Goal: Task Accomplishment & Management: Use online tool/utility

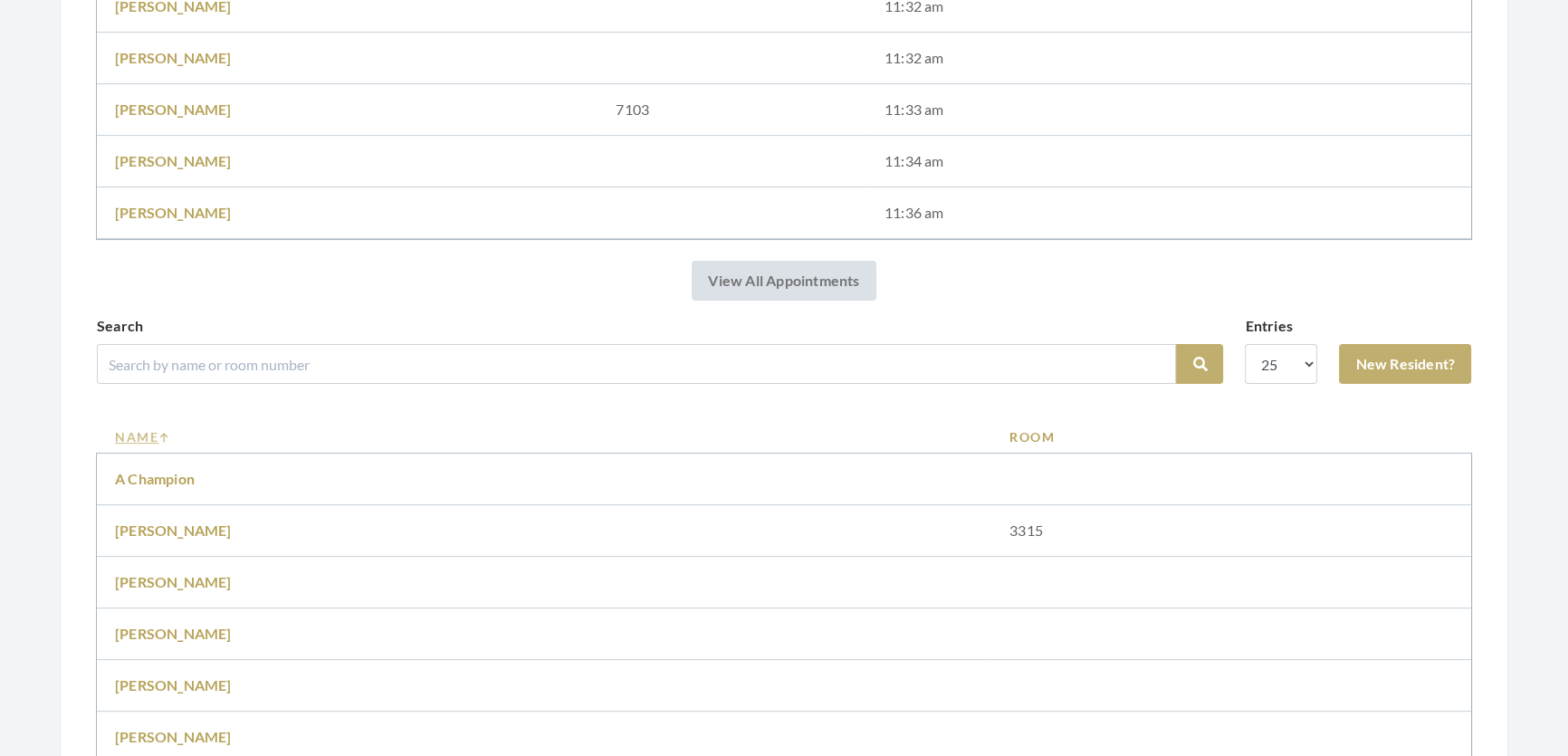
scroll to position [823, 0]
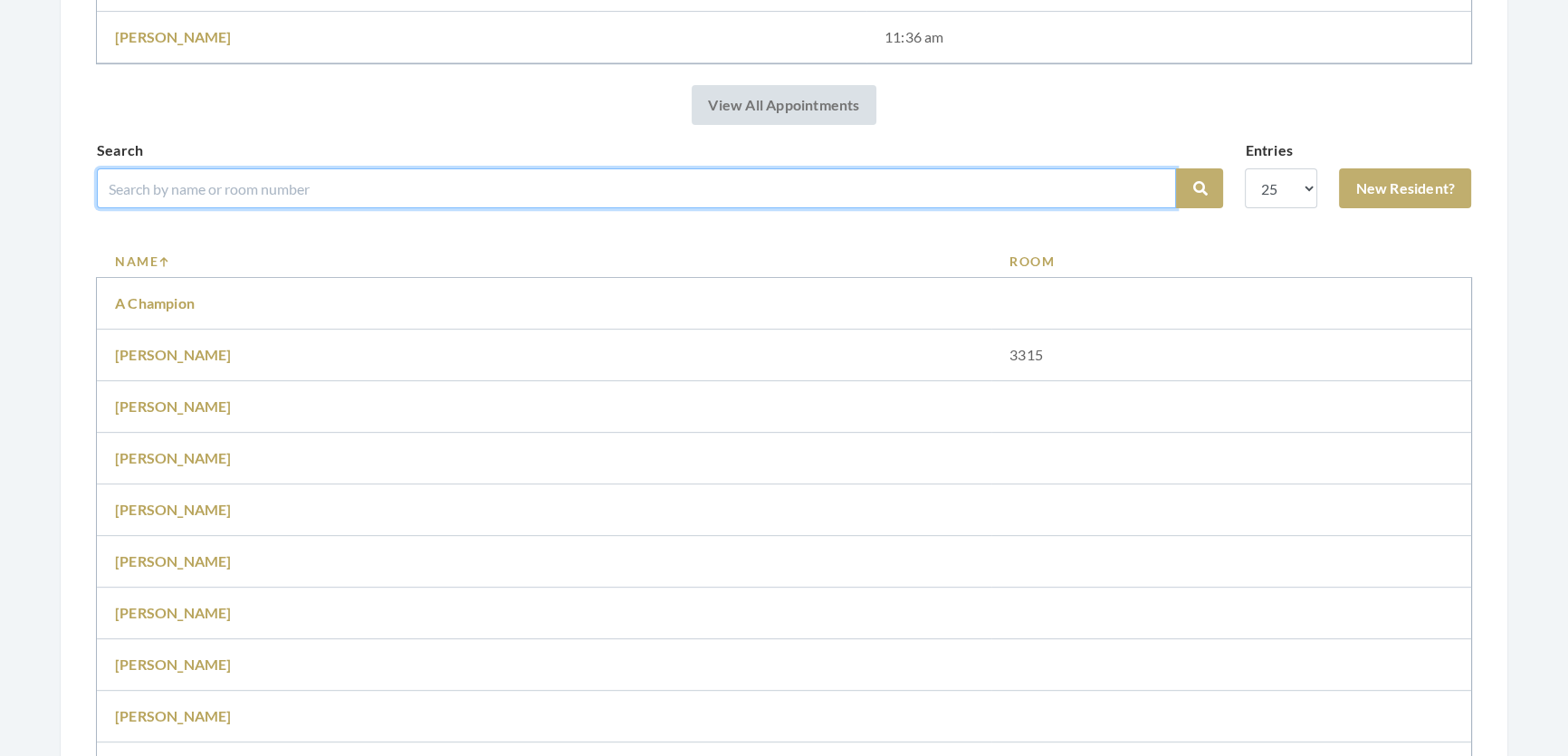
click at [447, 208] on input "search" at bounding box center [636, 188] width 1079 height 40
type input "caroline"
click at [1176, 168] on button "Search" at bounding box center [1200, 188] width 47 height 40
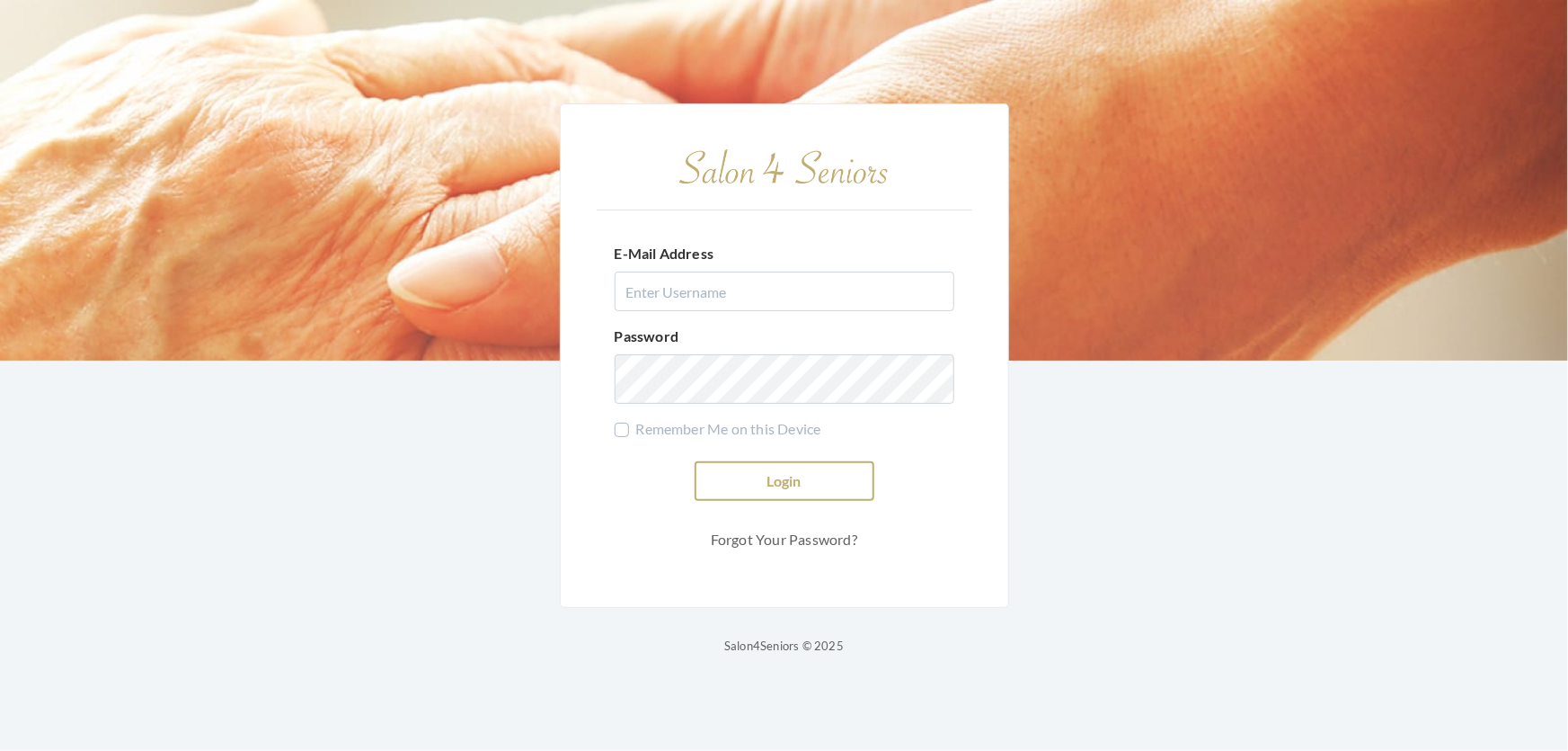
type input "[EMAIL_ADDRESS][DOMAIN_NAME]"
click at [798, 477] on button "Login" at bounding box center [784, 481] width 180 height 40
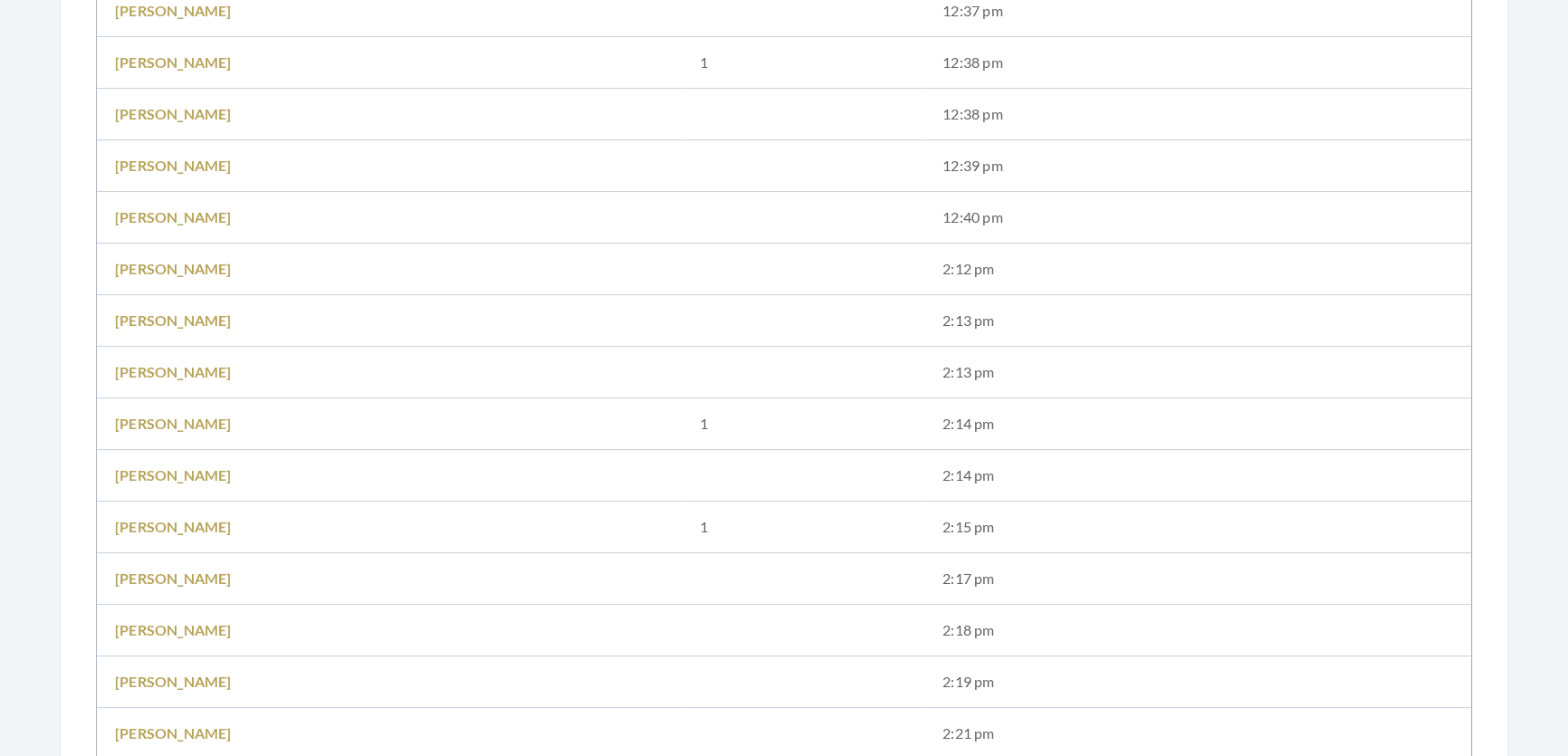
scroll to position [905, 0]
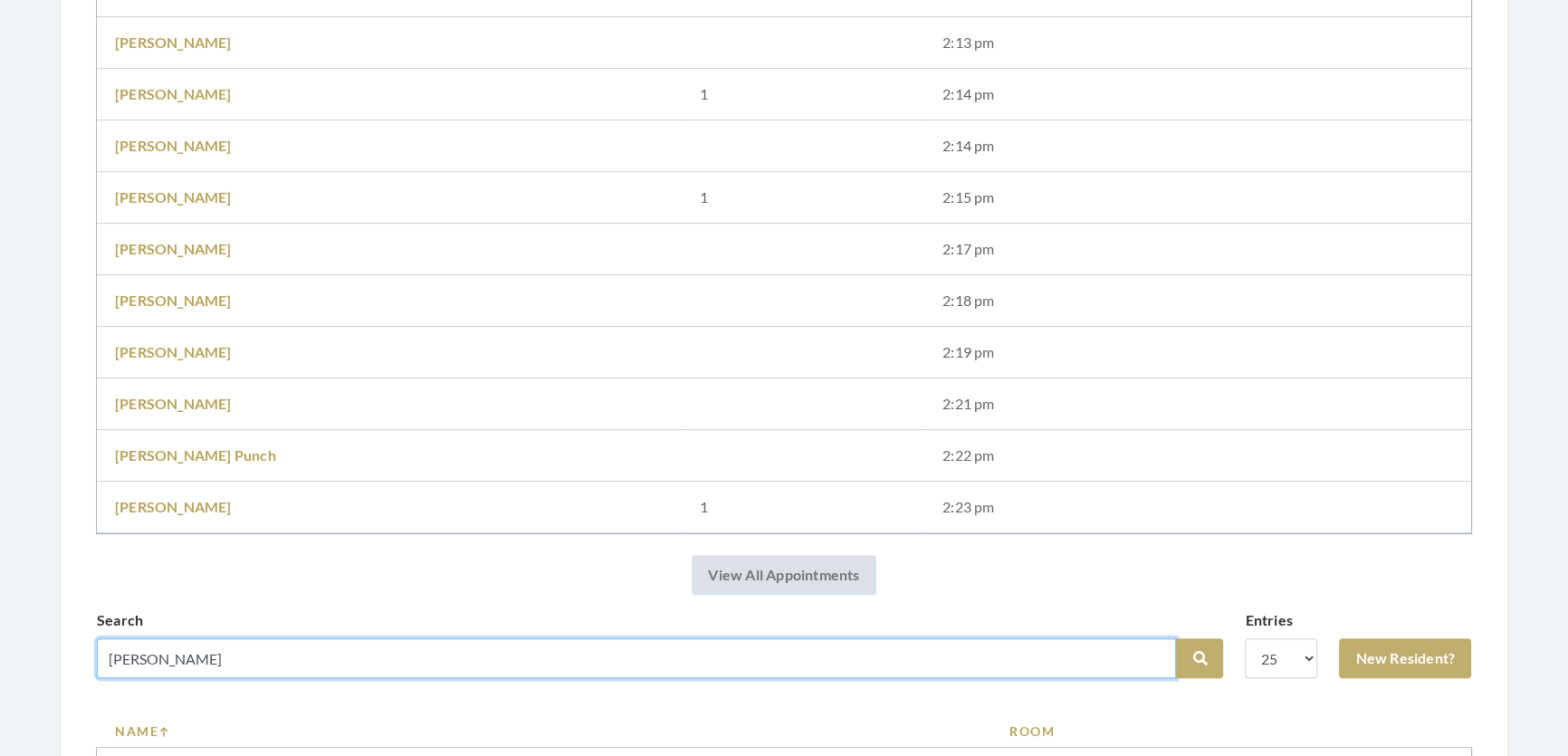
click at [464, 678] on input "caroline" at bounding box center [636, 658] width 1079 height 40
click at [1176, 638] on button "Search" at bounding box center [1200, 658] width 47 height 40
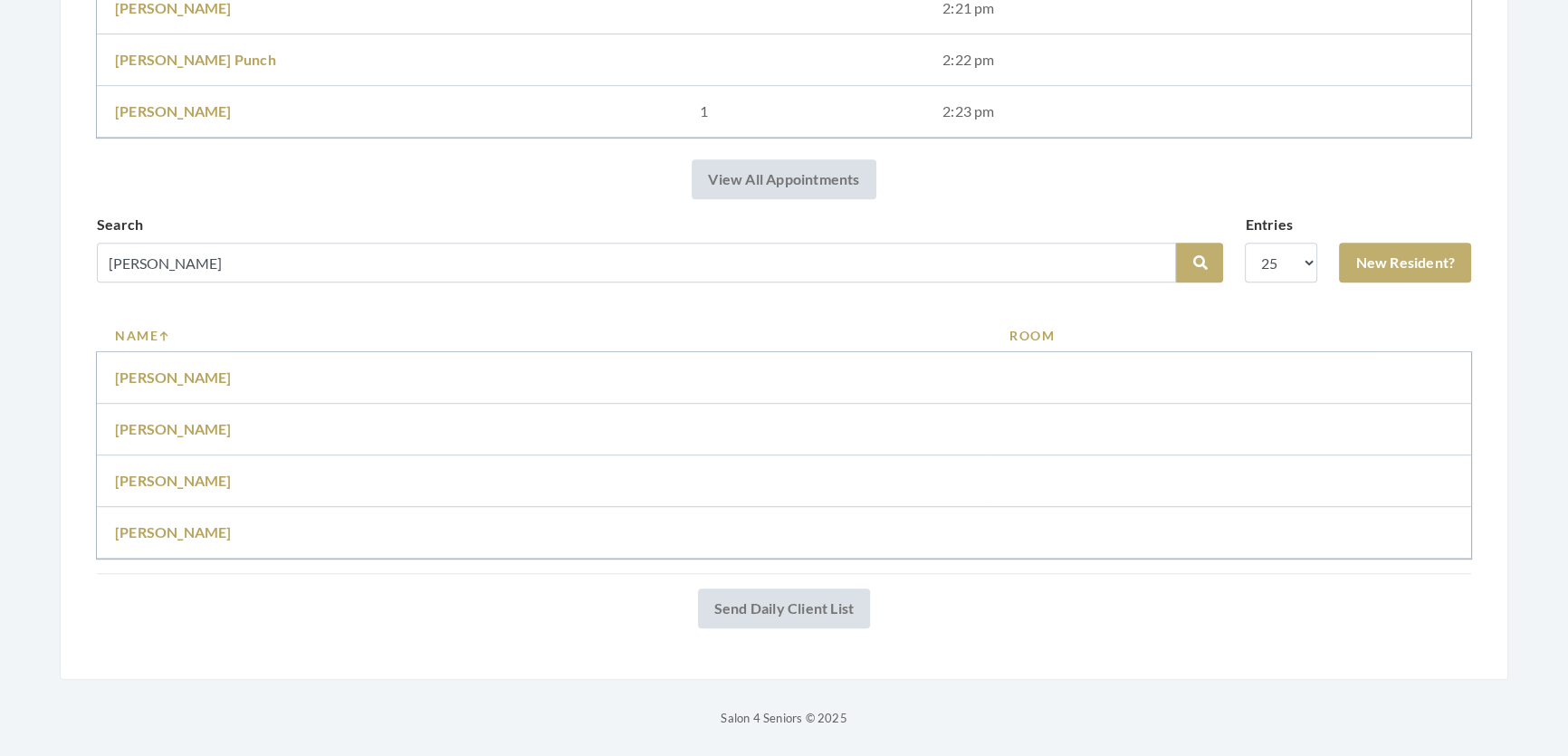
scroll to position [1342, 0]
click at [207, 371] on td "Caroline Thompson" at bounding box center [544, 378] width 894 height 52
click at [210, 368] on link "Caroline Thompson" at bounding box center [174, 376] width 117 height 17
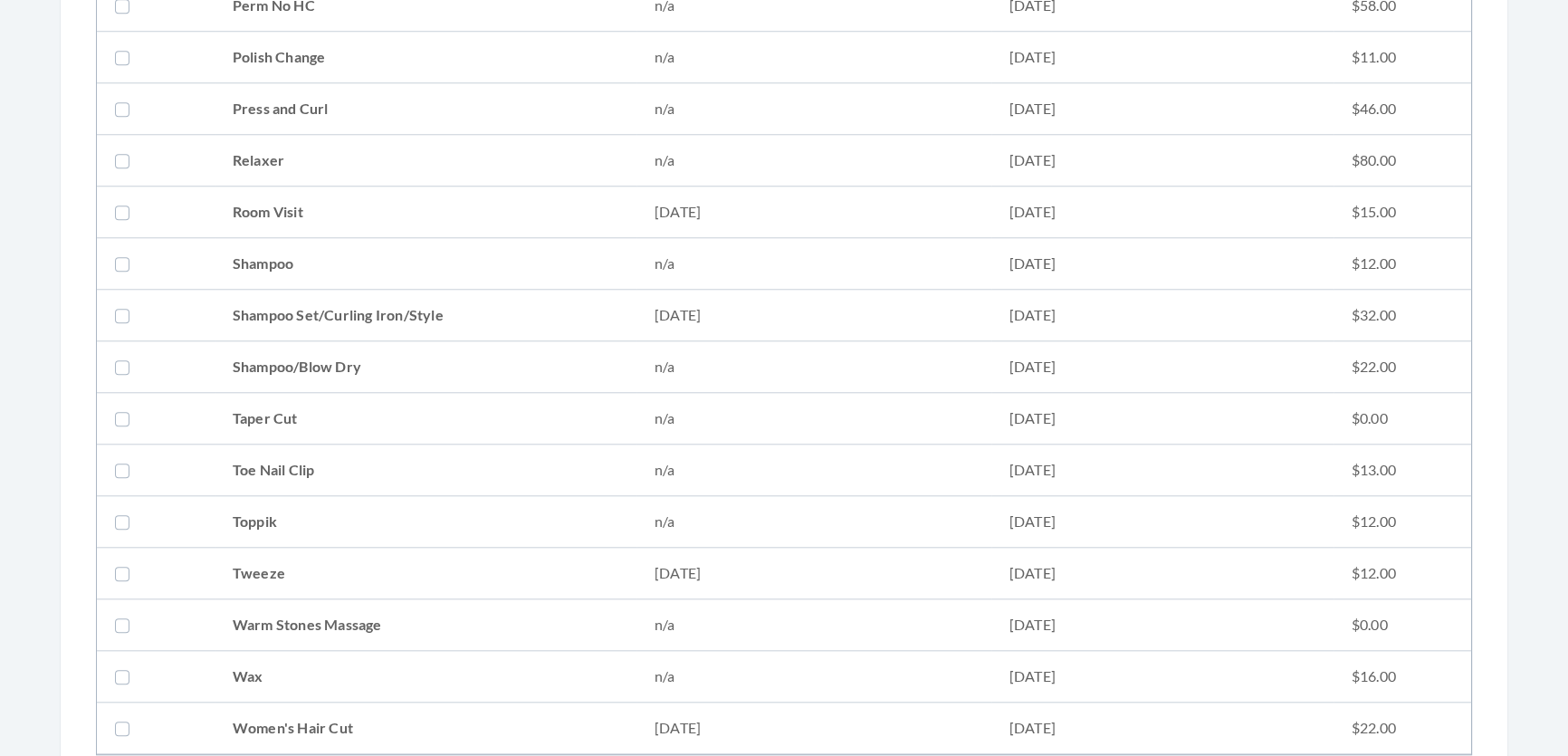
scroll to position [2222, 0]
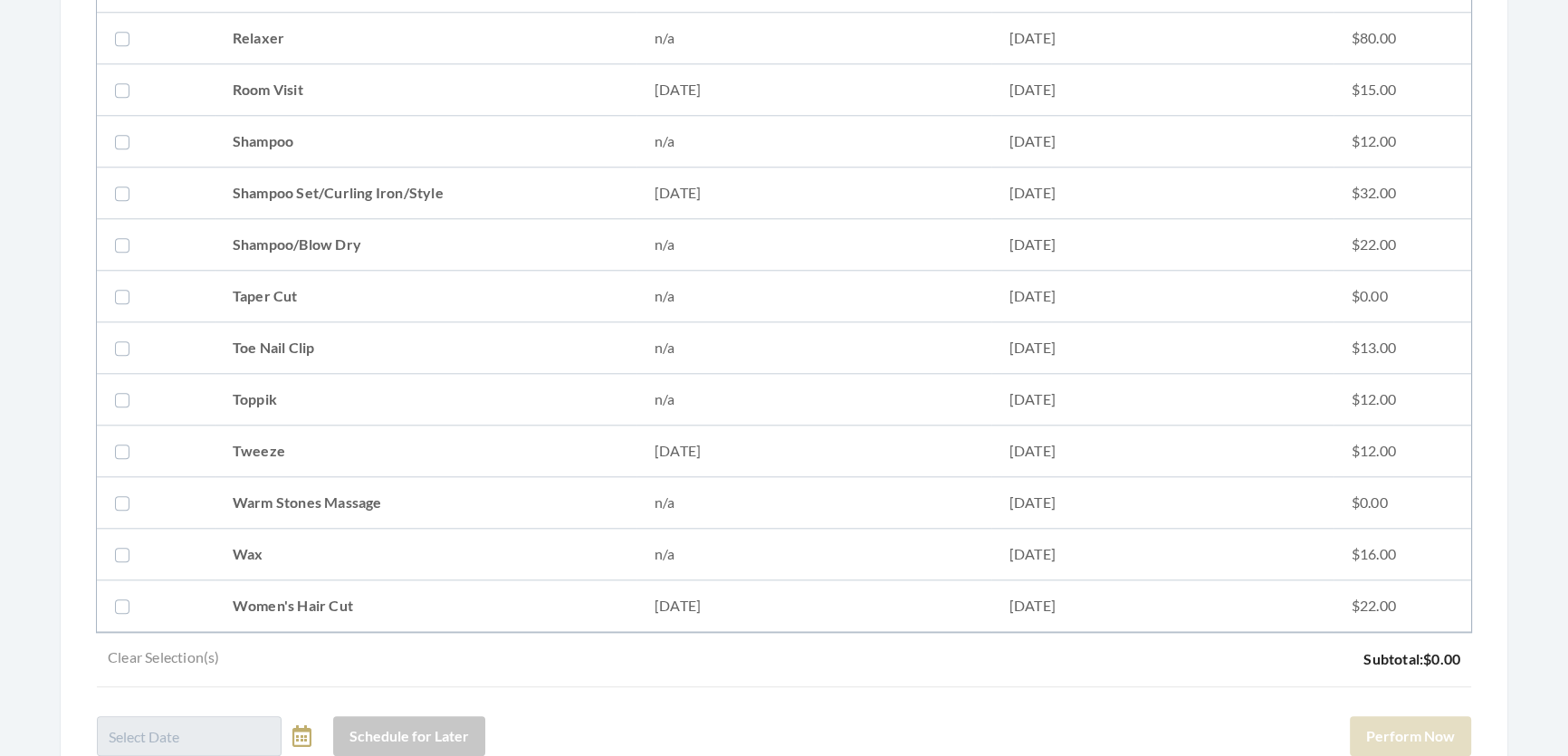
click at [299, 173] on td "Shampoo Set/Curling Iron/Style" at bounding box center [425, 193] width 422 height 52
checkbox input "true"
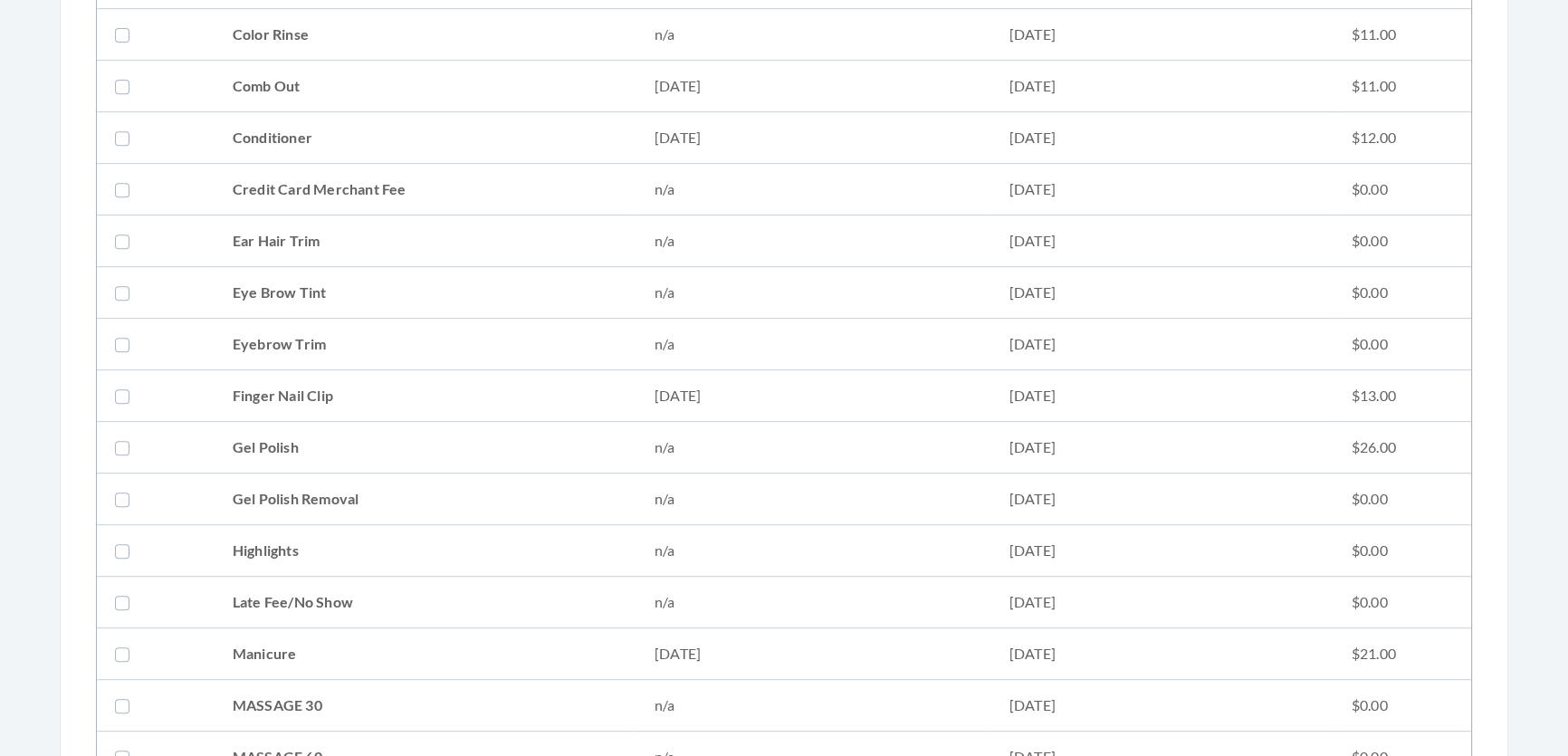
scroll to position [658, 0]
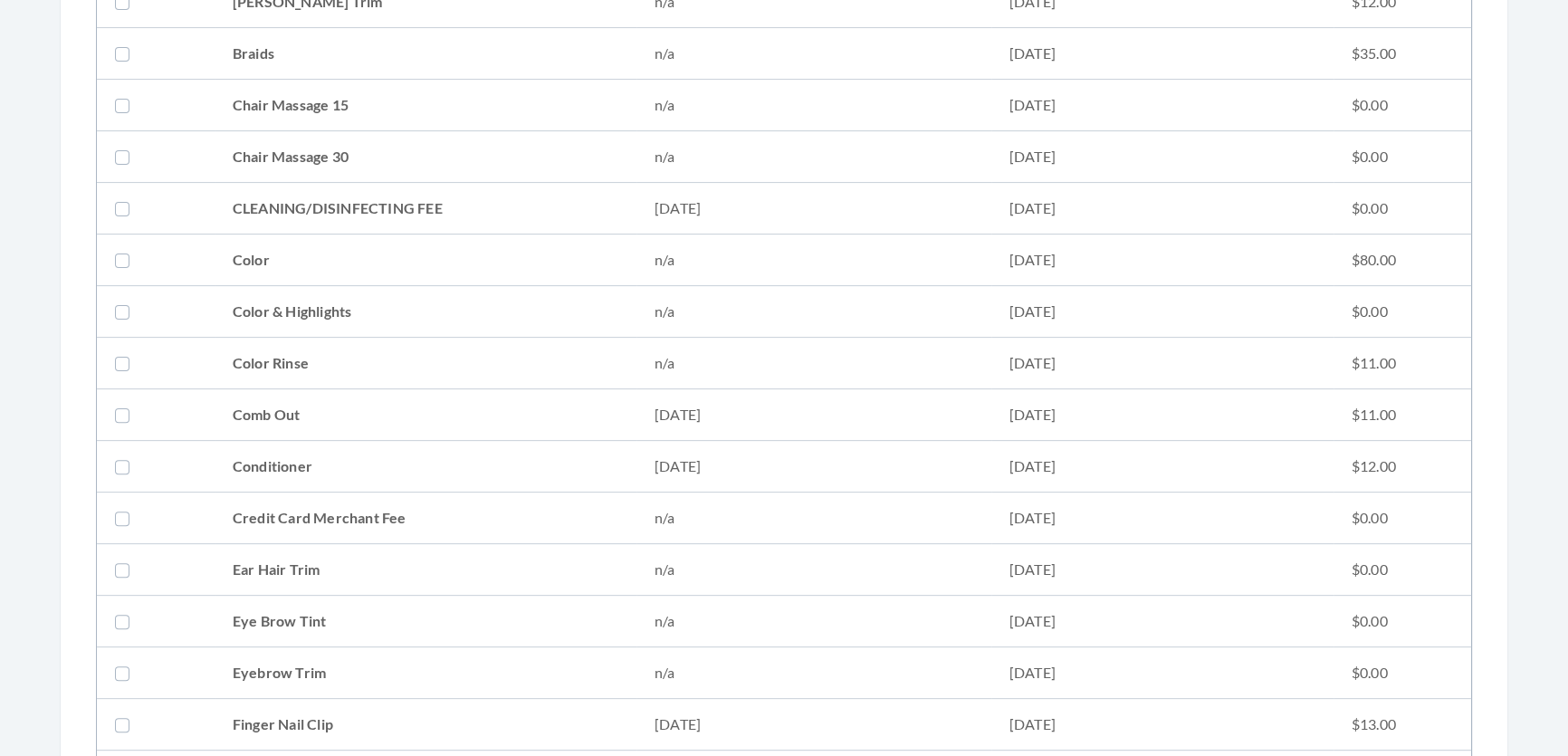
click at [371, 469] on td "Conditioner" at bounding box center [425, 466] width 422 height 52
checkbox input "true"
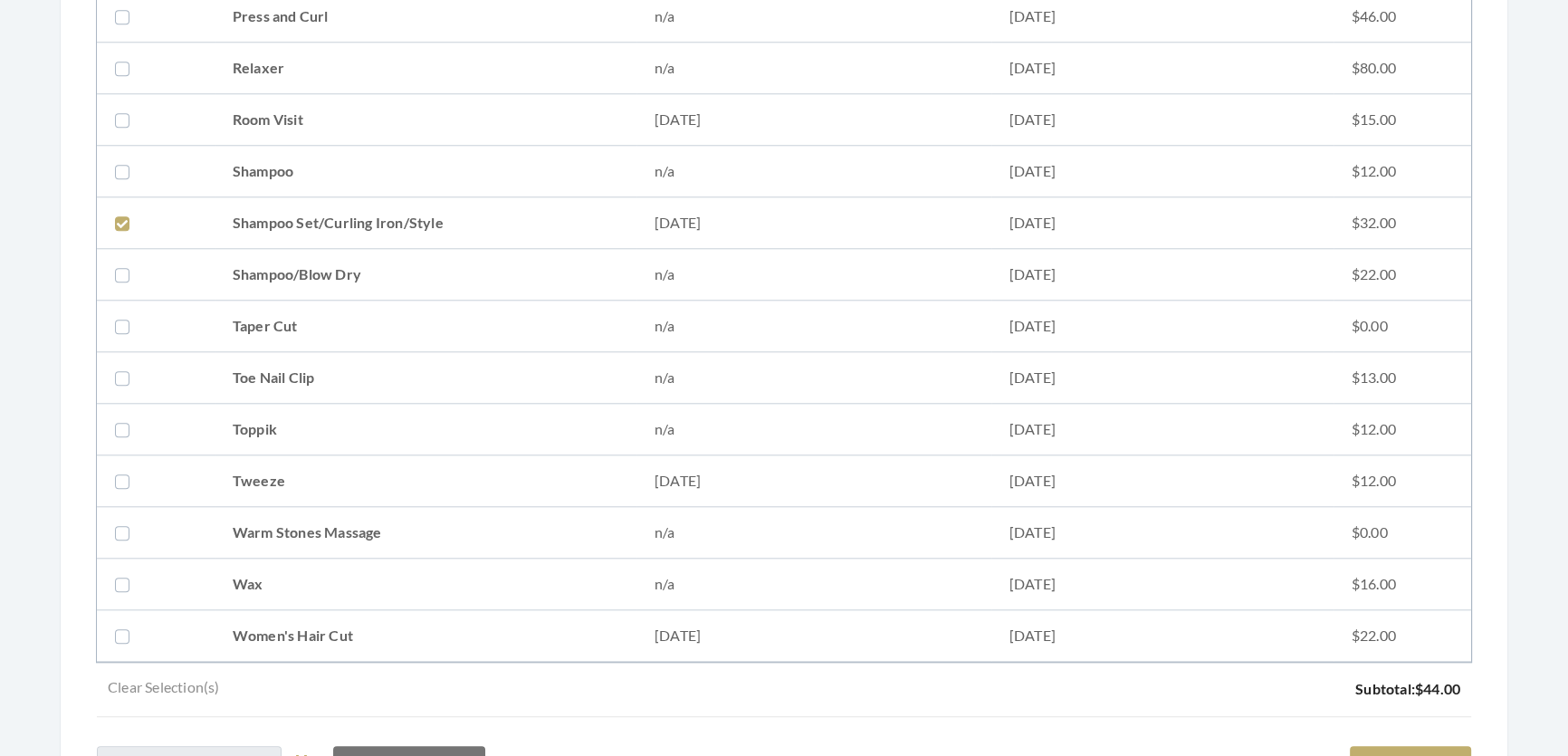
scroll to position [2432, 0]
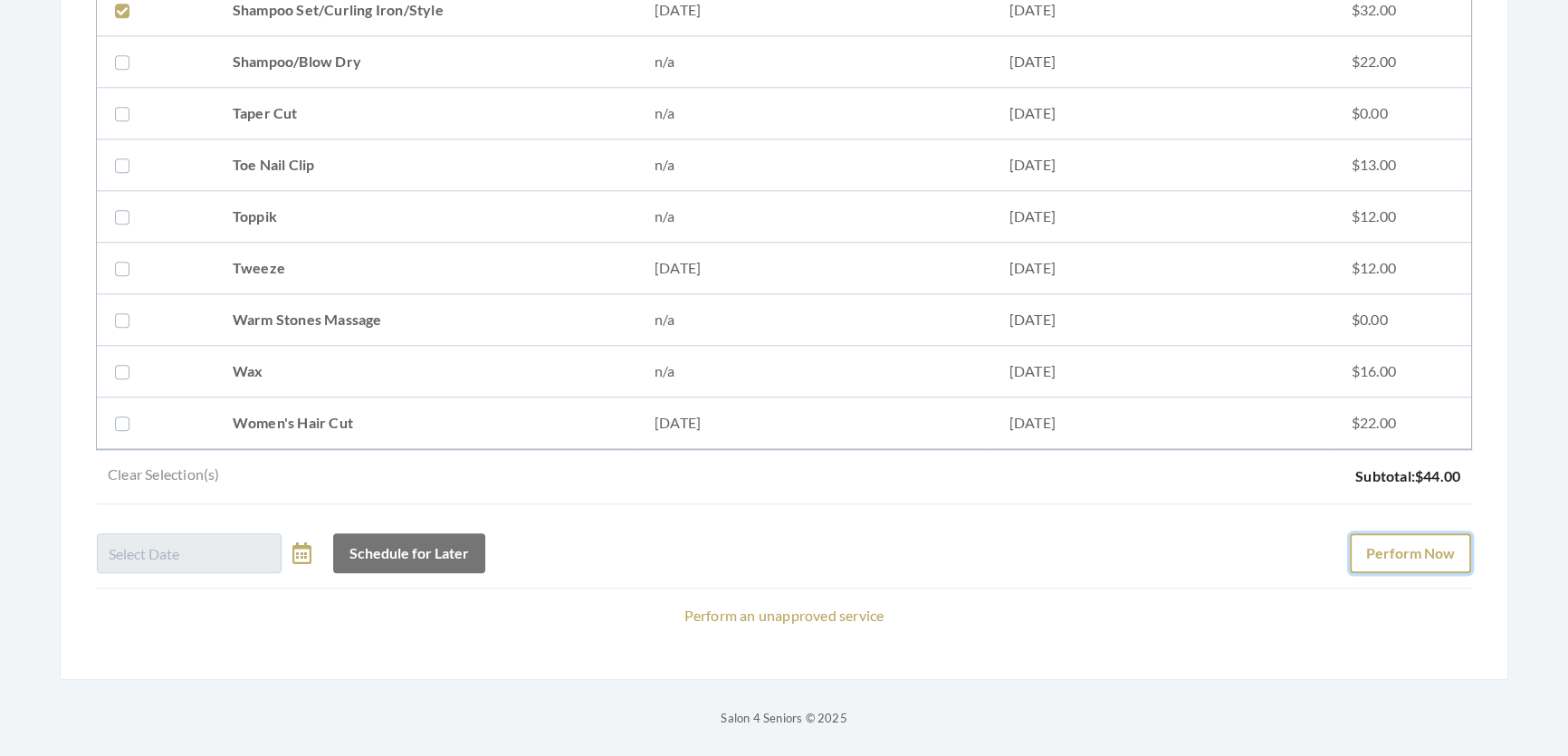
click at [1383, 533] on button "Perform Now" at bounding box center [1410, 553] width 121 height 40
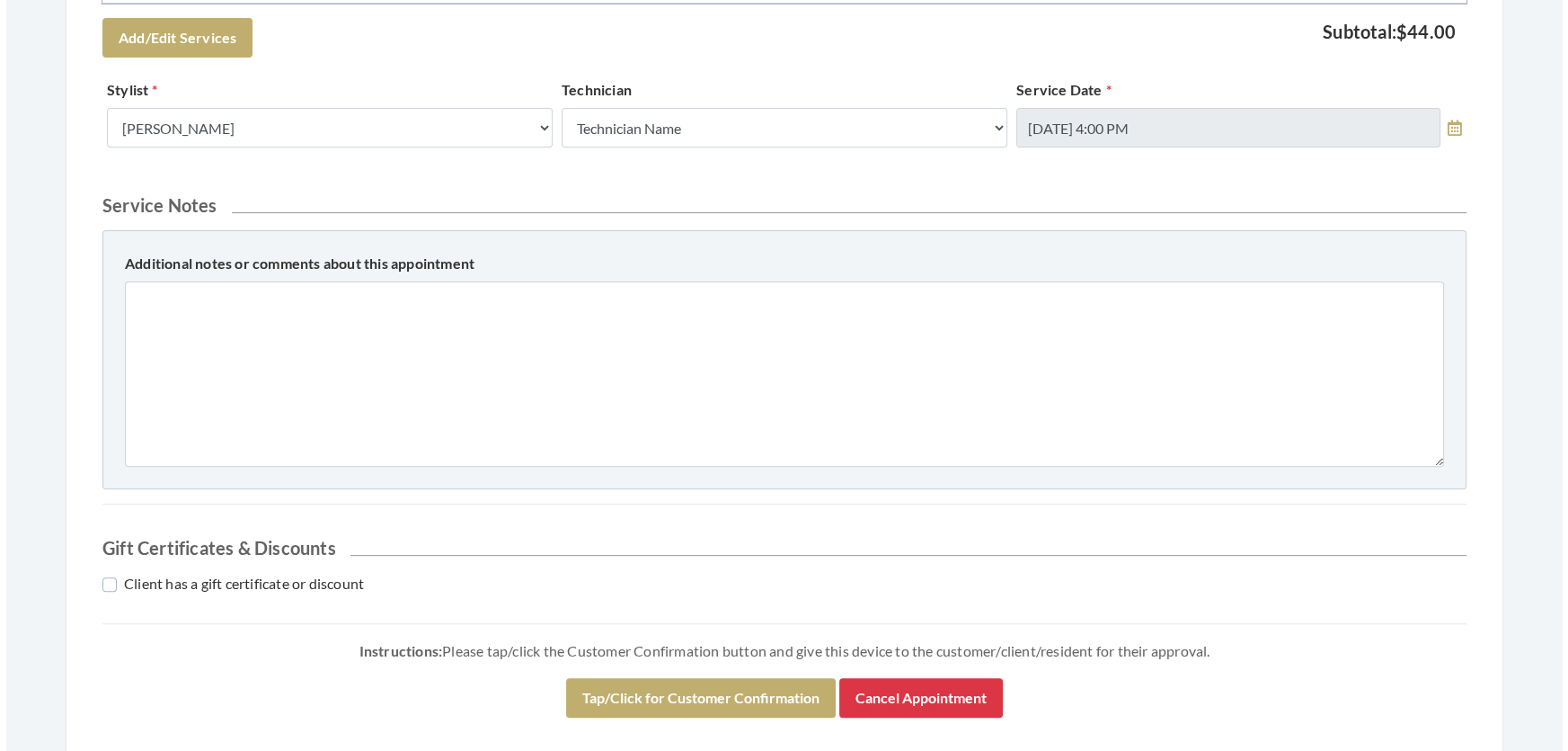
scroll to position [899, 0]
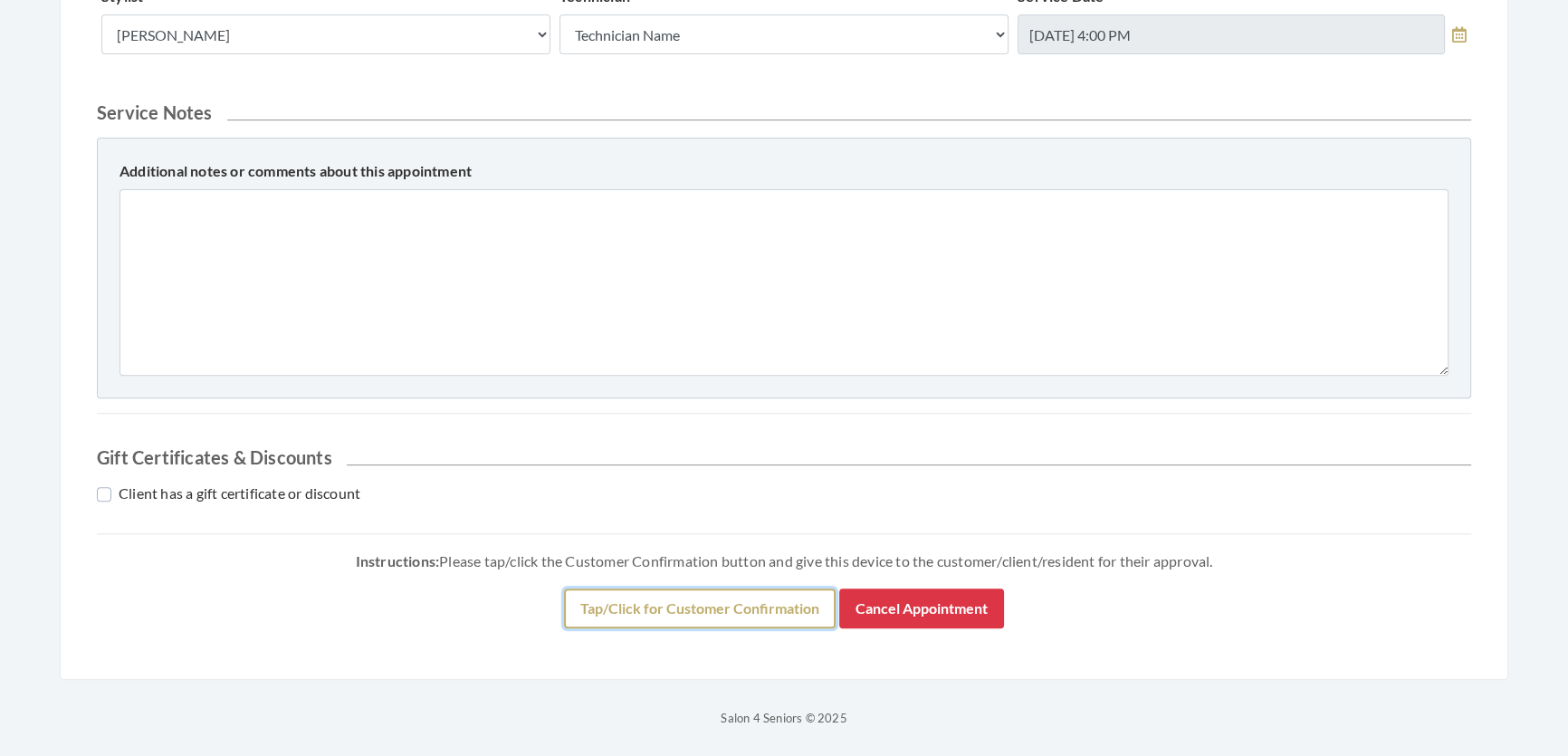
click at [835, 628] on button "Tap/Click for Customer Confirmation" at bounding box center [700, 609] width 272 height 40
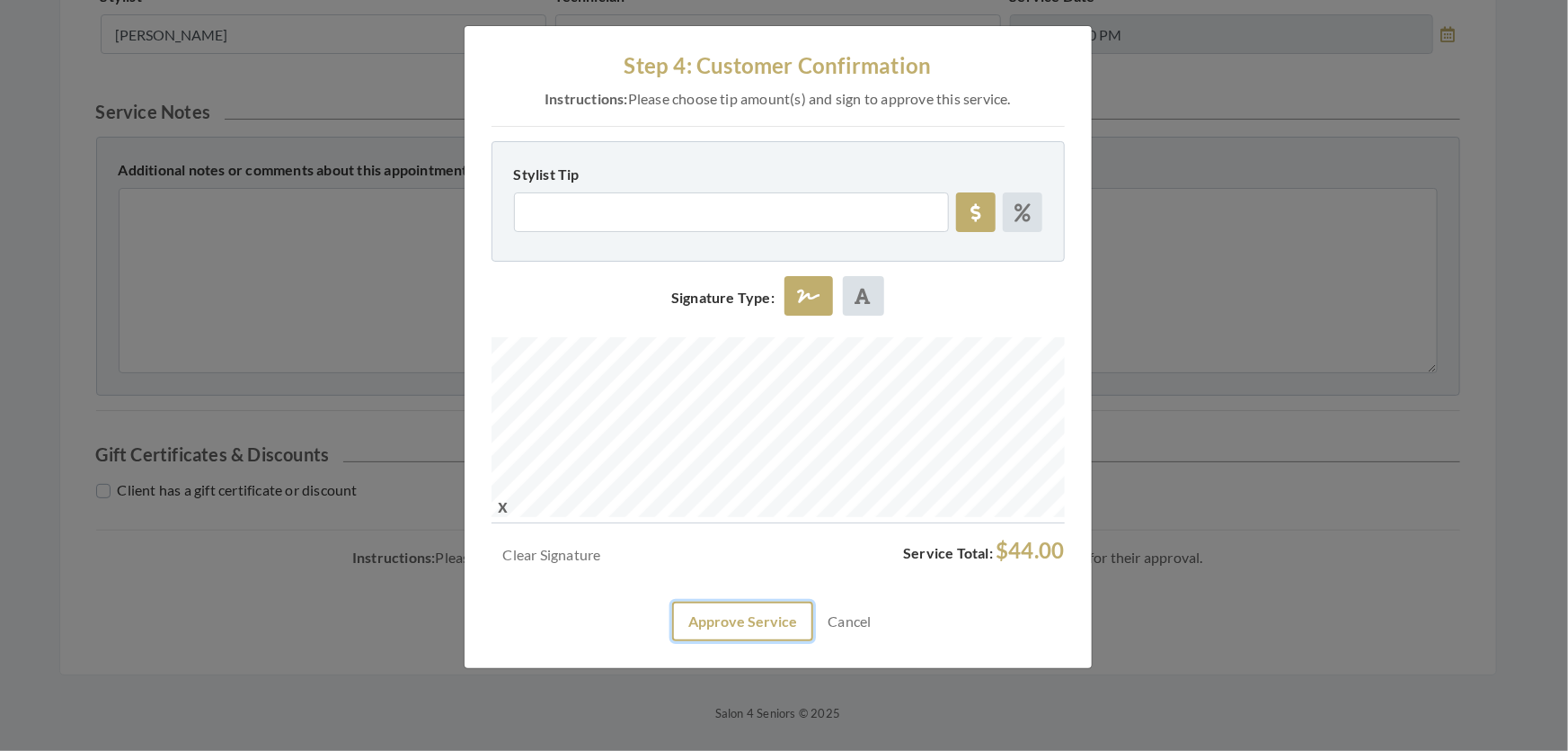
click at [753, 641] on button "Approve Service" at bounding box center [742, 621] width 141 height 40
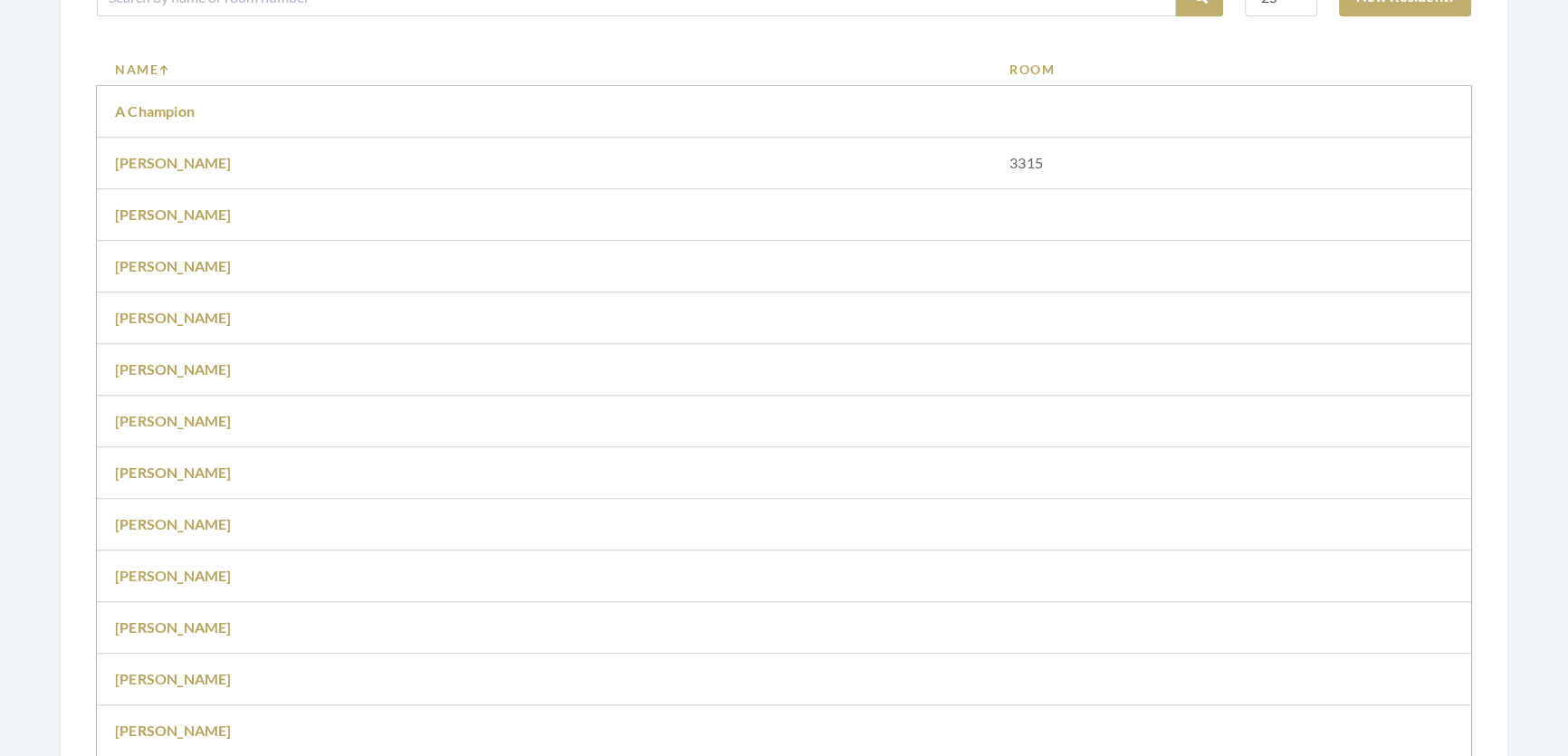
scroll to position [1481, 0]
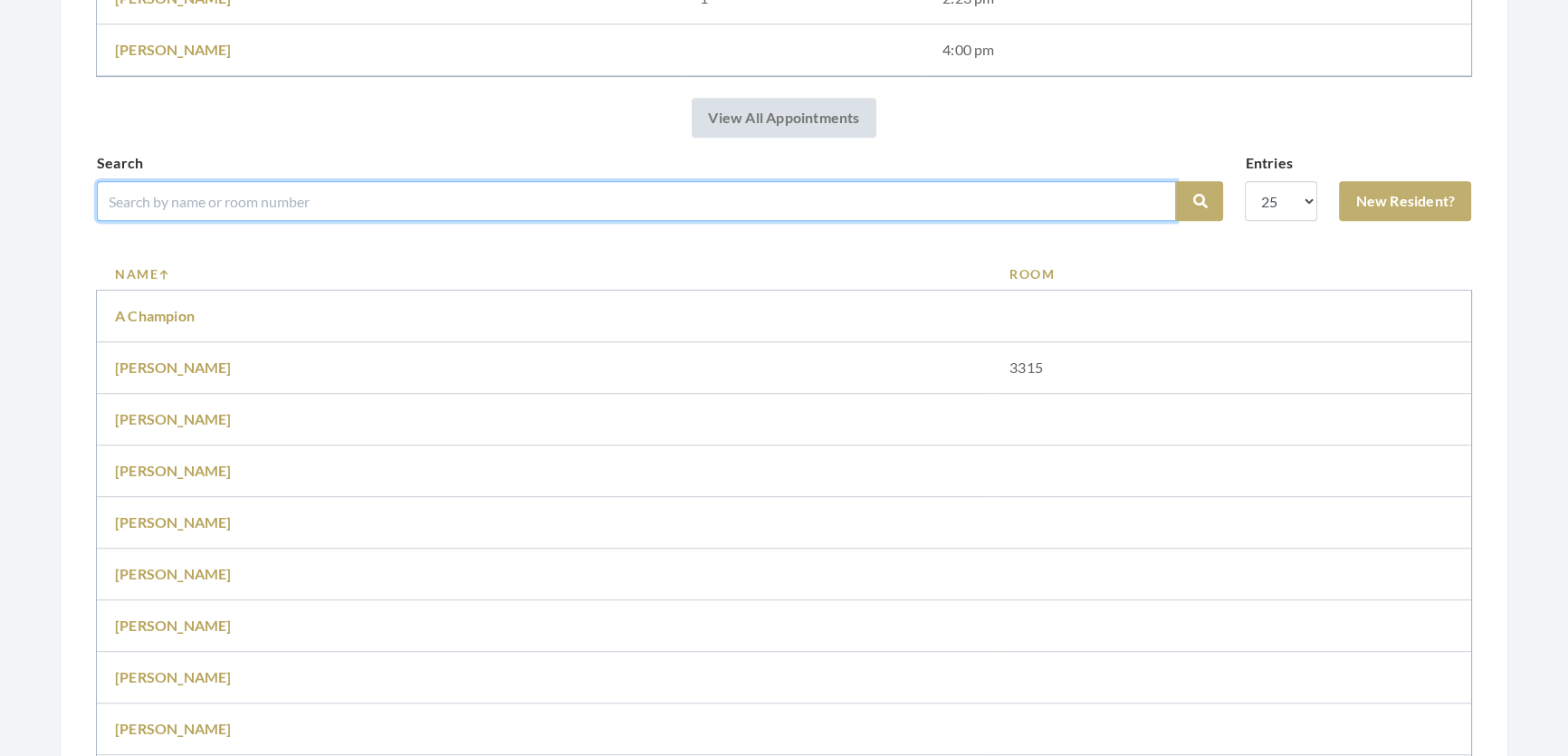
click at [574, 220] on input "search" at bounding box center [636, 201] width 1079 height 40
type input "[PERSON_NAME]"
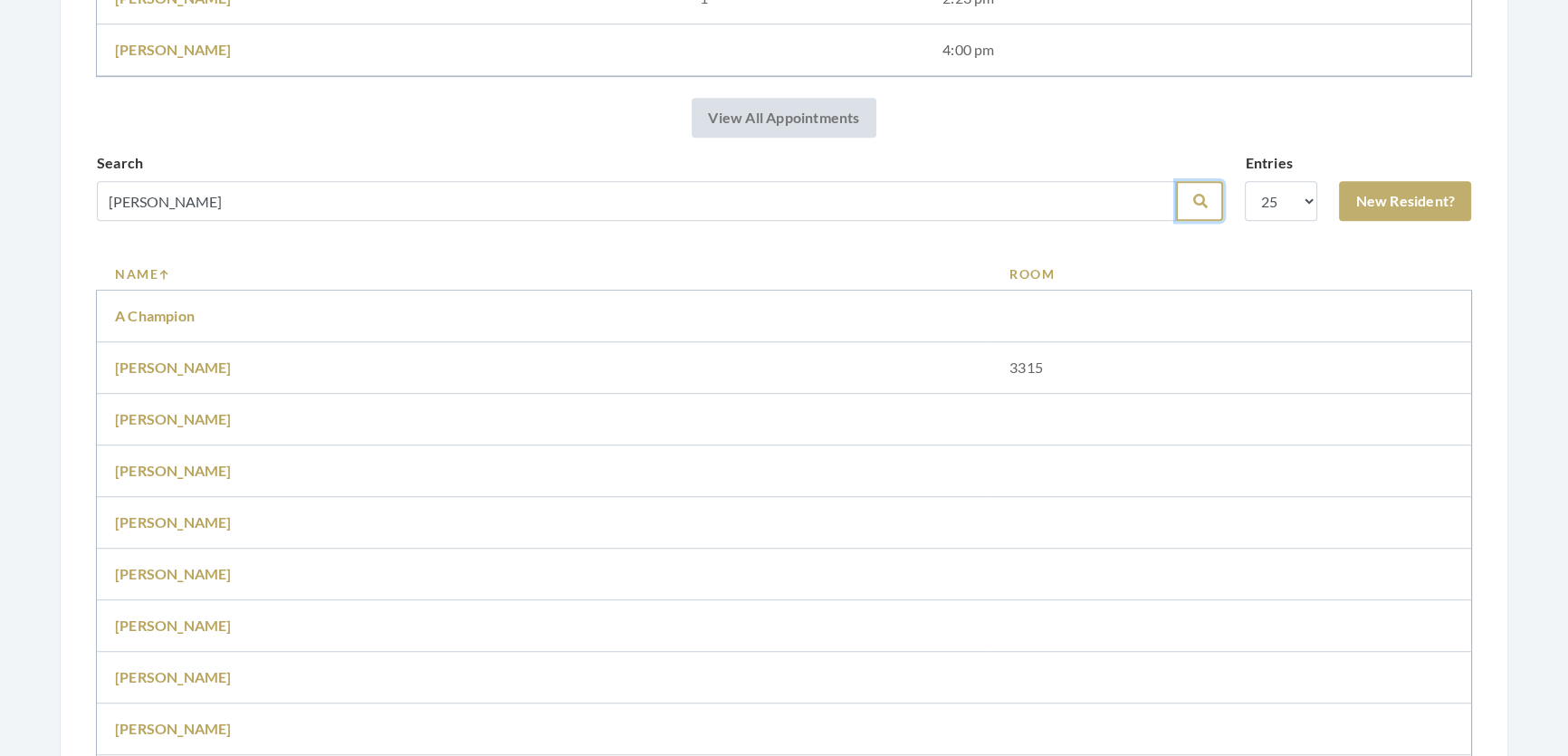
click at [1177, 221] on button "Search" at bounding box center [1200, 201] width 47 height 40
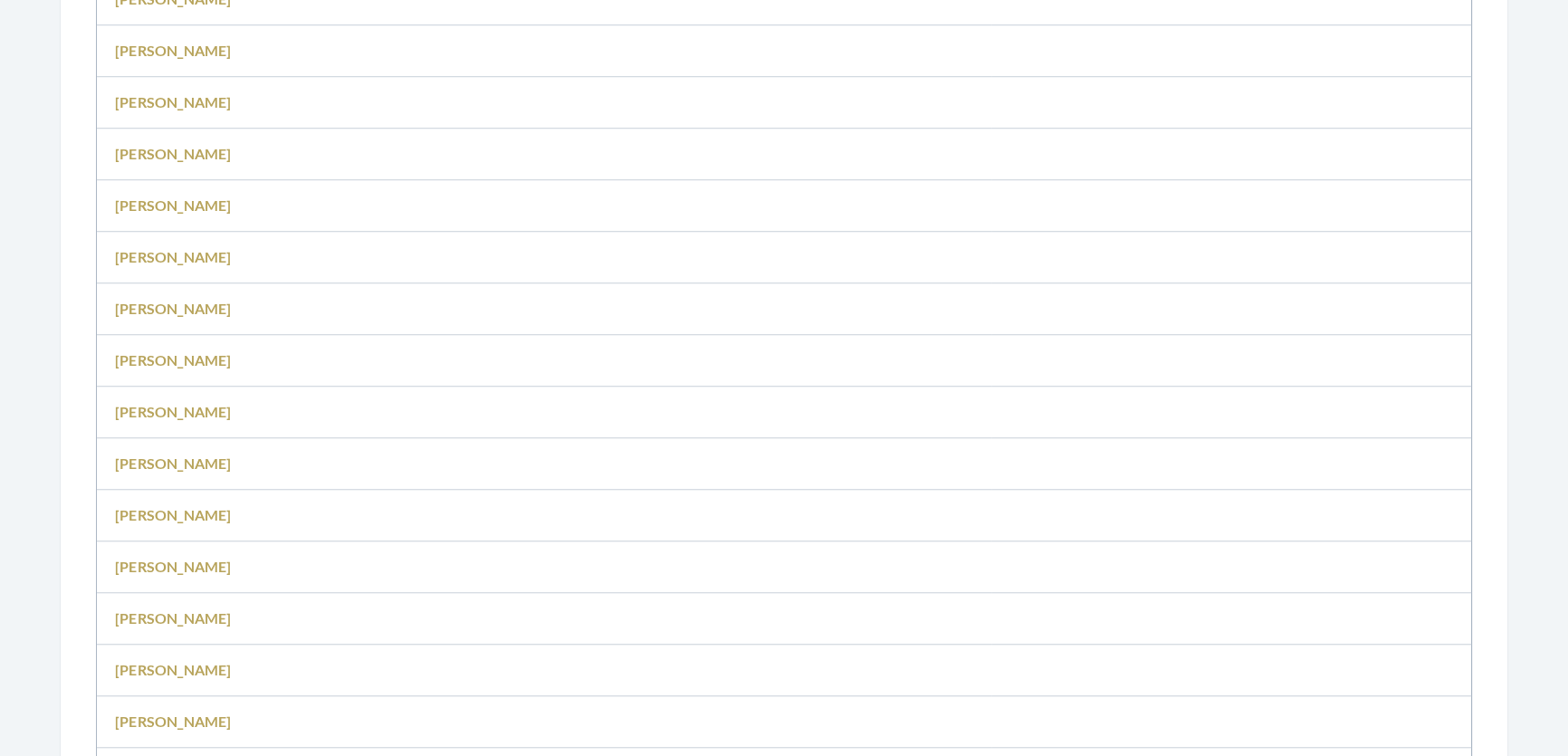
scroll to position [2056, 0]
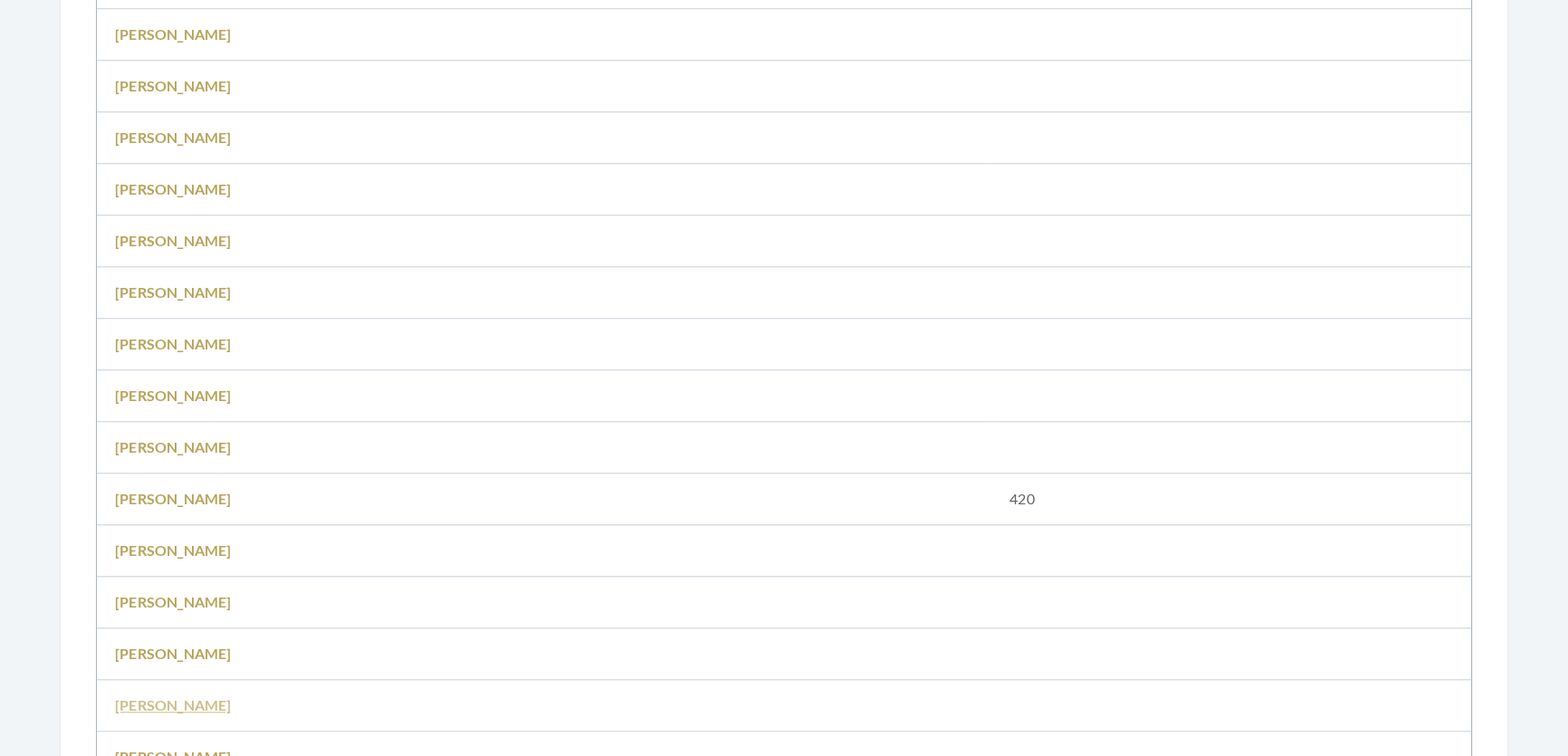
click at [179, 713] on link "[PERSON_NAME]" at bounding box center [174, 704] width 117 height 17
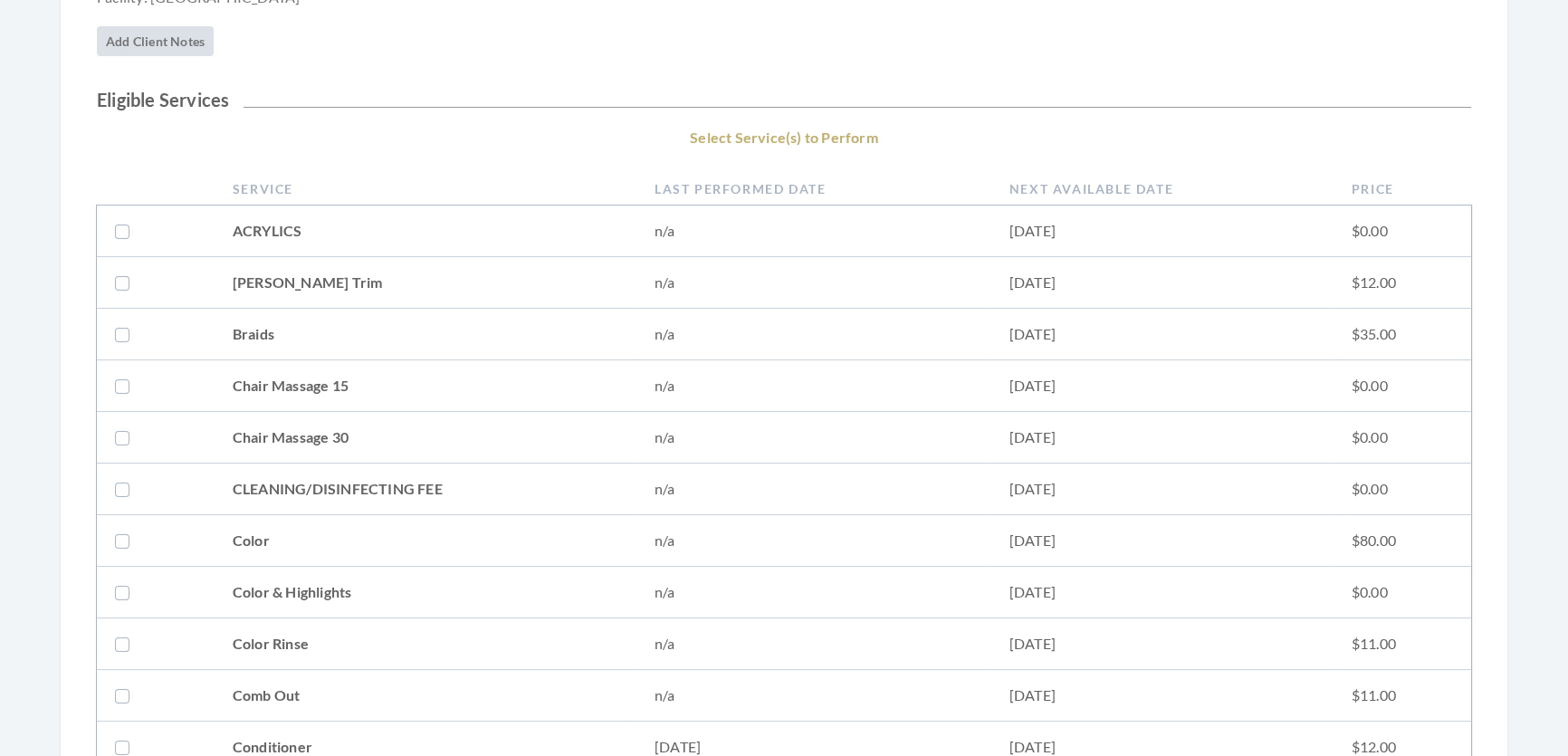
scroll to position [411, 0]
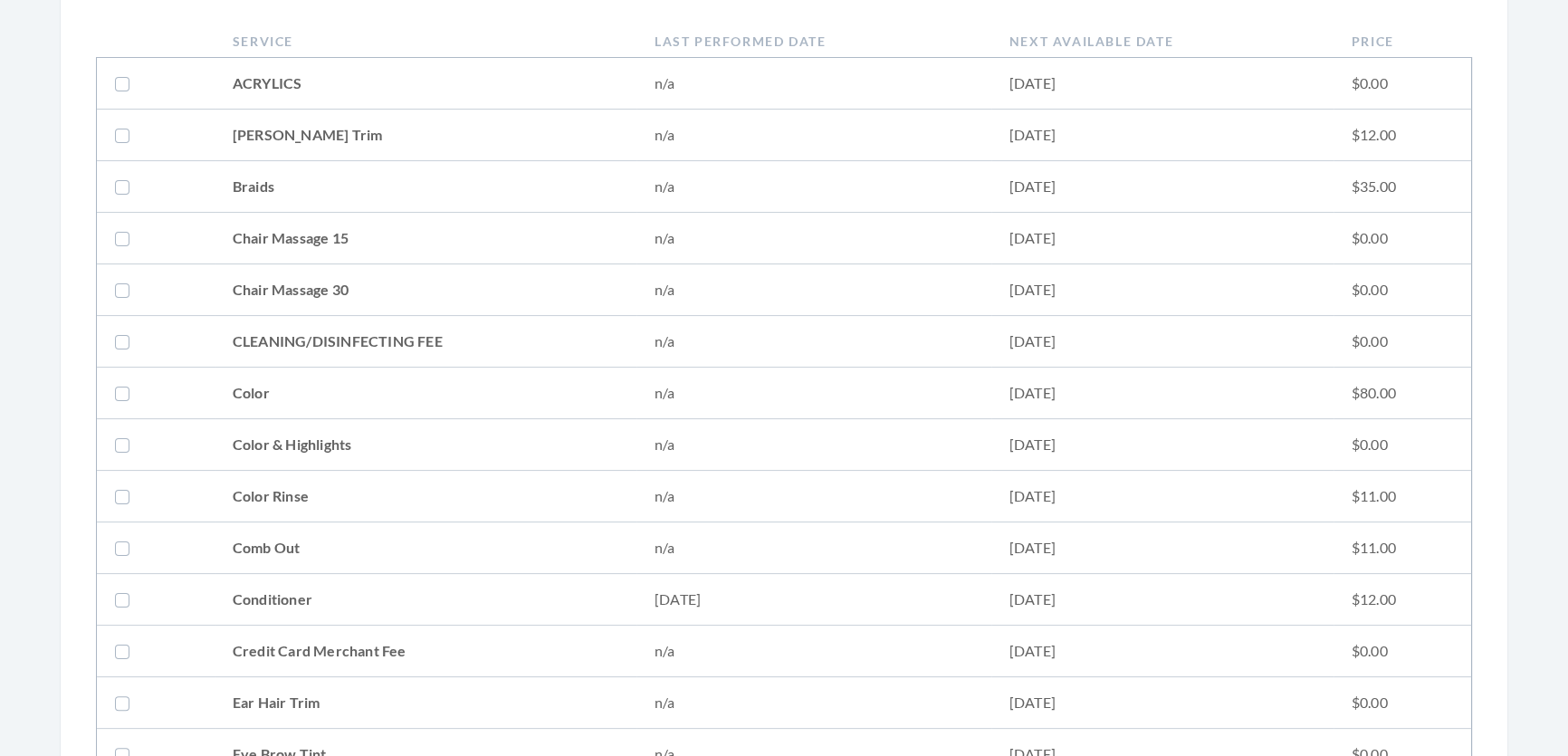
click at [323, 605] on td "Conditioner" at bounding box center [425, 600] width 422 height 52
checkbox input "true"
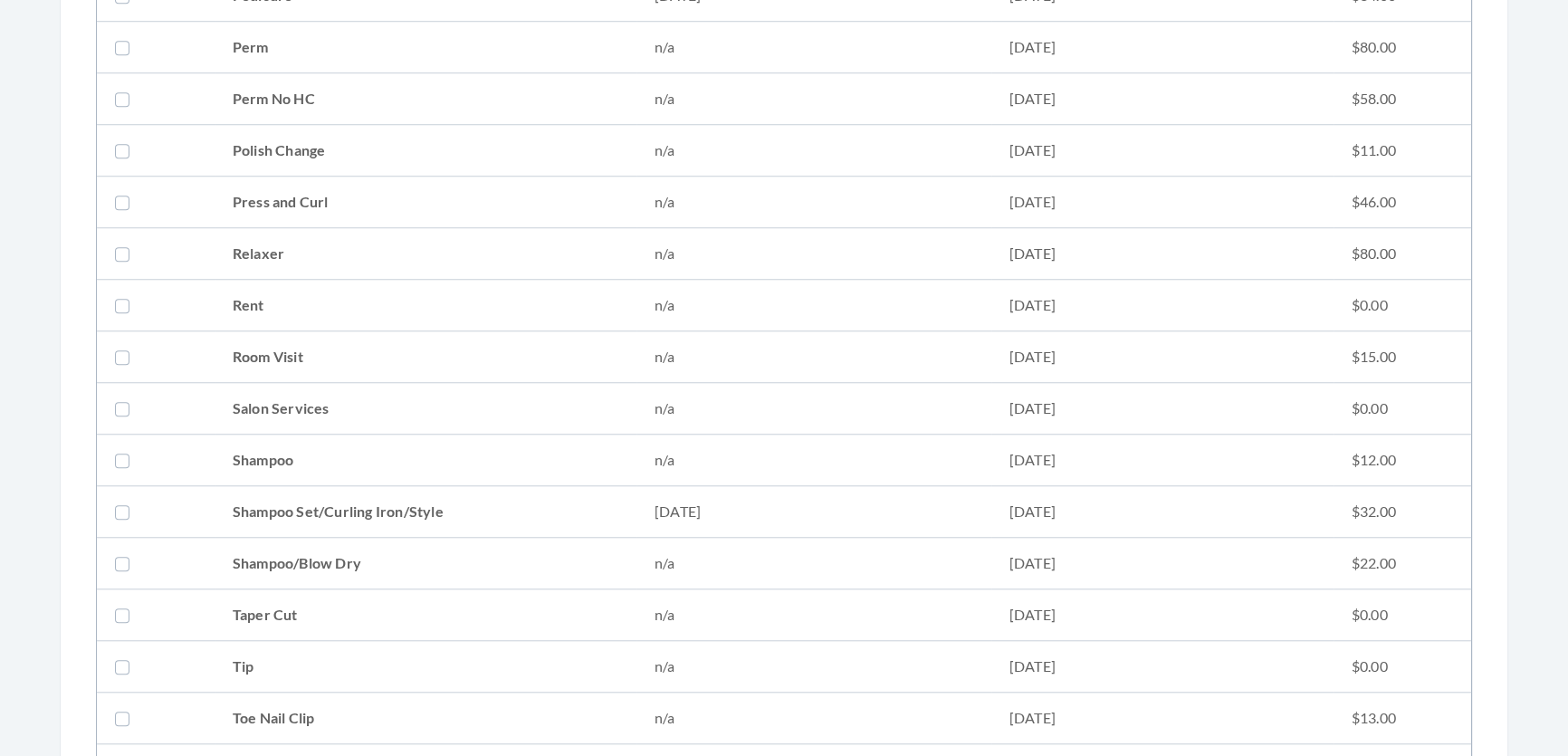
click at [514, 525] on td "Shampoo Set/Curling Iron/Style" at bounding box center [425, 512] width 422 height 52
checkbox input "true"
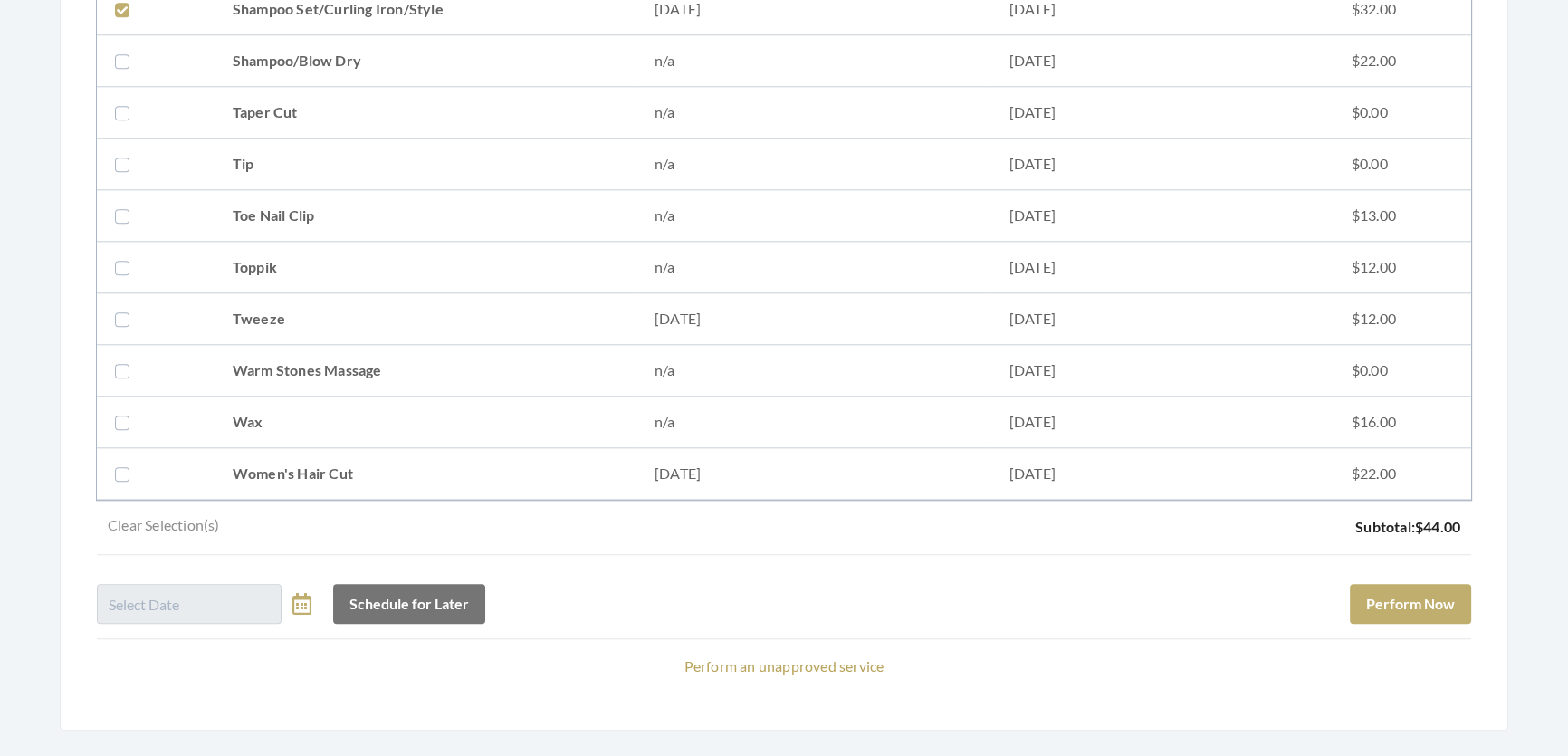
scroll to position [2469, 0]
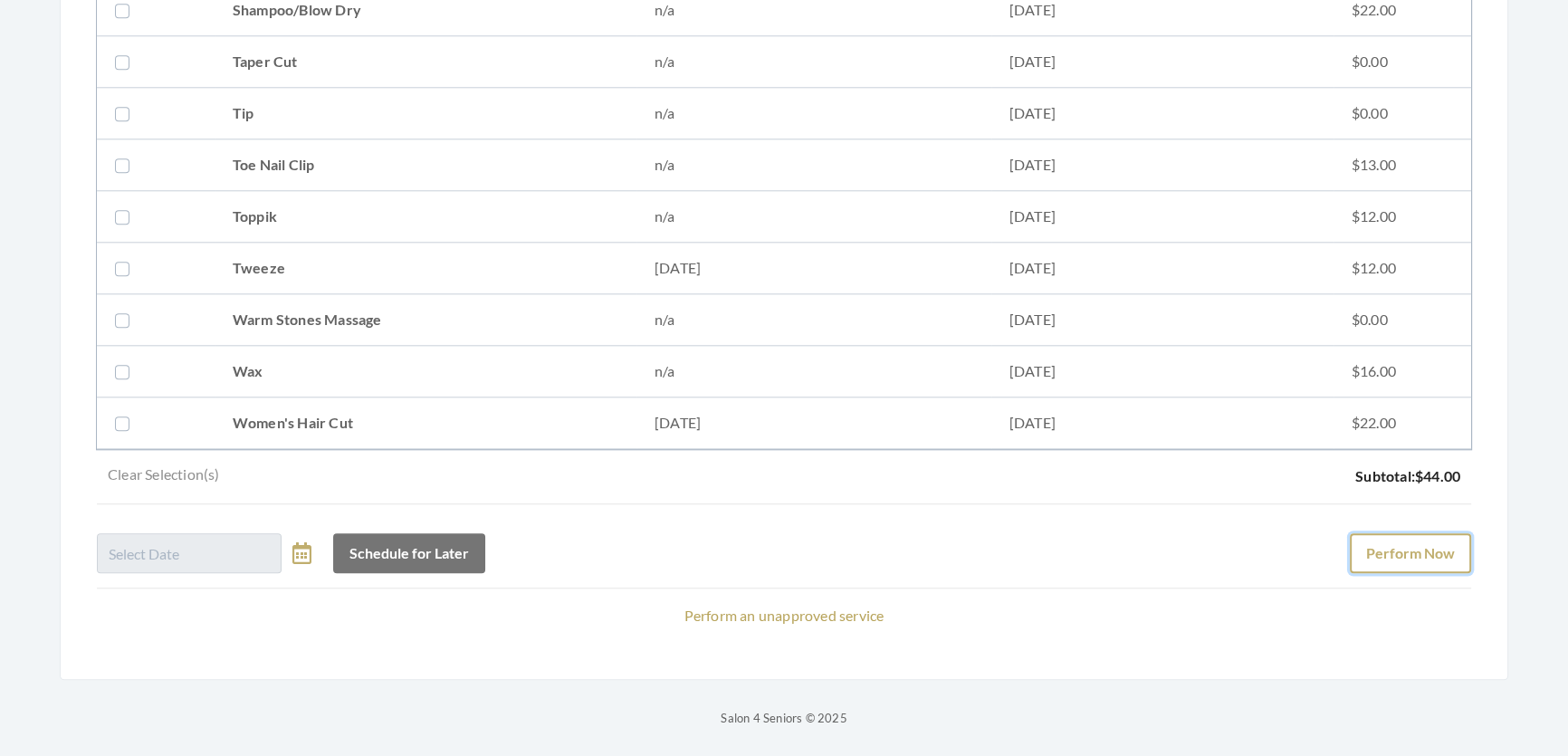
click at [1353, 551] on button "Perform Now" at bounding box center [1410, 553] width 121 height 40
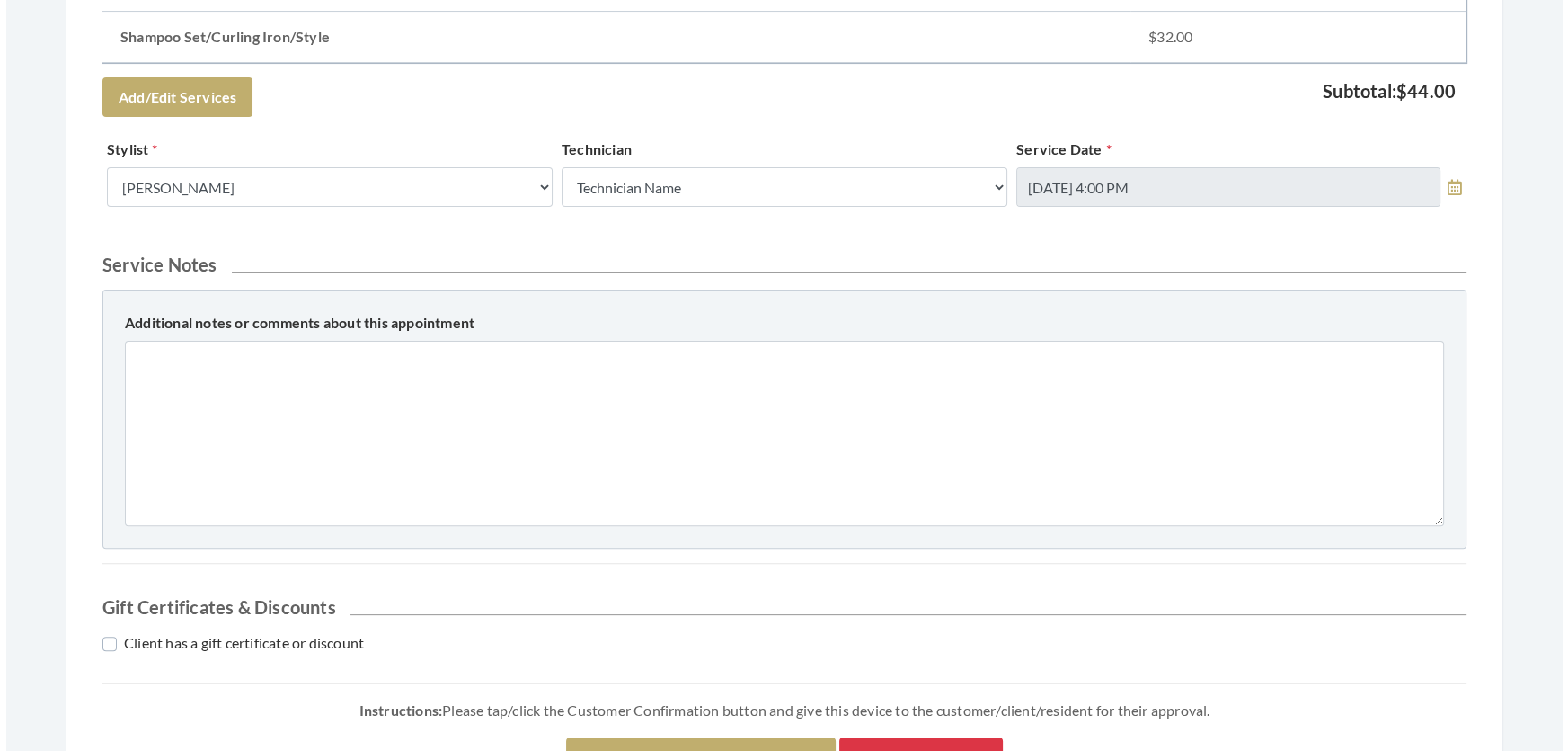
scroll to position [821, 0]
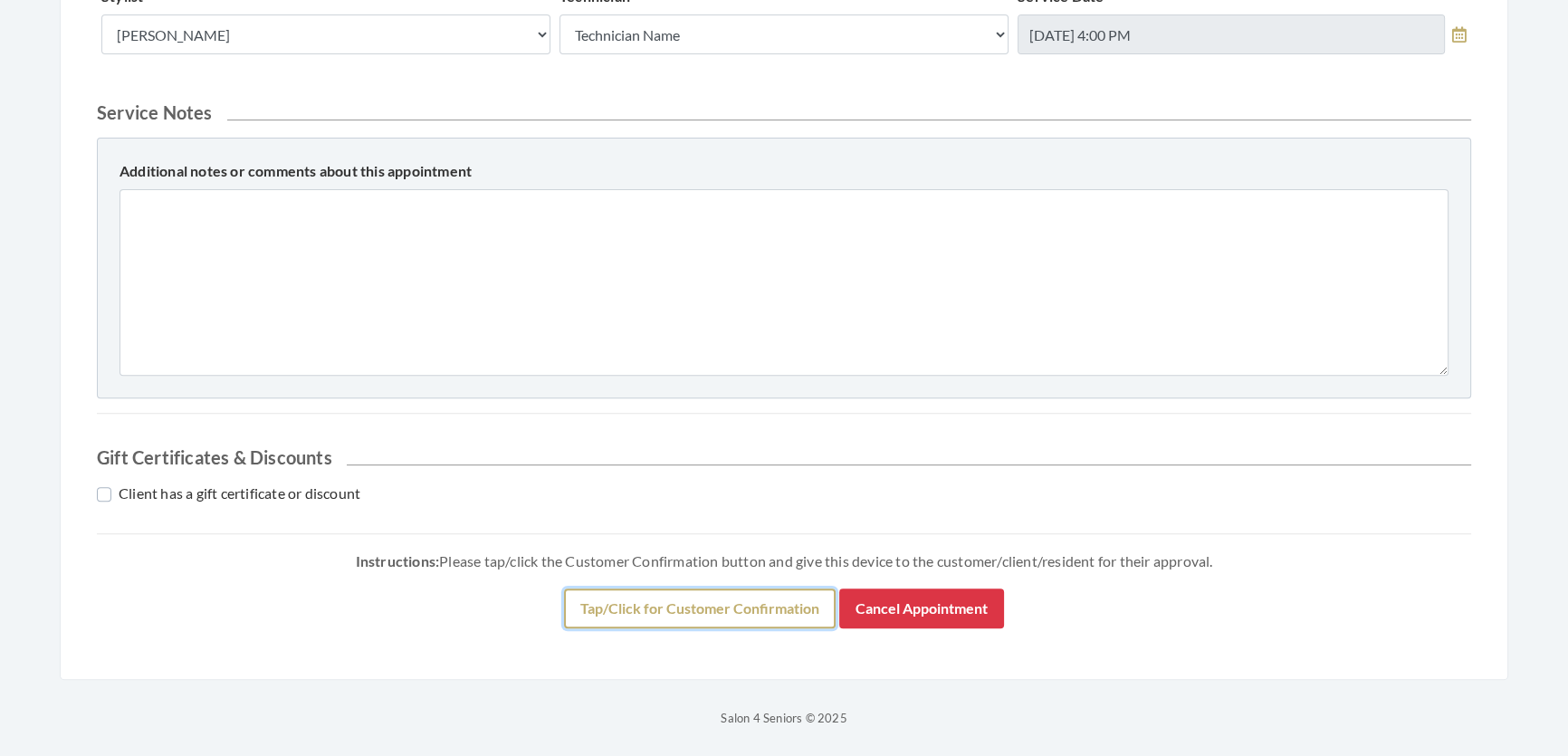
click at [654, 606] on button "Tap/Click for Customer Confirmation" at bounding box center [700, 609] width 272 height 40
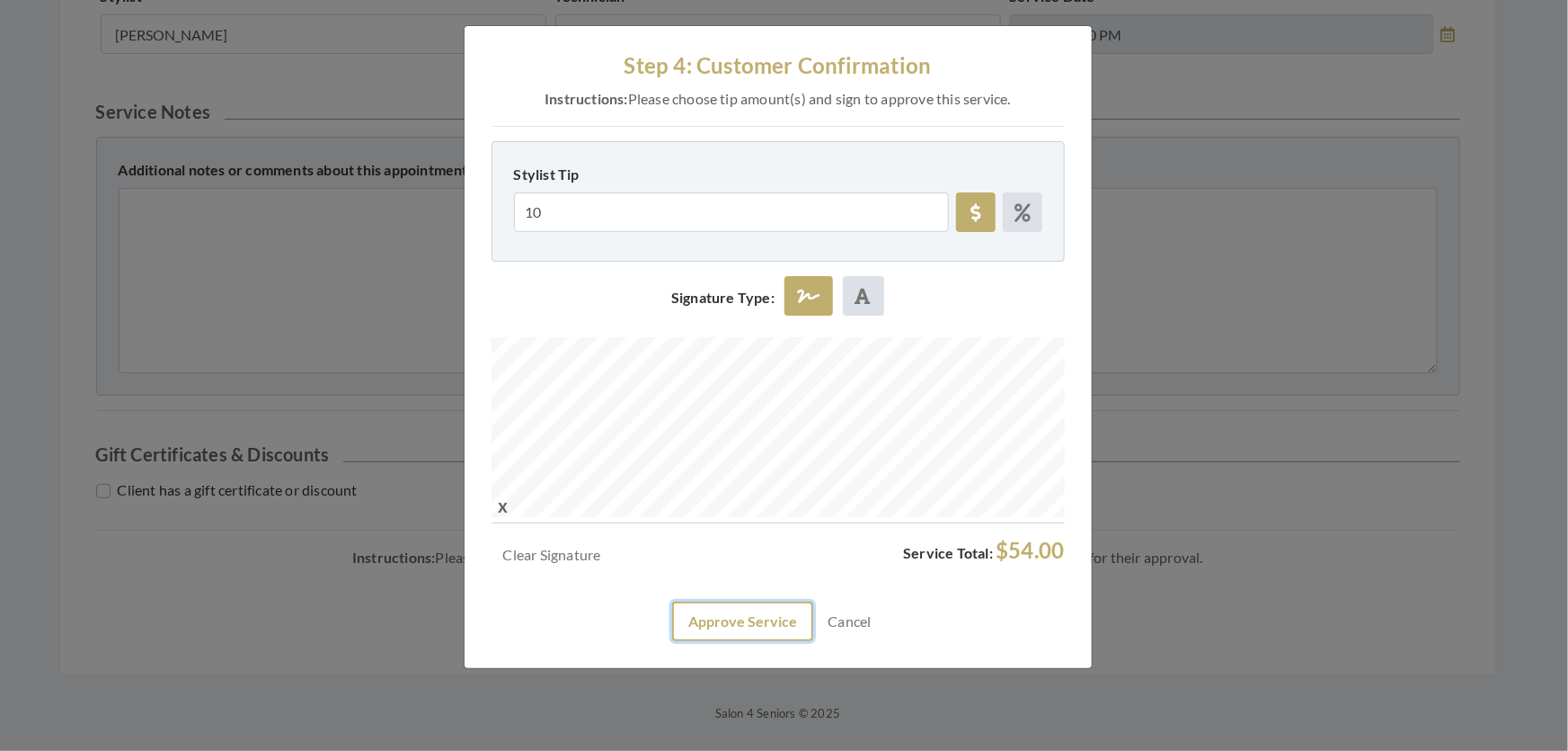
click at [700, 641] on button "Approve Service" at bounding box center [742, 621] width 141 height 40
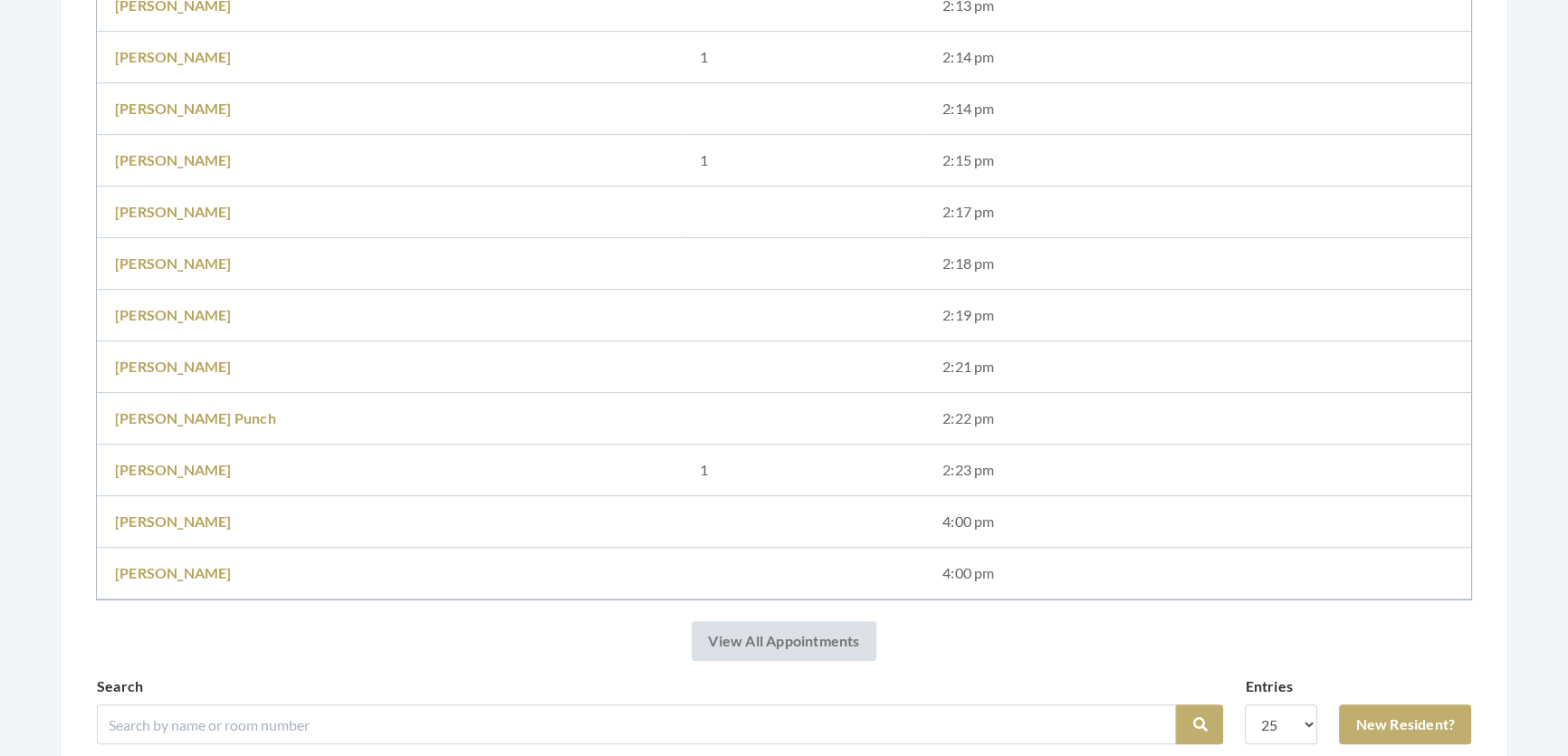
scroll to position [1234, 0]
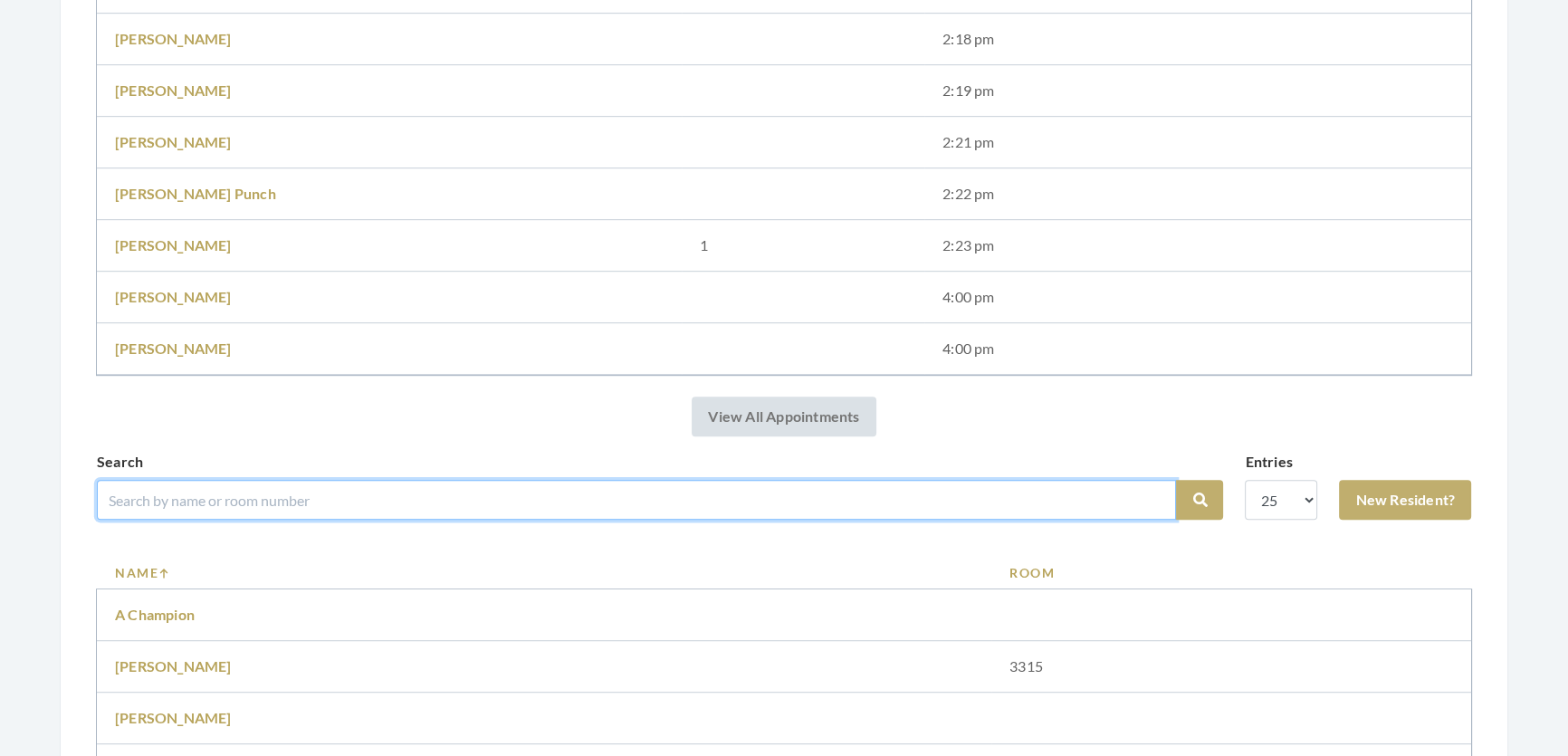
click at [362, 516] on input "search" at bounding box center [636, 500] width 1079 height 40
type input "[PERSON_NAME]"
click at [1176, 480] on button "Search" at bounding box center [1200, 500] width 47 height 40
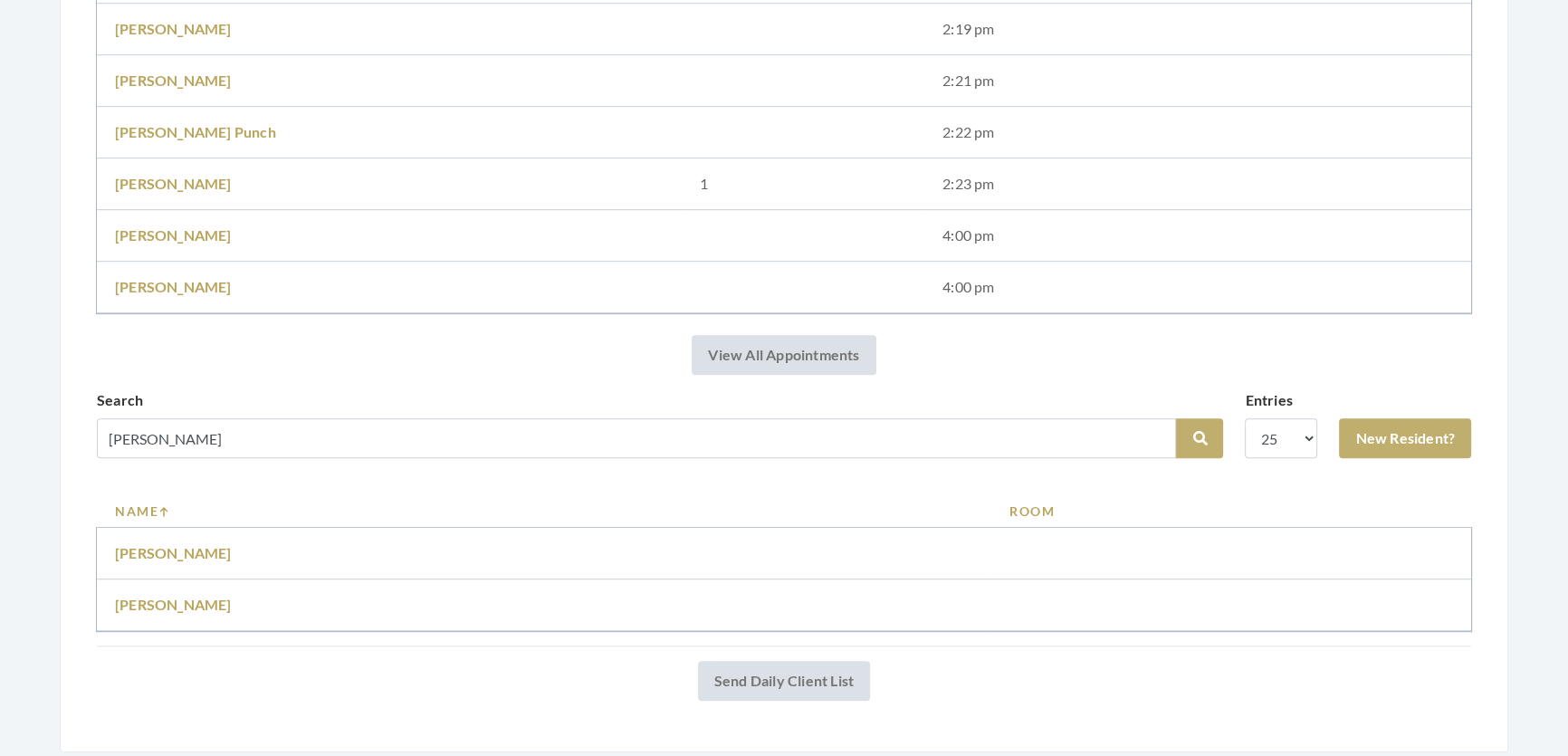
scroll to position [1342, 0]
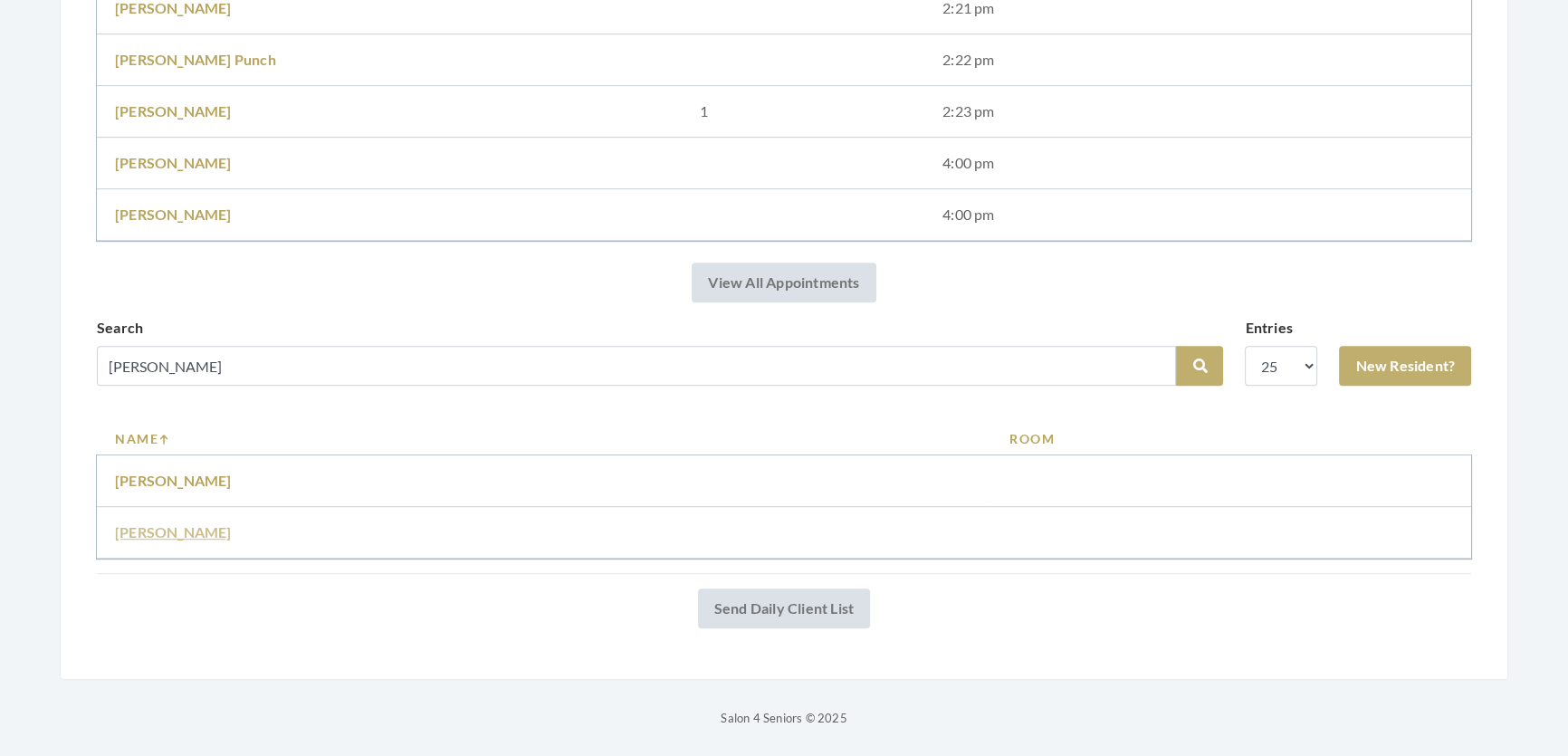
click at [145, 523] on link "Bonnie Bentley" at bounding box center [174, 532] width 117 height 17
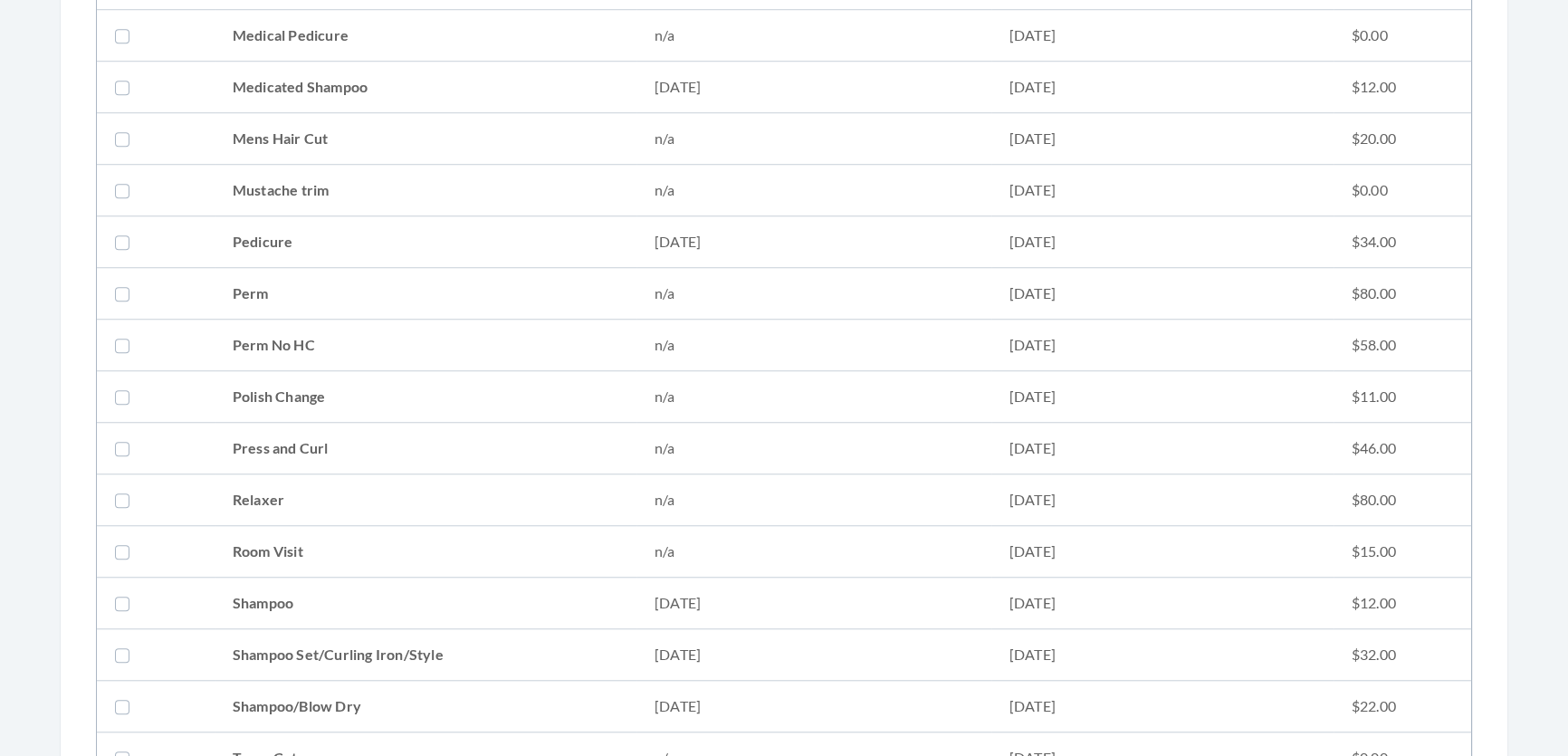
scroll to position [1892, 0]
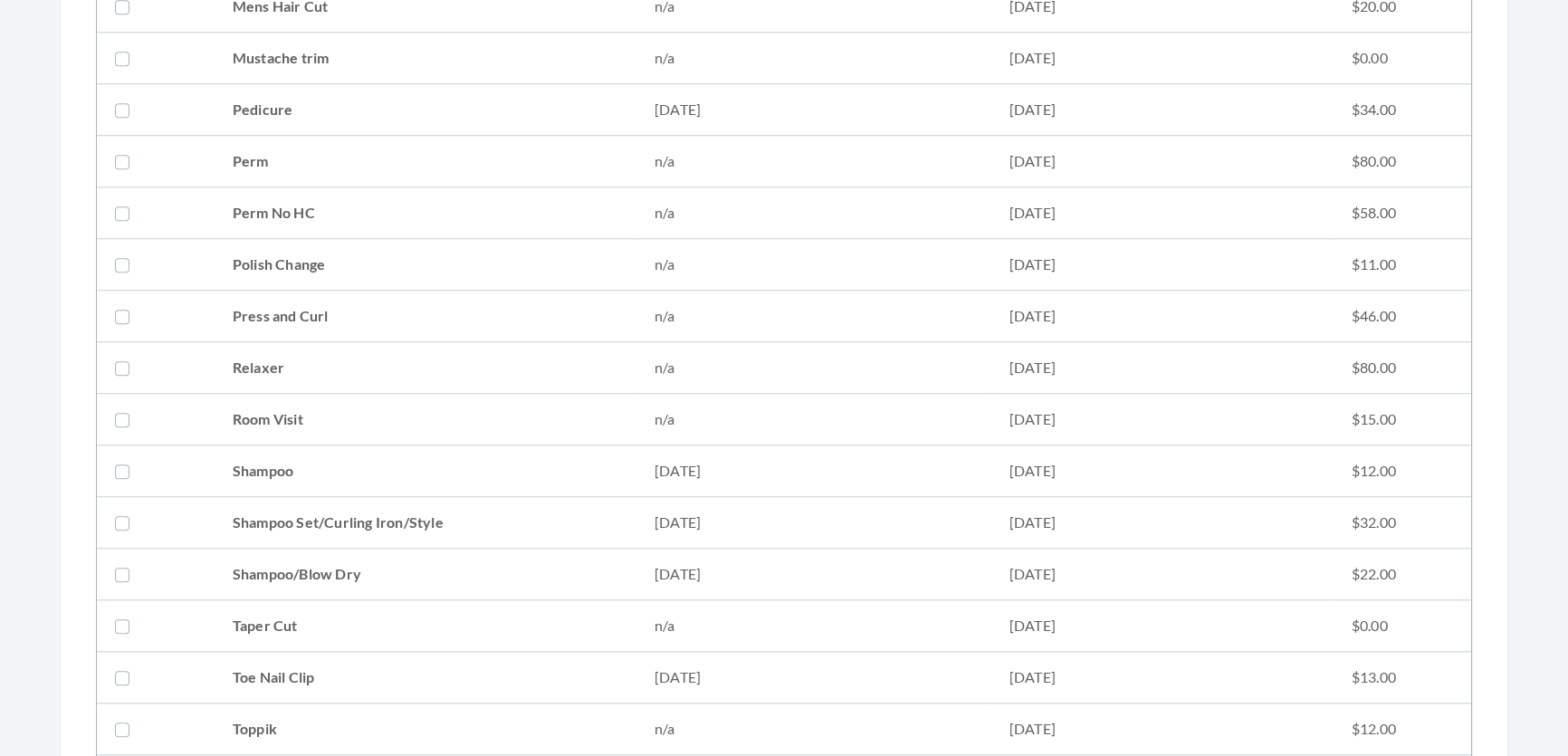
click at [233, 516] on td "Shampoo Set/Curling Iron/Style" at bounding box center [425, 522] width 422 height 52
checkbox input "true"
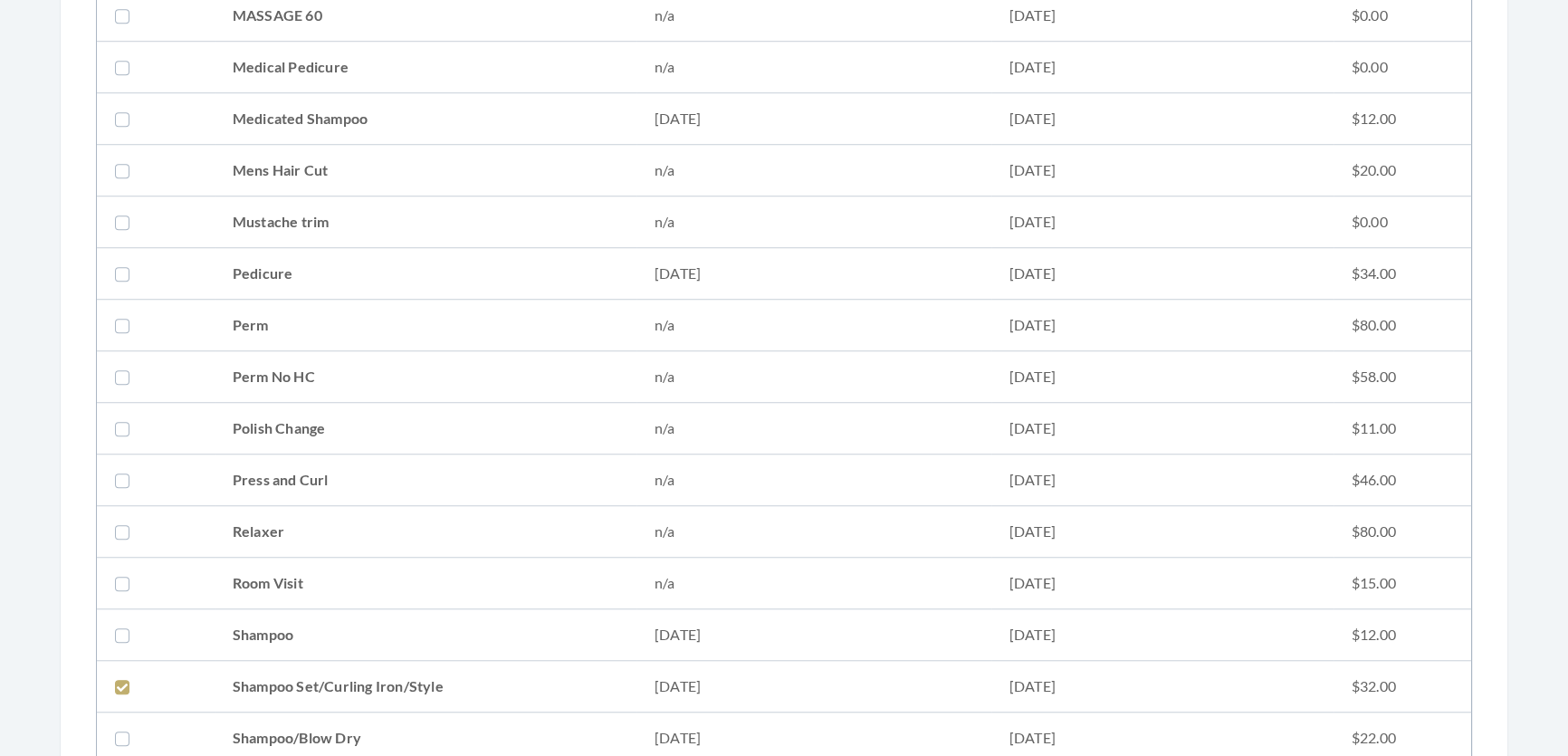
click at [291, 108] on td "Medicated Shampoo" at bounding box center [425, 119] width 422 height 52
checkbox input "true"
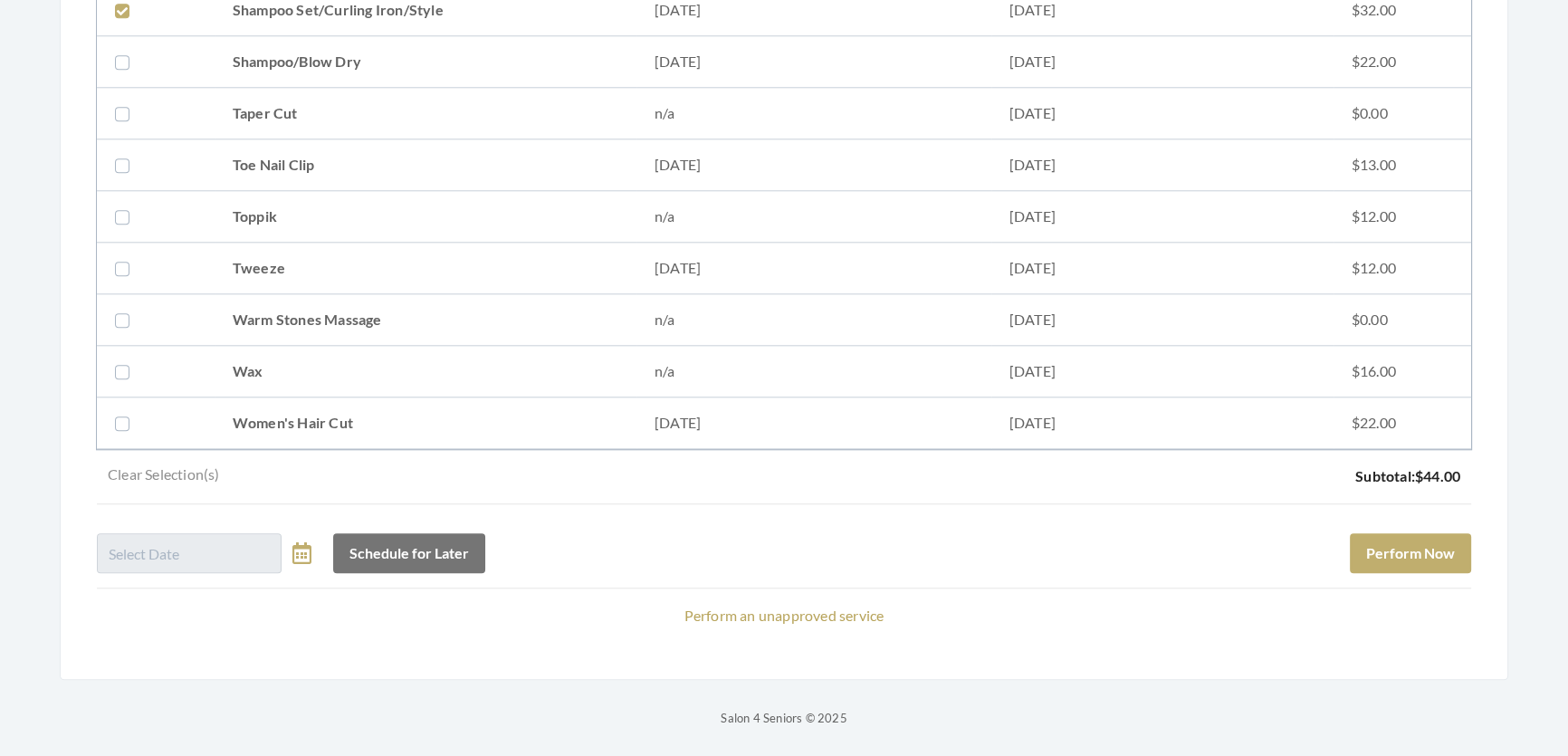
scroll to position [2432, 0]
click at [1440, 533] on button "Perform Now" at bounding box center [1410, 553] width 121 height 40
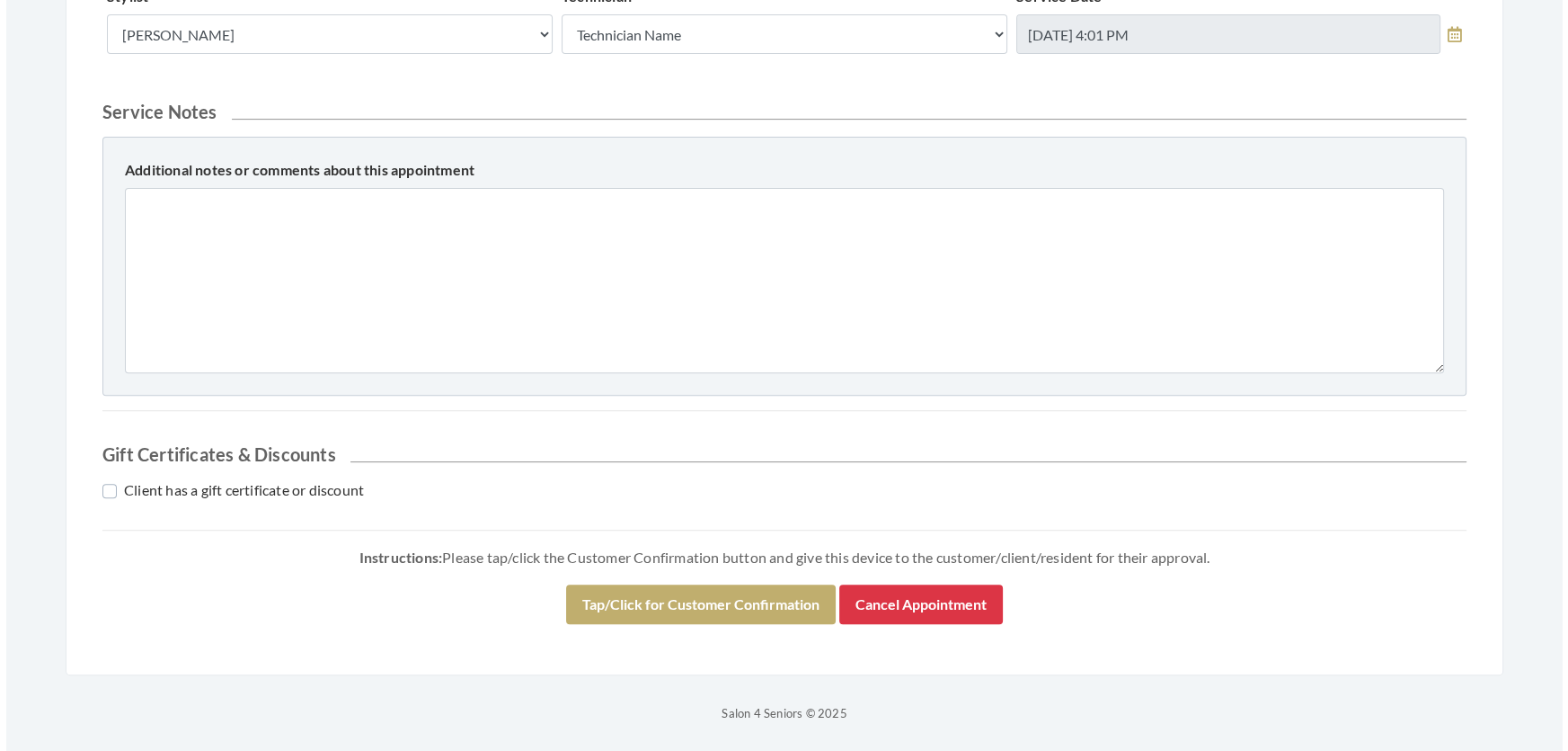
scroll to position [937, 0]
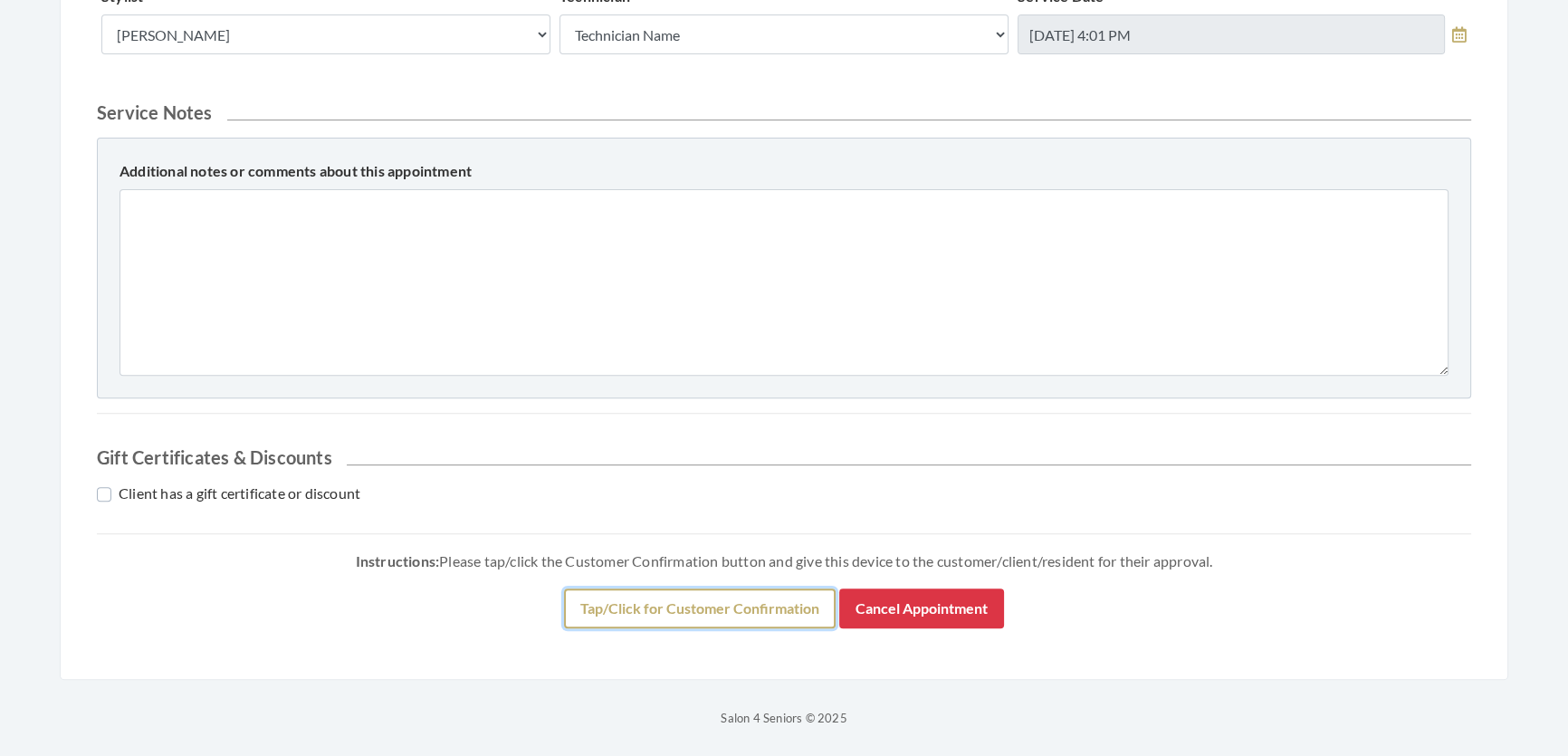
click at [597, 597] on button "Tap/Click for Customer Confirmation" at bounding box center [700, 609] width 272 height 40
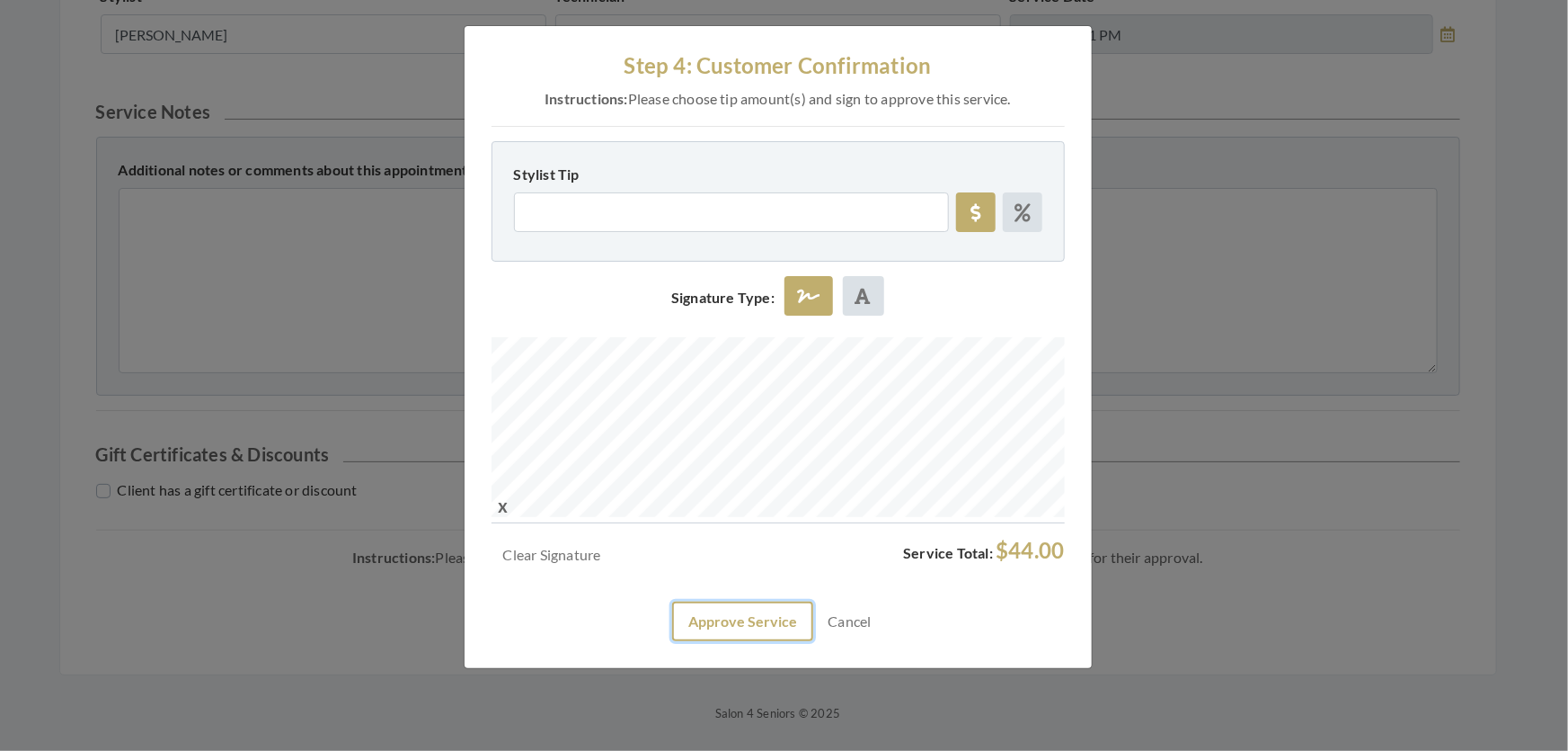
click at [780, 641] on button "Approve Service" at bounding box center [742, 621] width 141 height 40
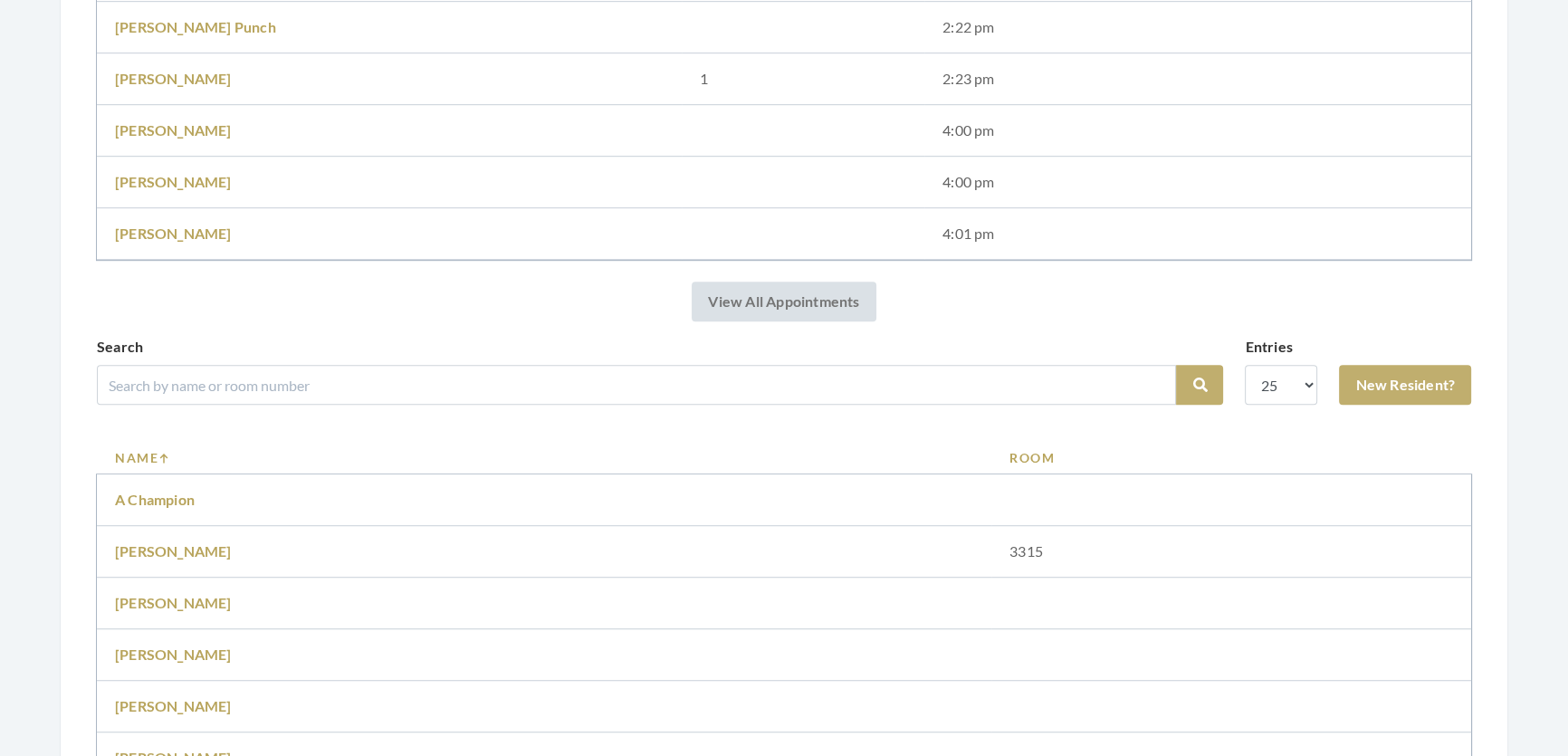
scroll to position [1646, 0]
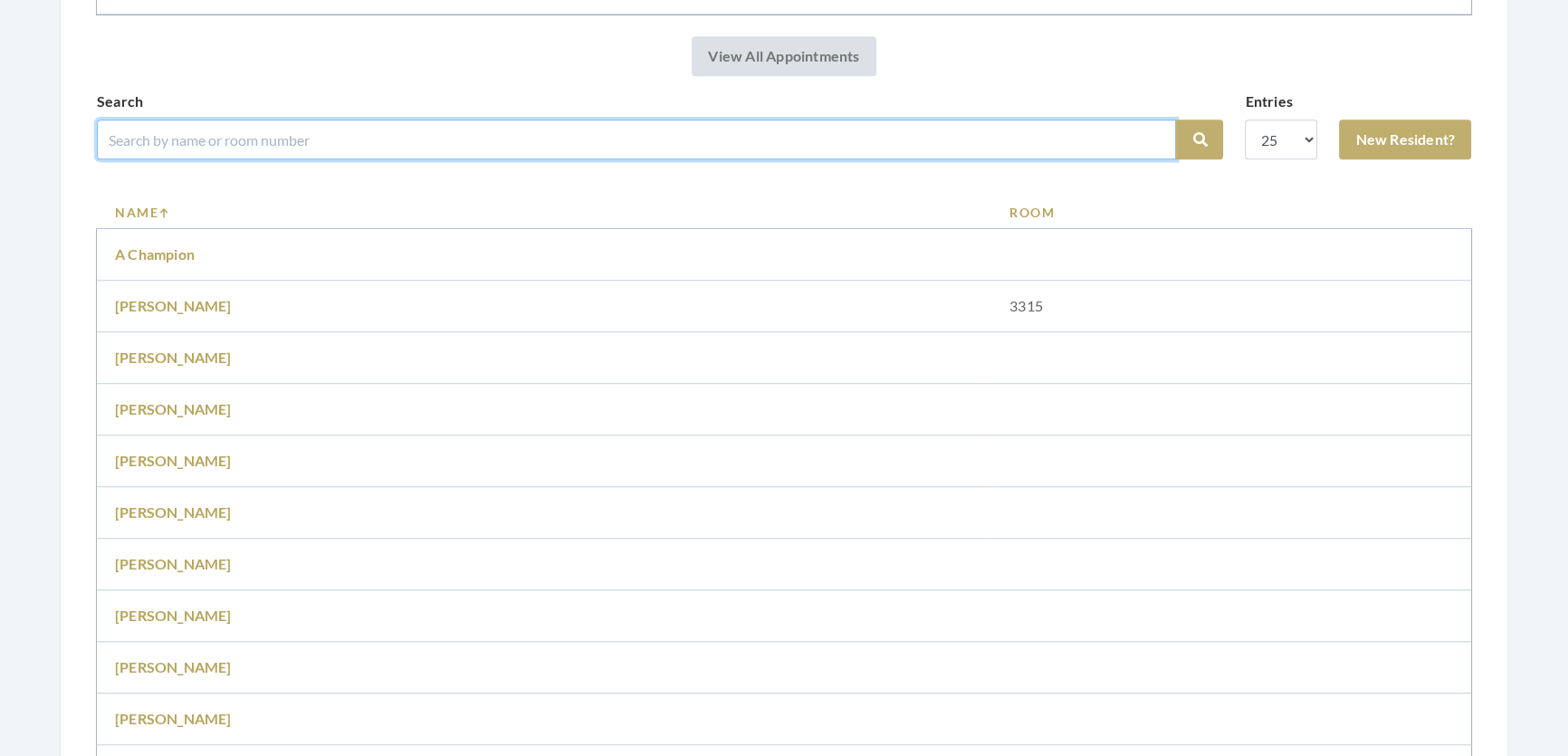
click at [401, 150] on input "search" at bounding box center [636, 139] width 1079 height 40
type input "alice"
click at [1176, 119] on button "Search" at bounding box center [1200, 139] width 47 height 40
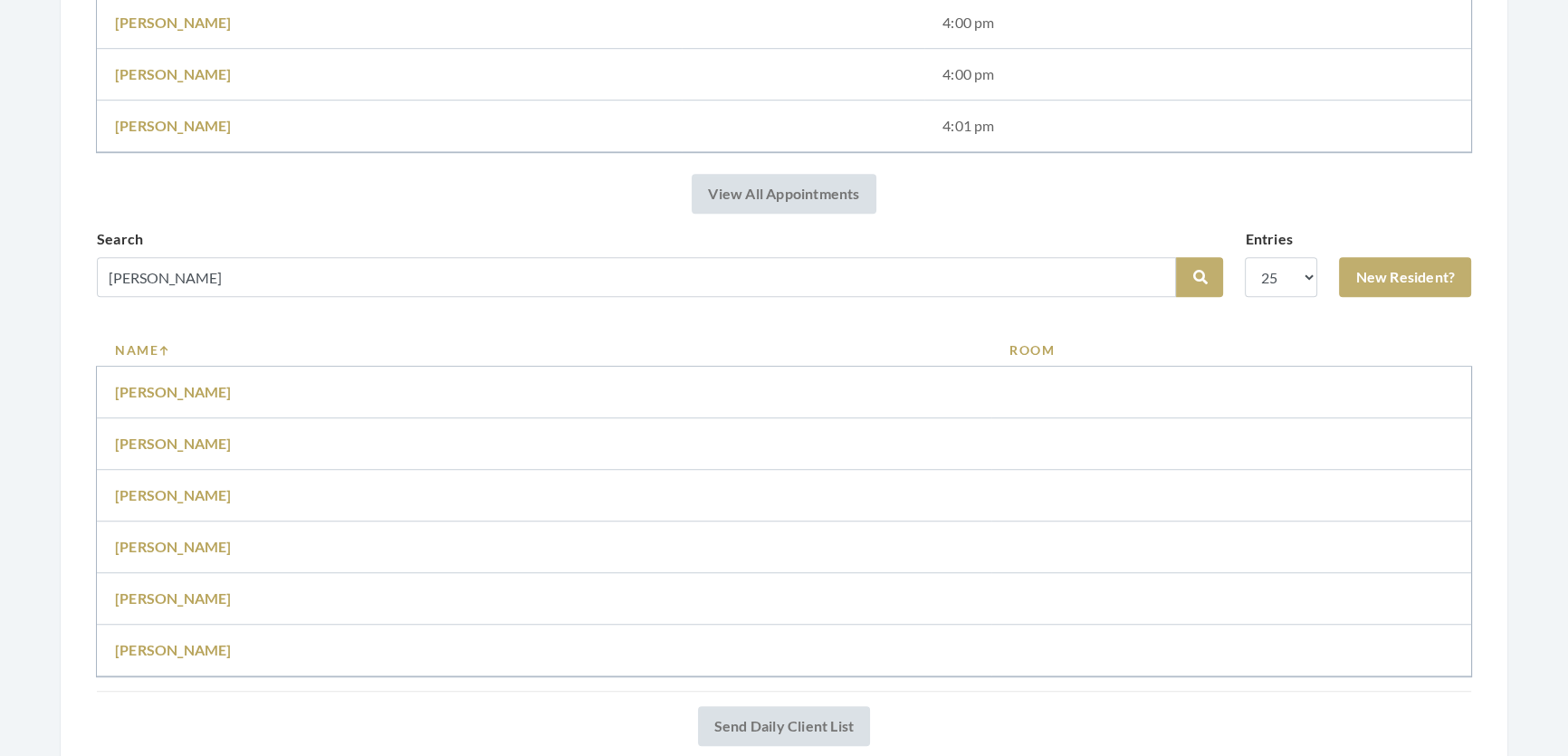
scroll to position [1600, 0]
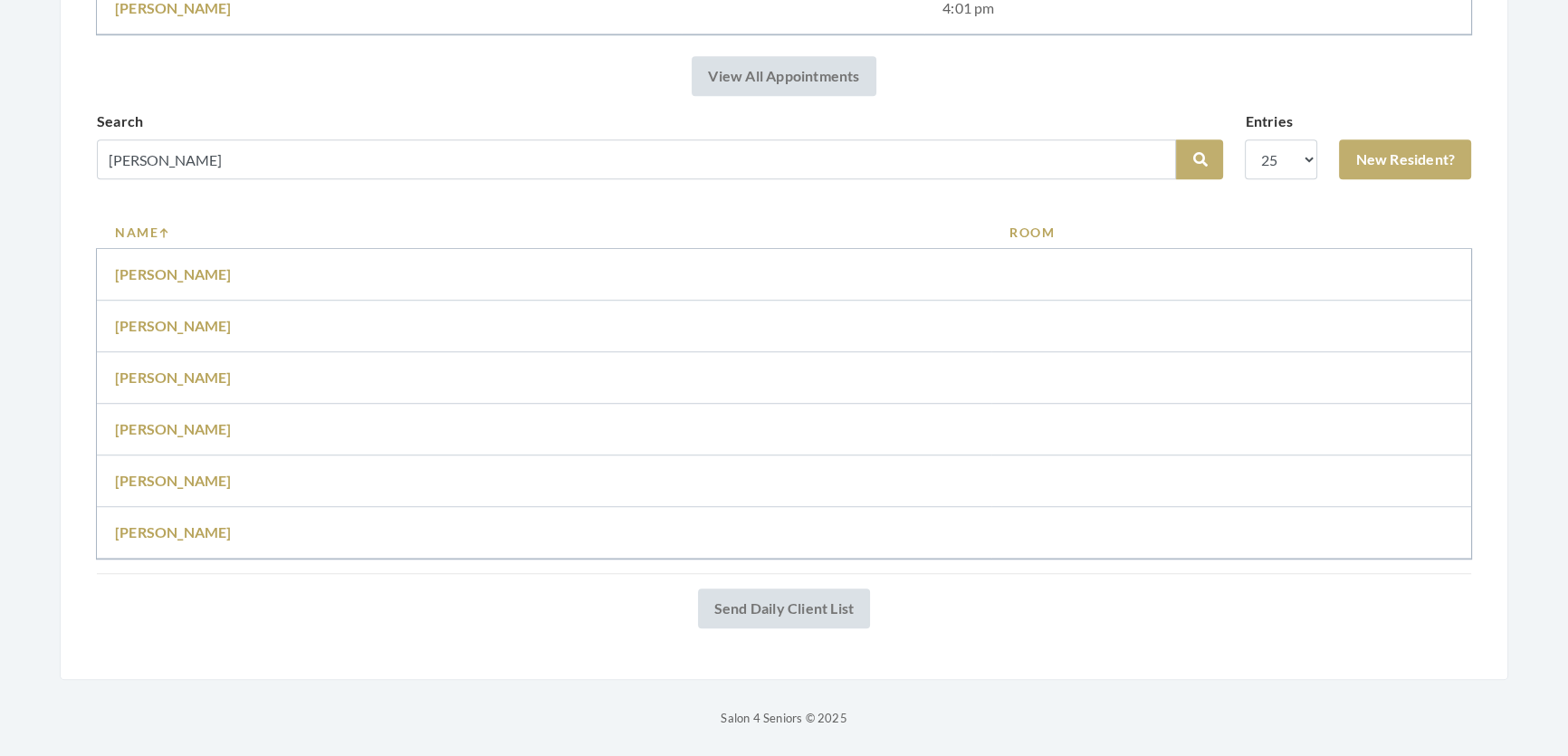
click at [174, 373] on td "Alice Danlap" at bounding box center [544, 378] width 894 height 52
click at [175, 368] on link "Alice Danlap" at bounding box center [174, 376] width 117 height 17
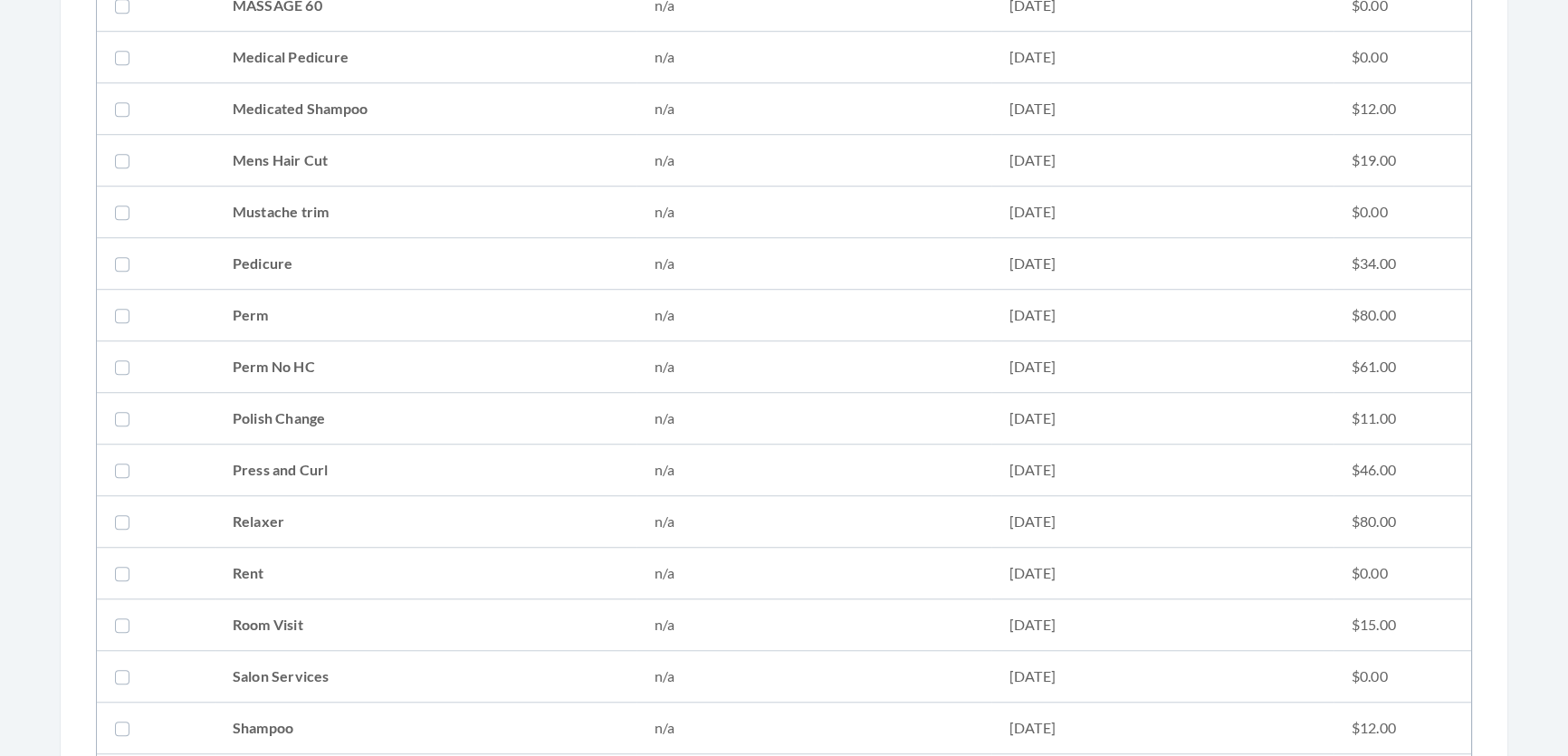
scroll to position [1975, 0]
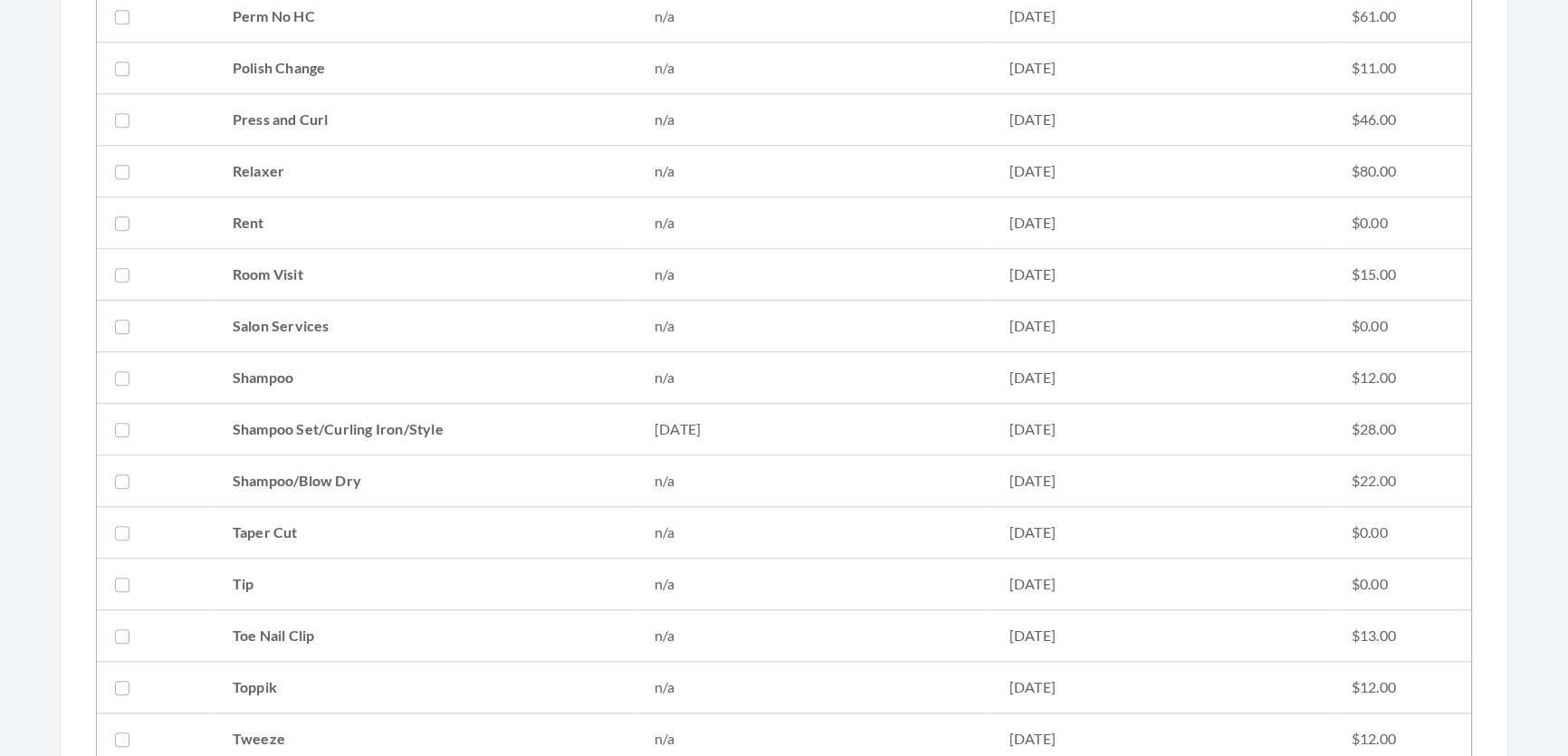
click at [320, 420] on td "Shampoo Set/Curling Iron/Style" at bounding box center [425, 429] width 422 height 52
checkbox input "true"
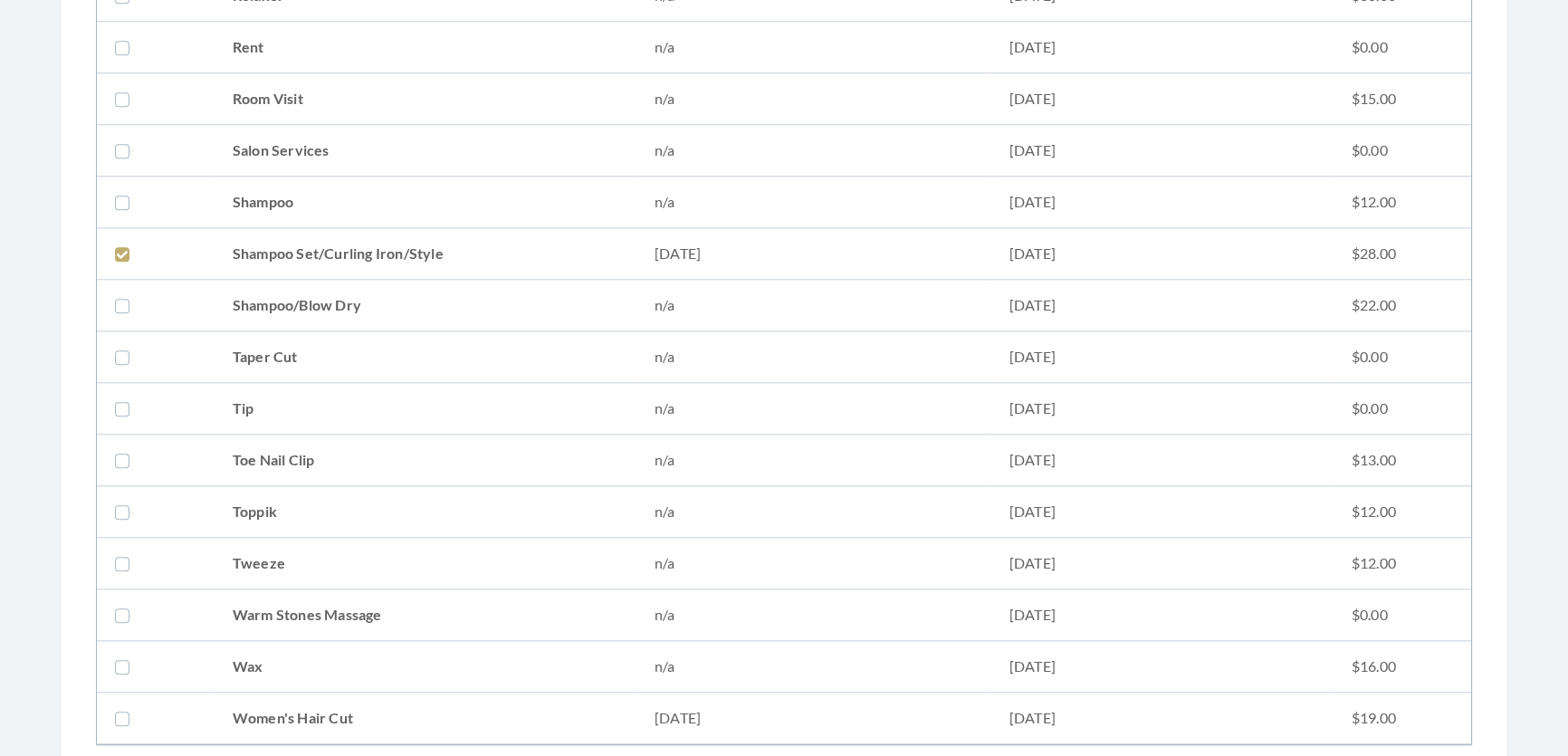
scroll to position [2469, 0]
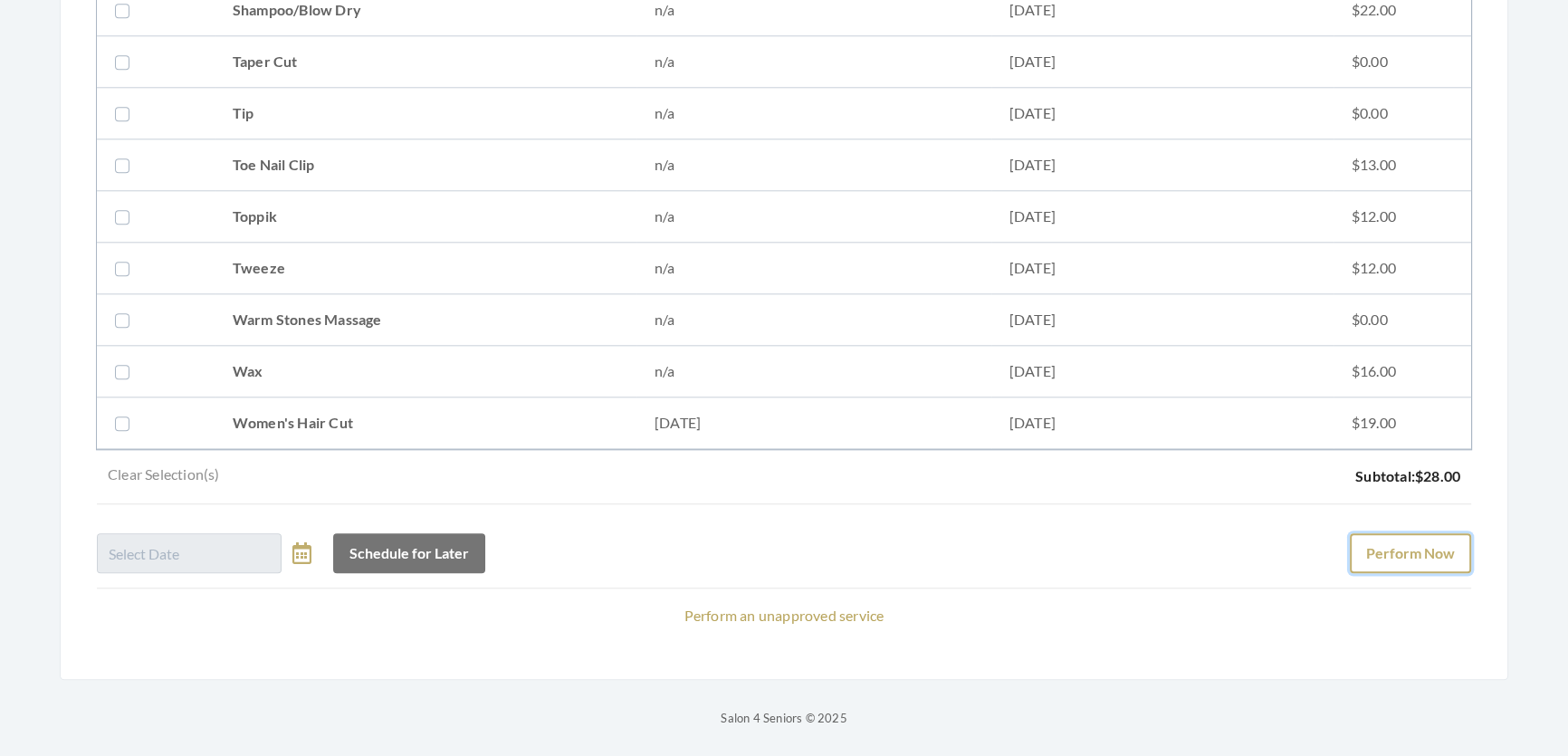
click at [1417, 534] on button "Perform Now" at bounding box center [1410, 553] width 121 height 40
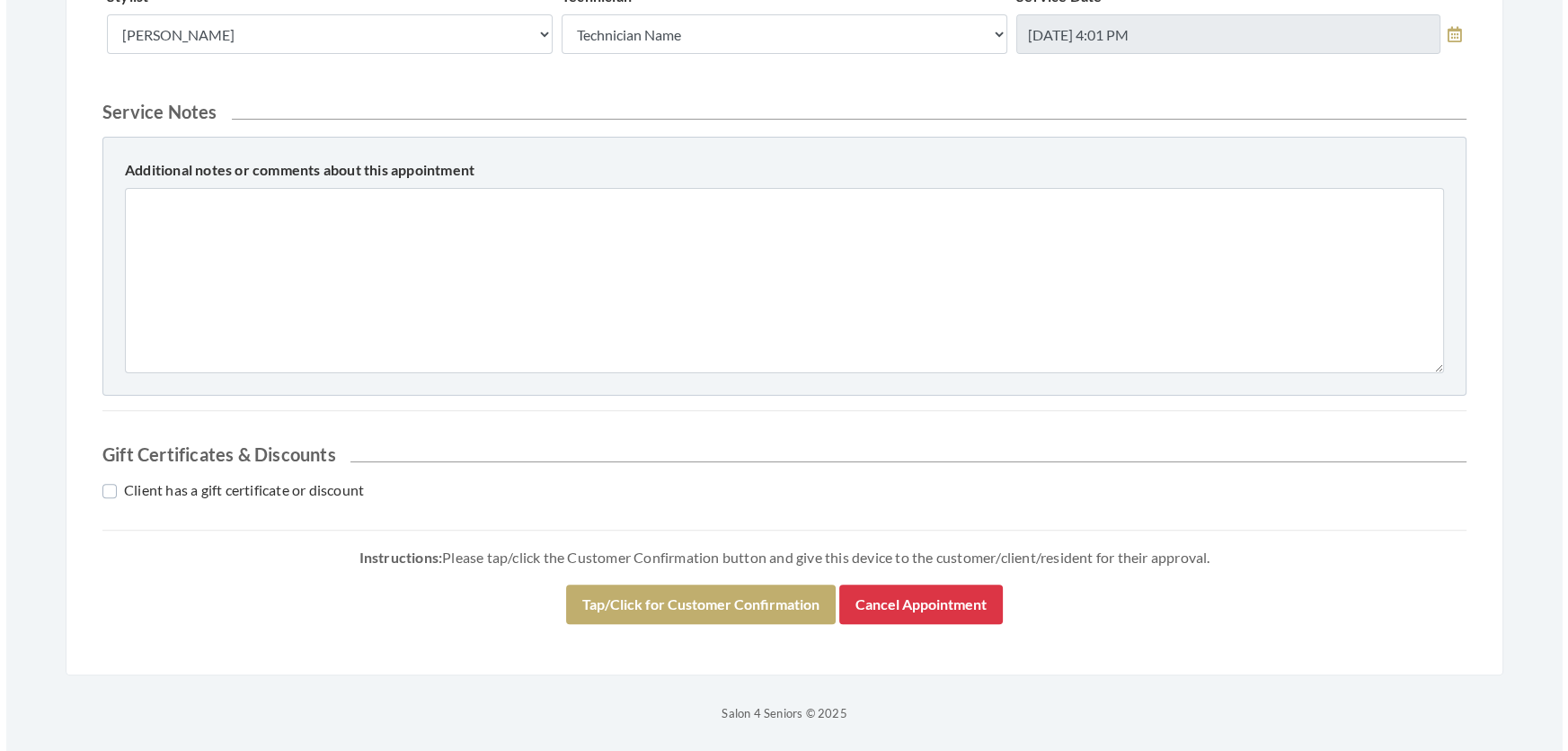
scroll to position [770, 0]
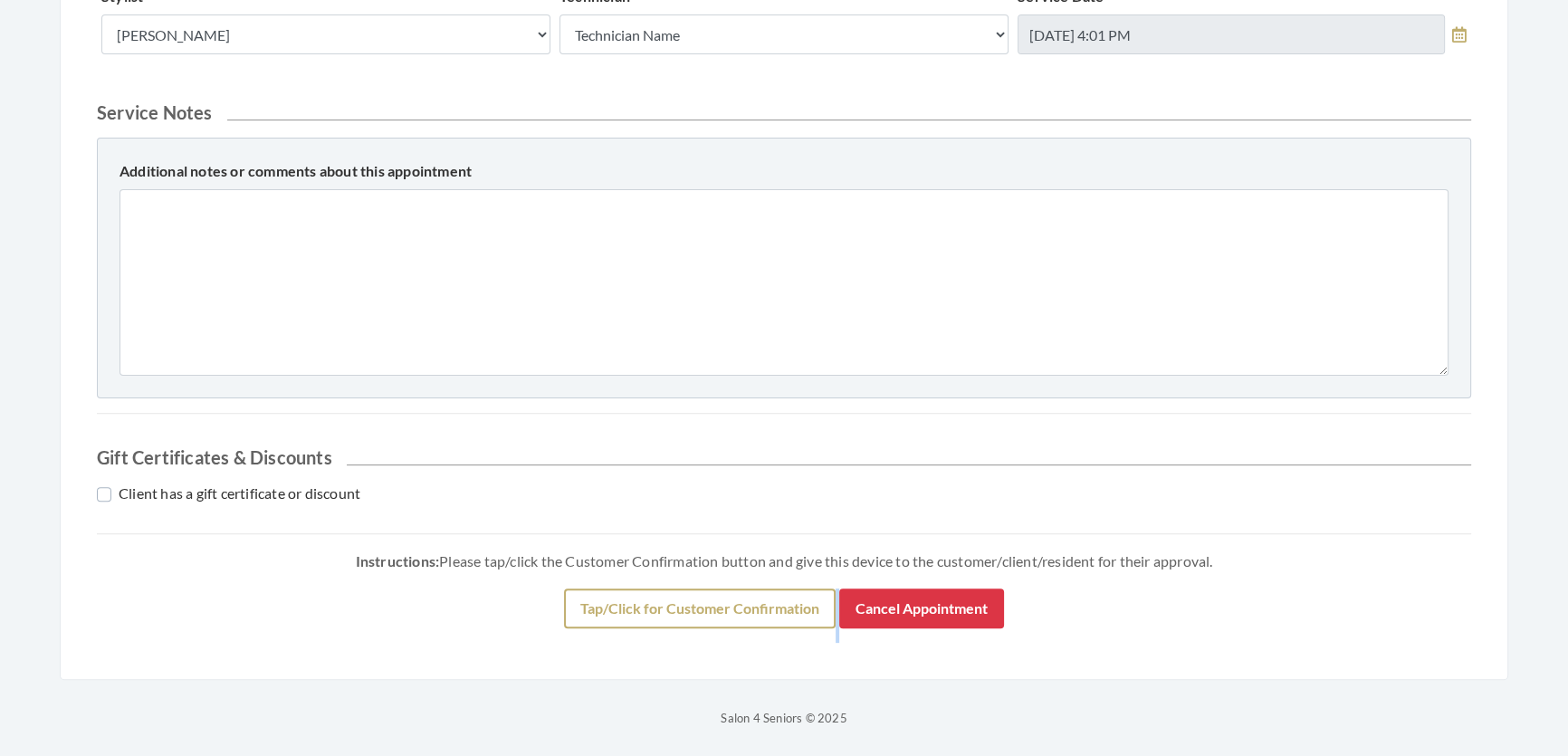
drag, startPoint x: 696, startPoint y: 698, endPoint x: 692, endPoint y: 607, distance: 91.1
click at [693, 658] on div "Step 3: Perform Services Appointment created successfully! Back to Salon Home A…" at bounding box center [784, 75] width 1522 height 1306
click at [692, 607] on button "Tap/Click for Customer Confirmation" at bounding box center [700, 609] width 272 height 40
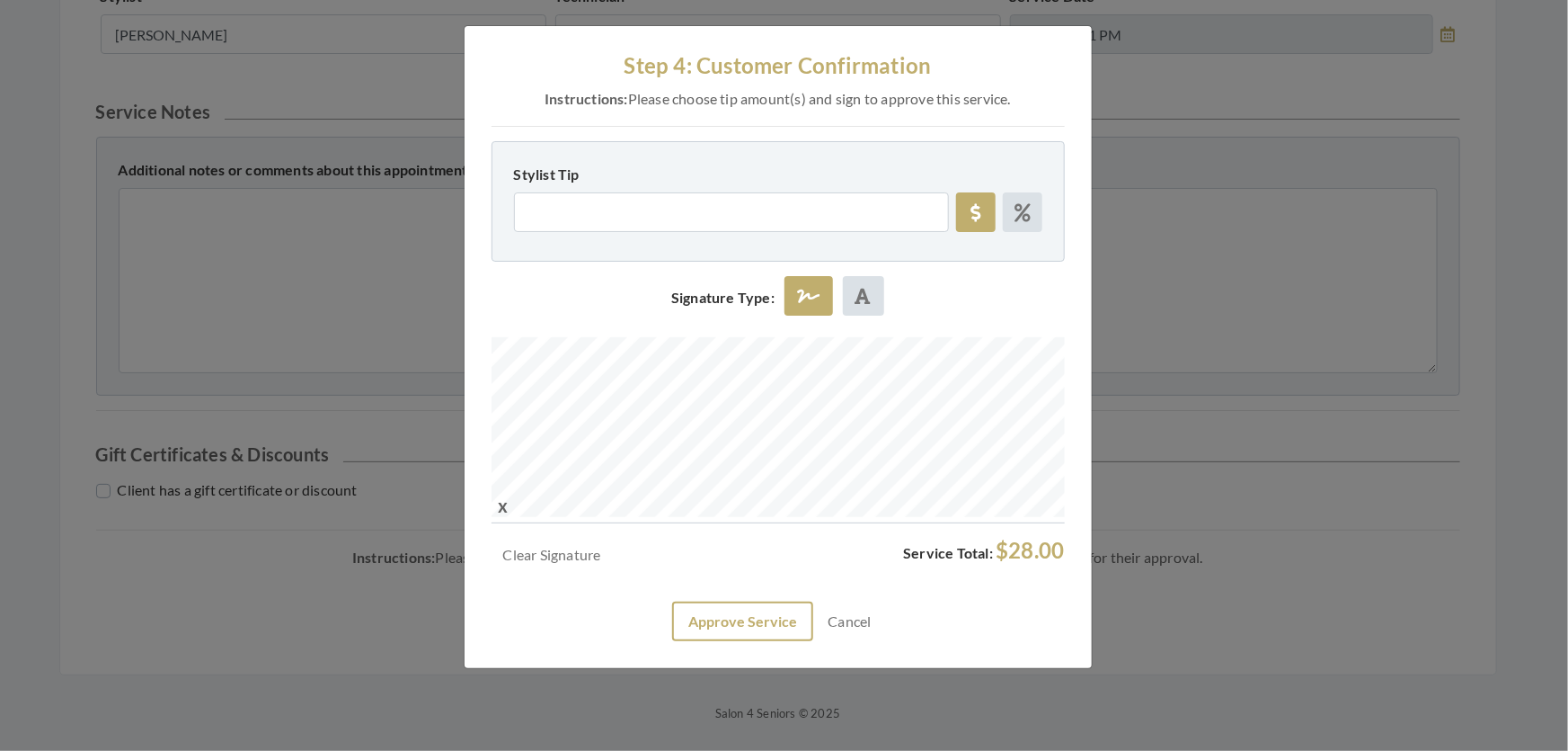
drag, startPoint x: 680, startPoint y: 631, endPoint x: 672, endPoint y: 671, distance: 40.8
click at [679, 638] on div "Clear Signature Service Total: $28.00 Approve Service Cancel" at bounding box center [779, 589] width 574 height 104
click at [672, 641] on button "Approve Service" at bounding box center [742, 621] width 141 height 40
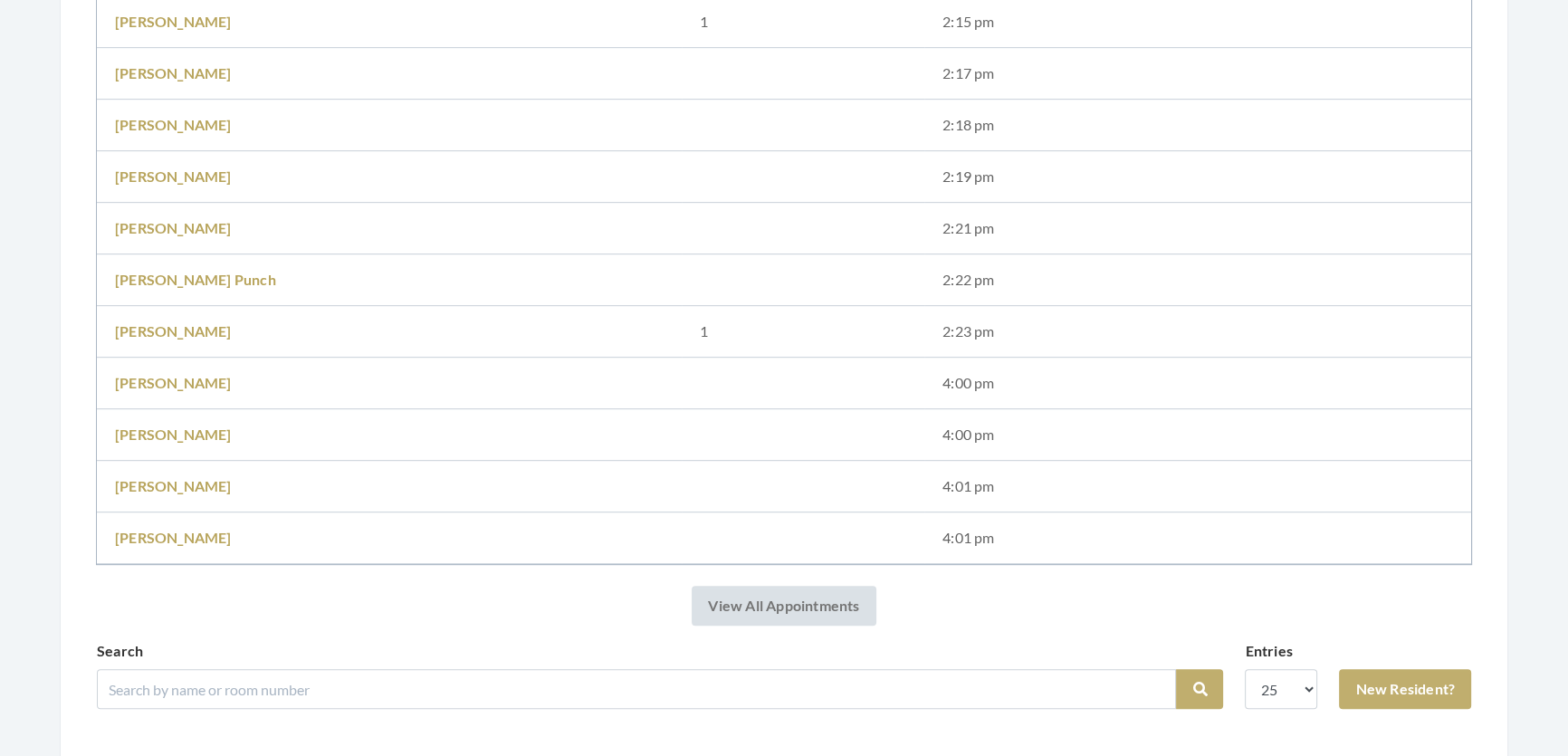
scroll to position [1234, 0]
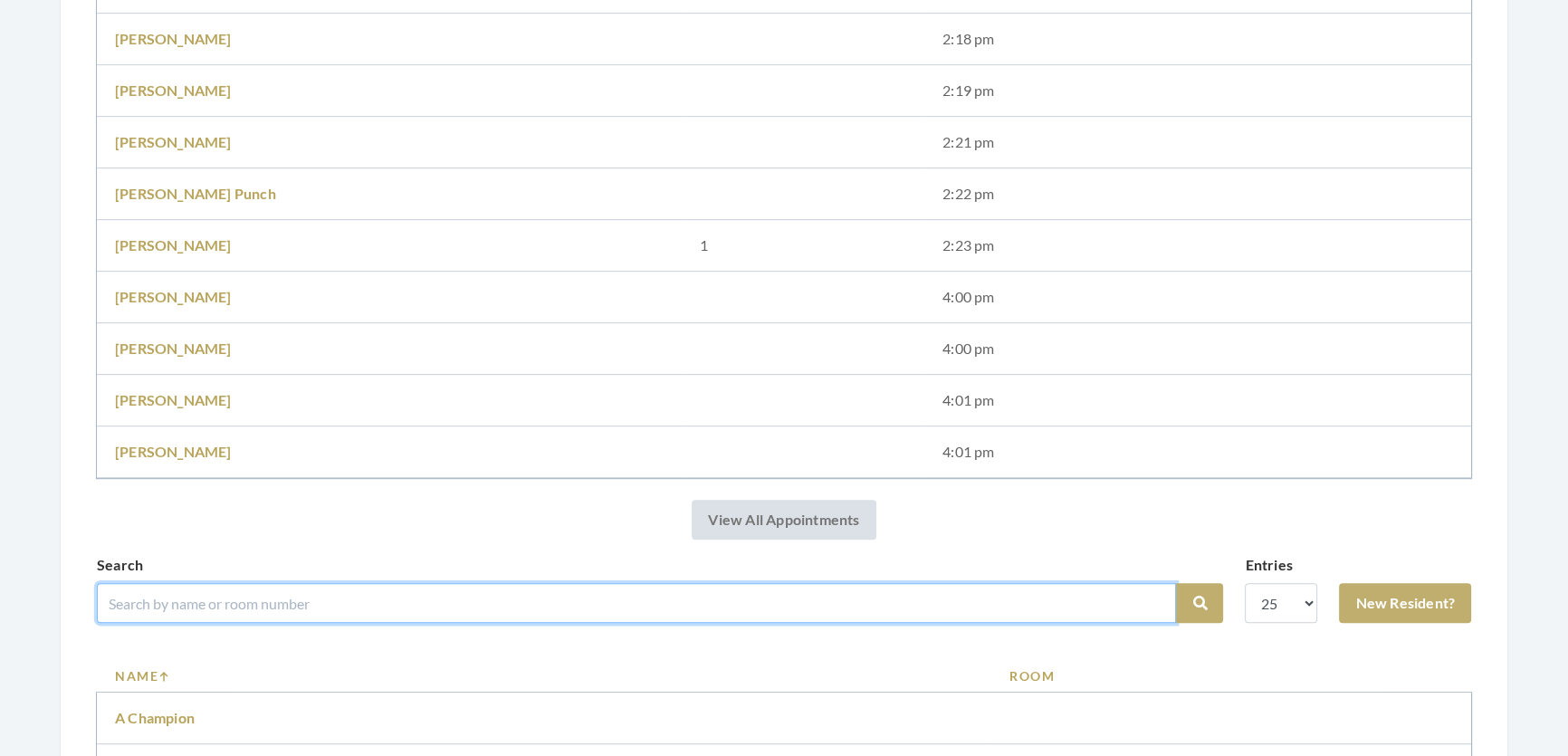
click at [527, 615] on input "search" at bounding box center [636, 603] width 1079 height 40
type input "rush"
click at [1176, 583] on button "Search" at bounding box center [1200, 603] width 47 height 40
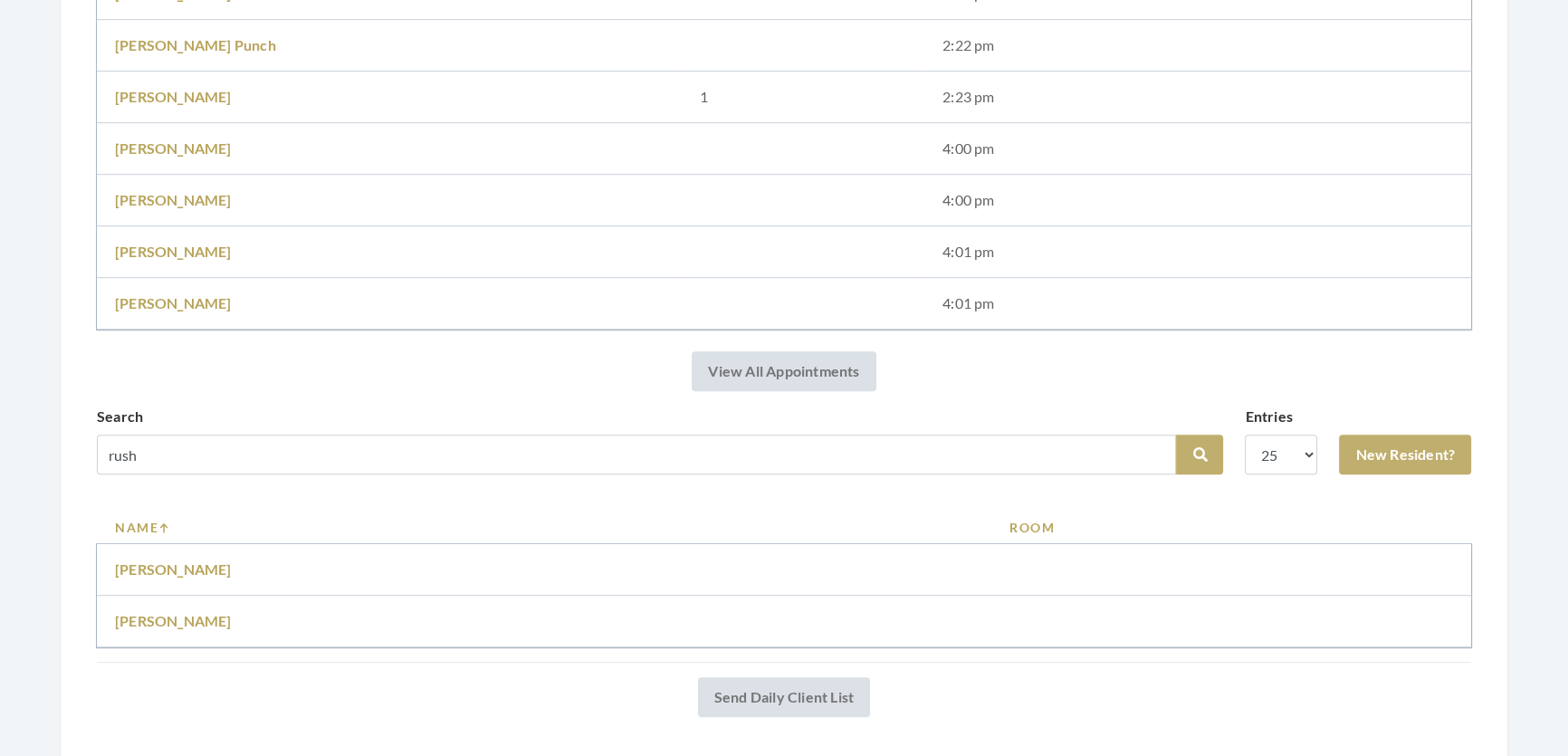
scroll to position [1316, 0]
click at [172, 577] on link "Mary Rush" at bounding box center [174, 568] width 117 height 17
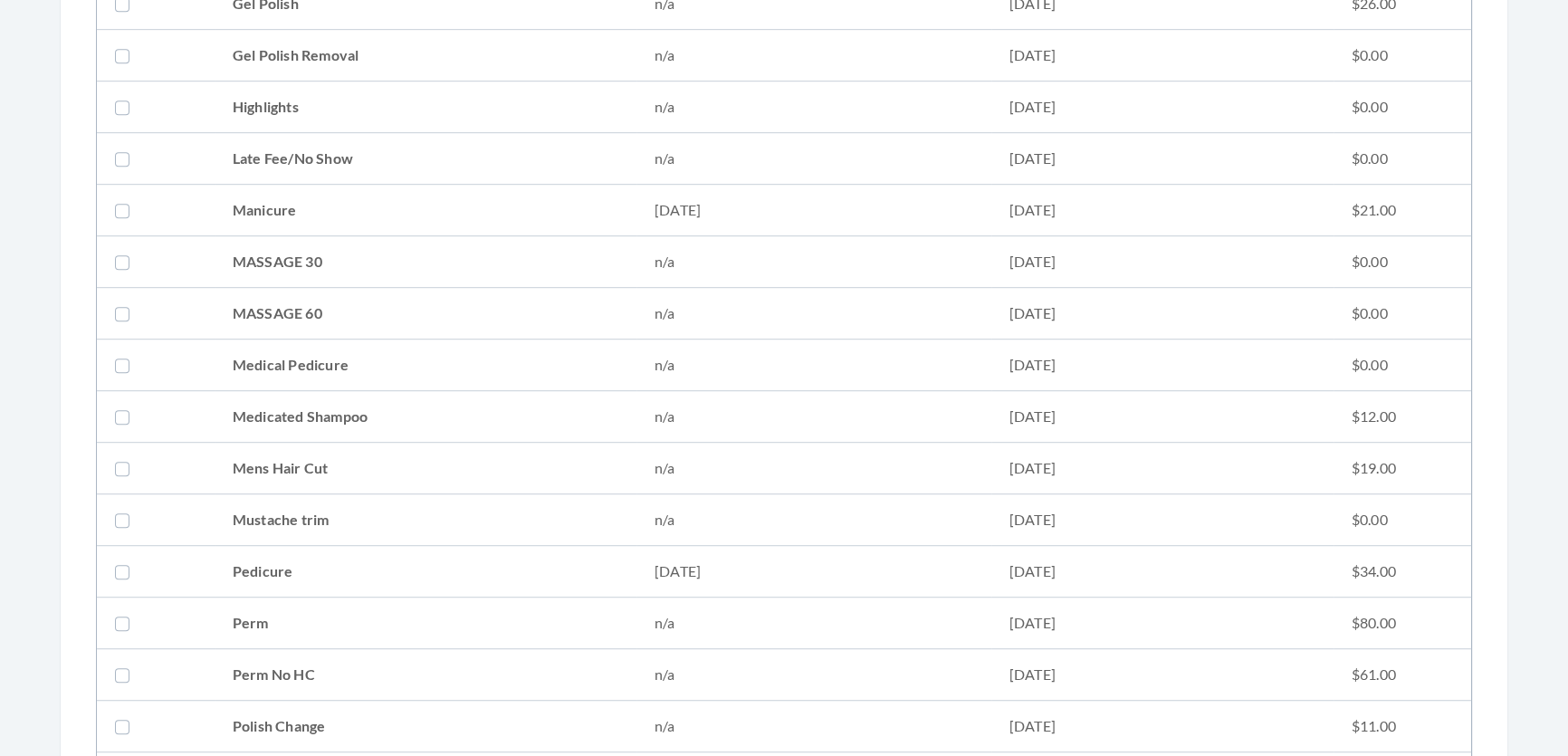
scroll to position [1810, 0]
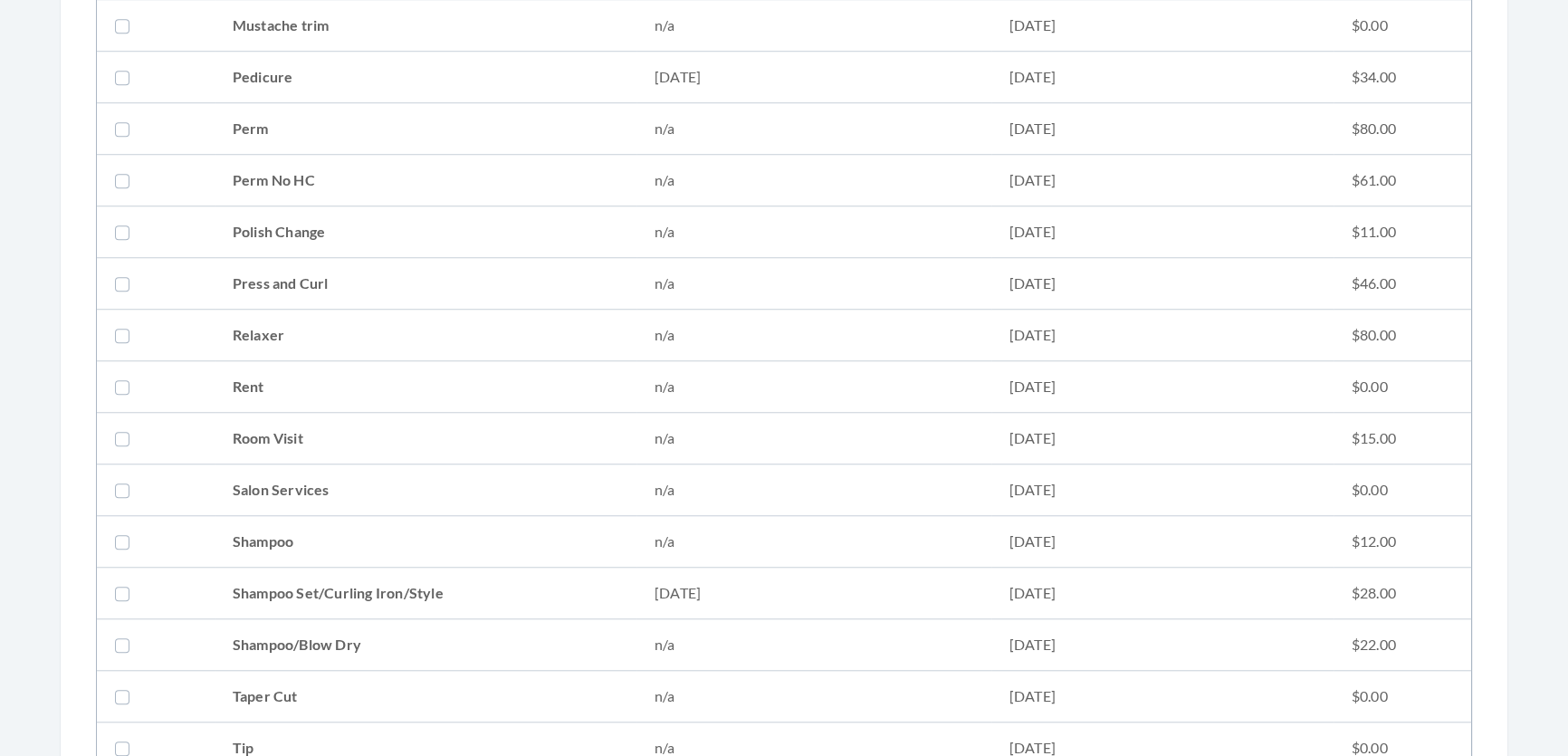
click at [302, 592] on td "Shampoo Set/Curling Iron/Style" at bounding box center [425, 593] width 422 height 52
checkbox input "true"
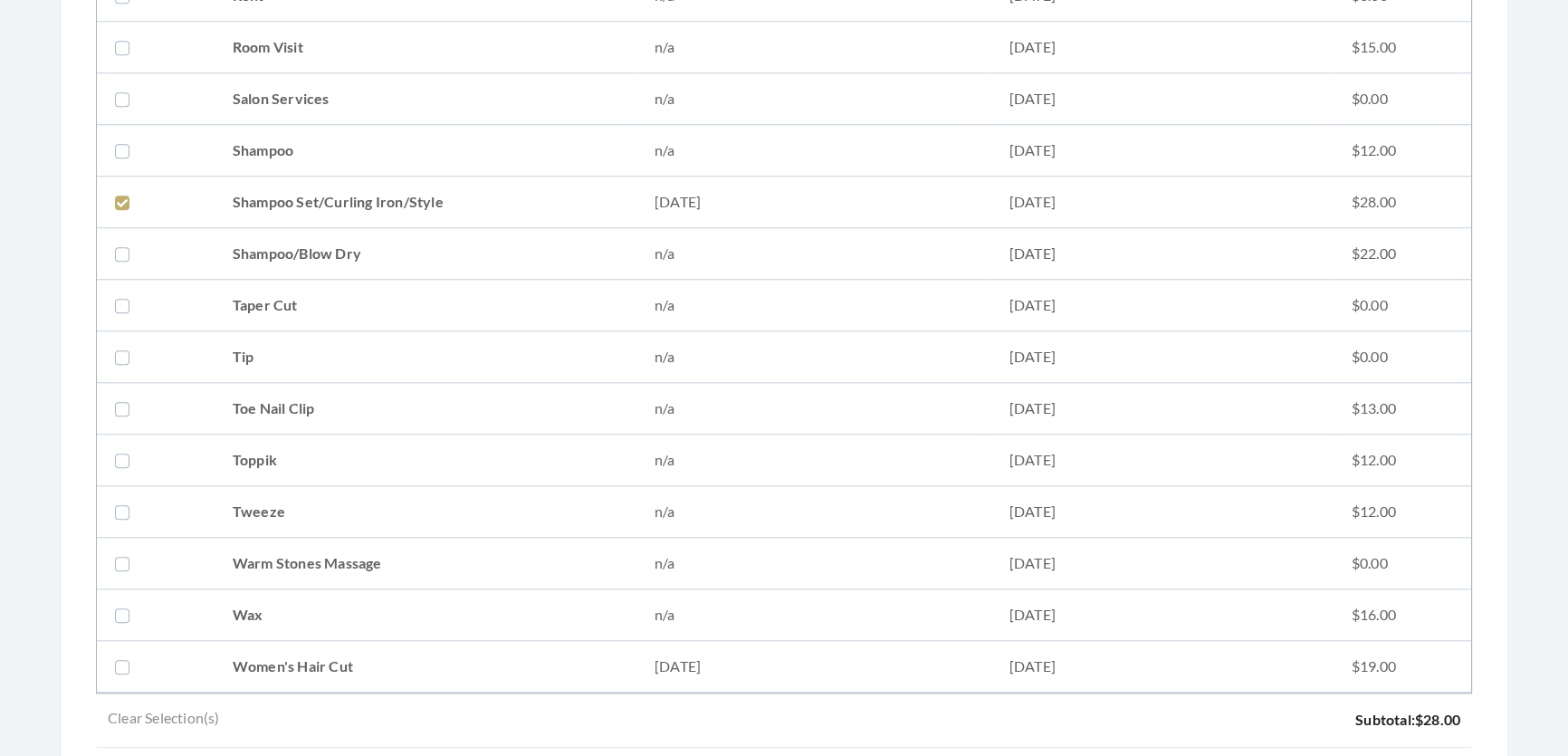
scroll to position [2386, 0]
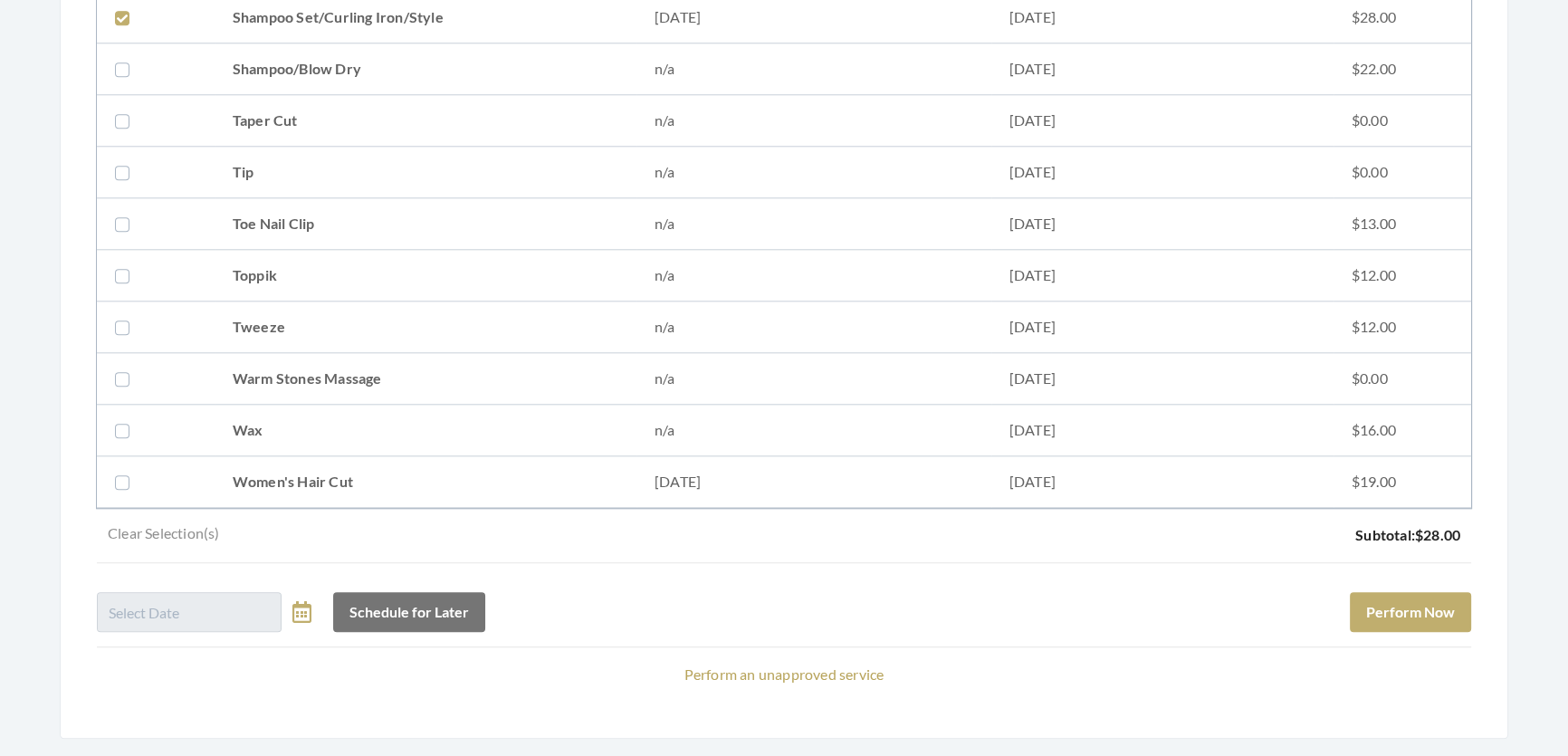
drag, startPoint x: 307, startPoint y: 471, endPoint x: 320, endPoint y: 471, distance: 13.0
click at [316, 471] on td "Women's Hair Cut" at bounding box center [425, 482] width 422 height 52
checkbox input "true"
click at [1446, 597] on button "Perform Now" at bounding box center [1410, 612] width 121 height 40
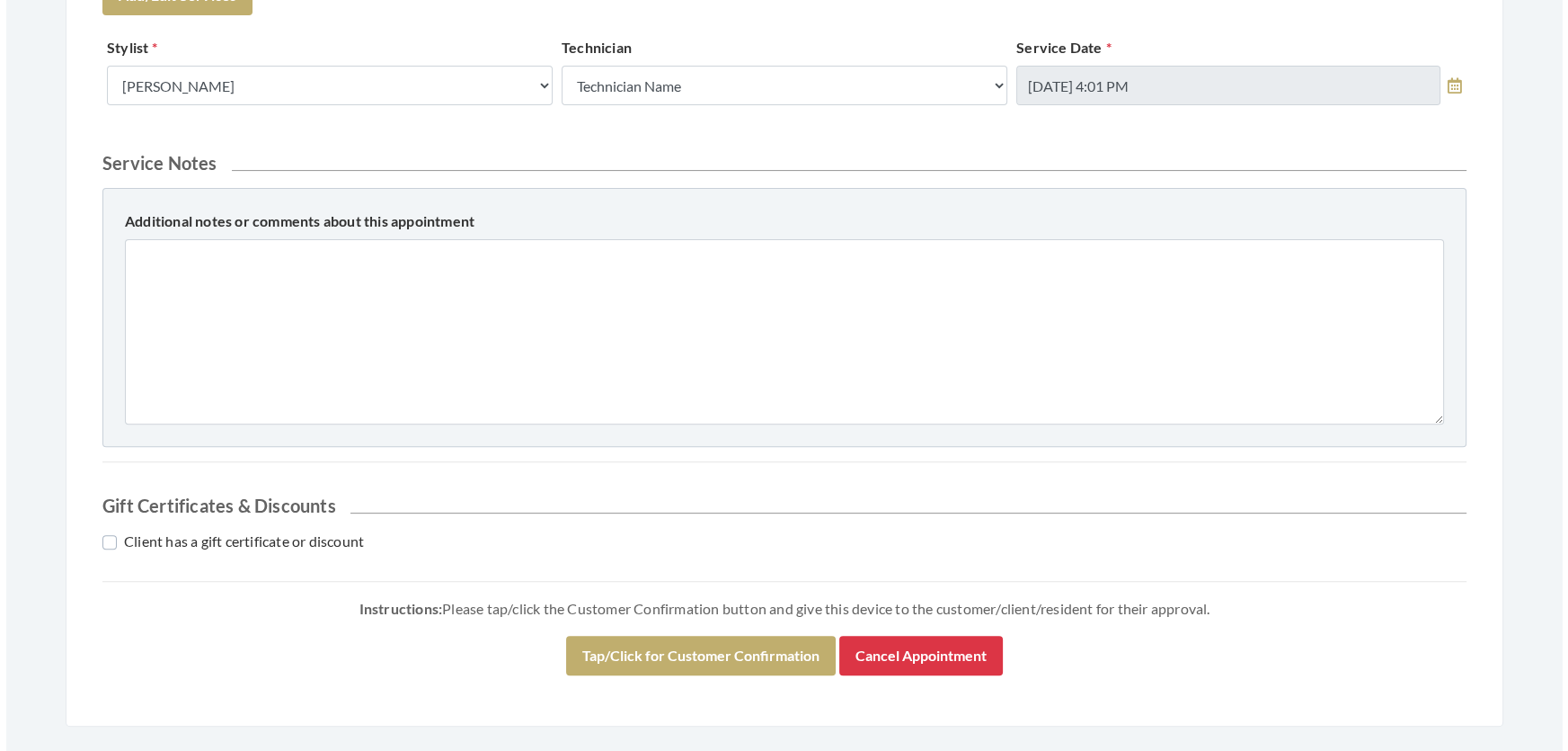
scroll to position [821, 0]
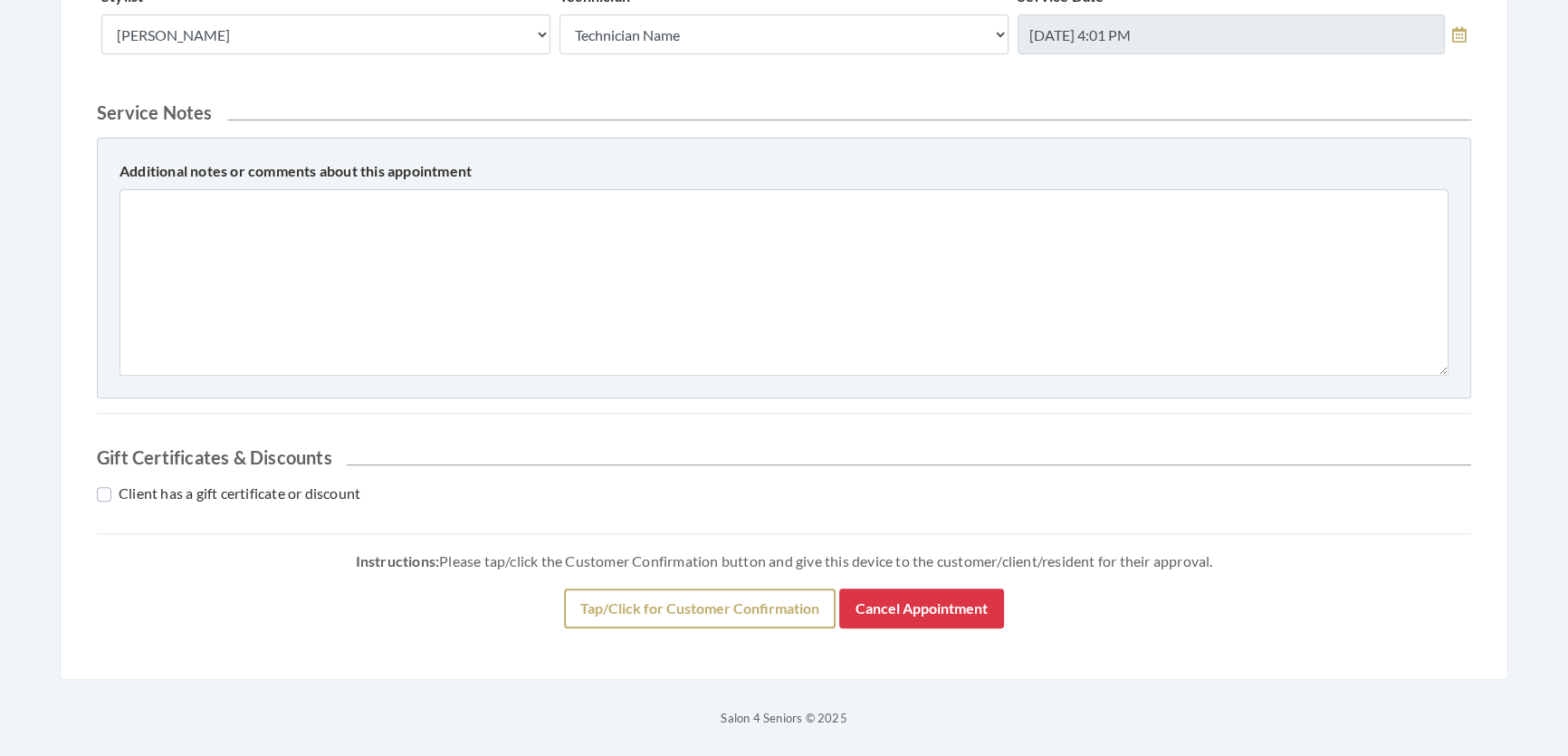
drag, startPoint x: 565, startPoint y: 571, endPoint x: 565, endPoint y: 607, distance: 36.0
click at [564, 587] on div "Instructions: Please tap/click the Customer Confirmation button and give this d…" at bounding box center [784, 596] width 1374 height 94
click at [564, 607] on button "Tap/Click for Customer Confirmation" at bounding box center [700, 609] width 272 height 40
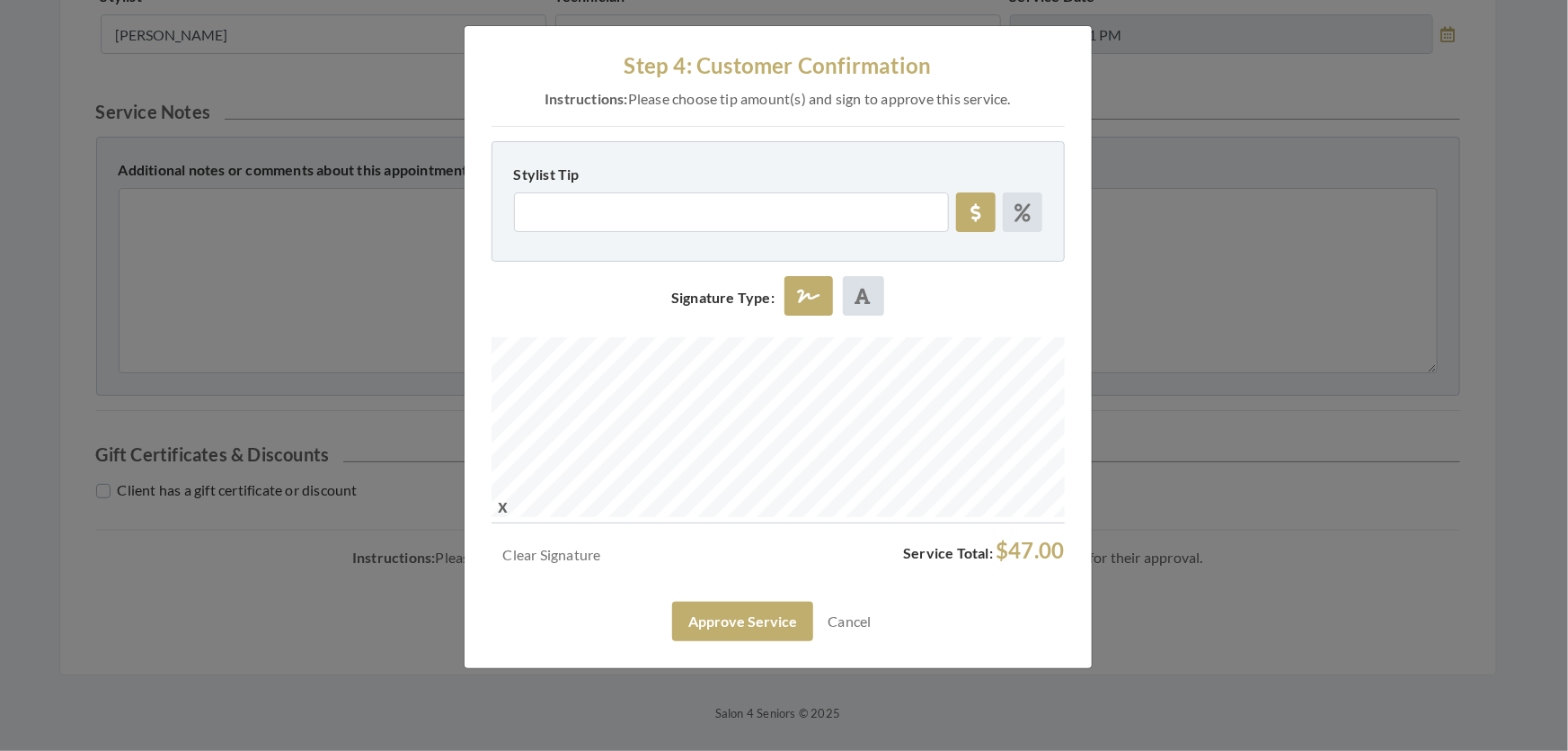
click at [964, 394] on div "Step 4: Customer Confirmation Instructions: Please choose tip amount(s) and sig…" at bounding box center [778, 347] width 627 height 642
drag, startPoint x: 472, startPoint y: 471, endPoint x: 484, endPoint y: 549, distance: 78.9
click at [481, 548] on div "Step 4: Customer Confirmation Instructions: Please choose tip amount(s) and sig…" at bounding box center [778, 347] width 627 height 642
click at [642, 641] on div "Clear Signature Service Total: $47.00 Approve Service Cancel" at bounding box center [779, 589] width 574 height 104
click at [677, 641] on button "Approve Service" at bounding box center [742, 621] width 141 height 40
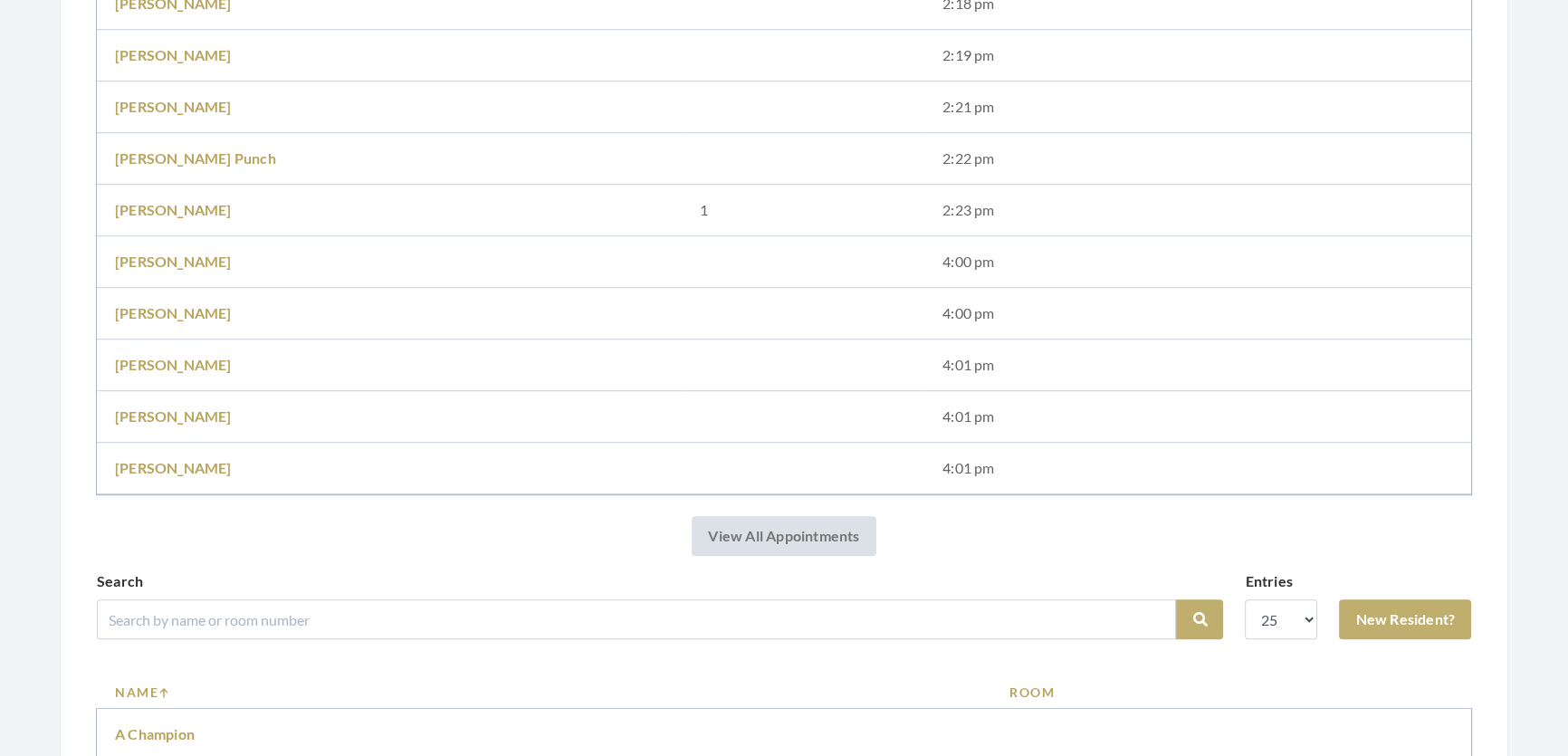
scroll to position [1481, 0]
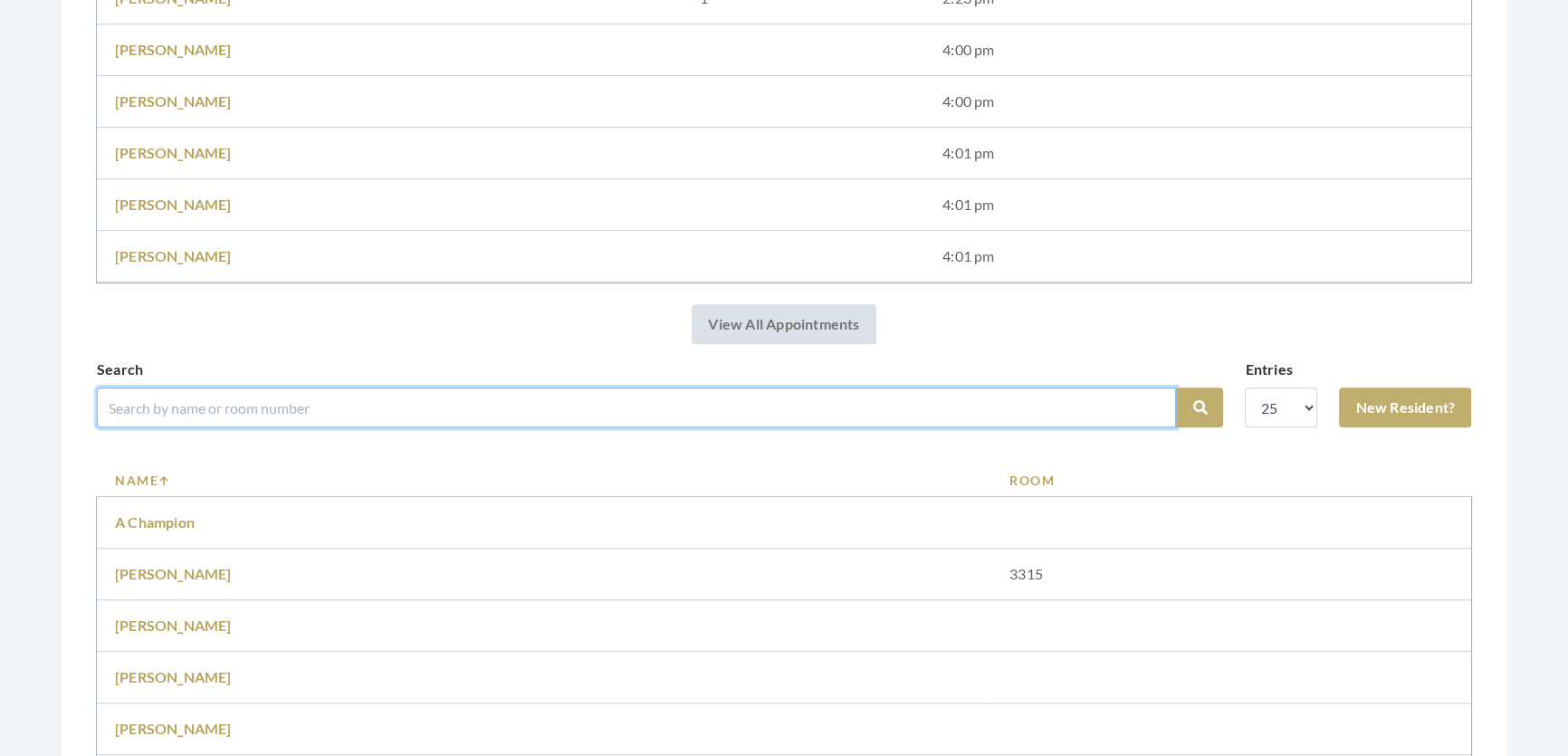
click at [614, 427] on input "search" at bounding box center [636, 407] width 1079 height 40
type input "[PERSON_NAME]"
click at [1176, 387] on button "Search" at bounding box center [1200, 407] width 47 height 40
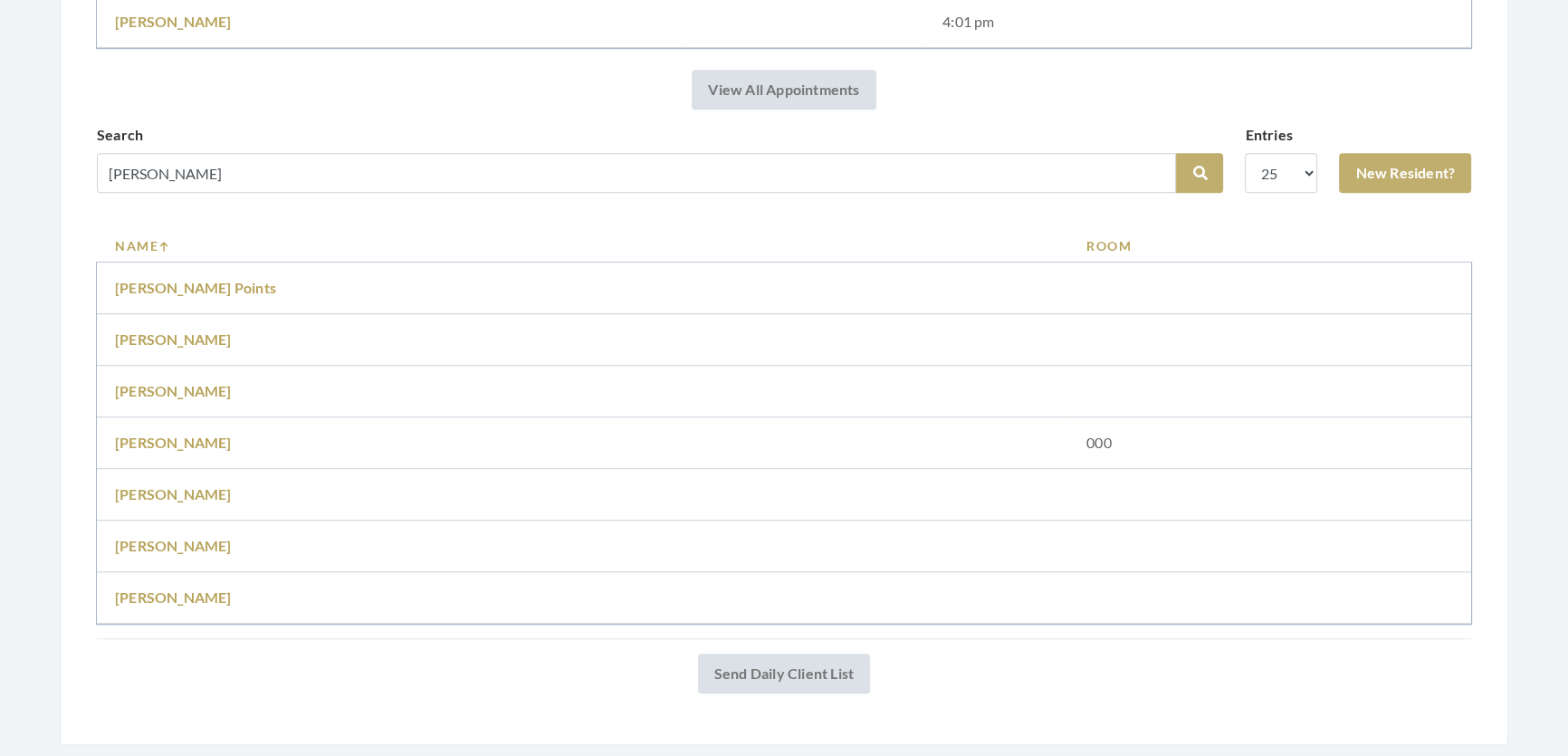
scroll to position [1756, 0]
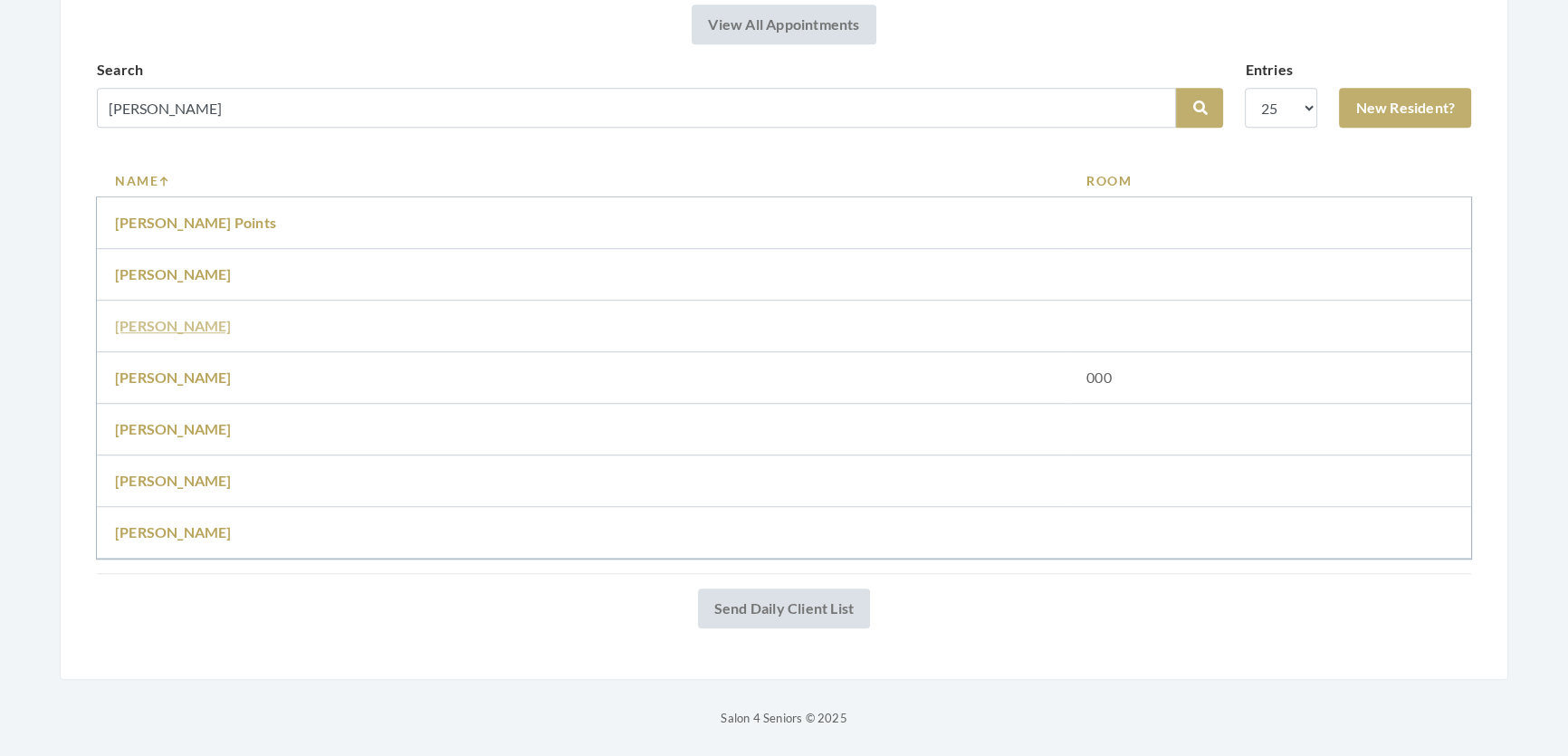
click at [185, 317] on link "[PERSON_NAME]" at bounding box center [174, 325] width 117 height 17
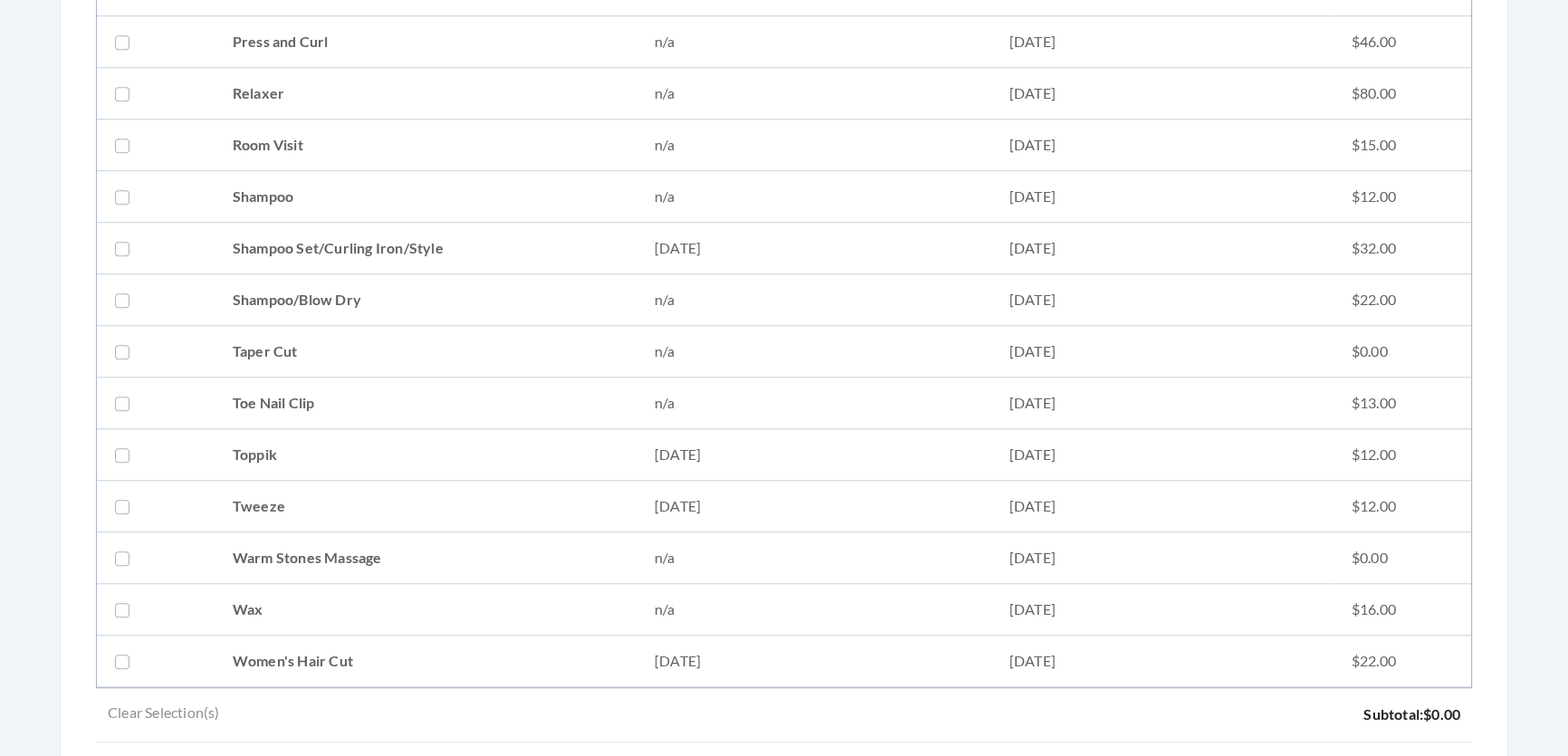
scroll to position [2386, 0]
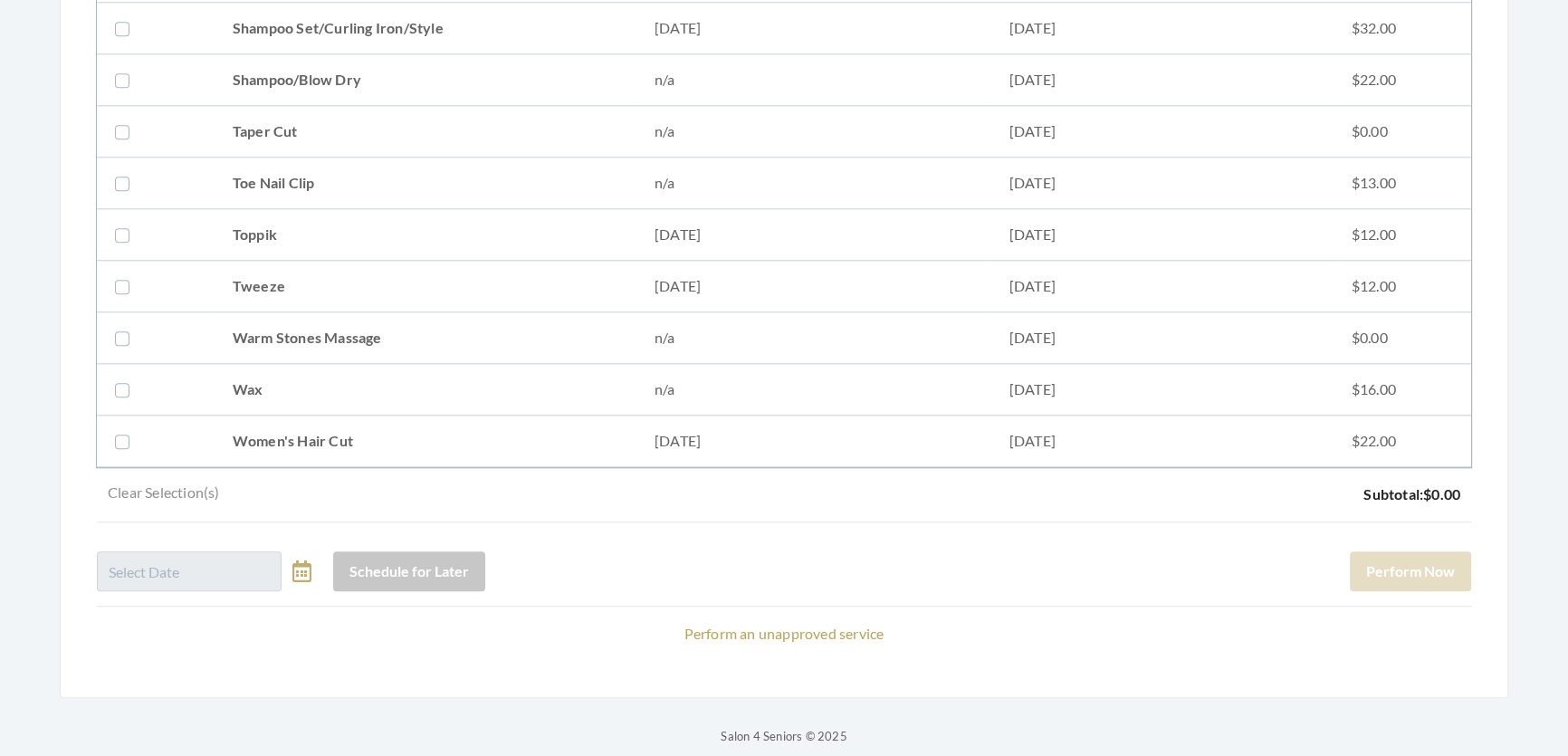
click at [306, 24] on td "Shampoo Set/Curling Iron/Style" at bounding box center [425, 28] width 422 height 52
checkbox input "true"
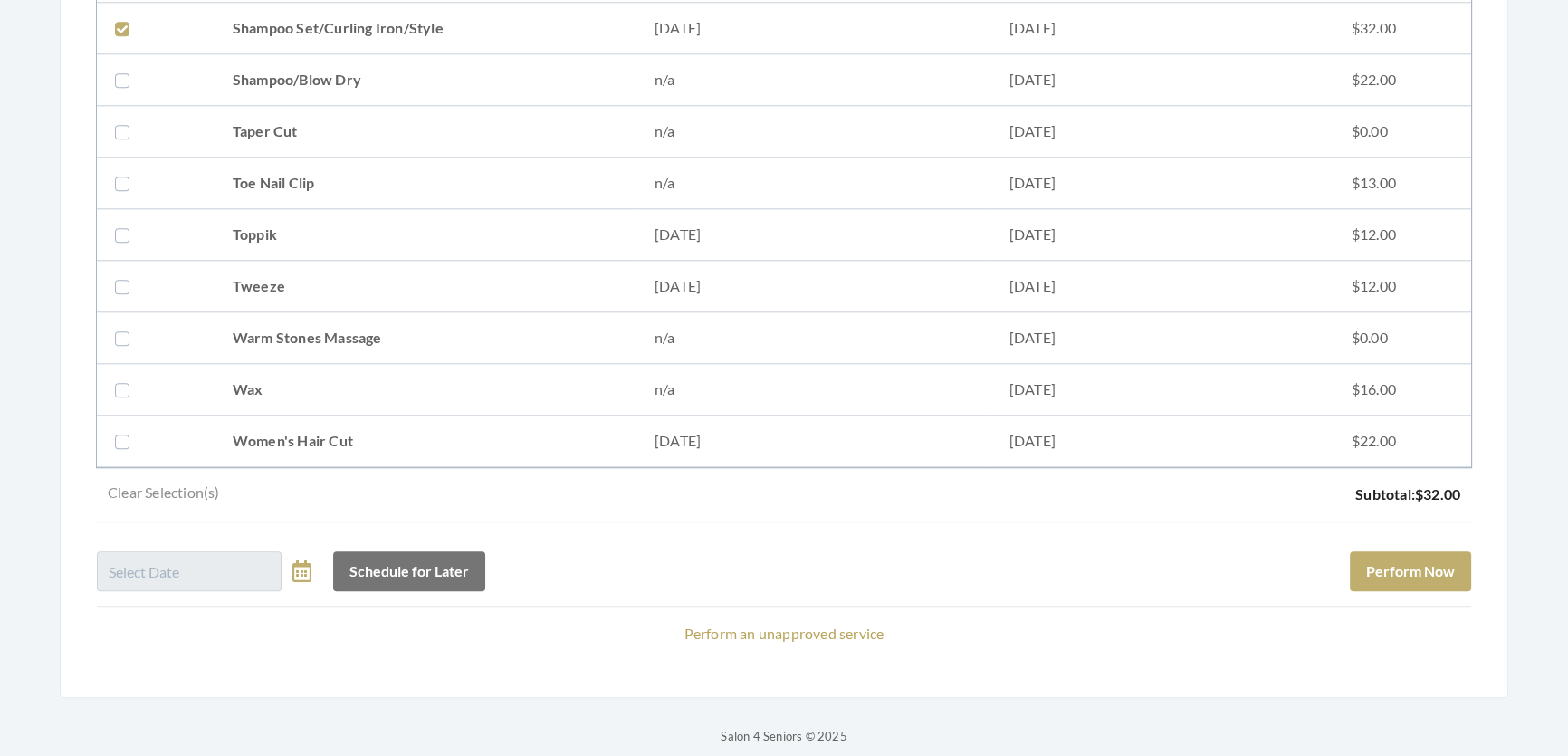
drag, startPoint x: 345, startPoint y: 426, endPoint x: 1013, endPoint y: 510, distance: 673.3
click at [345, 425] on td "Women's Hair Cut" at bounding box center [425, 441] width 422 height 52
checkbox input "true"
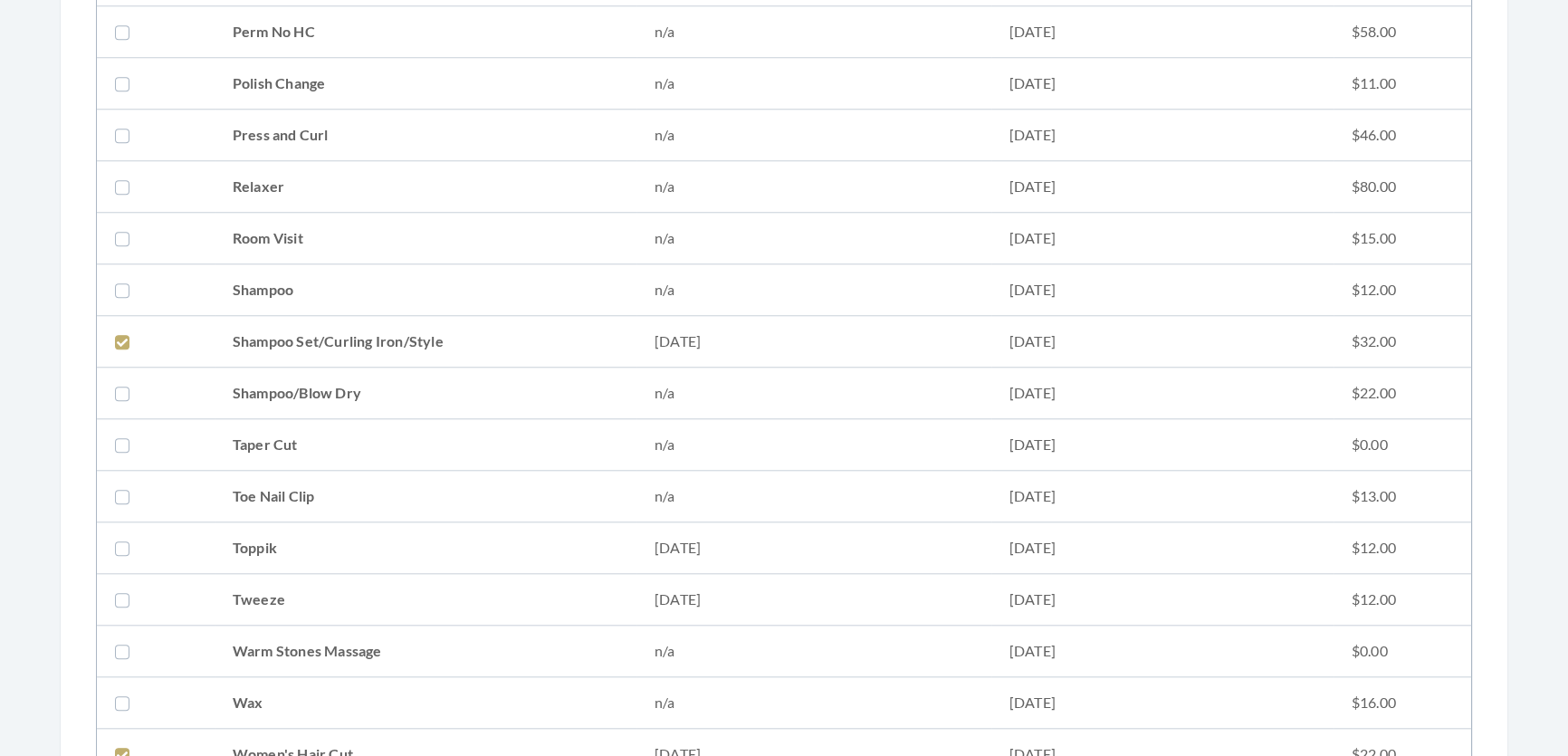
scroll to position [2303, 0]
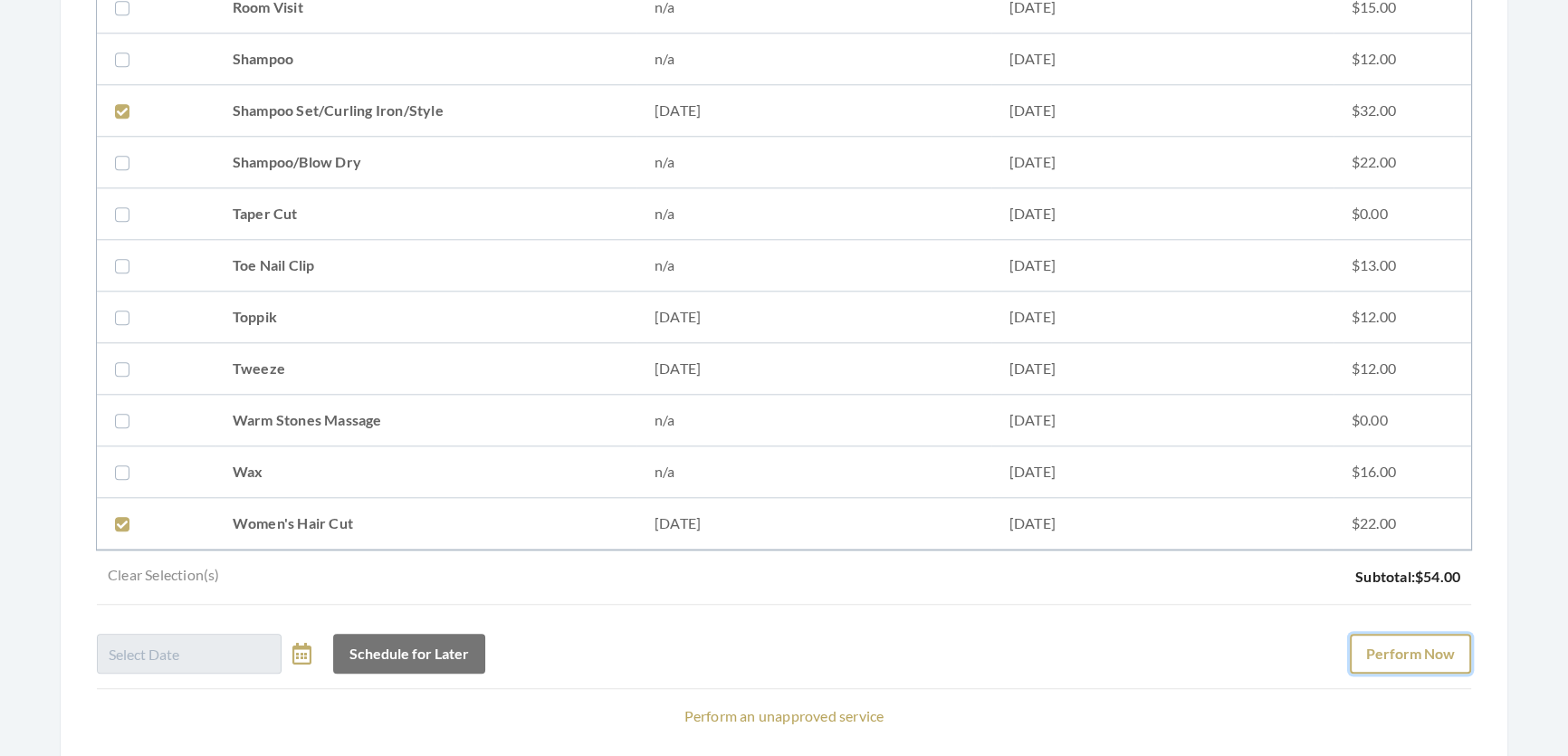
click at [1398, 662] on button "Perform Now" at bounding box center [1410, 653] width 121 height 40
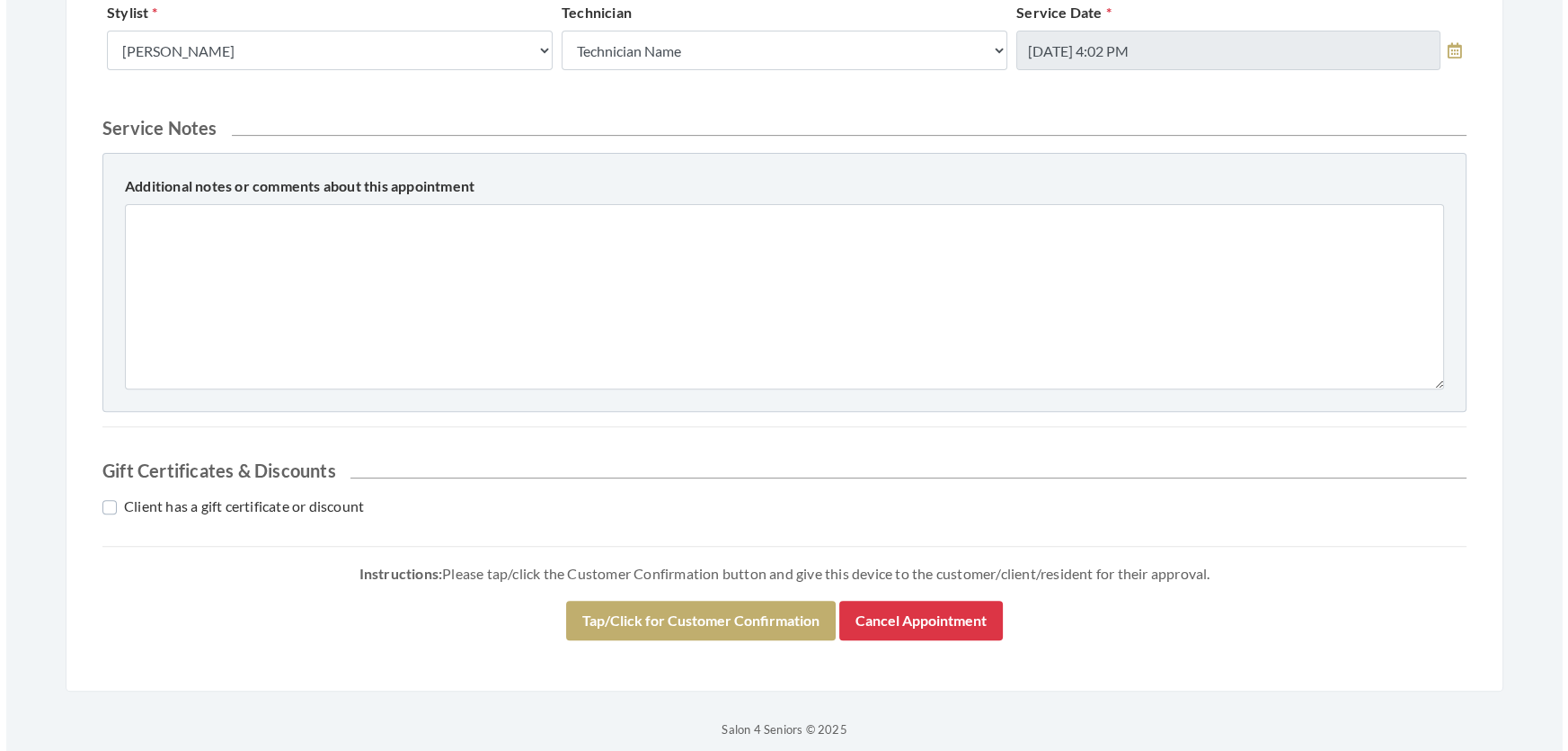
scroll to position [937, 0]
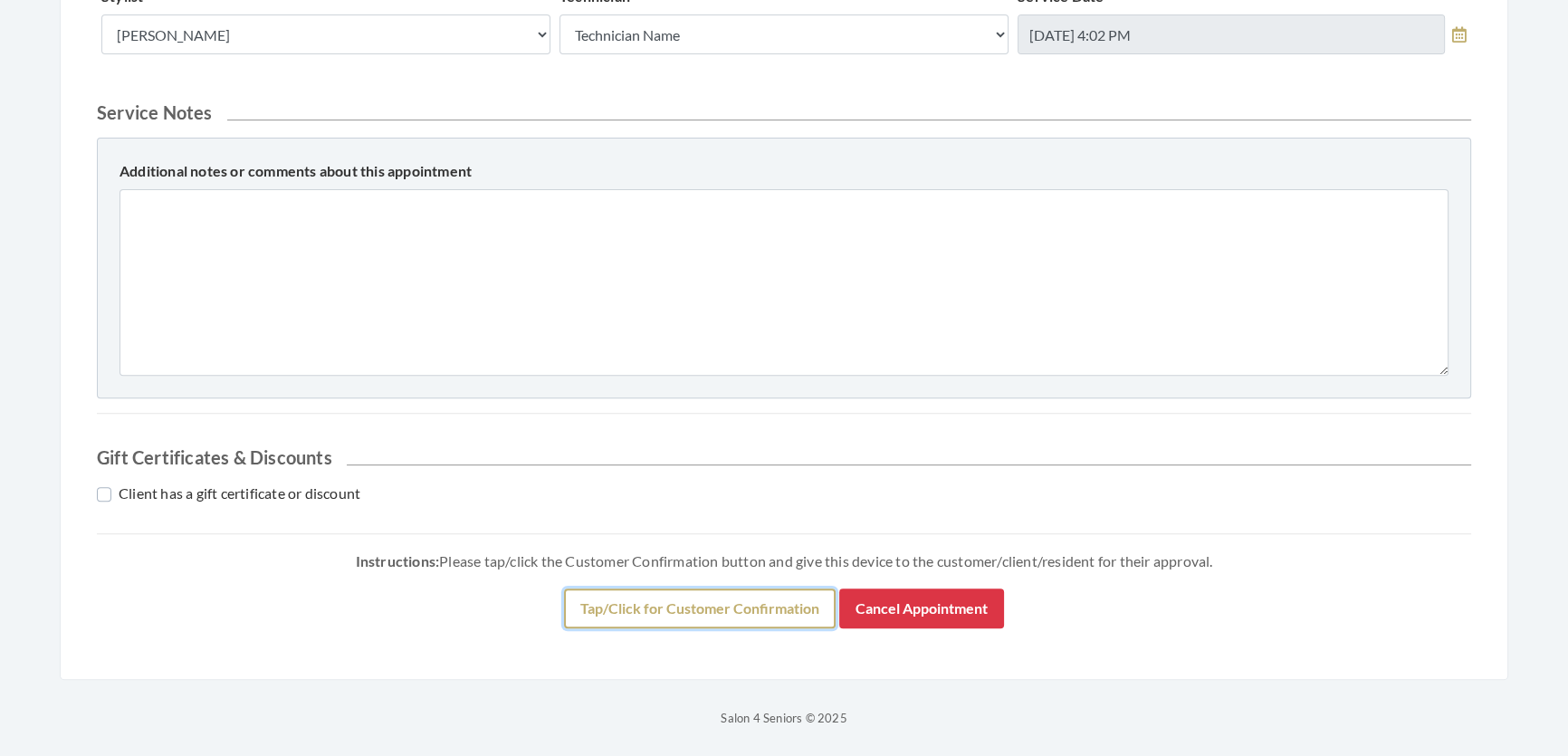
click at [780, 621] on button "Tap/Click for Customer Confirmation" at bounding box center [700, 609] width 272 height 40
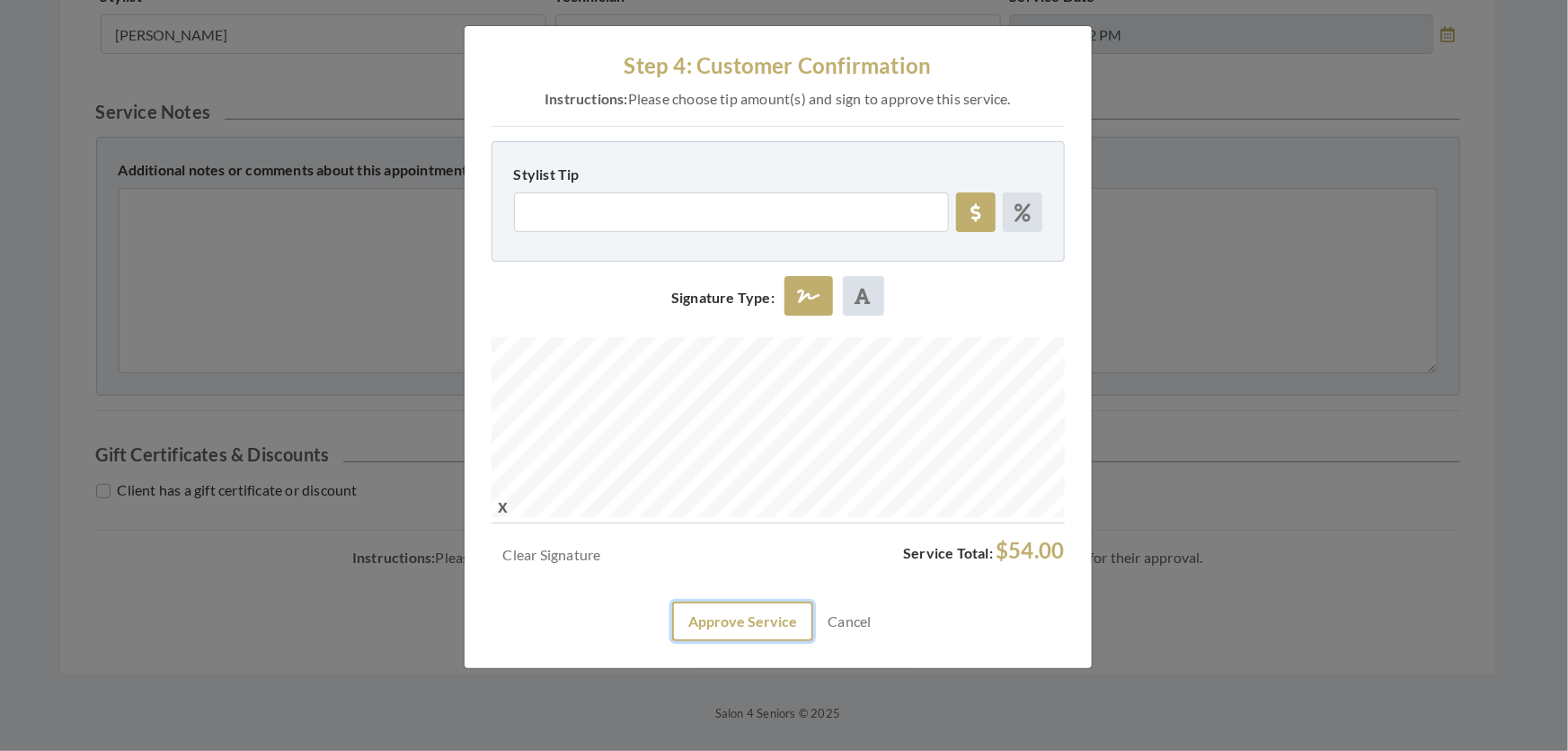
click at [758, 641] on button "Approve Service" at bounding box center [742, 621] width 141 height 40
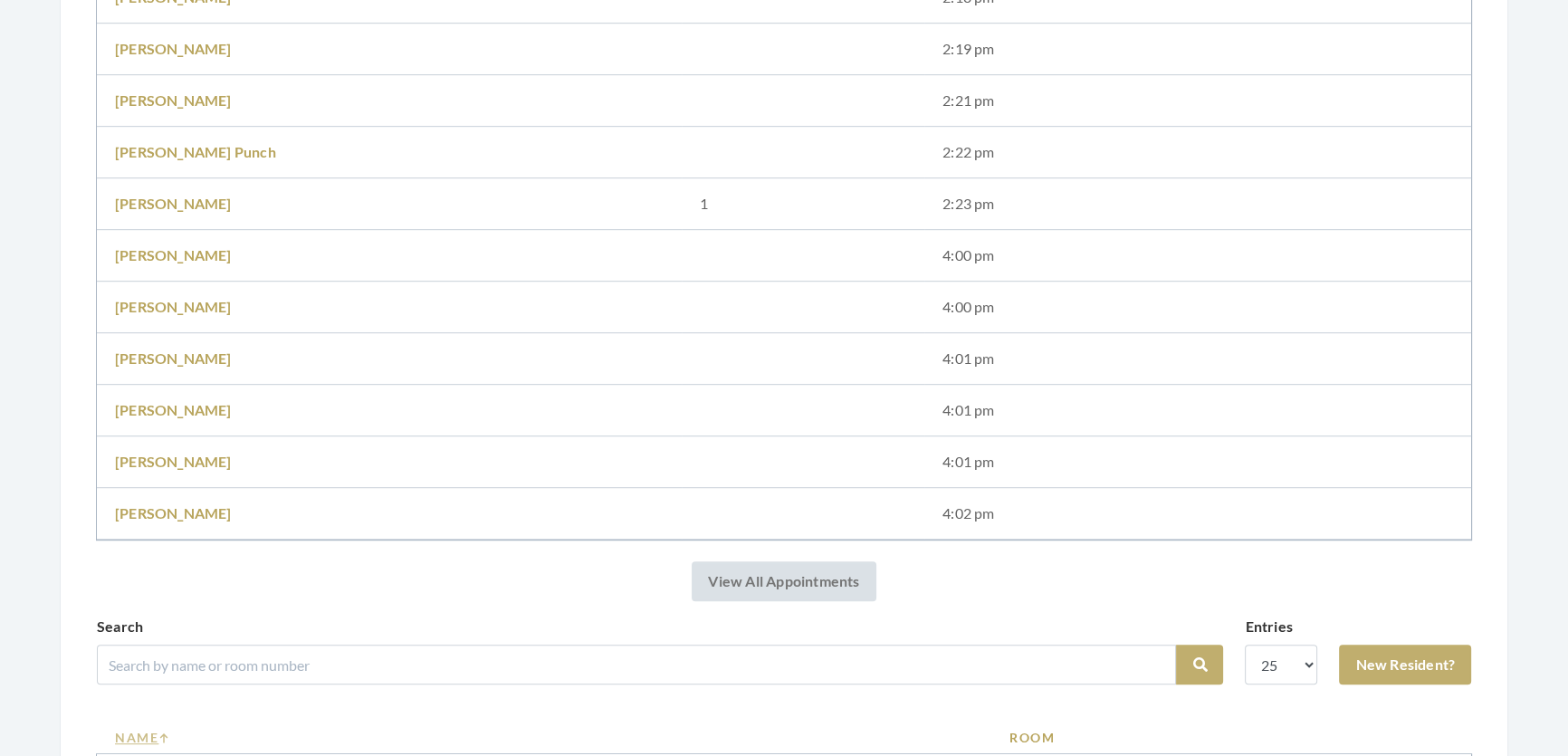
scroll to position [1563, 0]
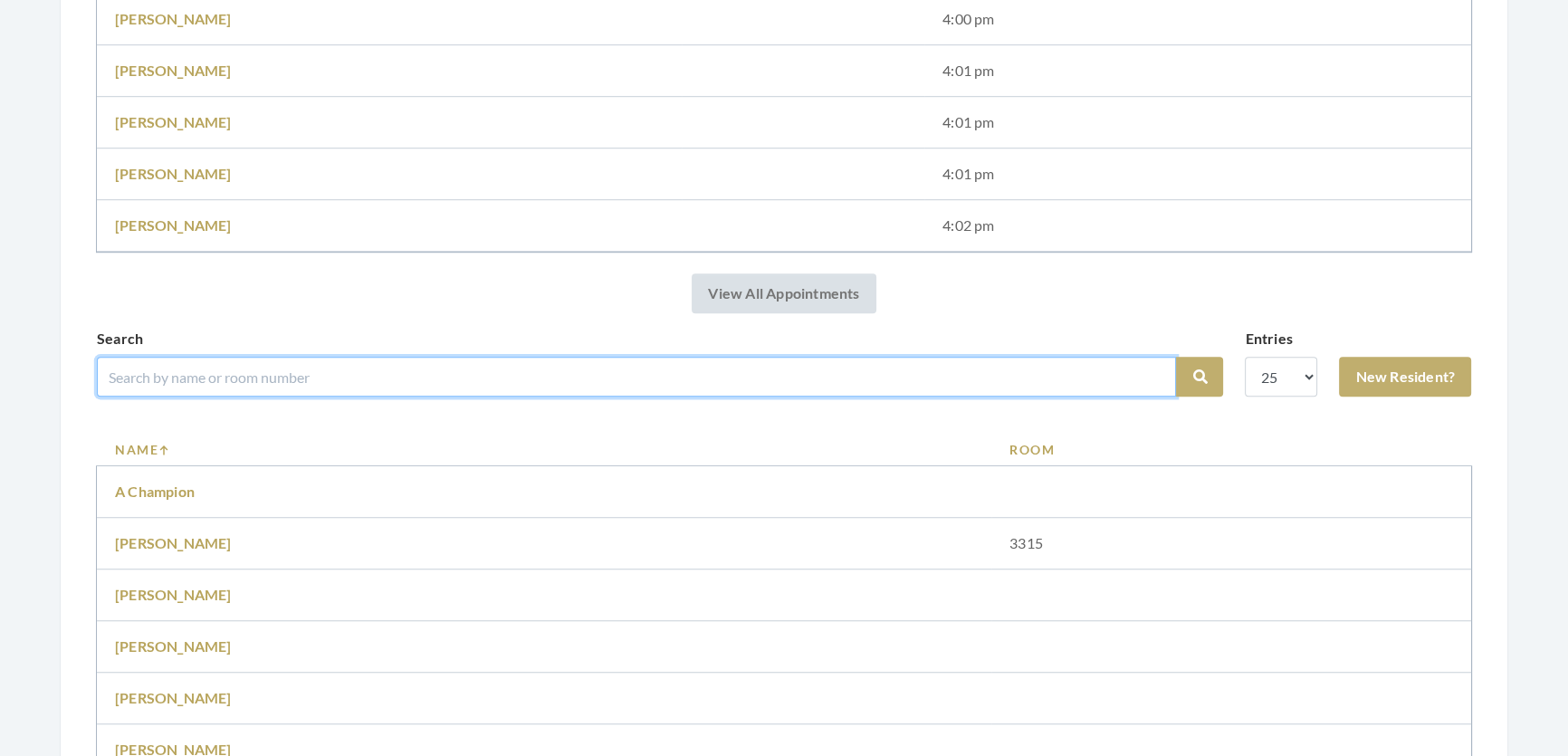
click at [506, 394] on input "search" at bounding box center [636, 377] width 1079 height 40
type input "dee"
click at [1176, 357] on button "Search" at bounding box center [1200, 377] width 47 height 40
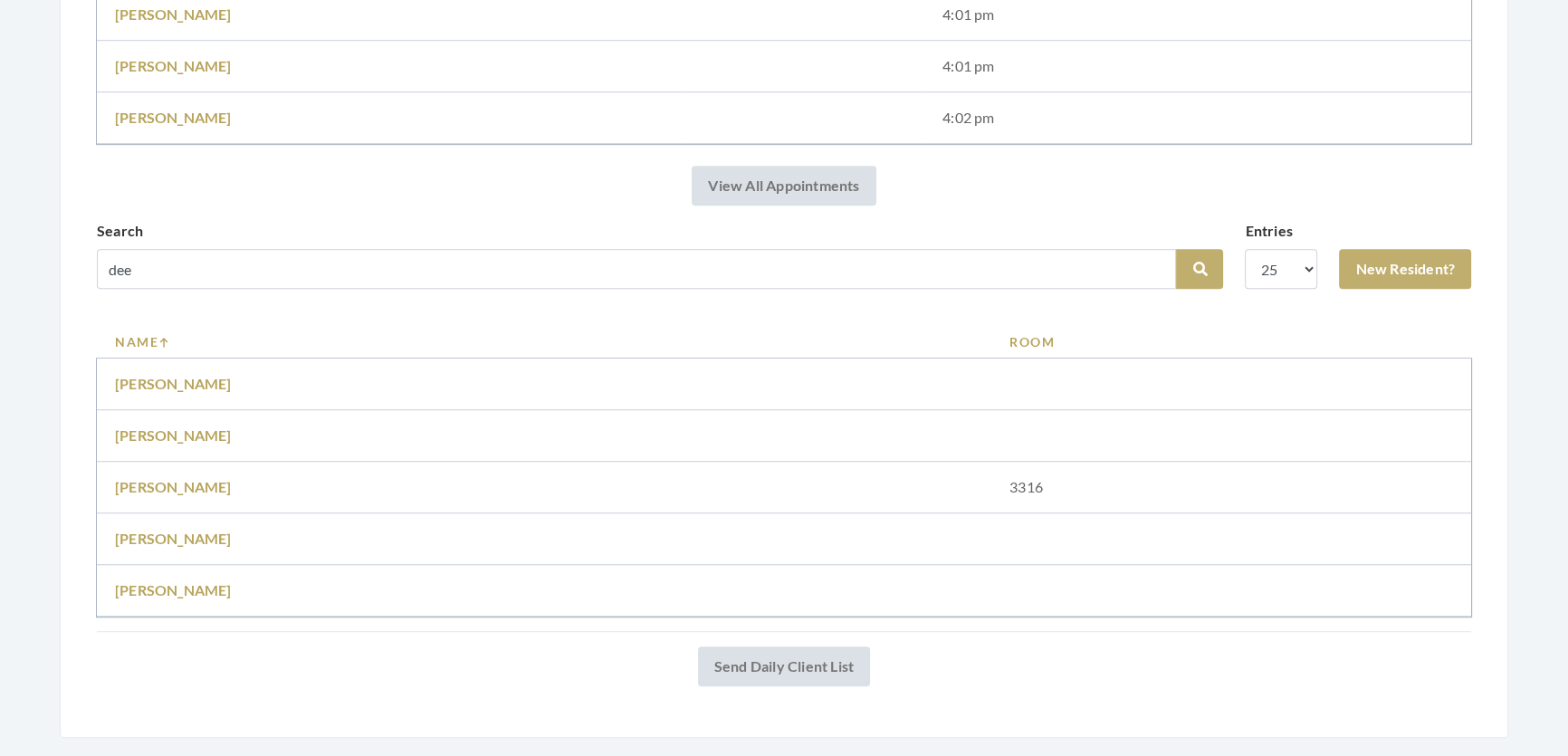
scroll to position [1703, 0]
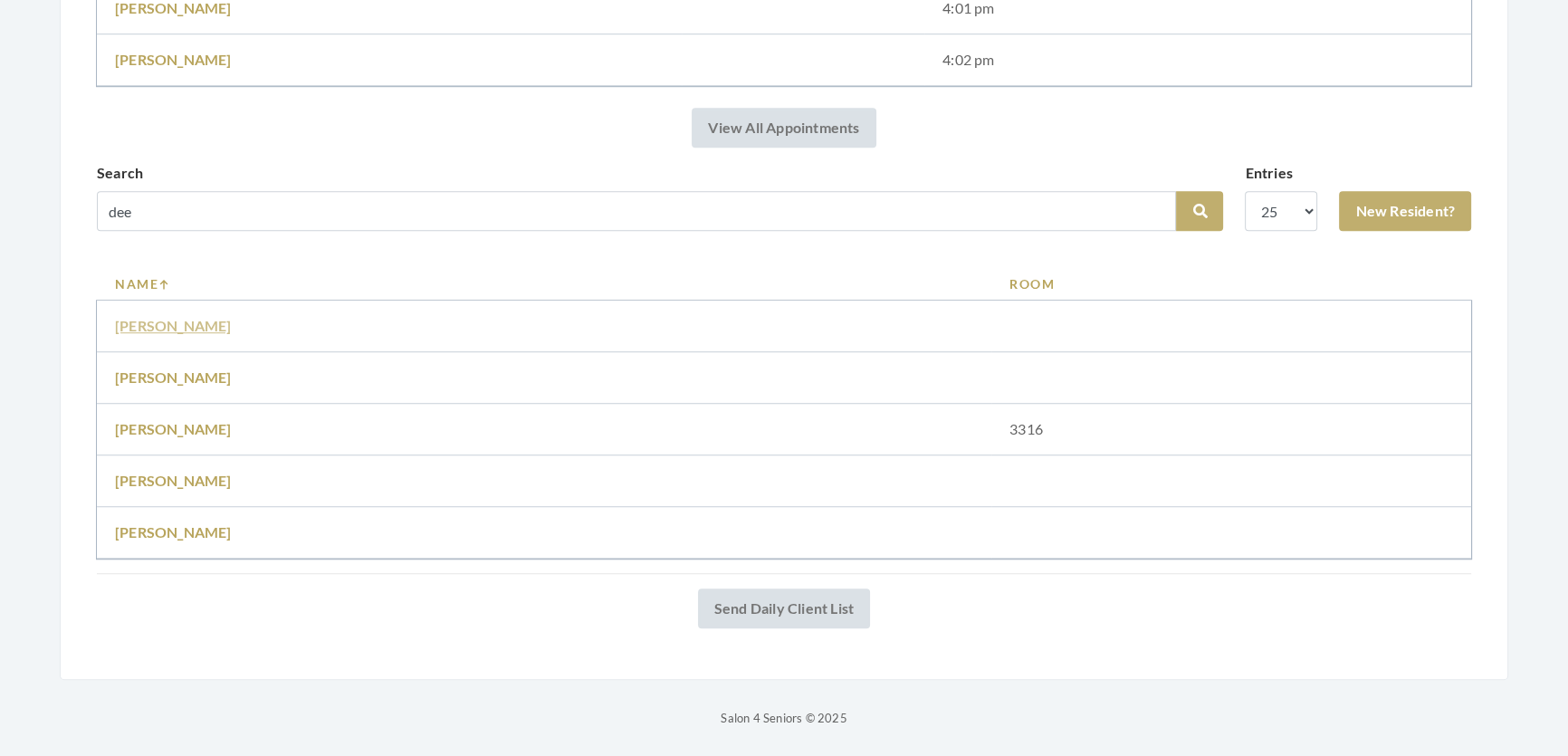
click at [153, 317] on link "Dee Fabean" at bounding box center [174, 325] width 117 height 17
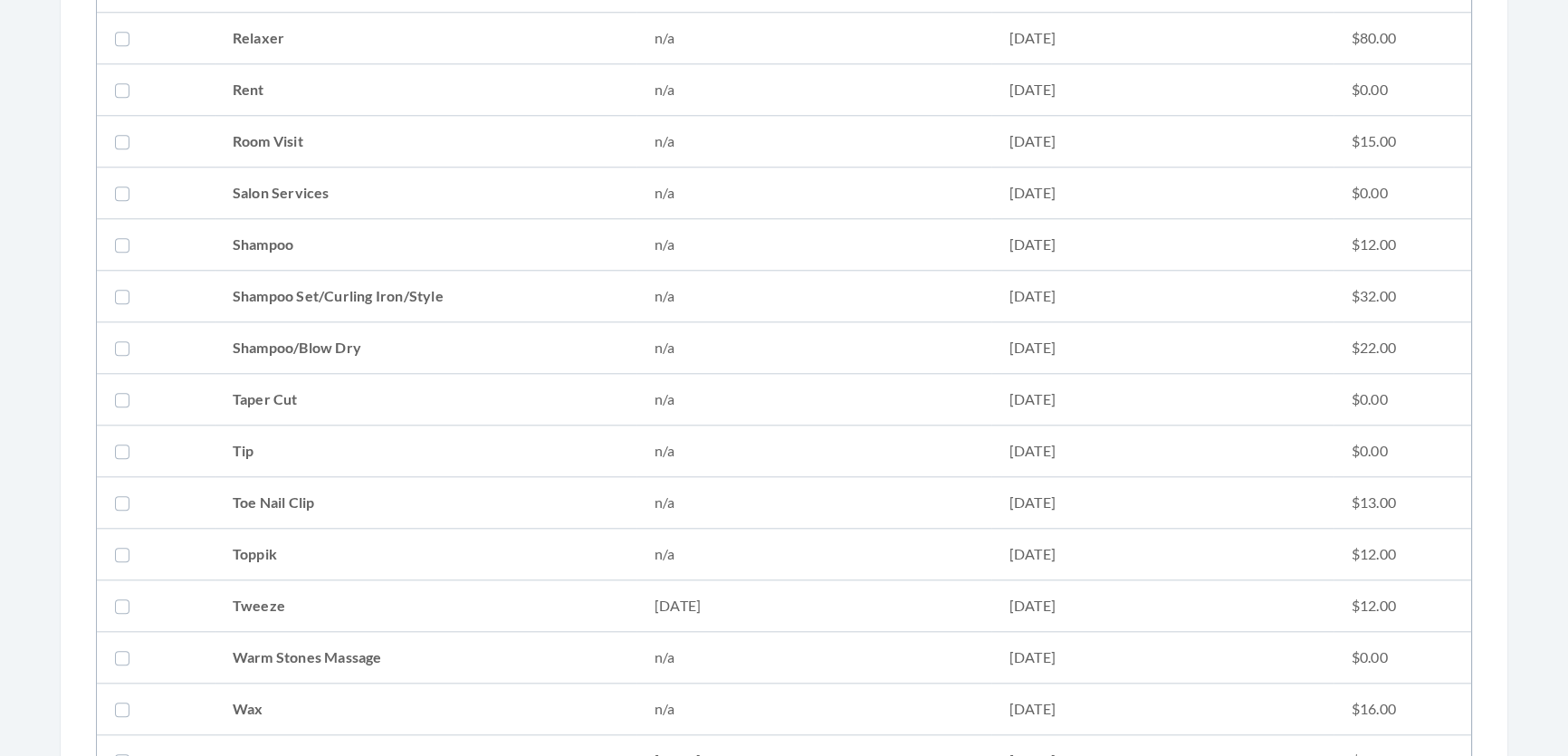
drag, startPoint x: 255, startPoint y: 272, endPoint x: 247, endPoint y: 281, distance: 12.0
click at [253, 272] on td "Shampoo Set/Curling Iron/Style" at bounding box center [425, 296] width 422 height 52
checkbox input "true"
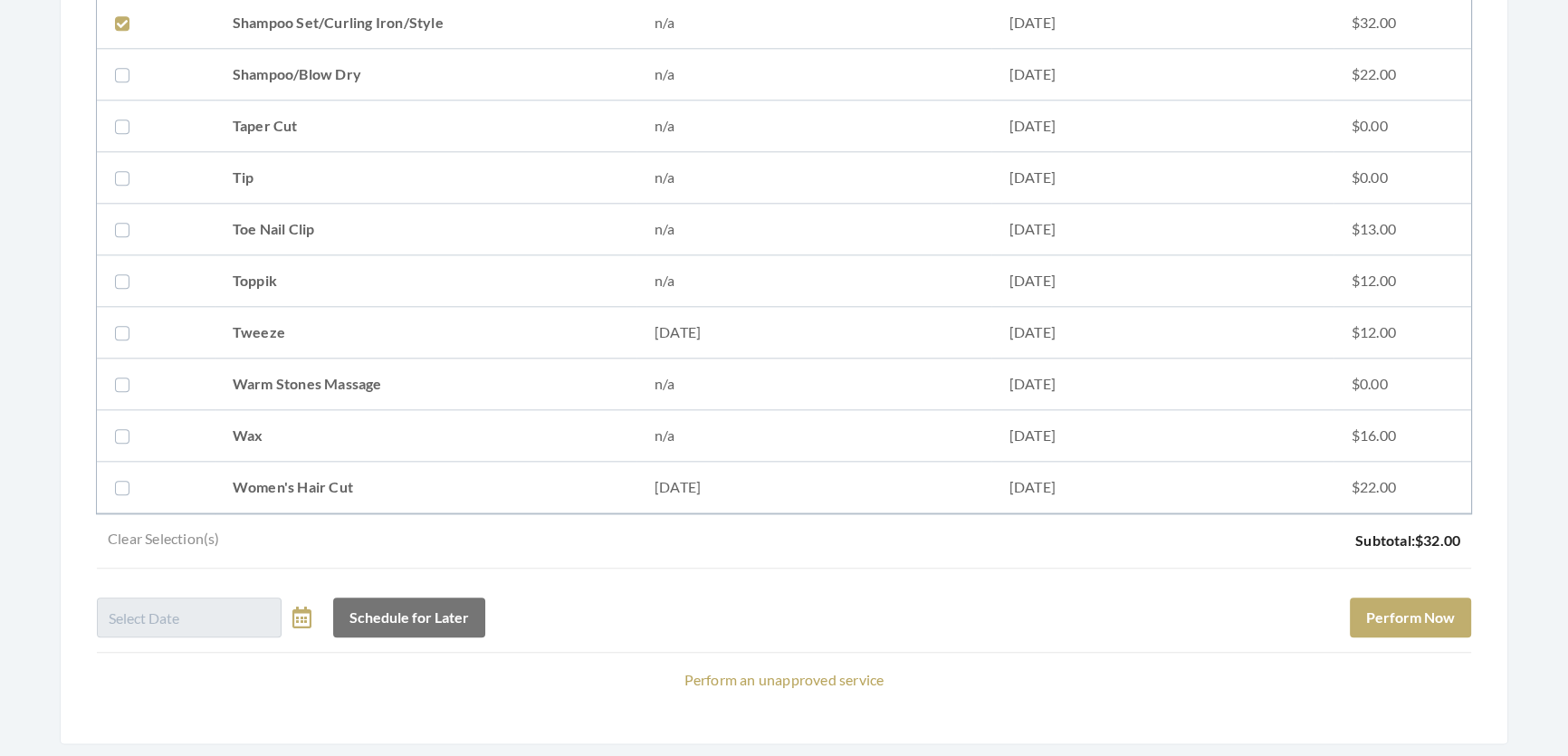
scroll to position [2586, 0]
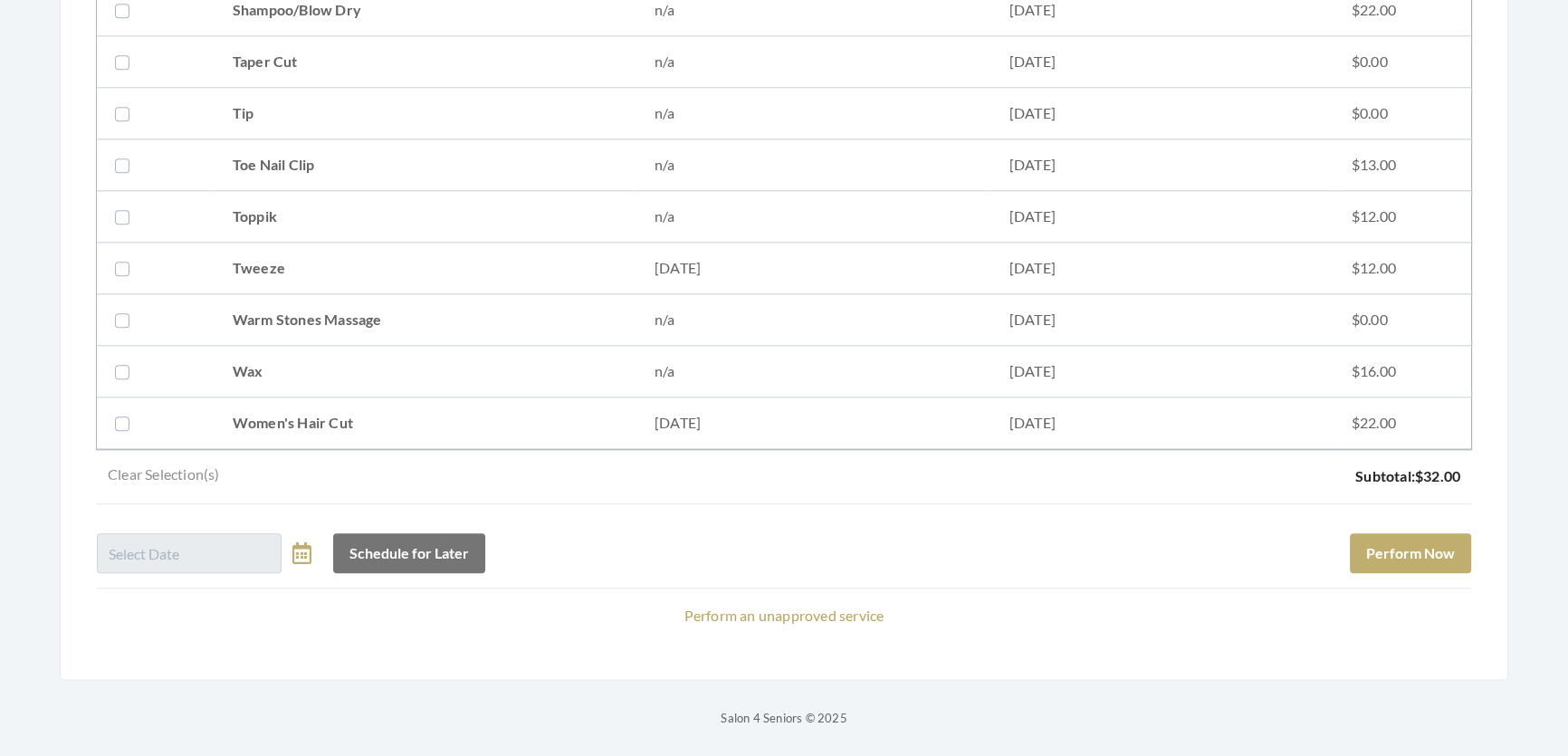
drag, startPoint x: 252, startPoint y: 363, endPoint x: 250, endPoint y: 381, distance: 18.1
click at [253, 363] on td "Wax" at bounding box center [425, 372] width 422 height 52
checkbox input "true"
drag, startPoint x: 251, startPoint y: 382, endPoint x: 252, endPoint y: 364, distance: 18.0
click at [252, 397] on td "Women's Hair Cut" at bounding box center [425, 423] width 422 height 52
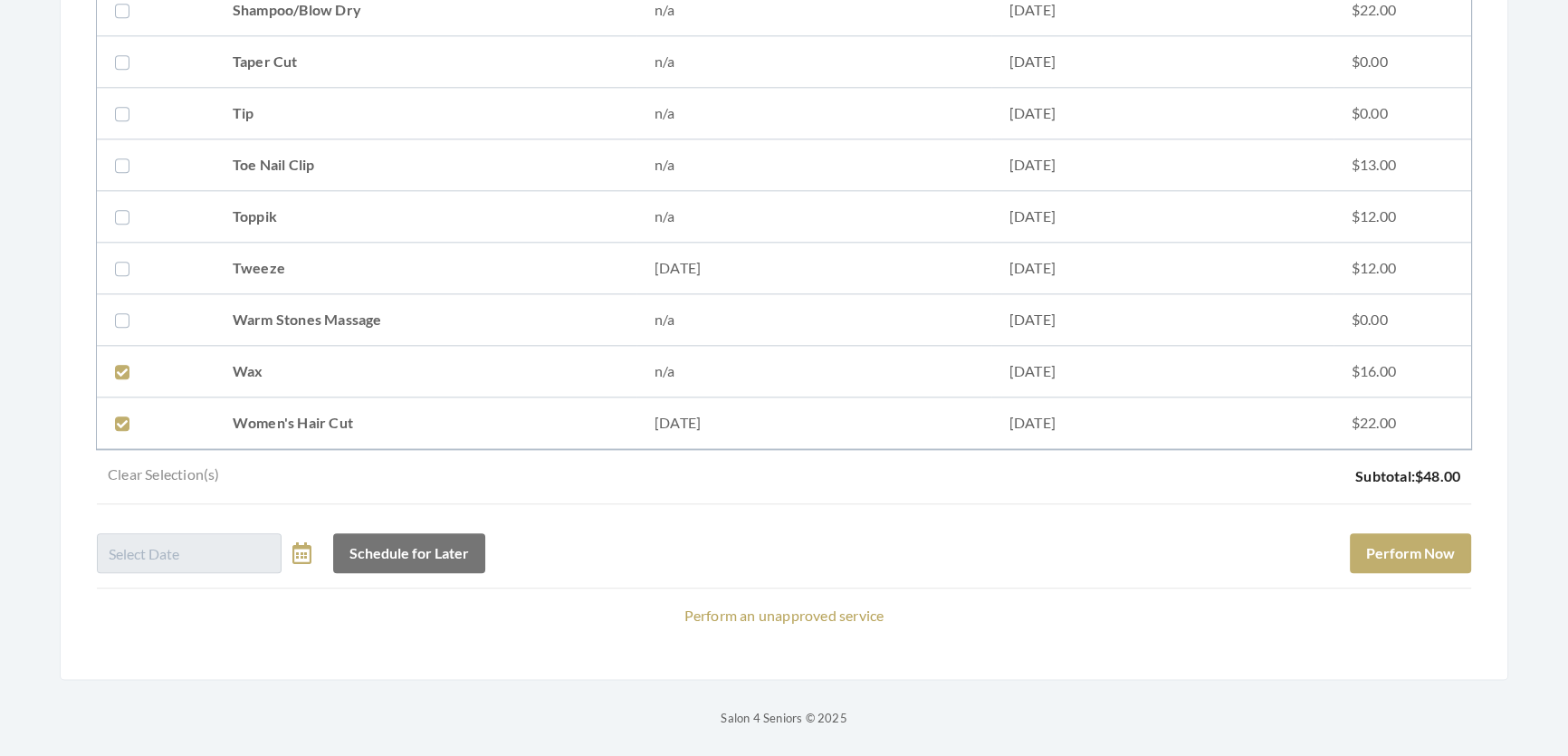
checkbox input "true"
drag, startPoint x: 250, startPoint y: 348, endPoint x: 399, endPoint y: 370, distance: 150.6
click at [253, 347] on td "Wax" at bounding box center [425, 372] width 422 height 52
checkbox input "false"
drag, startPoint x: 1371, startPoint y: 522, endPoint x: 1383, endPoint y: 531, distance: 15.0
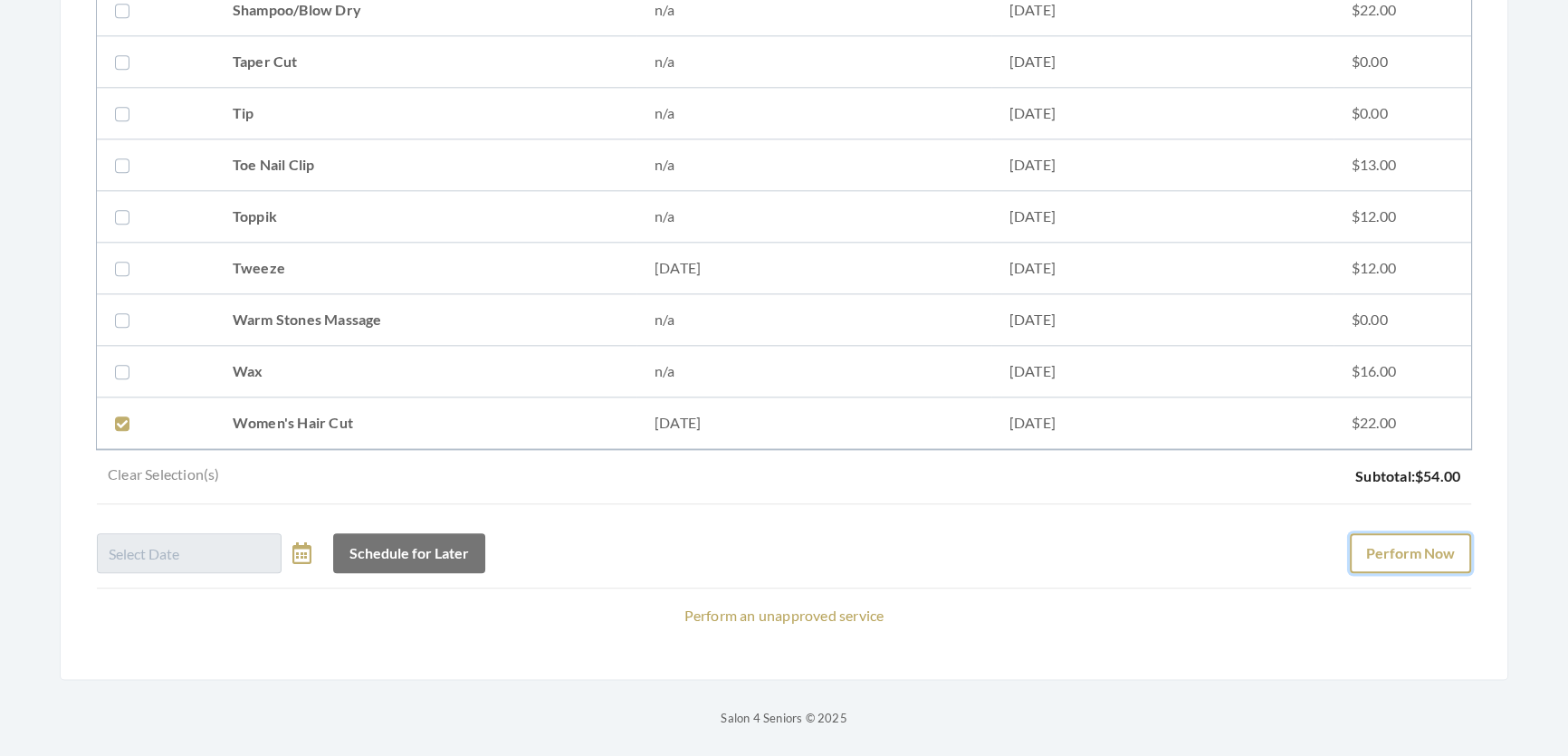
click at [1377, 533] on button "Perform Now" at bounding box center [1410, 553] width 121 height 40
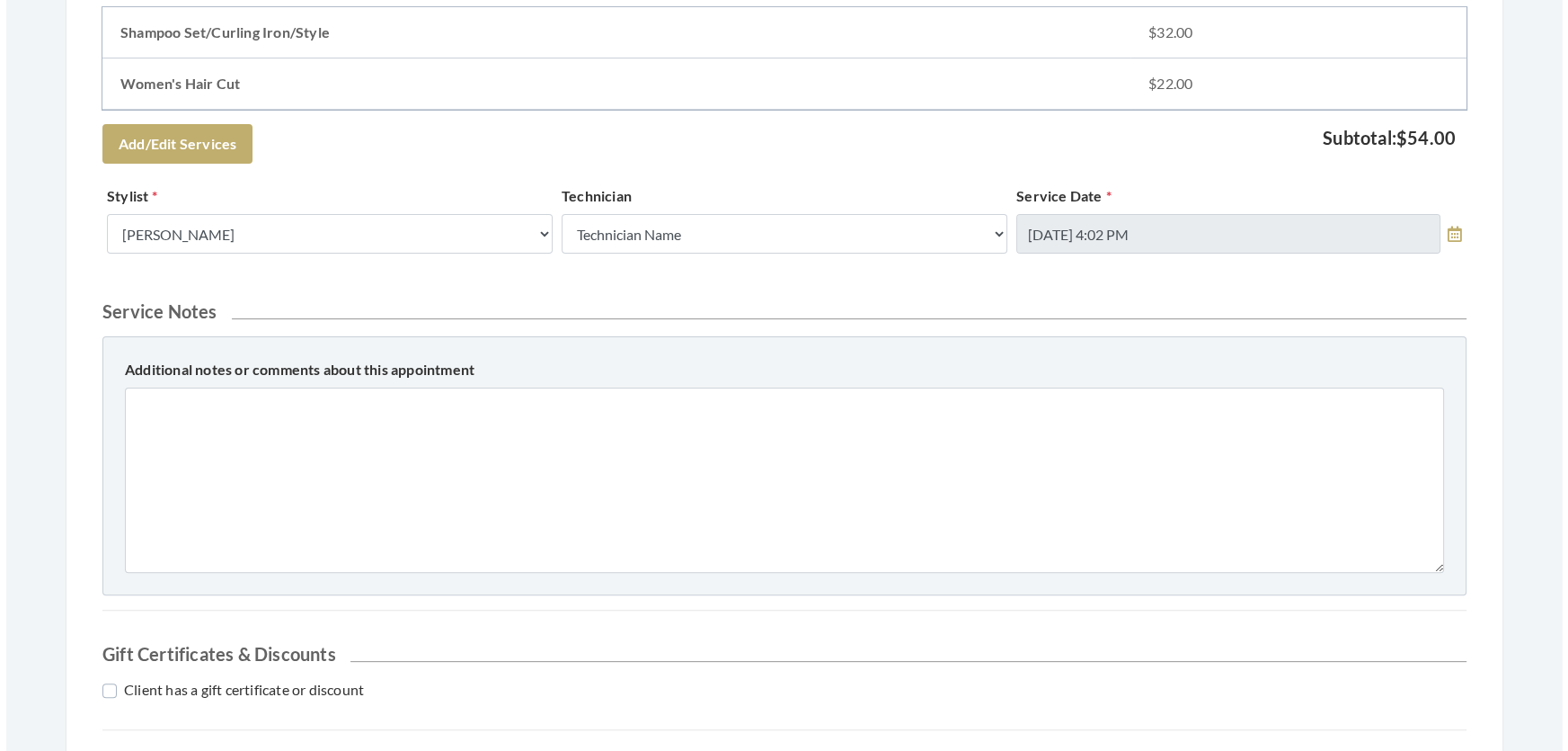
scroll to position [937, 0]
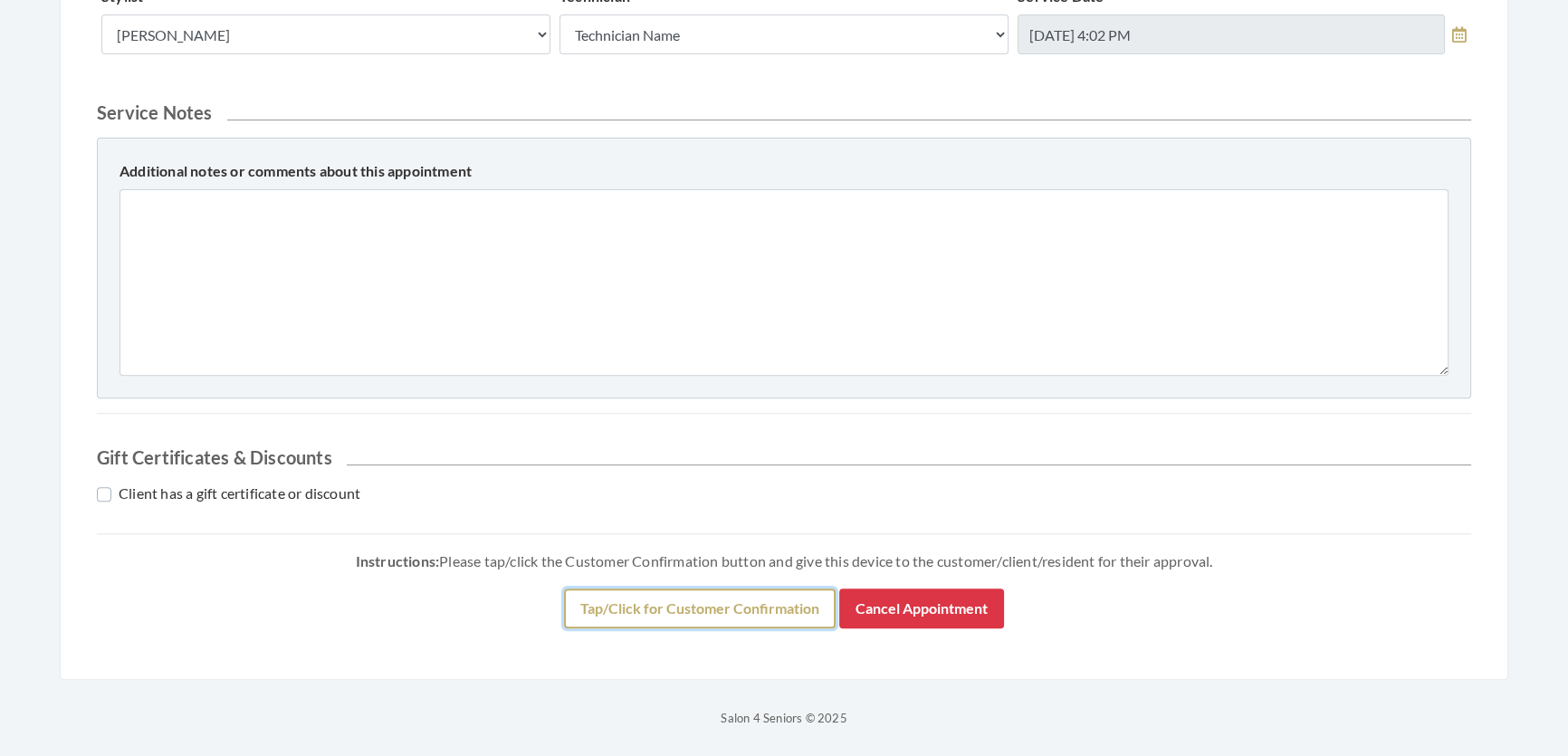
click at [791, 589] on button "Tap/Click for Customer Confirmation" at bounding box center [700, 609] width 272 height 40
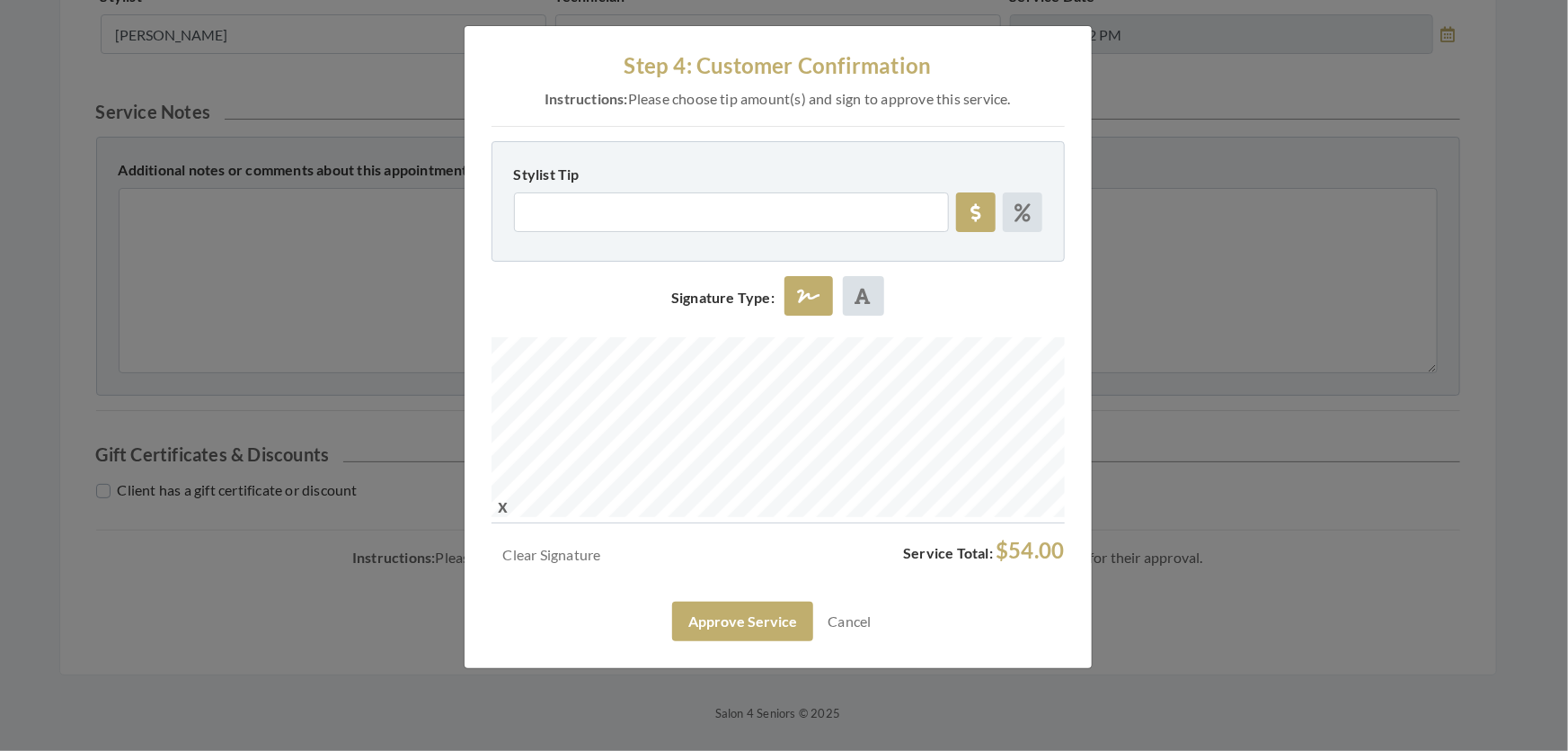
click at [1162, 376] on div "Step 4: Customer Confirmation Instructions: Please choose tip amount(s) and sig…" at bounding box center [784, 376] width 1568 height 751
click at [777, 641] on button "Approve Service" at bounding box center [742, 621] width 141 height 40
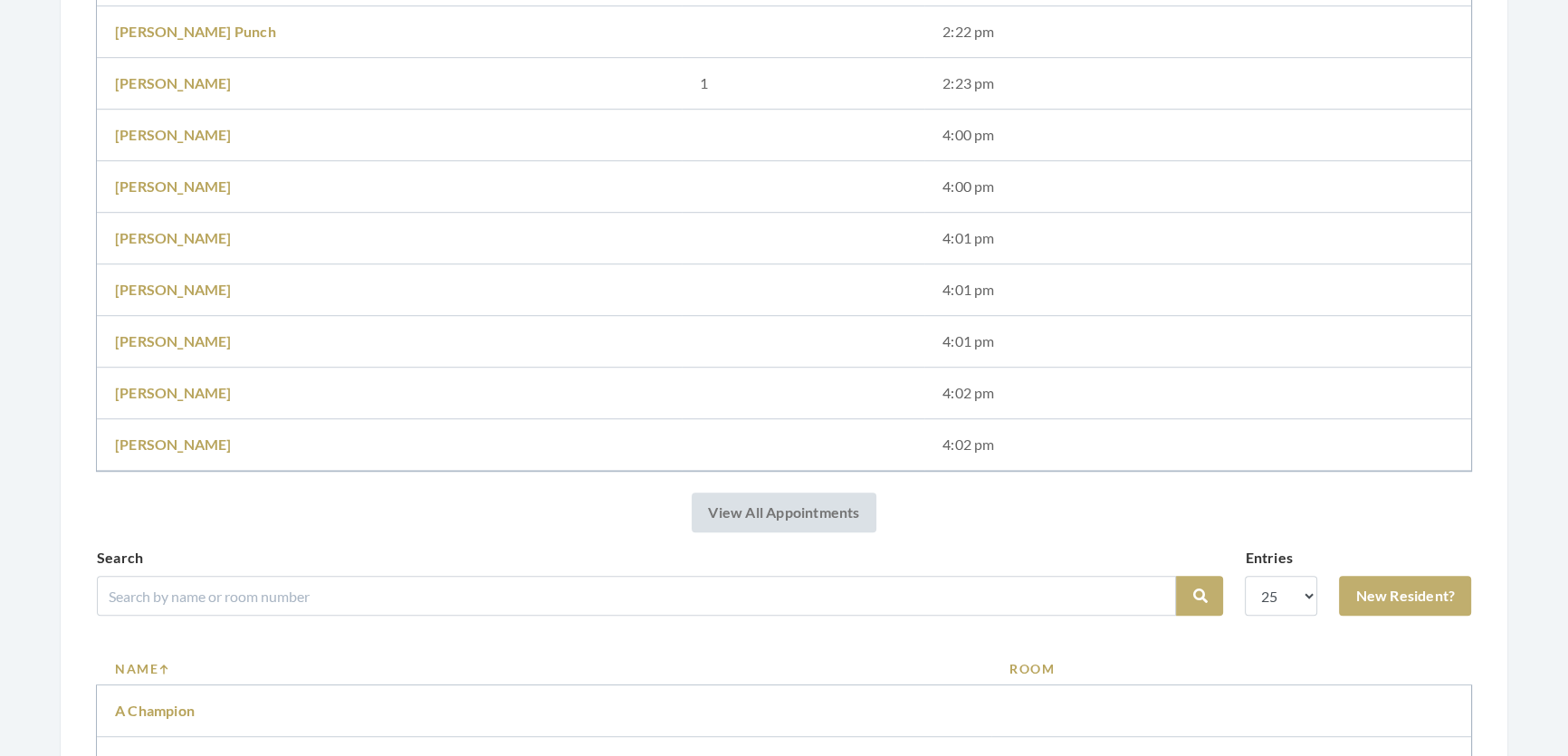
scroll to position [1563, 0]
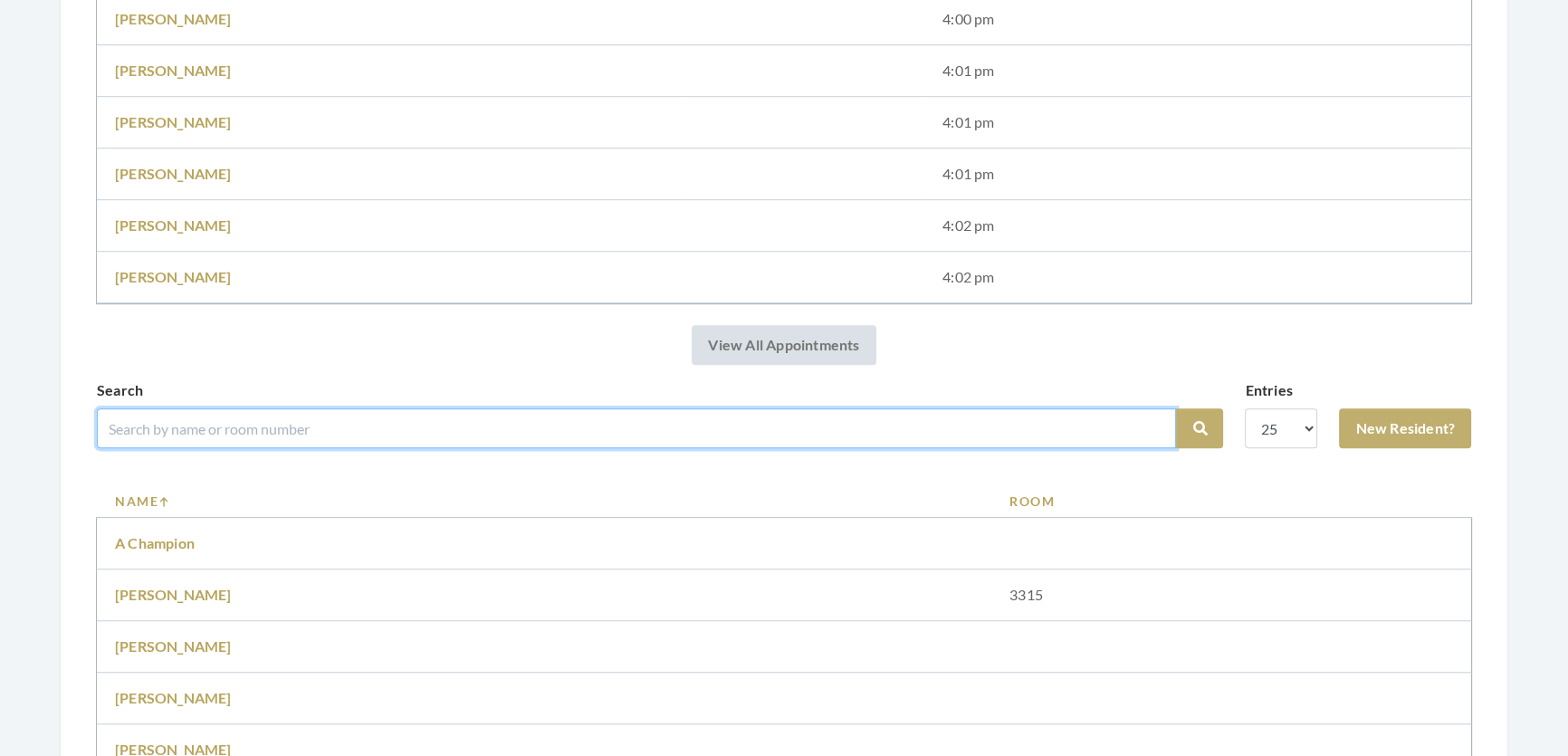
click at [672, 448] on input "search" at bounding box center [636, 428] width 1079 height 40
type input "edmond"
click at [1176, 408] on button "Search" at bounding box center [1200, 428] width 47 height 40
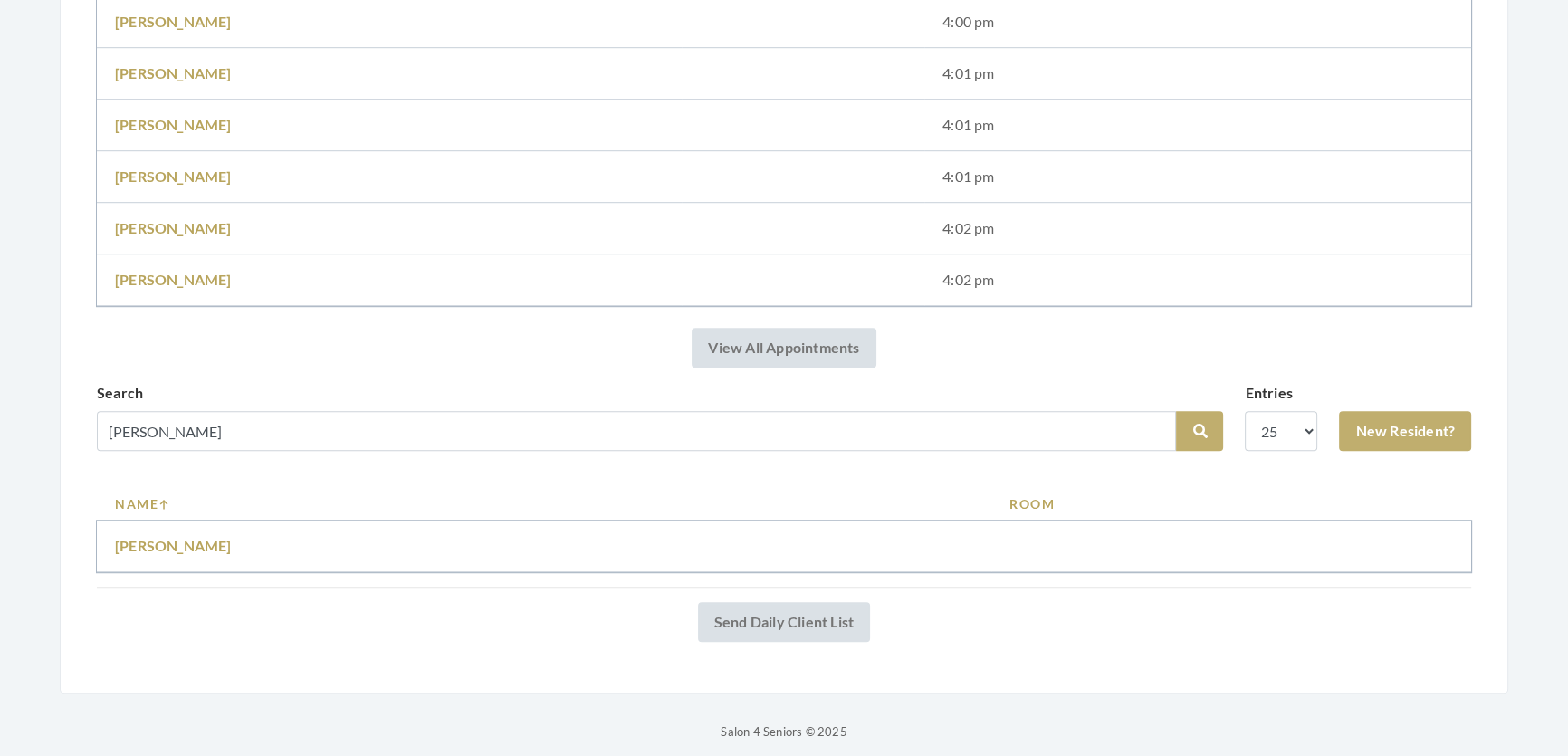
scroll to position [1549, 0]
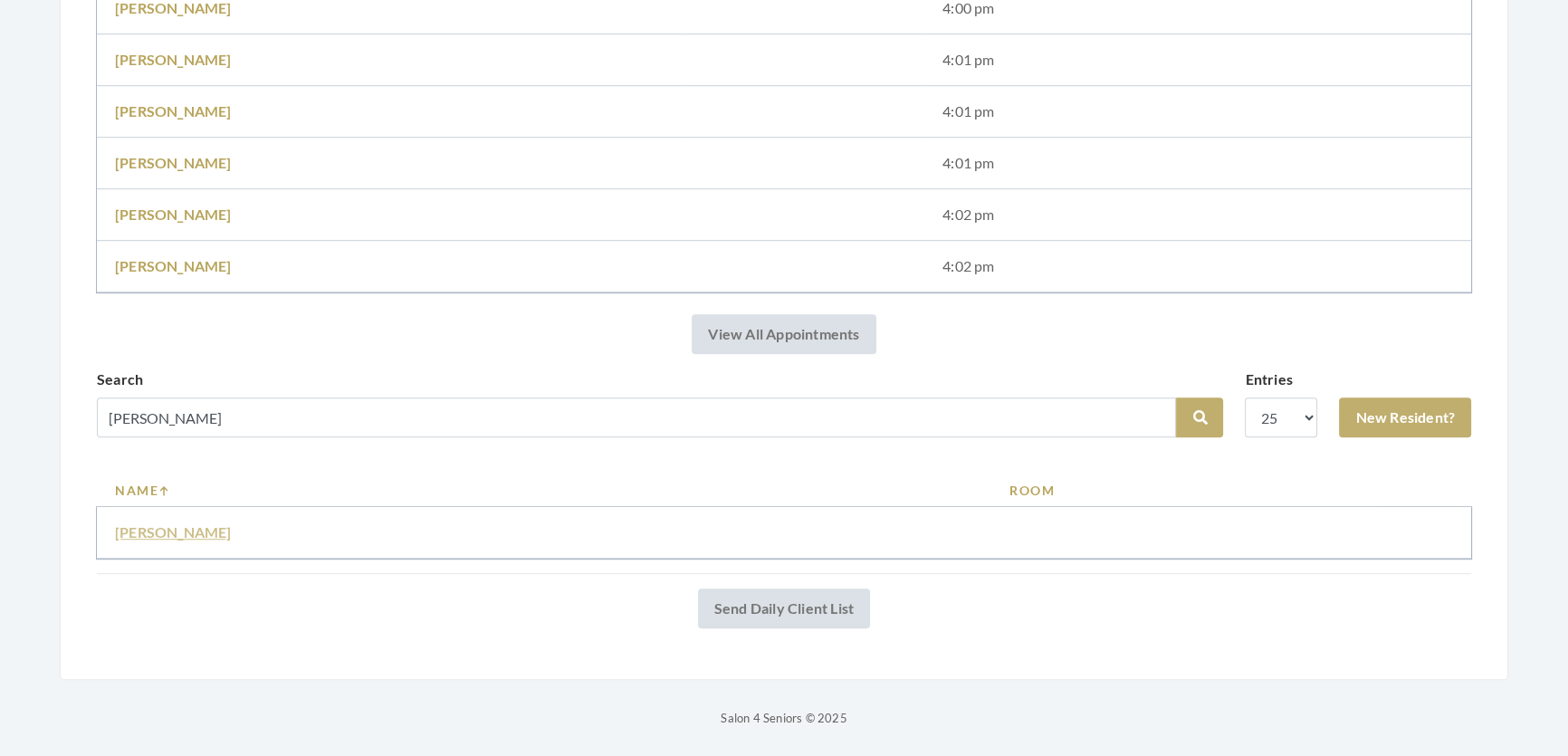
drag, startPoint x: 154, startPoint y: 498, endPoint x: 154, endPoint y: 511, distance: 13.0
click at [154, 507] on td "Shirley Edmonds" at bounding box center [544, 532] width 894 height 52
click at [155, 523] on link "[PERSON_NAME]" at bounding box center [174, 532] width 117 height 17
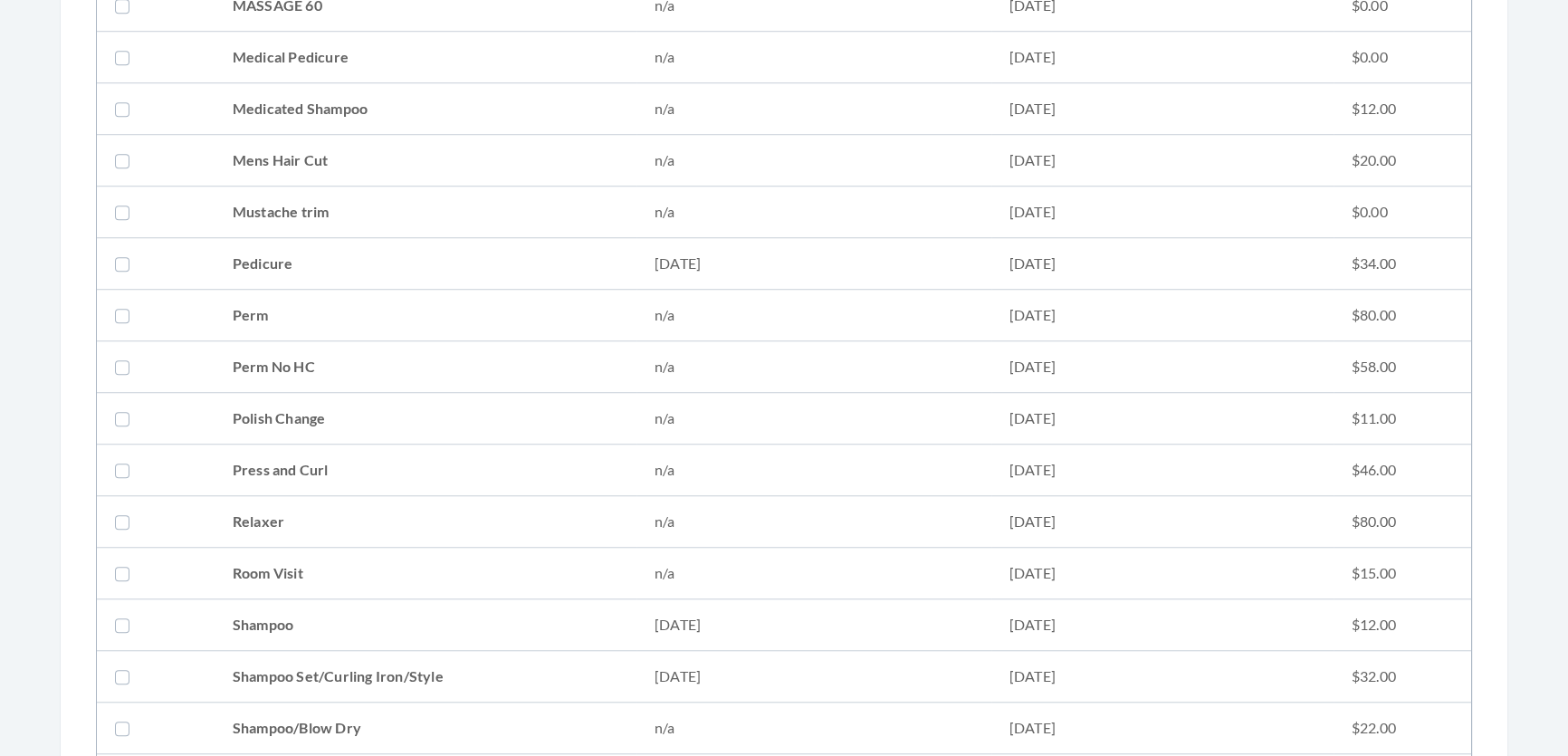
scroll to position [2056, 0]
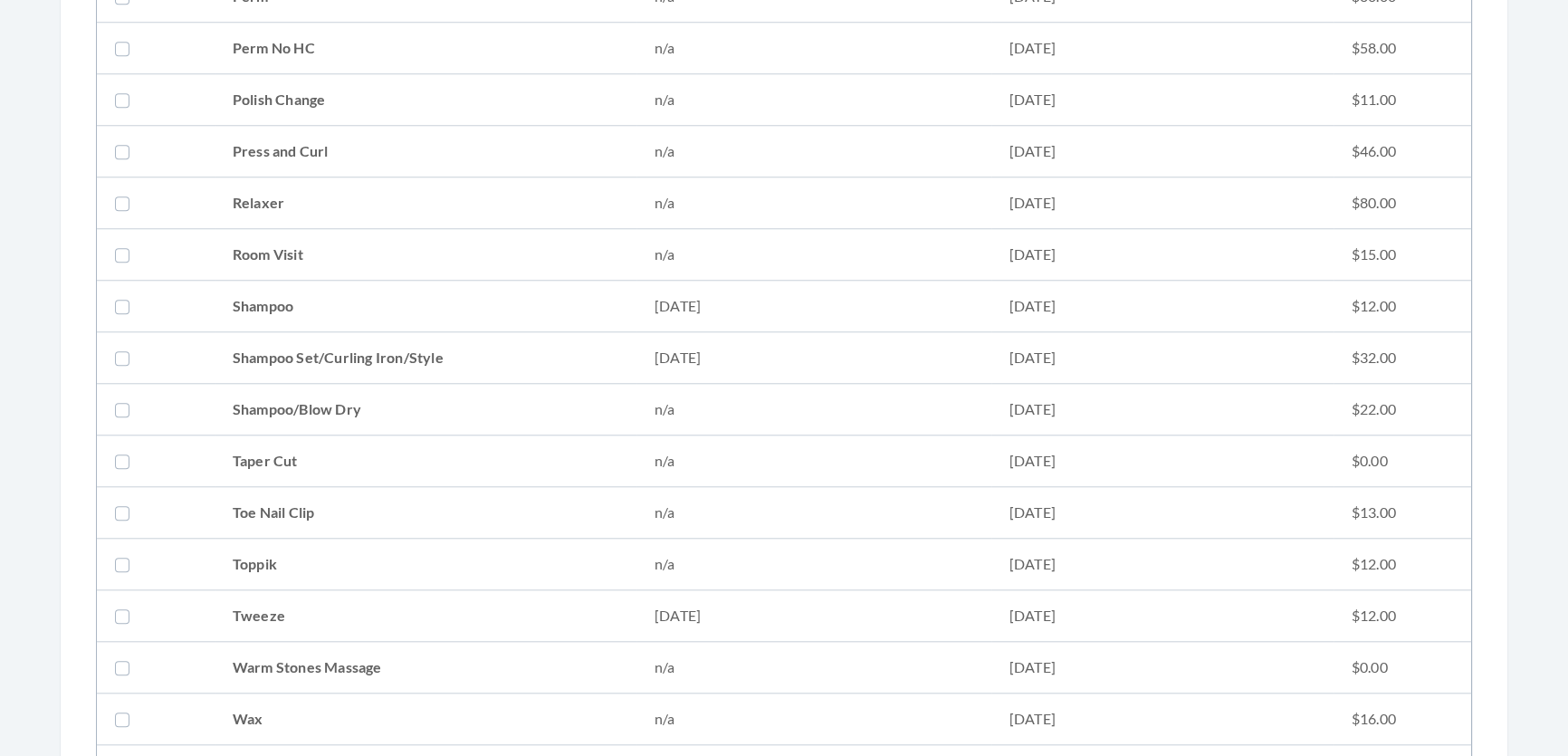
click at [290, 353] on td "Shampoo Set/Curling Iron/Style" at bounding box center [425, 358] width 422 height 52
checkbox input "true"
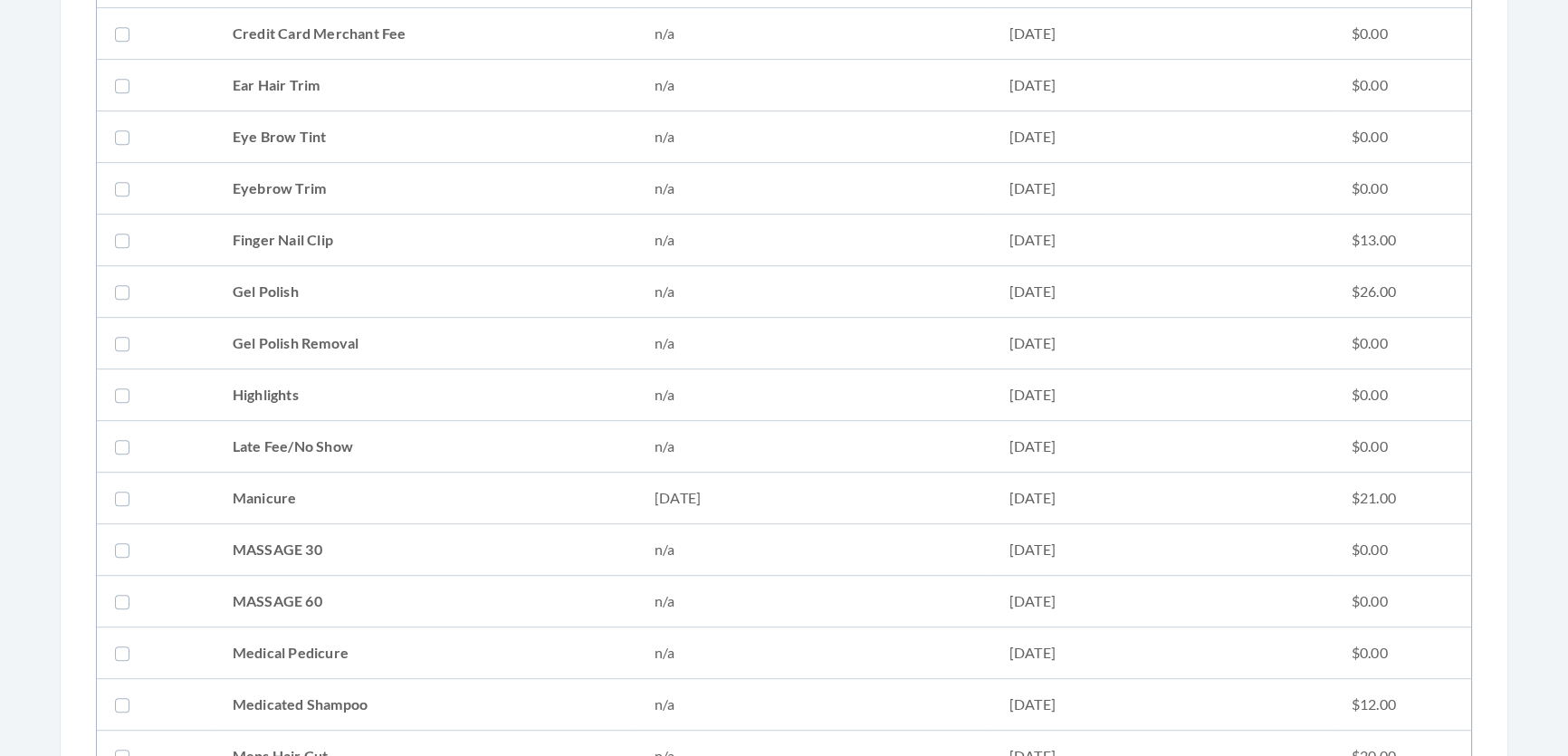
scroll to position [987, 0]
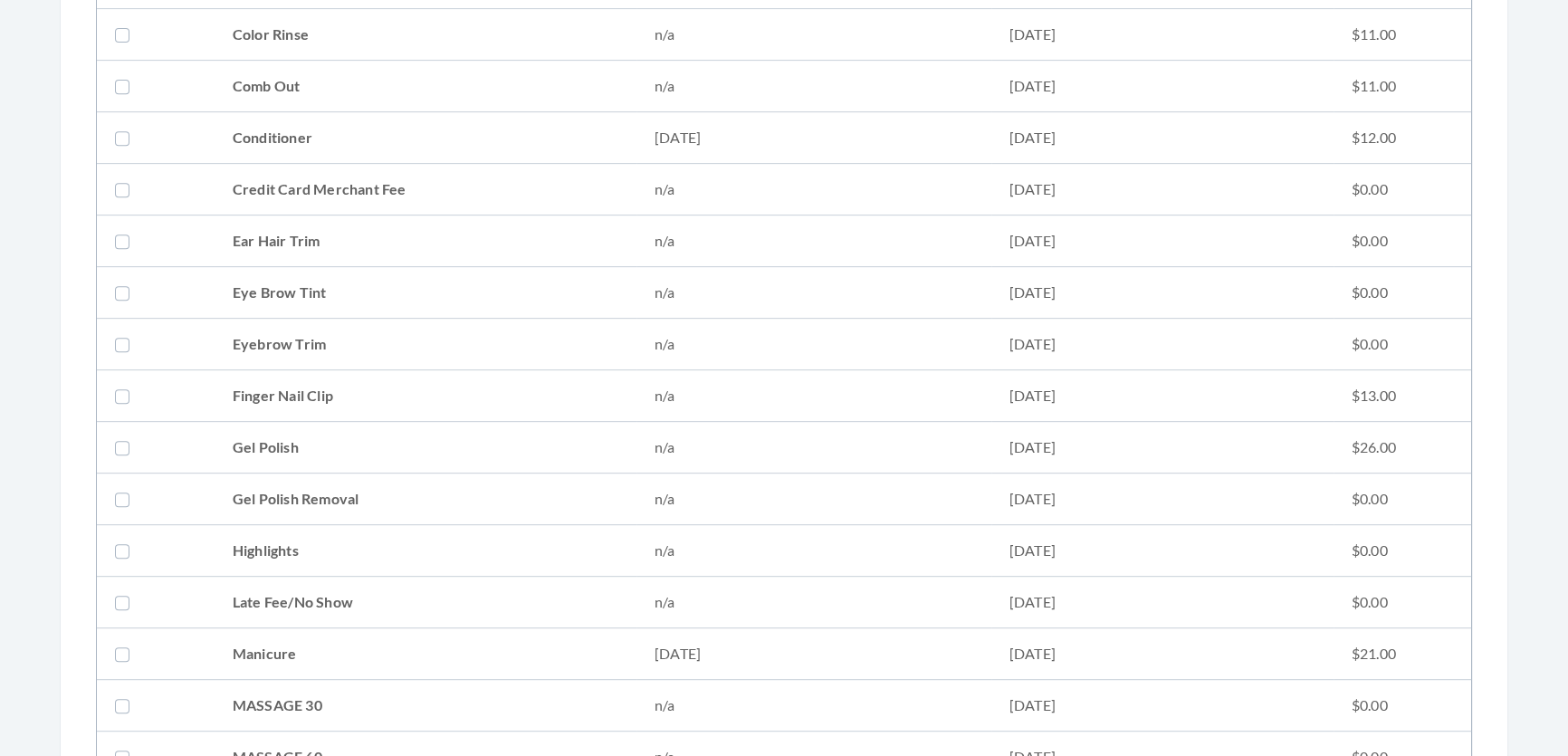
click at [305, 159] on td "Conditioner" at bounding box center [425, 138] width 422 height 52
checkbox input "true"
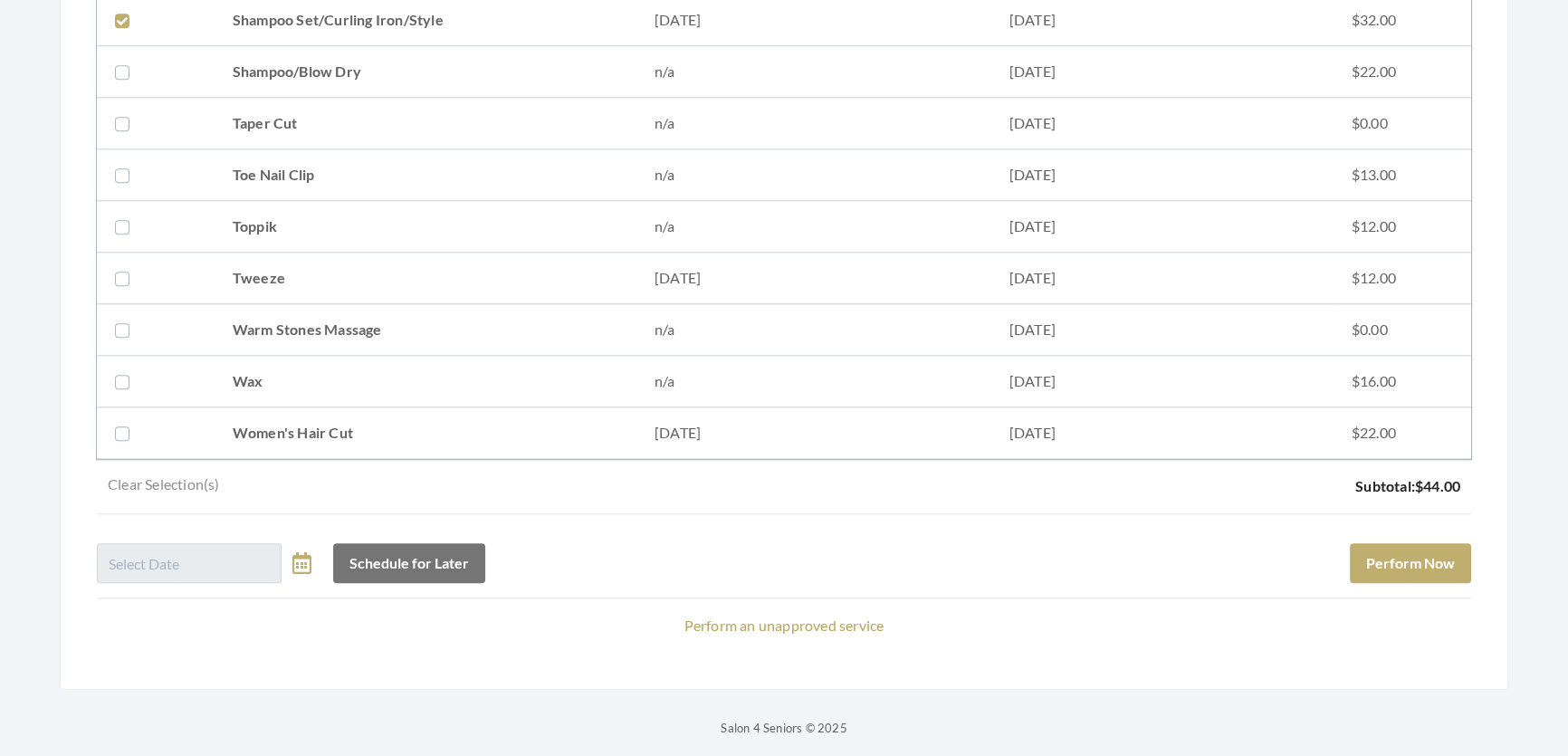
scroll to position [2432, 0]
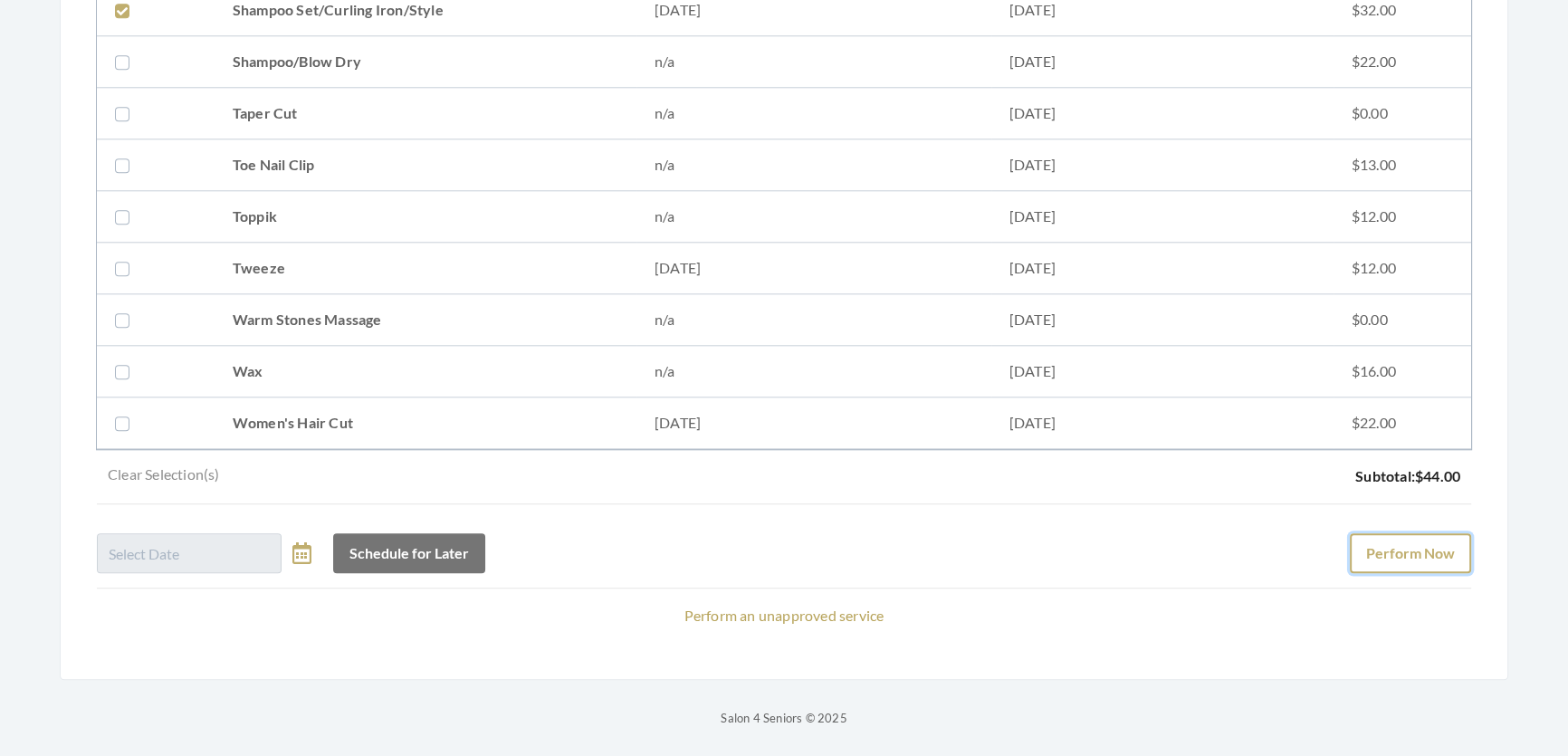
click at [1399, 540] on button "Perform Now" at bounding box center [1410, 553] width 121 height 40
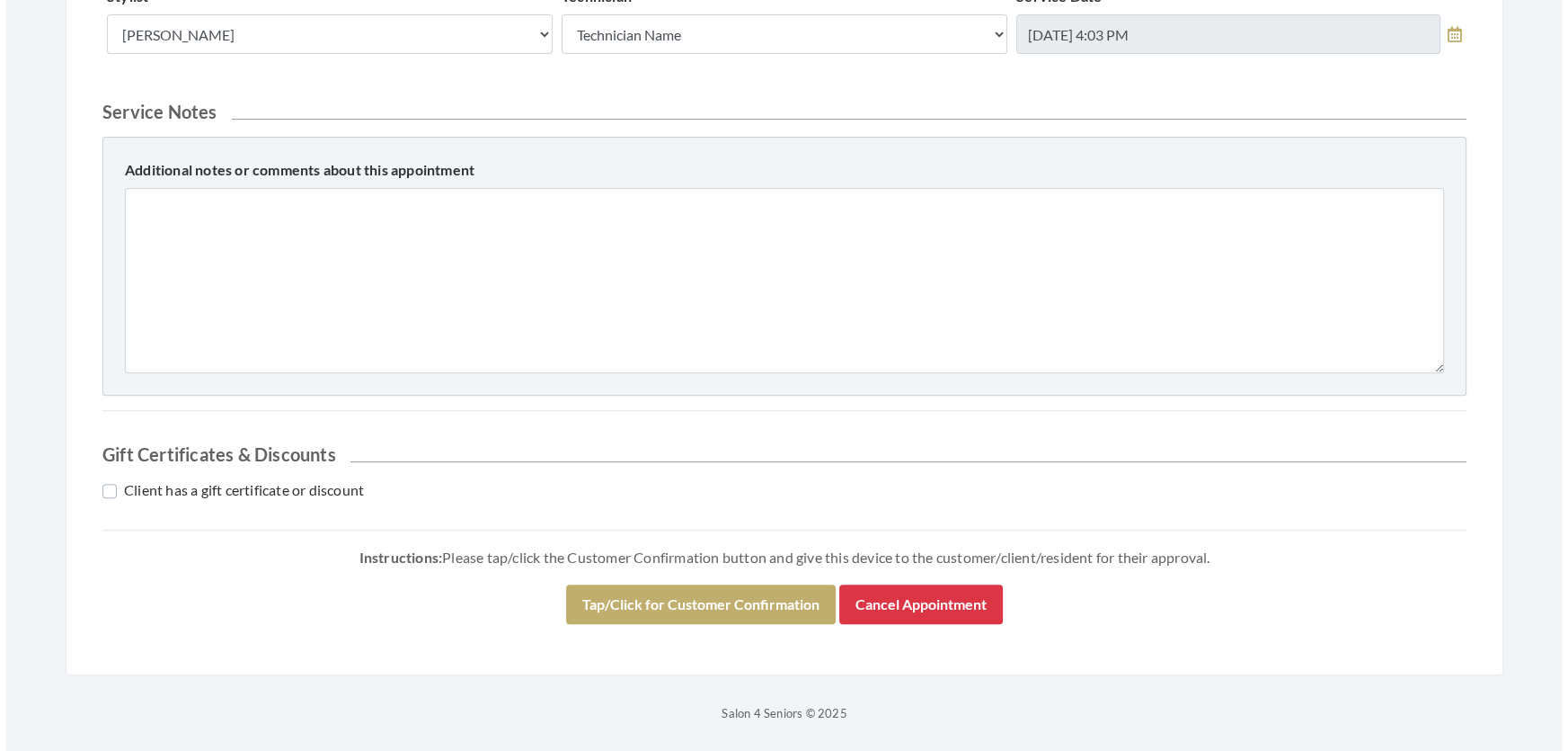
scroll to position [937, 0]
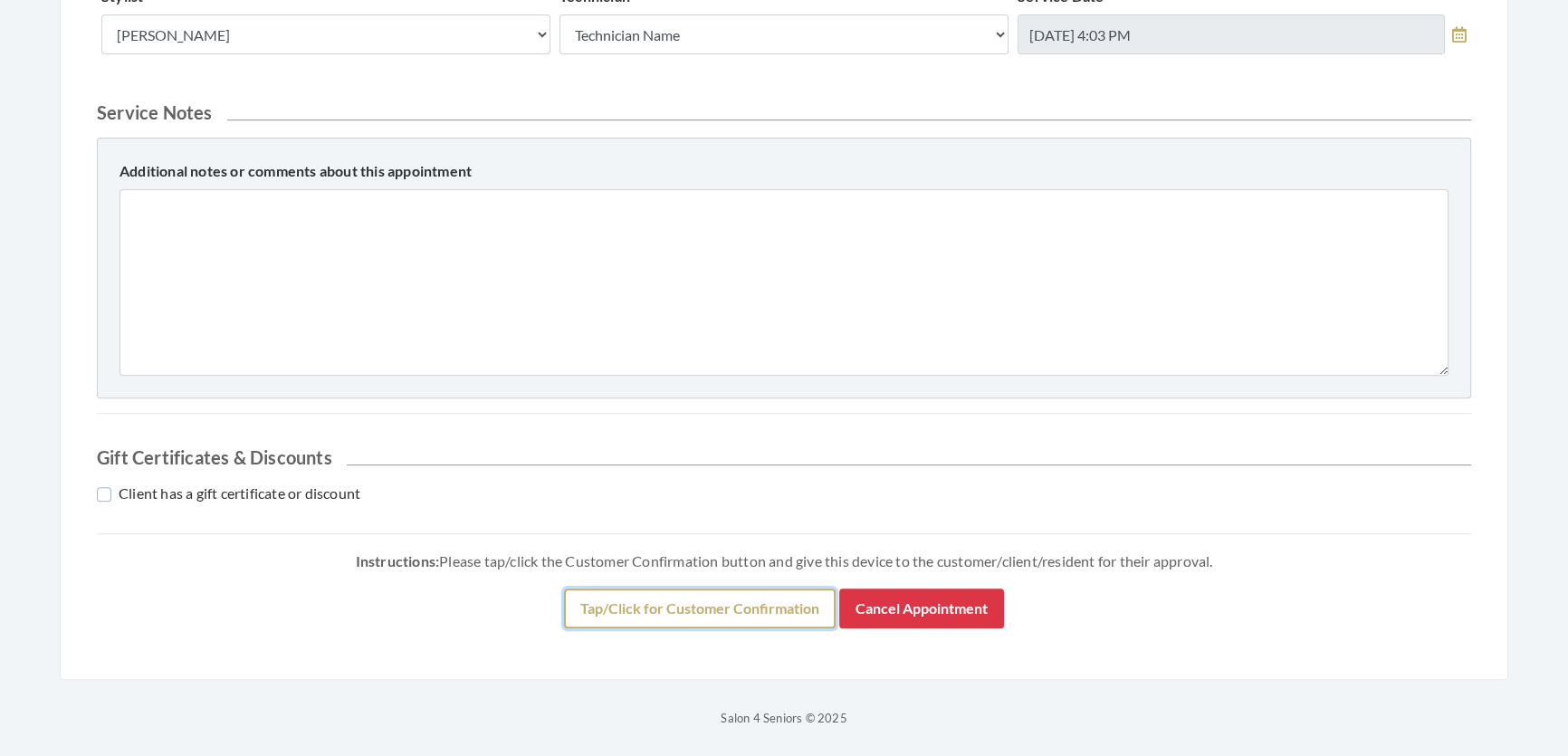
click at [802, 615] on button "Tap/Click for Customer Confirmation" at bounding box center [700, 609] width 272 height 40
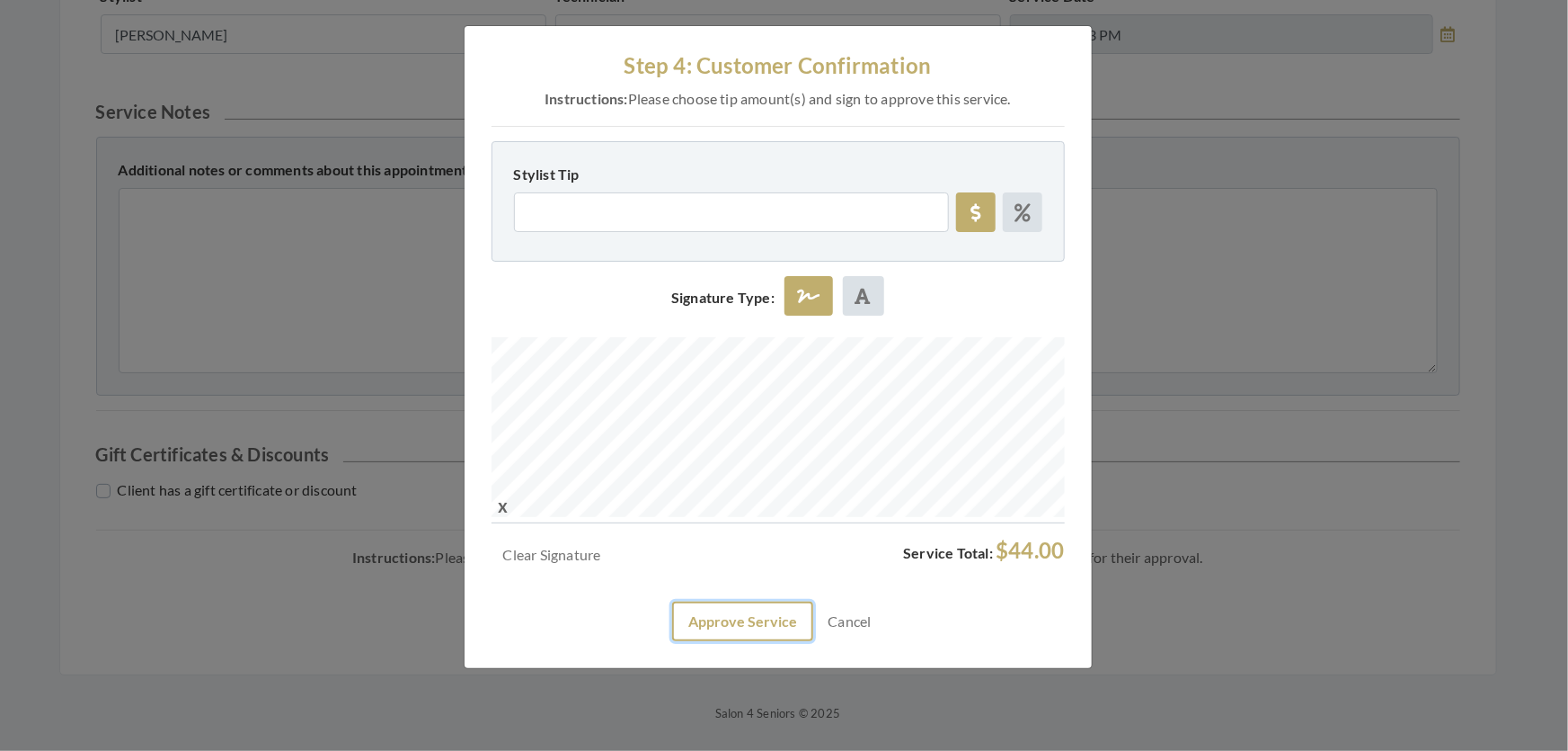
click at [764, 641] on button "Approve Service" at bounding box center [742, 621] width 141 height 40
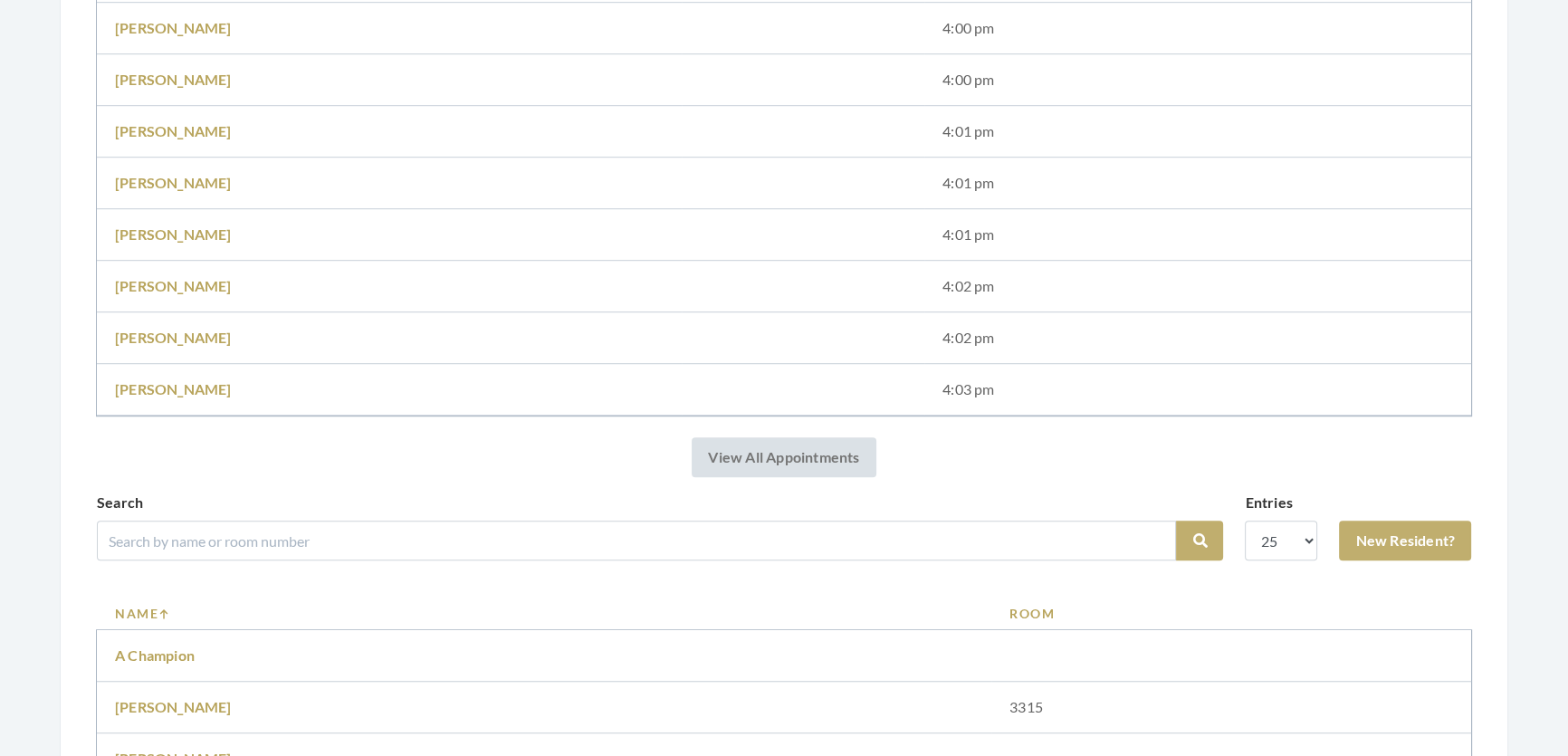
scroll to position [1563, 0]
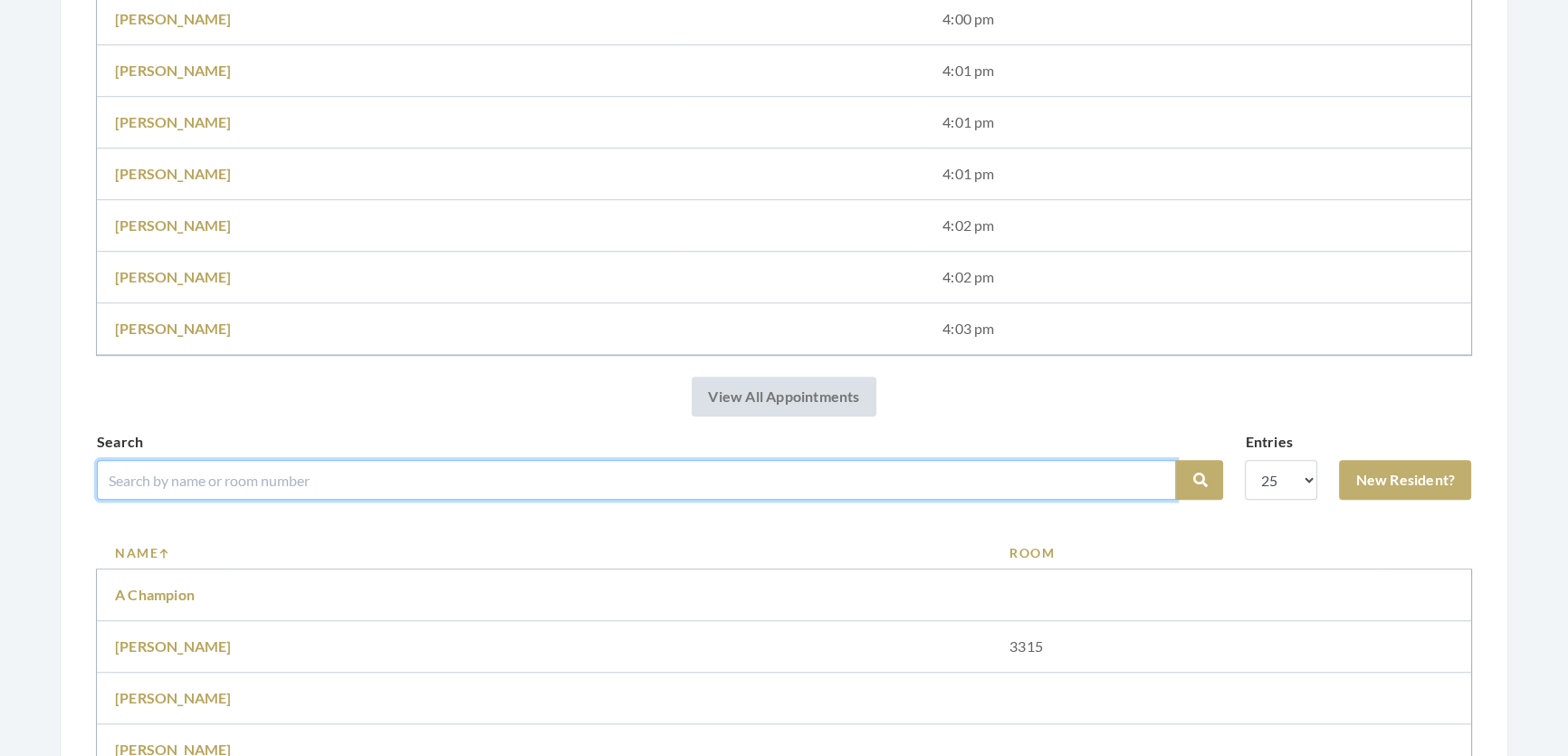
click at [657, 500] on input "search" at bounding box center [636, 480] width 1079 height 40
type input "anita"
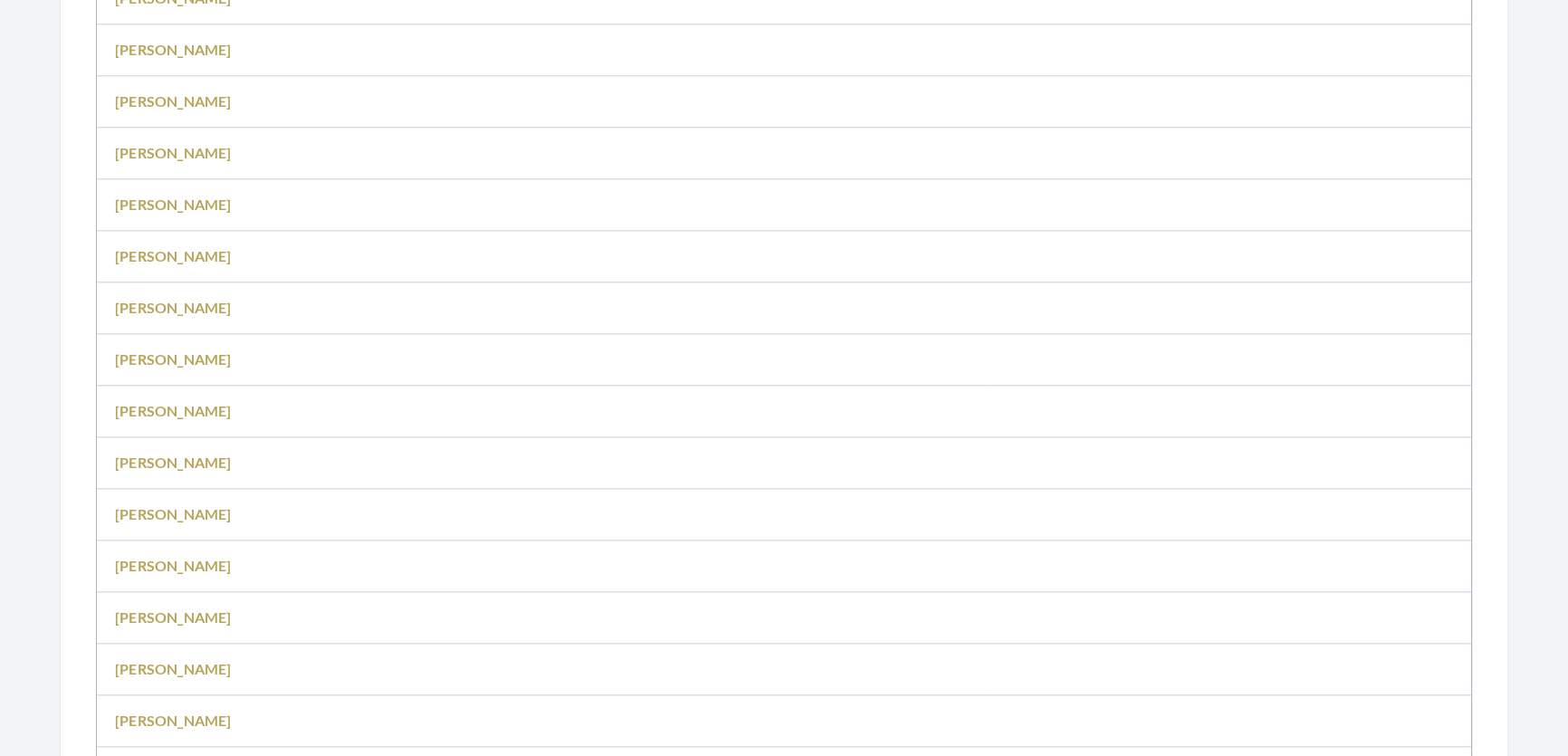
scroll to position [2985, 0]
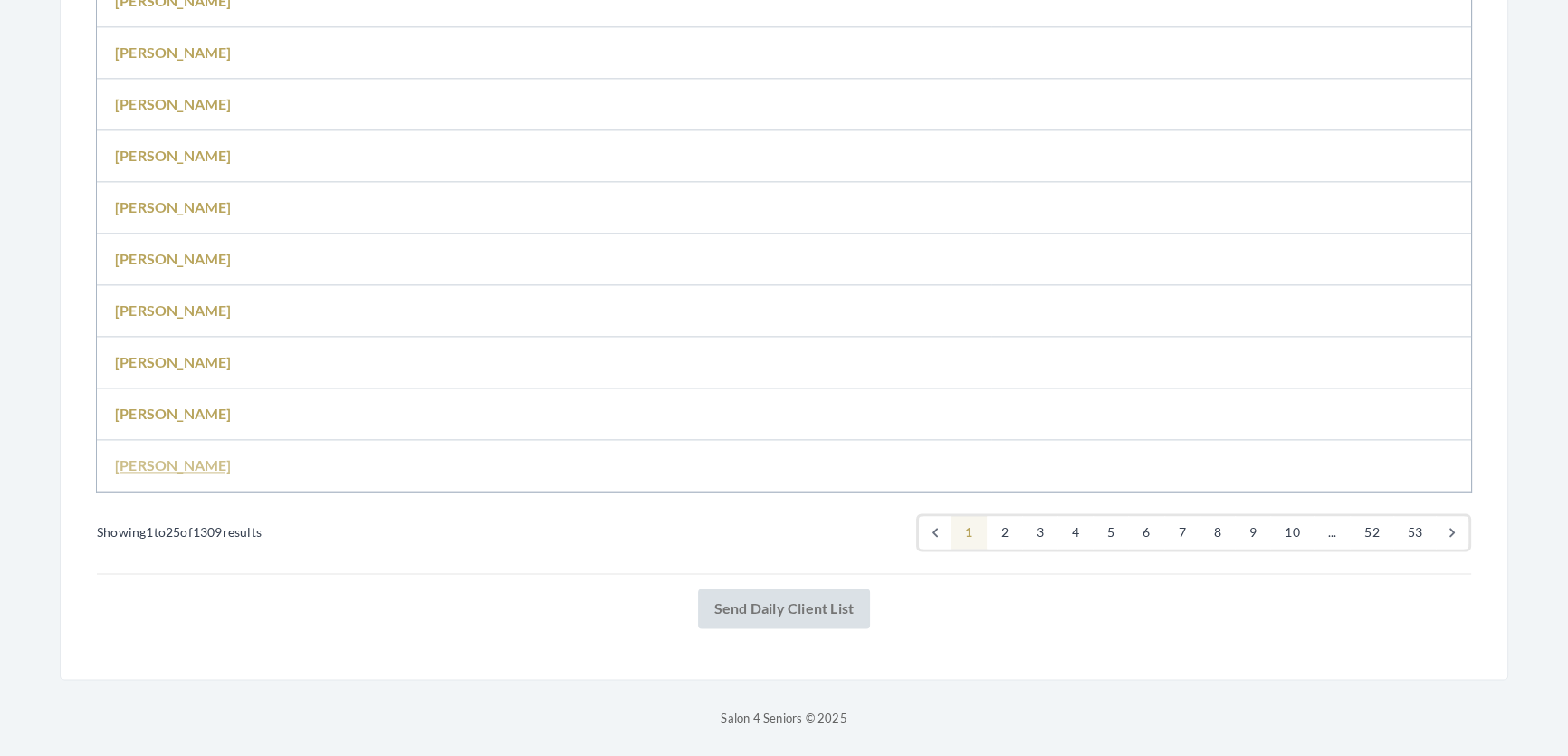
click at [147, 456] on link "Anita Alredge" at bounding box center [174, 464] width 117 height 17
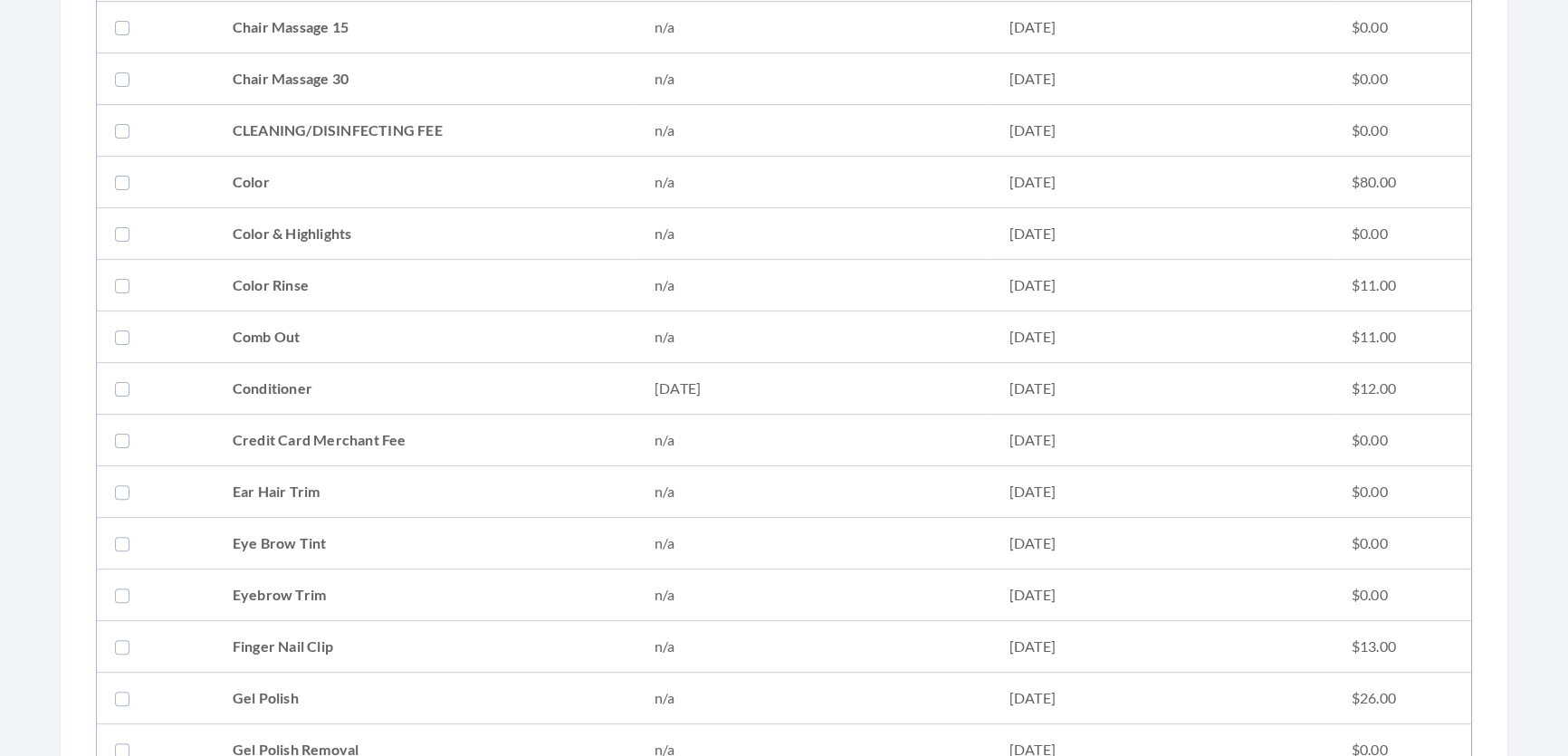
scroll to position [741, 0]
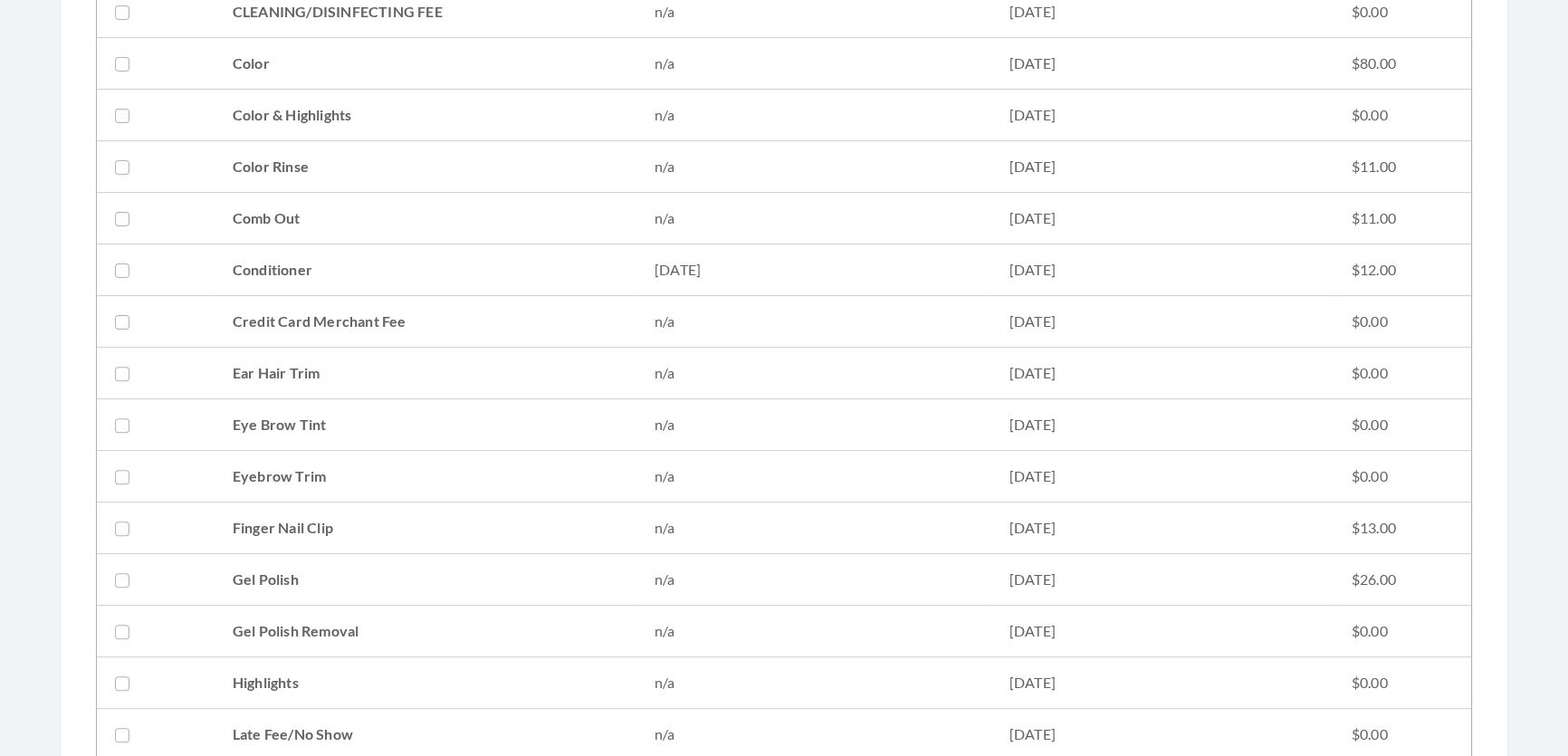
click at [251, 265] on td "Conditioner" at bounding box center [425, 270] width 422 height 52
checkbox input "true"
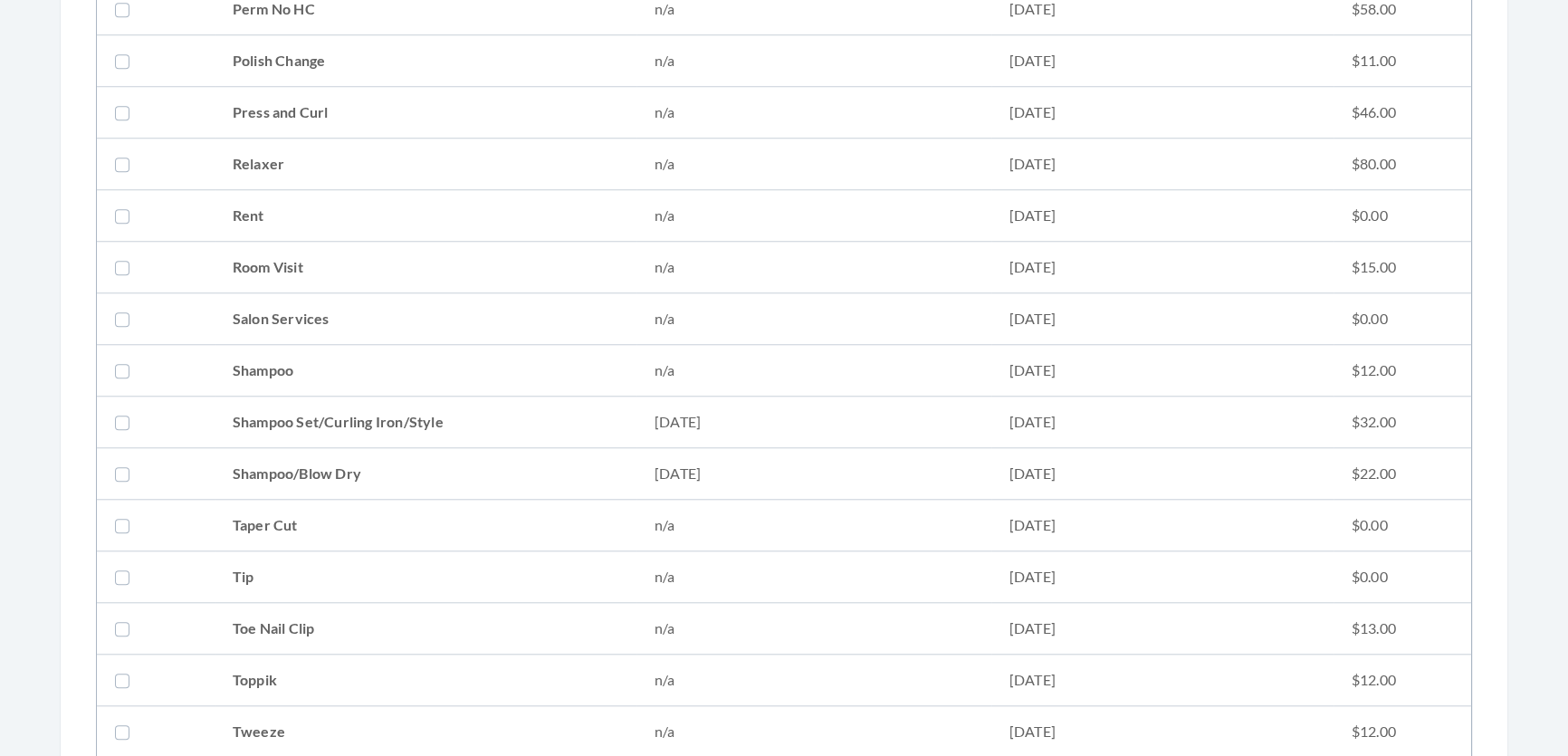
scroll to position [2139, 0]
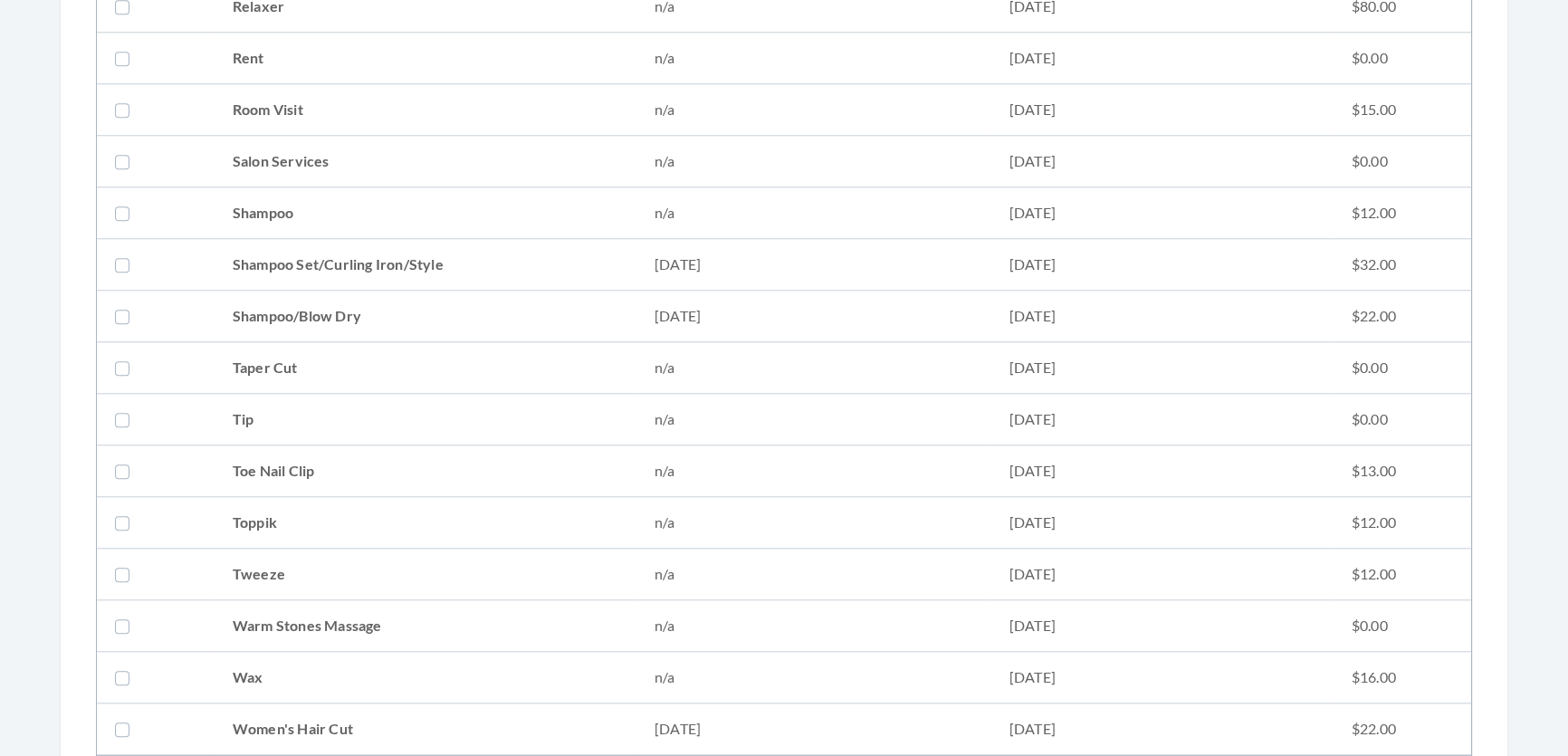
click at [335, 230] on td "Shampoo" at bounding box center [425, 213] width 422 height 52
checkbox input "true"
click at [339, 246] on td "Shampoo Set/Curling Iron/Style" at bounding box center [425, 264] width 422 height 52
checkbox input "true"
click at [333, 205] on td "Shampoo" at bounding box center [425, 213] width 422 height 52
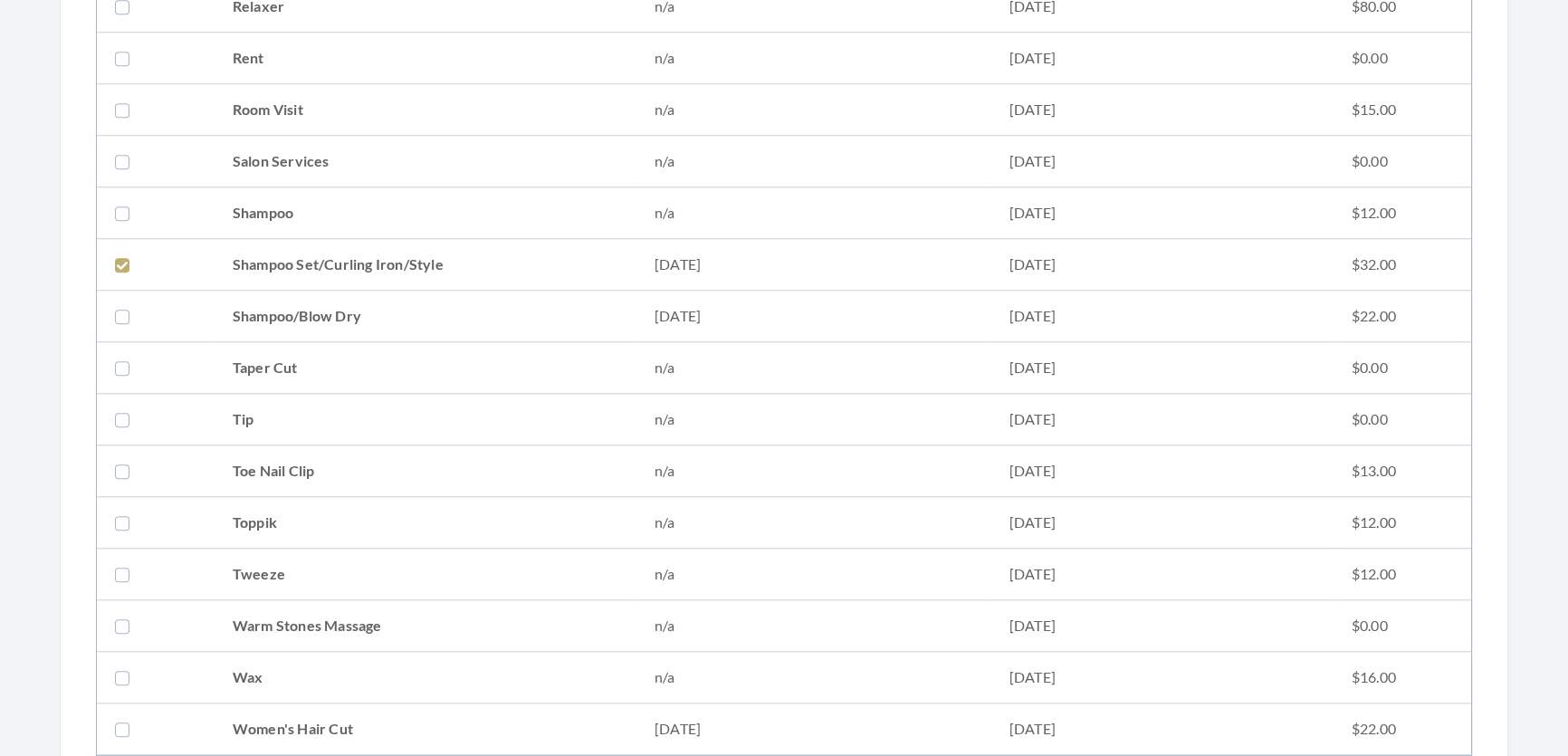
checkbox input "false"
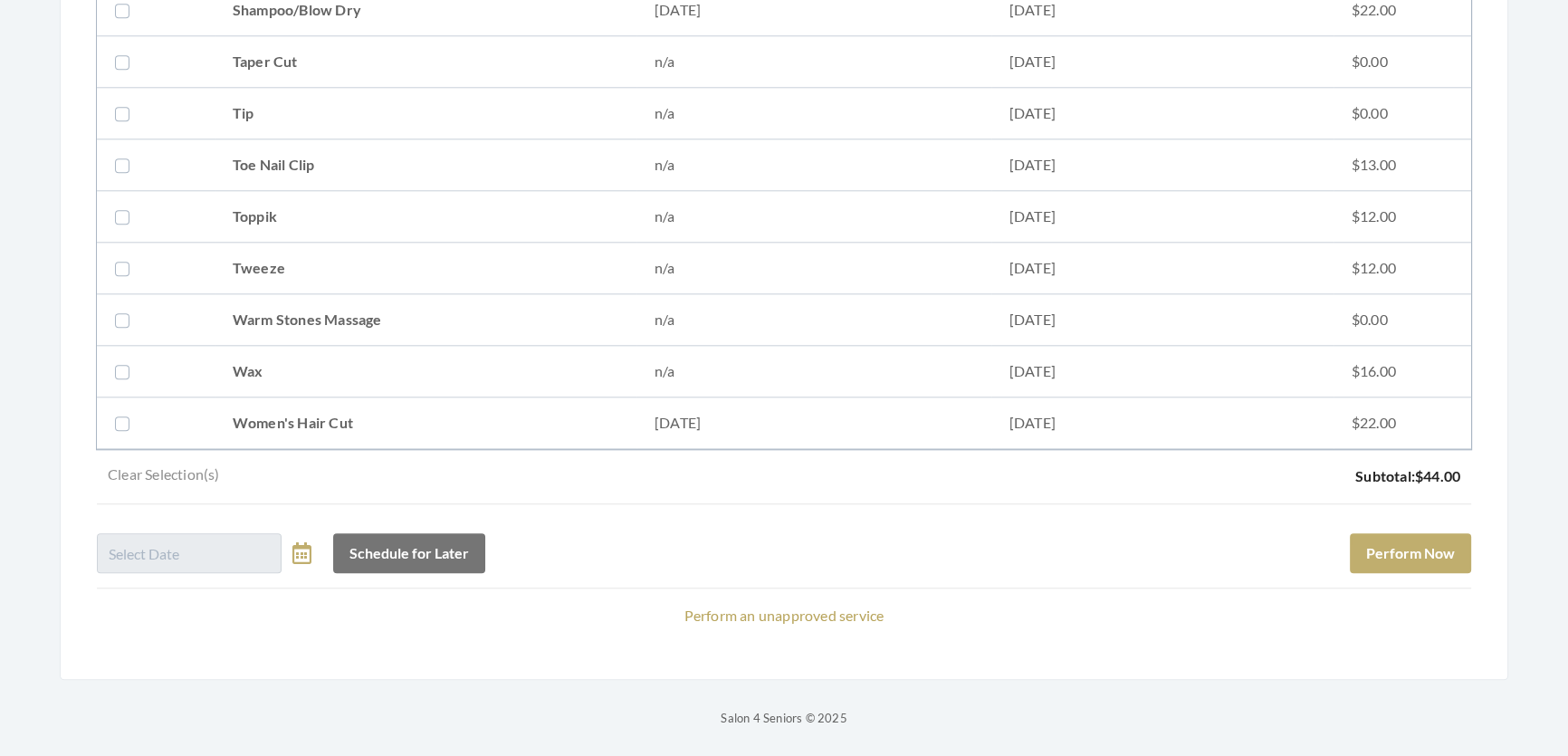
scroll to position [2469, 0]
click at [1440, 541] on button "Perform Now" at bounding box center [1410, 553] width 121 height 40
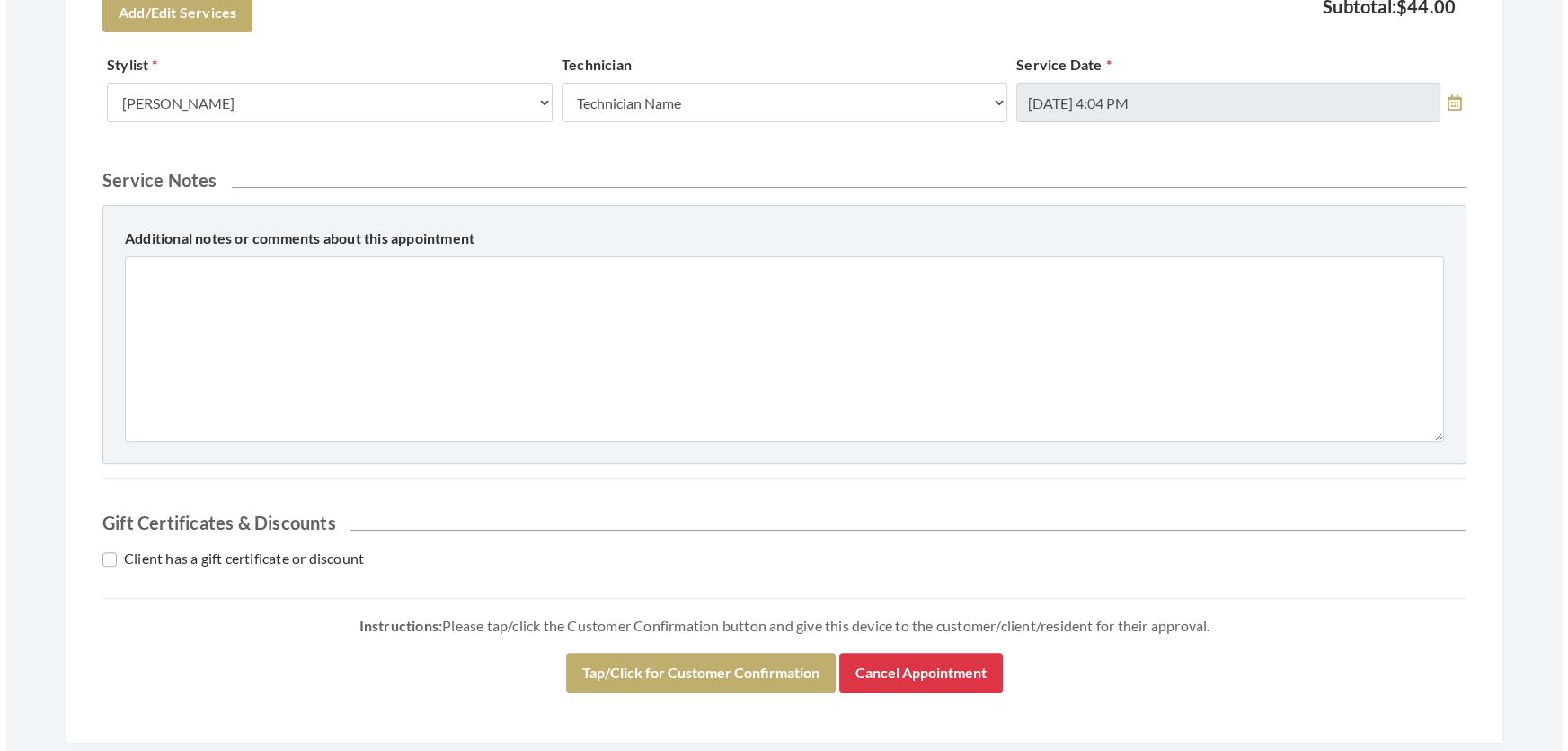
scroll to position [821, 0]
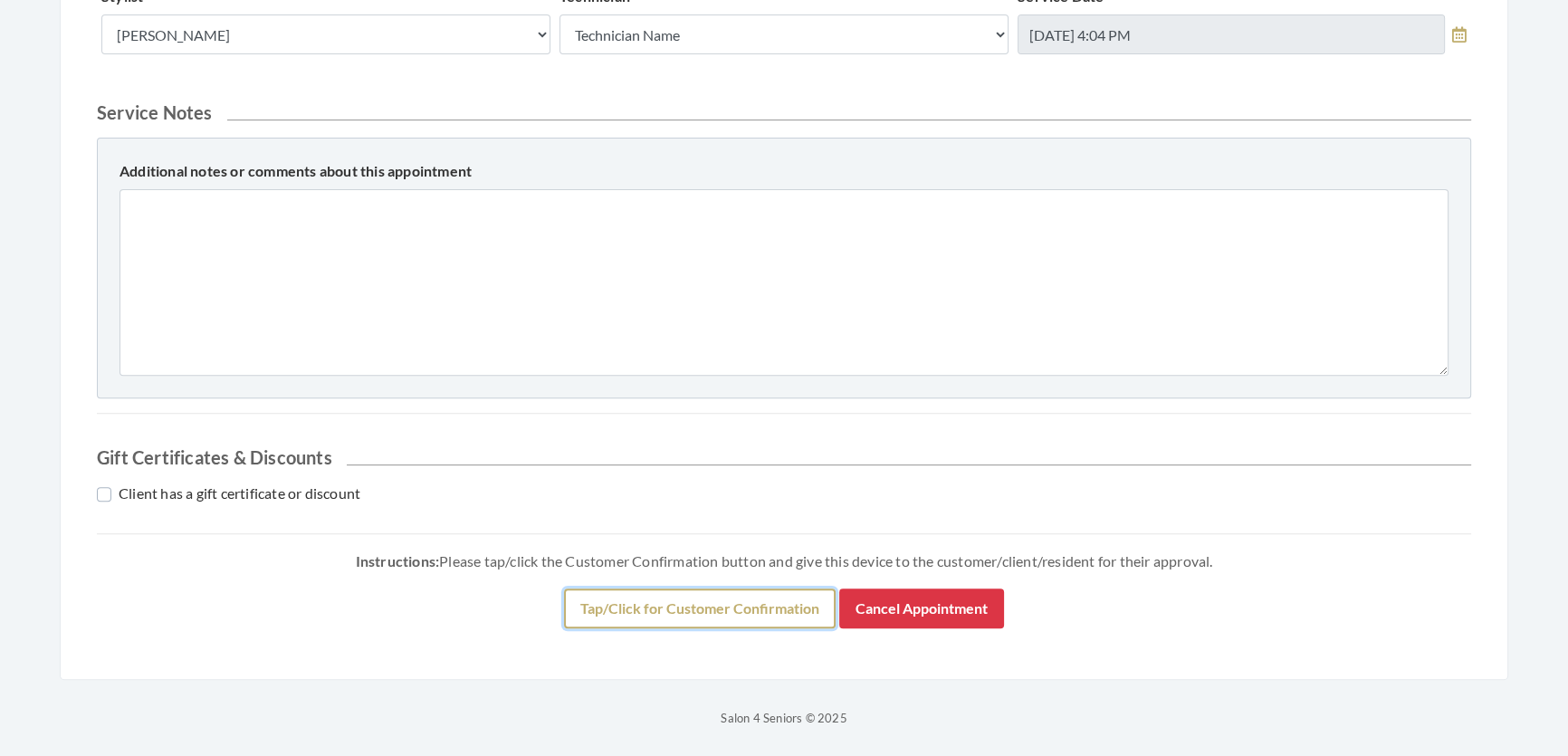
click at [787, 597] on button "Tap/Click for Customer Confirmation" at bounding box center [700, 609] width 272 height 40
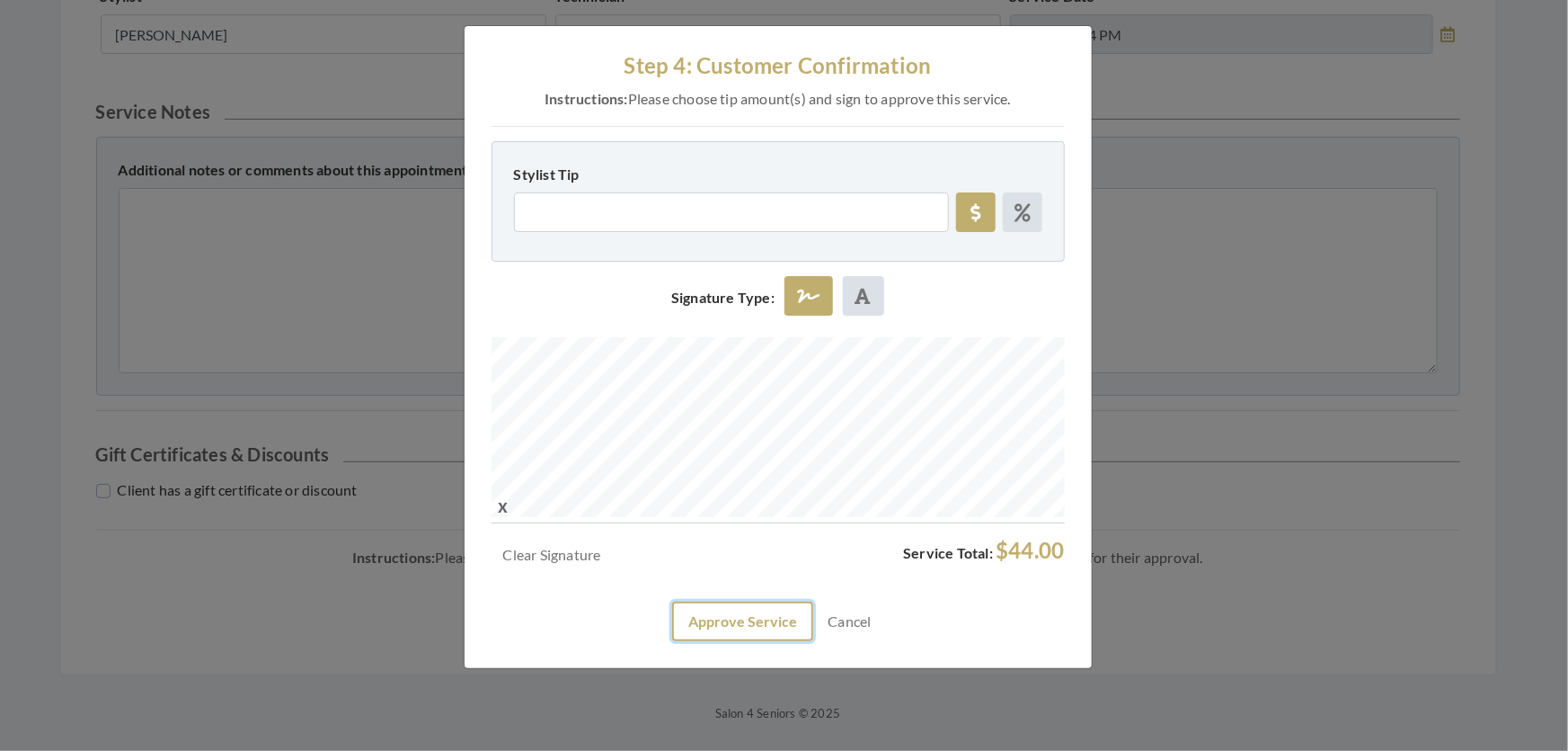
click at [733, 641] on button "Approve Service" at bounding box center [742, 621] width 141 height 40
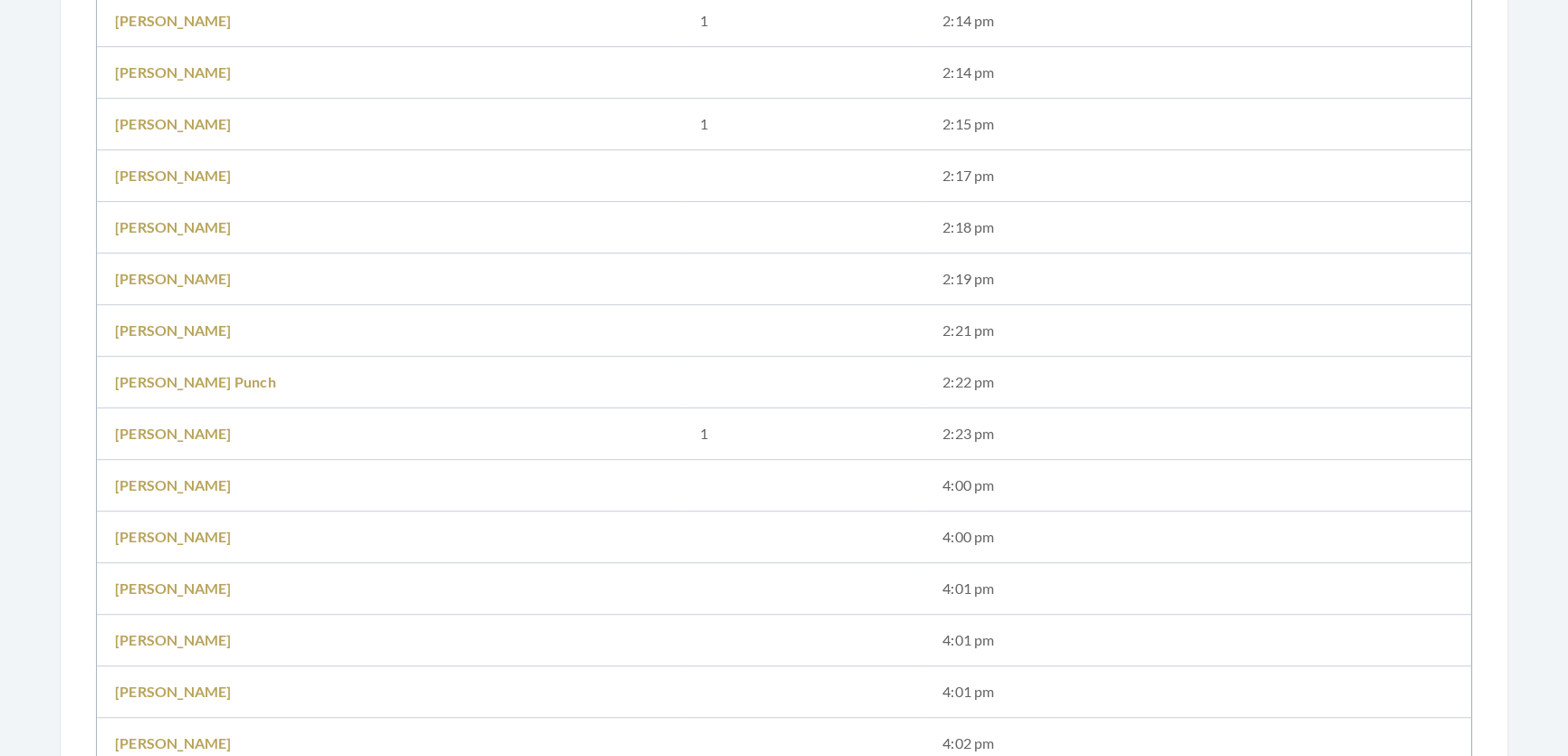
scroll to position [1398, 0]
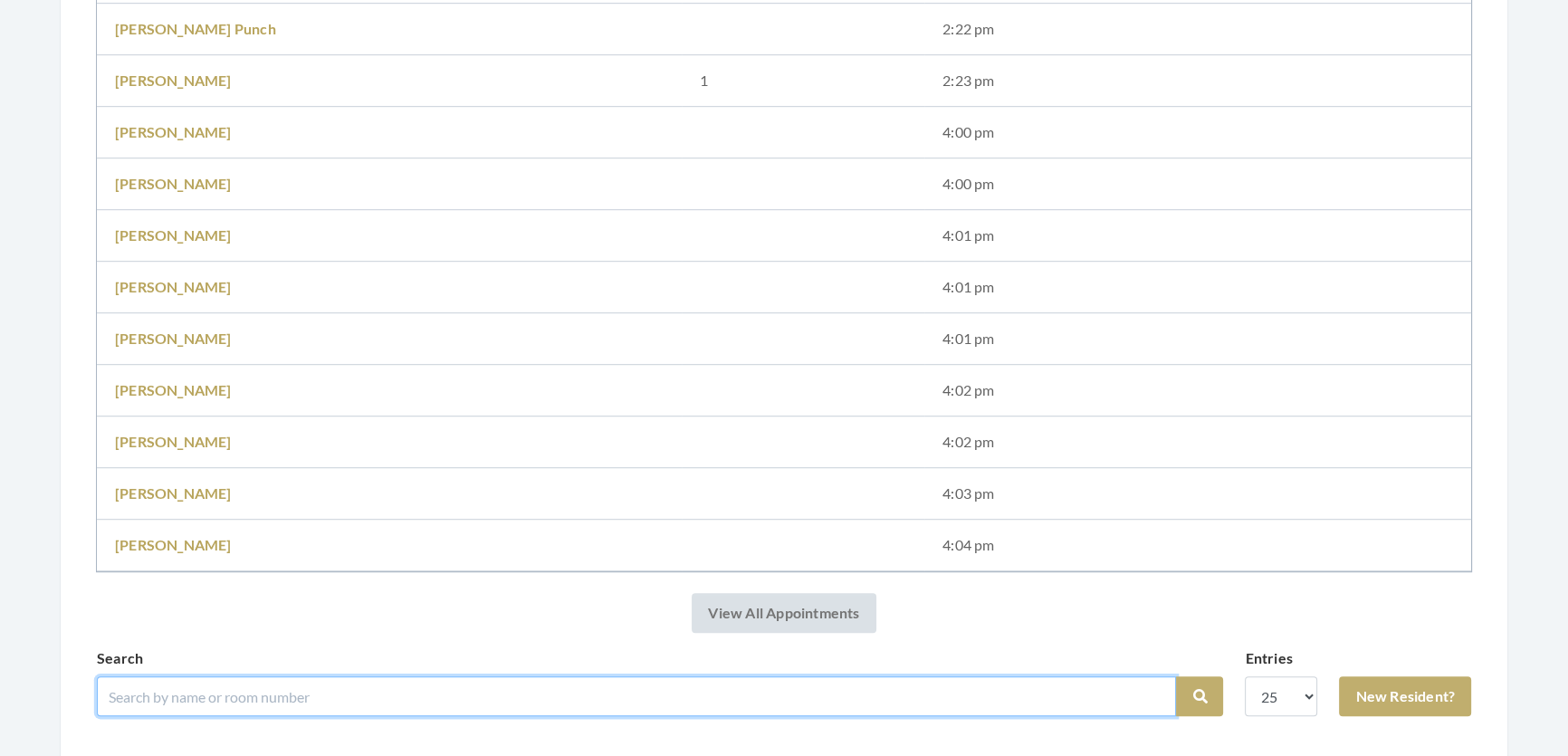
click at [341, 706] on input "search" at bounding box center [636, 696] width 1079 height 40
type input "[PERSON_NAME]"
click at [1176, 676] on button "Search" at bounding box center [1200, 696] width 47 height 40
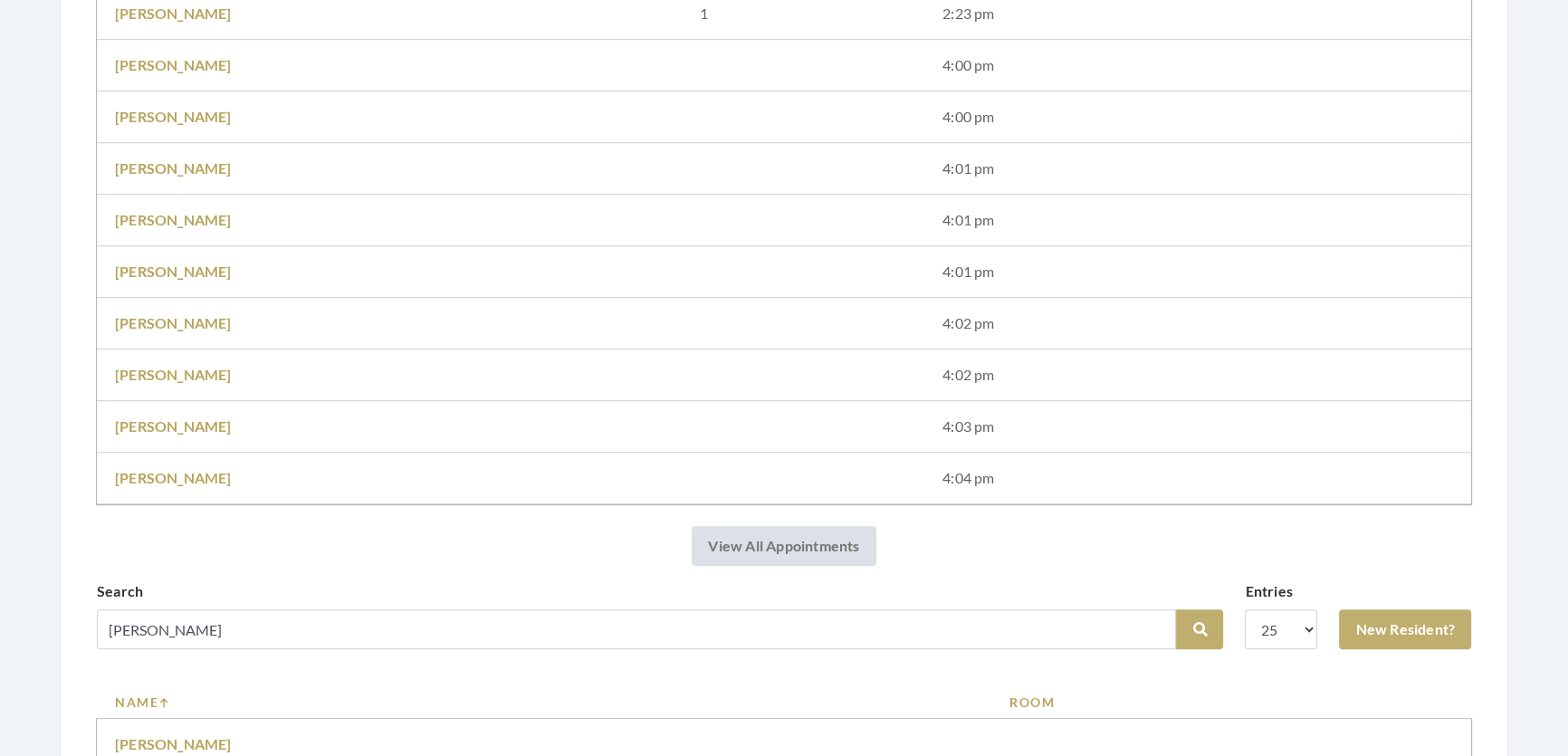
scroll to position [1728, 0]
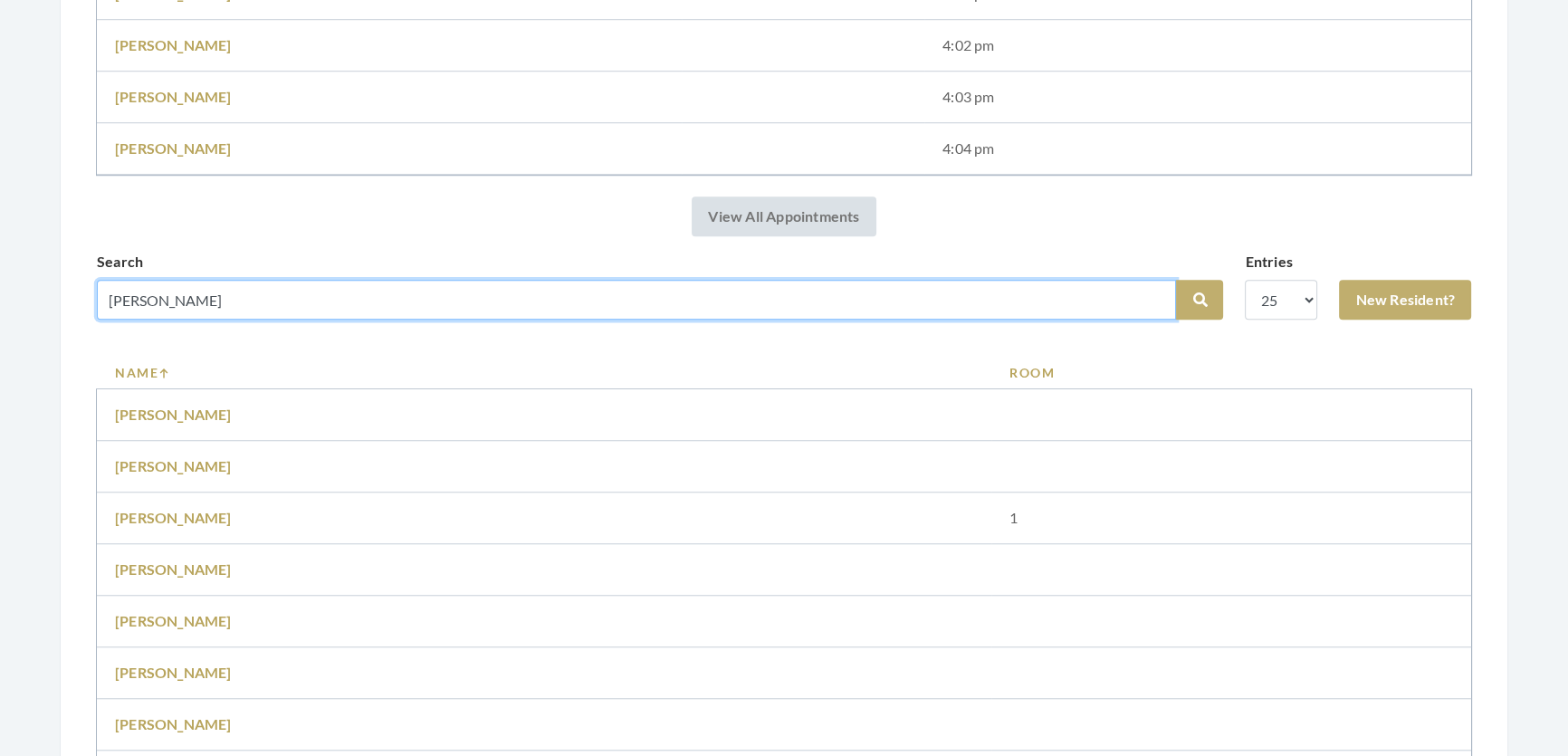
click at [376, 314] on input "nancy" at bounding box center [636, 300] width 1079 height 40
type input "Nancy Brooks"
click at [1176, 280] on button "Search" at bounding box center [1200, 300] width 47 height 40
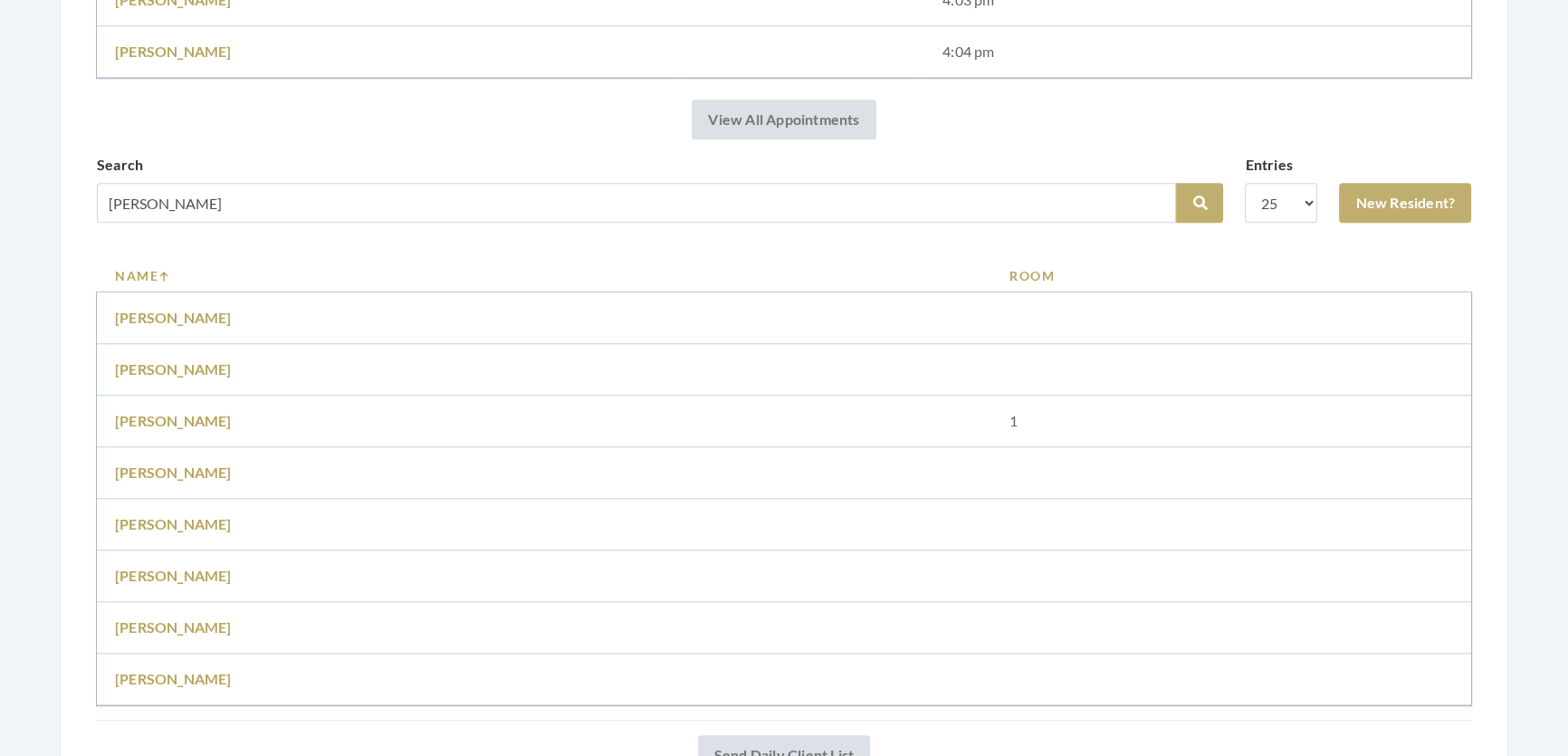
scroll to position [2013, 0]
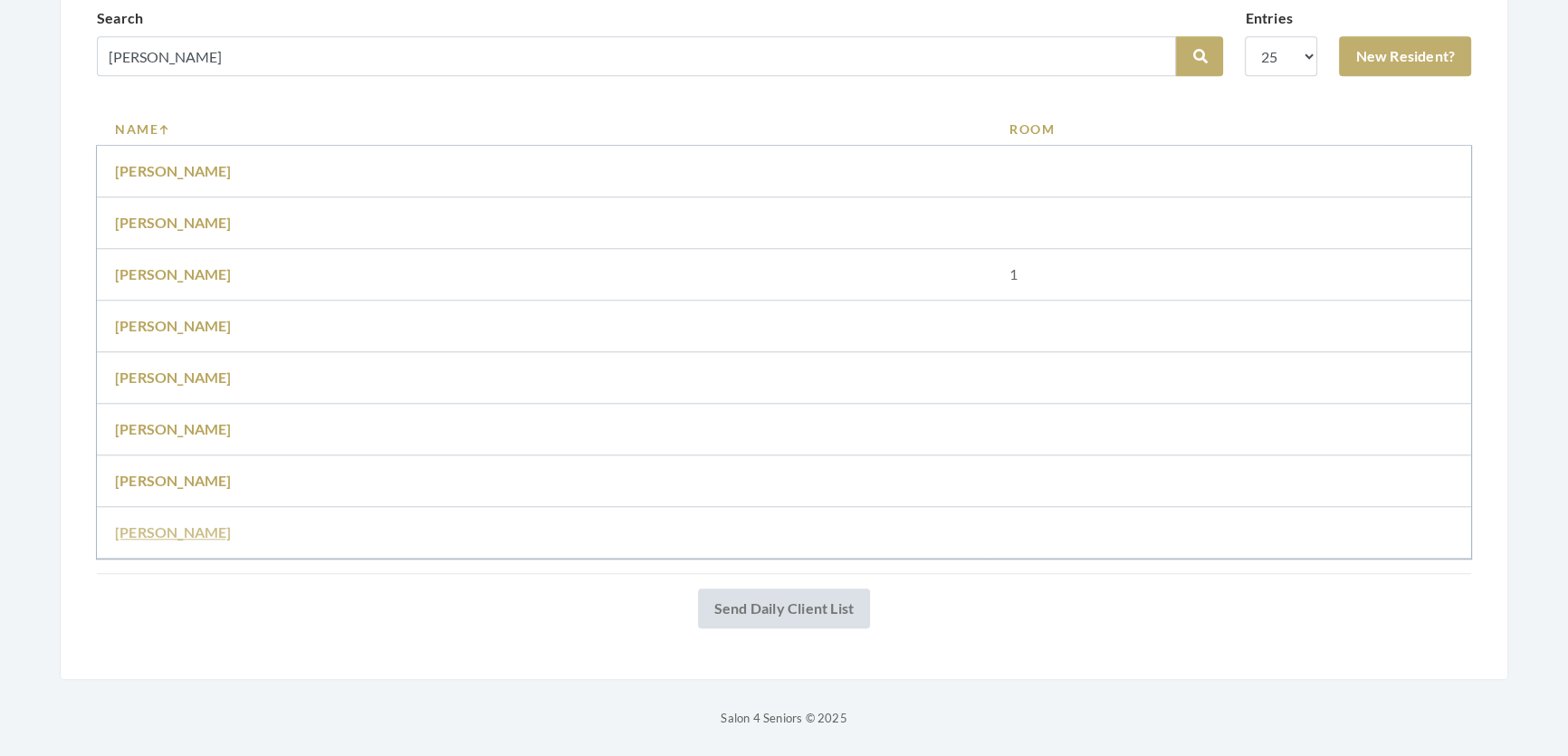
click at [185, 523] on link "[PERSON_NAME]" at bounding box center [174, 532] width 117 height 17
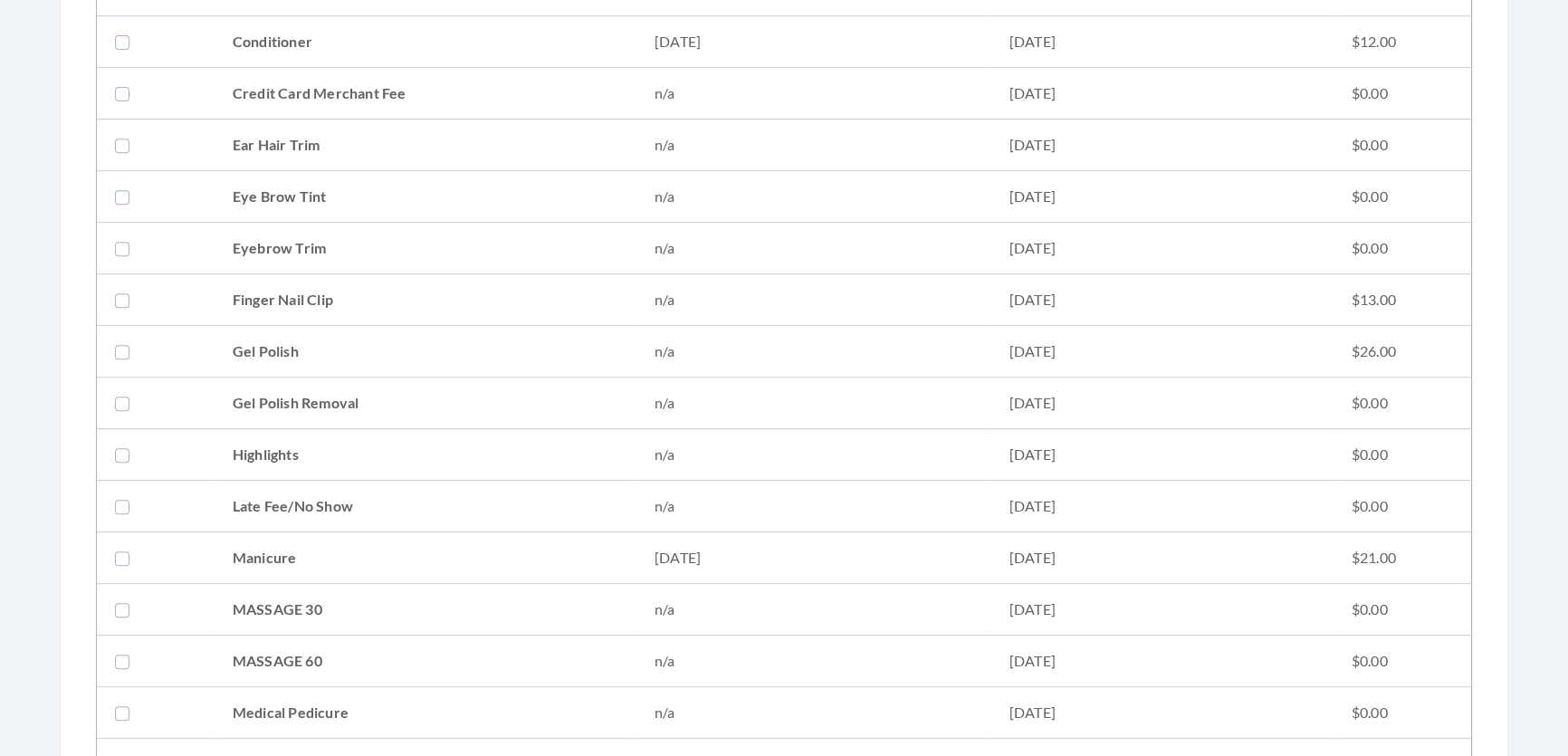
scroll to position [741, 0]
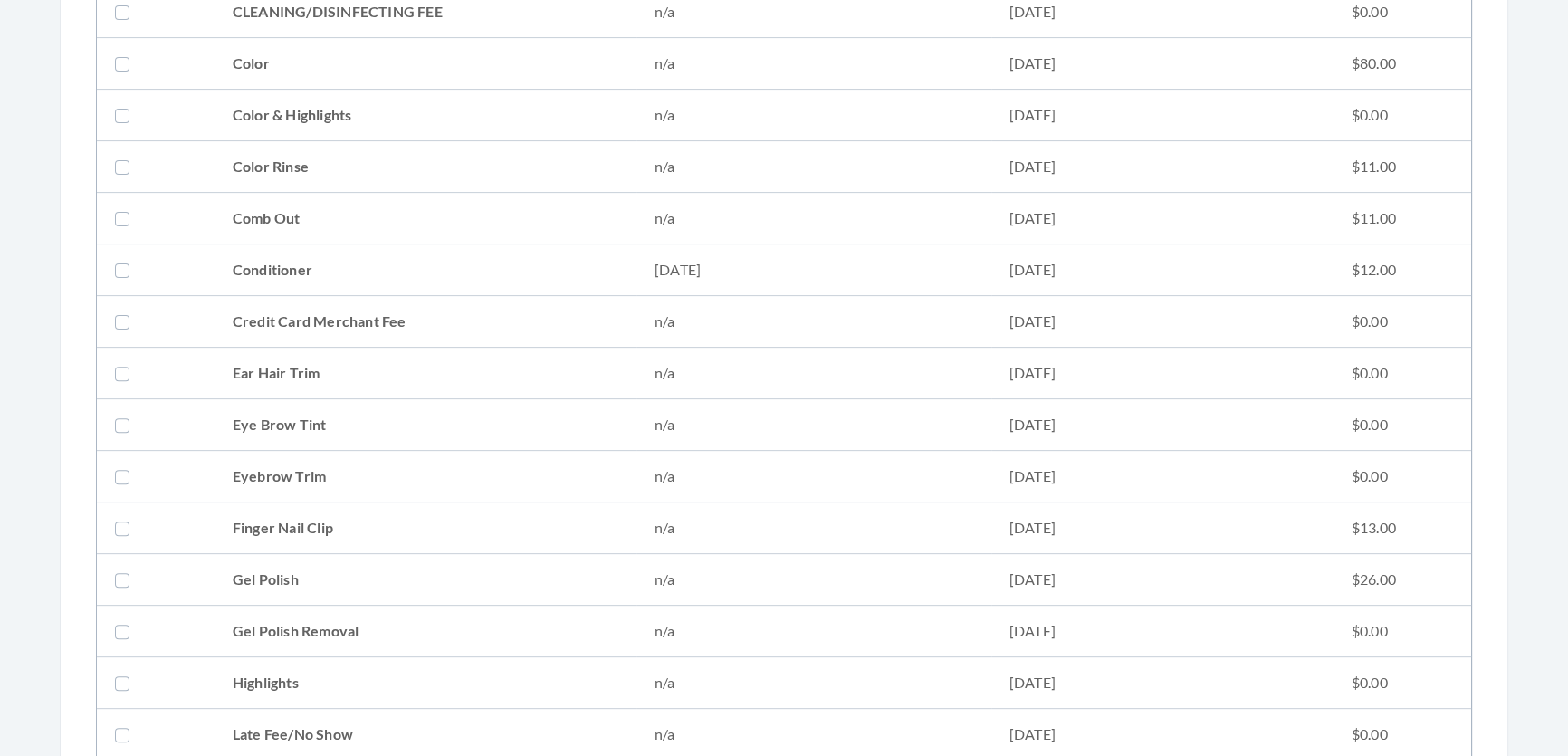
click at [281, 285] on td "Conditioner" at bounding box center [425, 270] width 422 height 52
checkbox input "true"
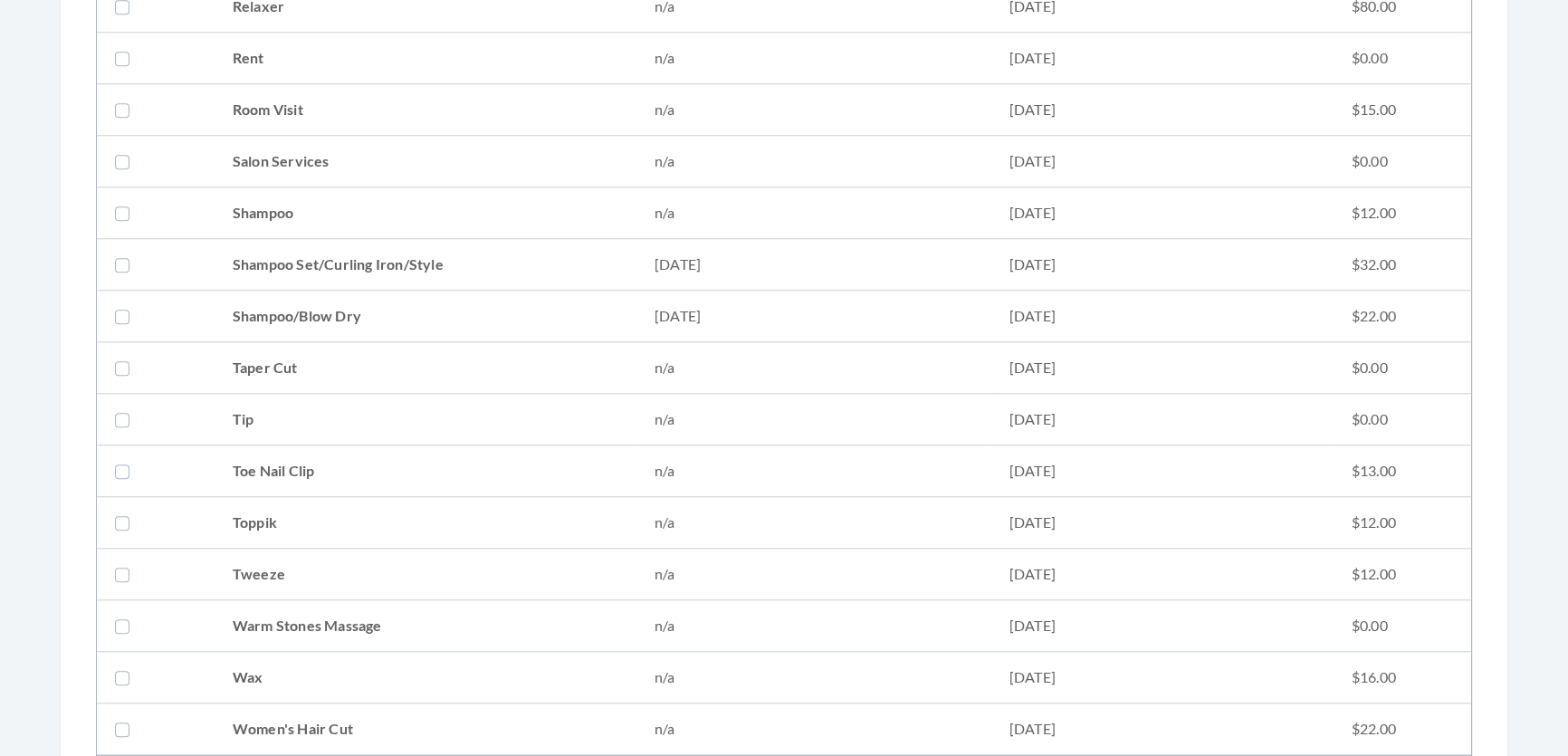
click at [361, 263] on td "Shampoo Set/Curling Iron/Style" at bounding box center [425, 264] width 422 height 52
checkbox input "true"
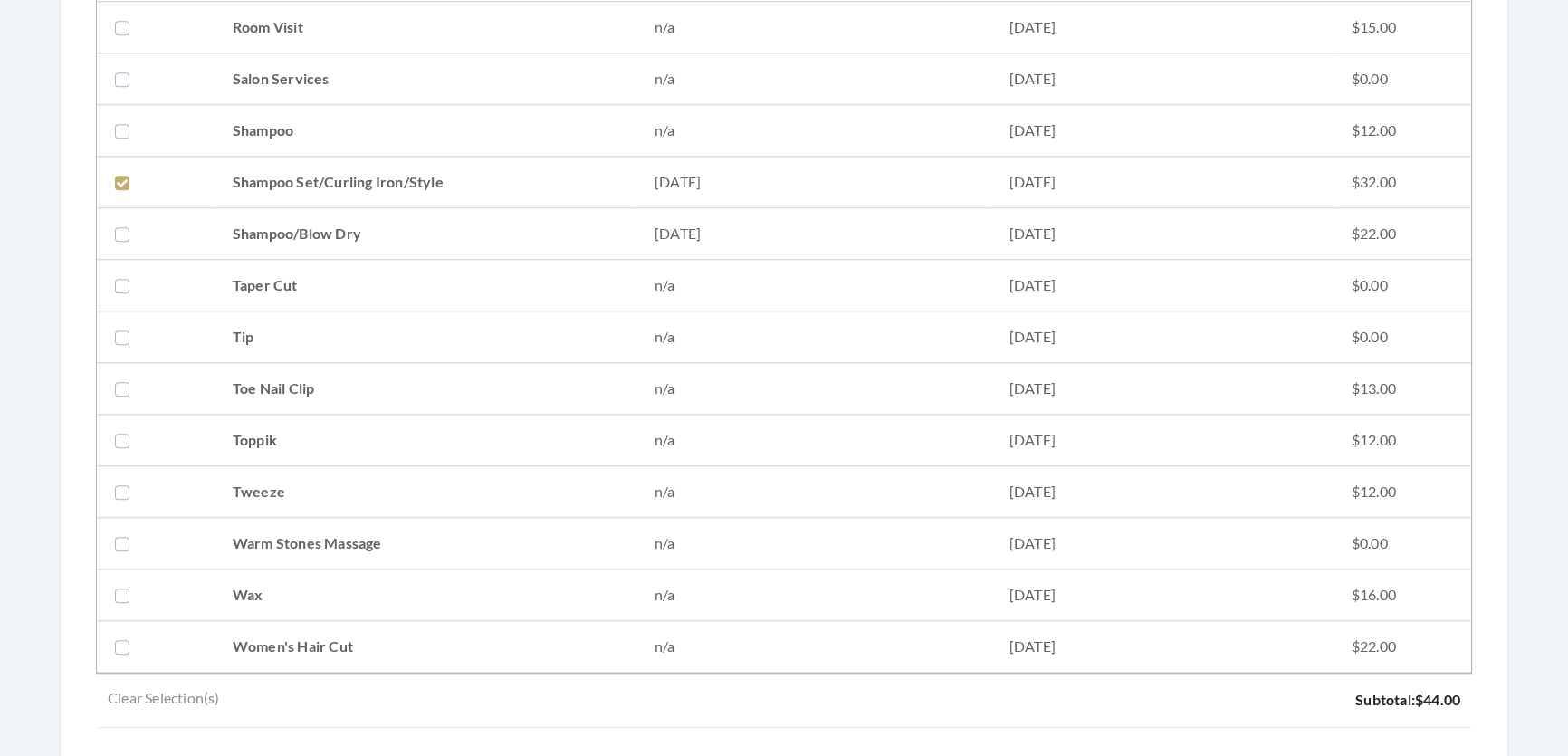
scroll to position [2469, 0]
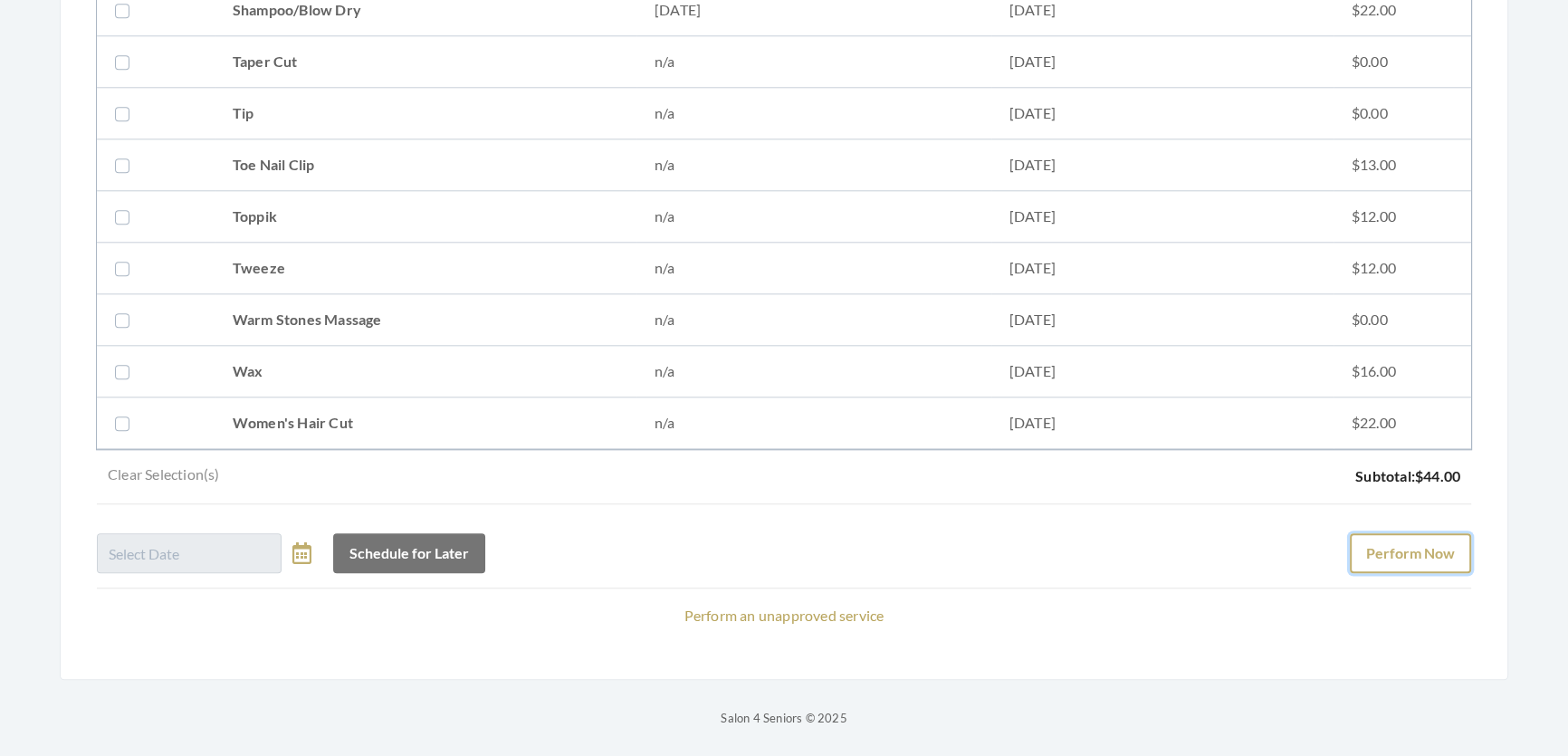
click at [1384, 533] on button "Perform Now" at bounding box center [1410, 553] width 121 height 40
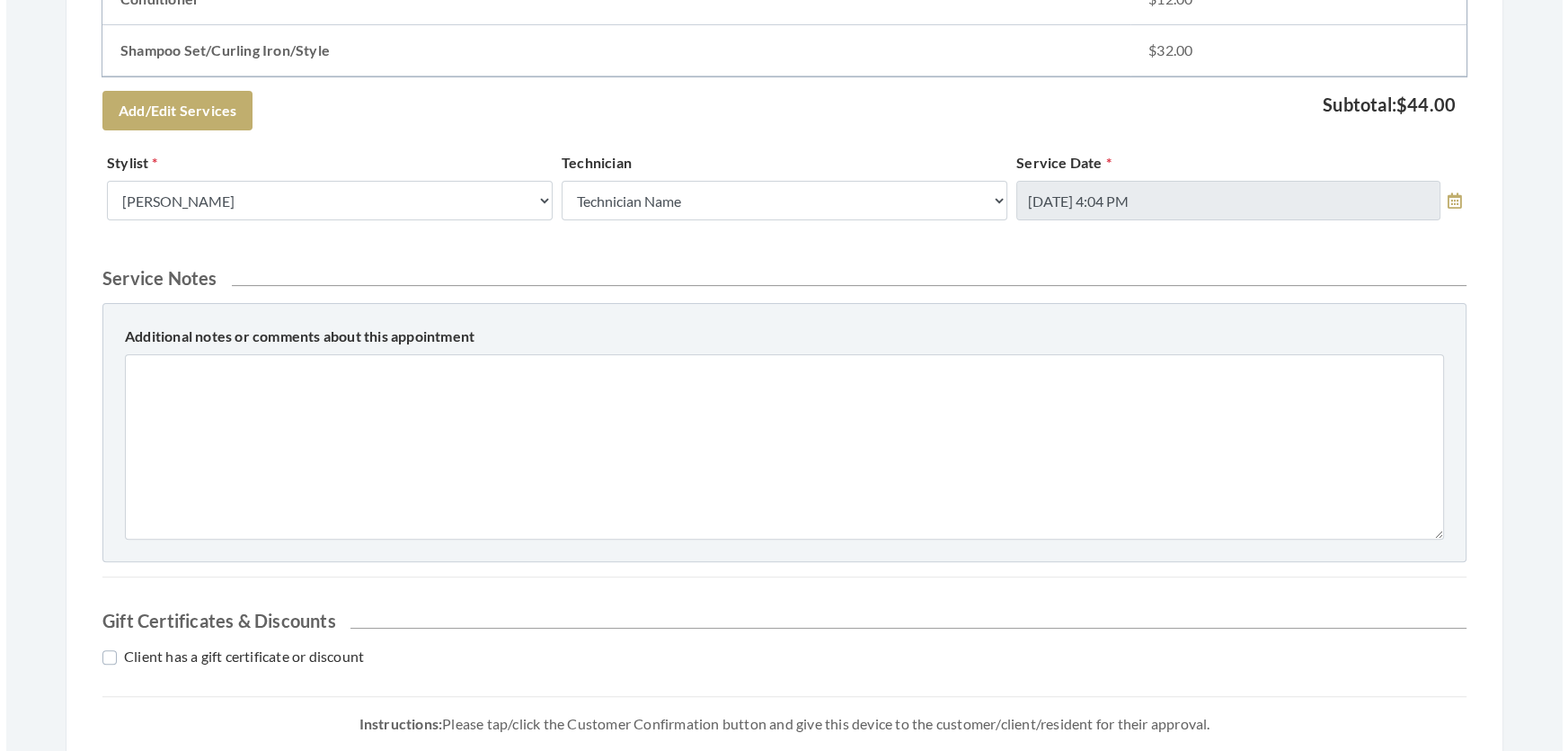
scroll to position [736, 0]
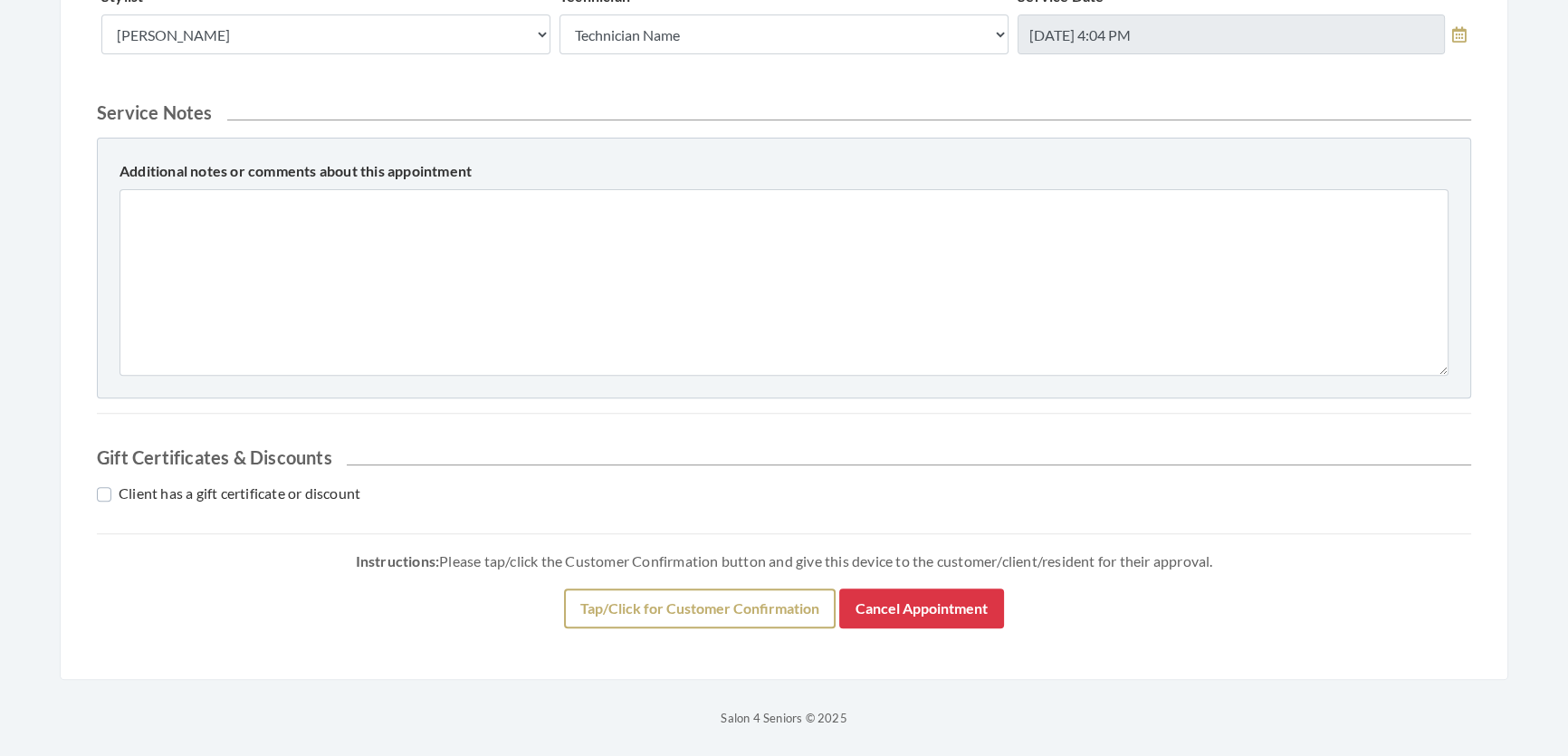
drag, startPoint x: 659, startPoint y: 731, endPoint x: 672, endPoint y: 691, distance: 42.1
click at [662, 680] on div "Appointment created successfully! Back to Salon Home Appointment for [PERSON_NA…" at bounding box center [784, 63] width 1449 height 1233
click at [679, 628] on button "Tap/Click for Customer Confirmation" at bounding box center [700, 609] width 272 height 40
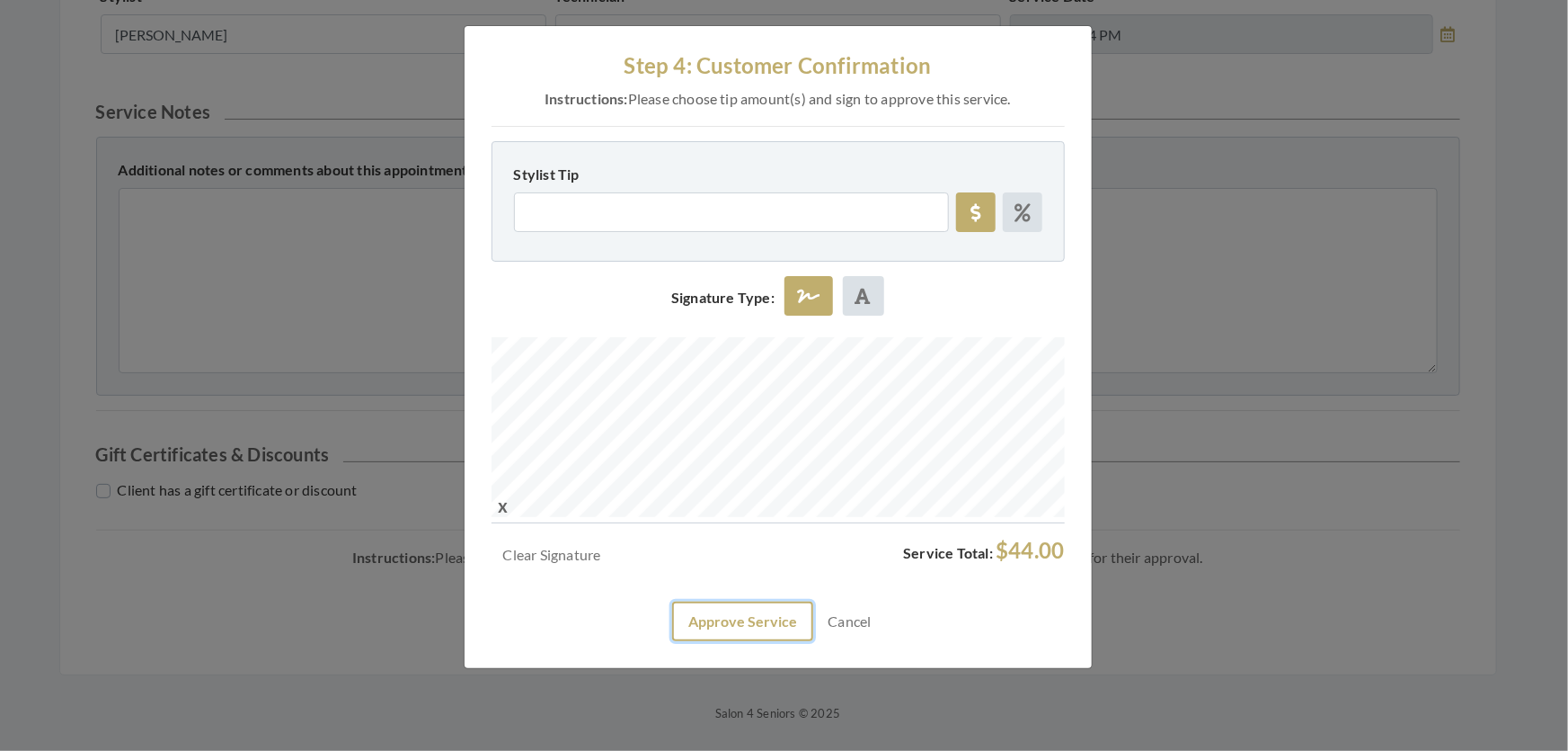
click at [741, 641] on button "Approve Service" at bounding box center [742, 621] width 141 height 40
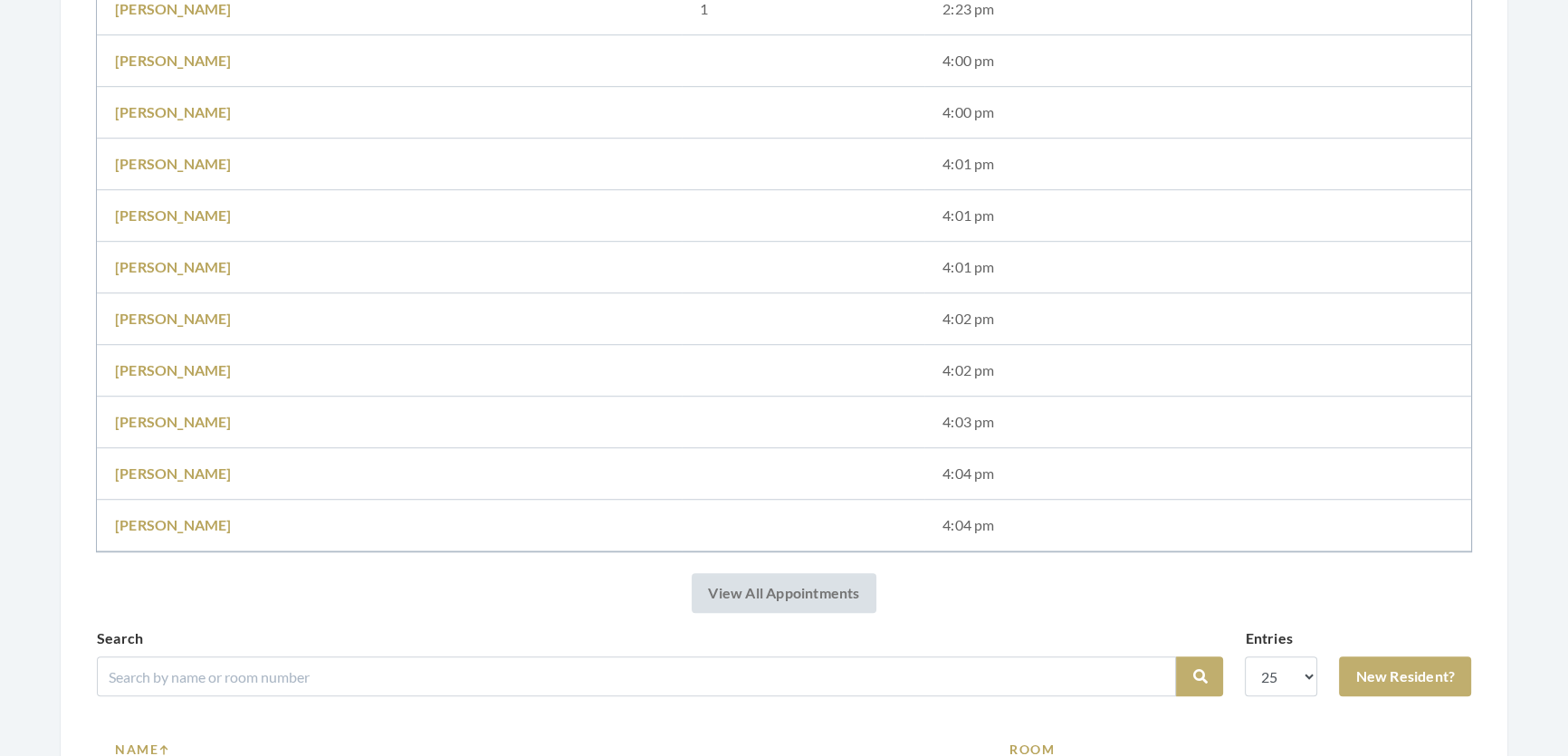
scroll to position [1810, 0]
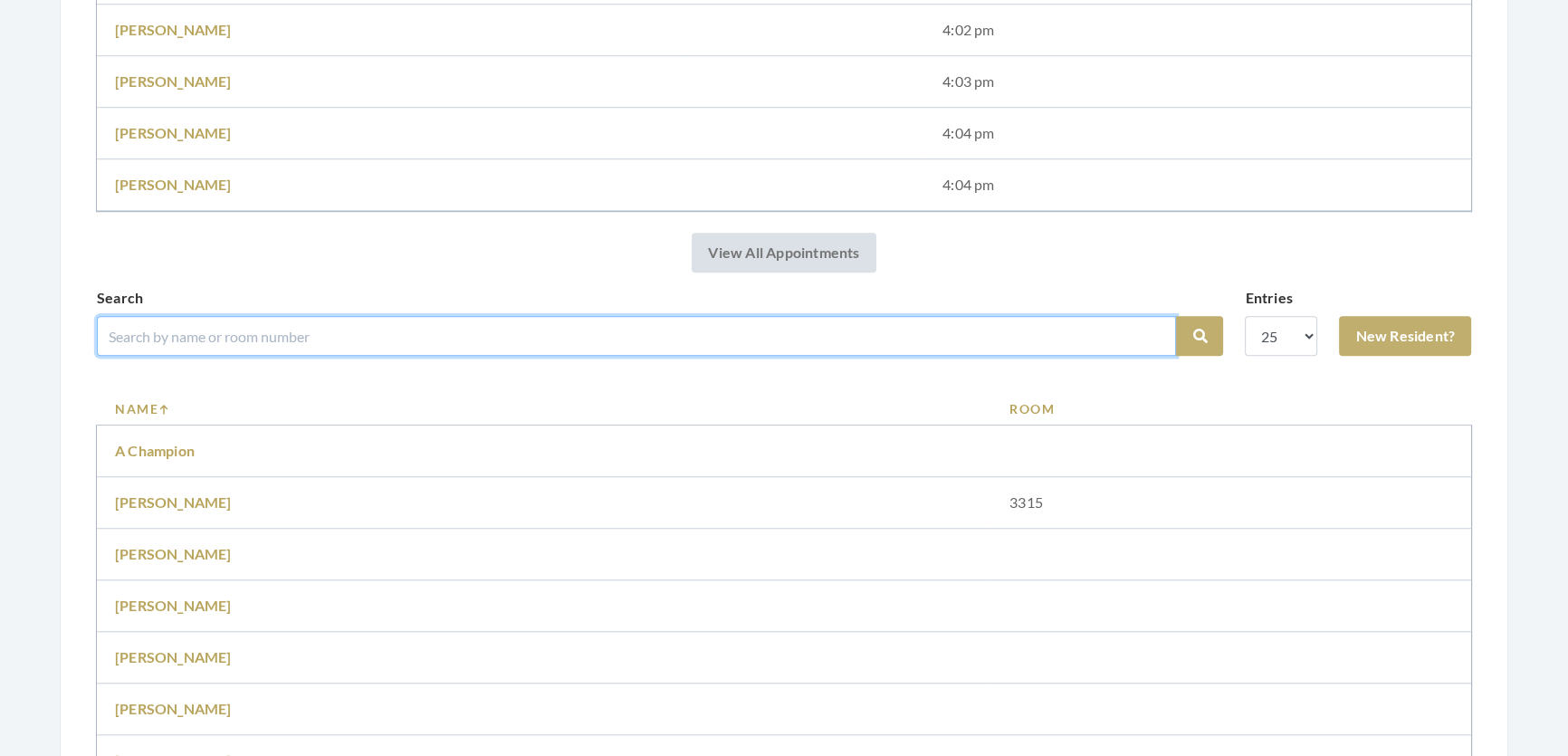
click at [388, 340] on input "search" at bounding box center [636, 336] width 1079 height 40
type input "Sawada"
click at [1176, 316] on button "Search" at bounding box center [1200, 336] width 47 height 40
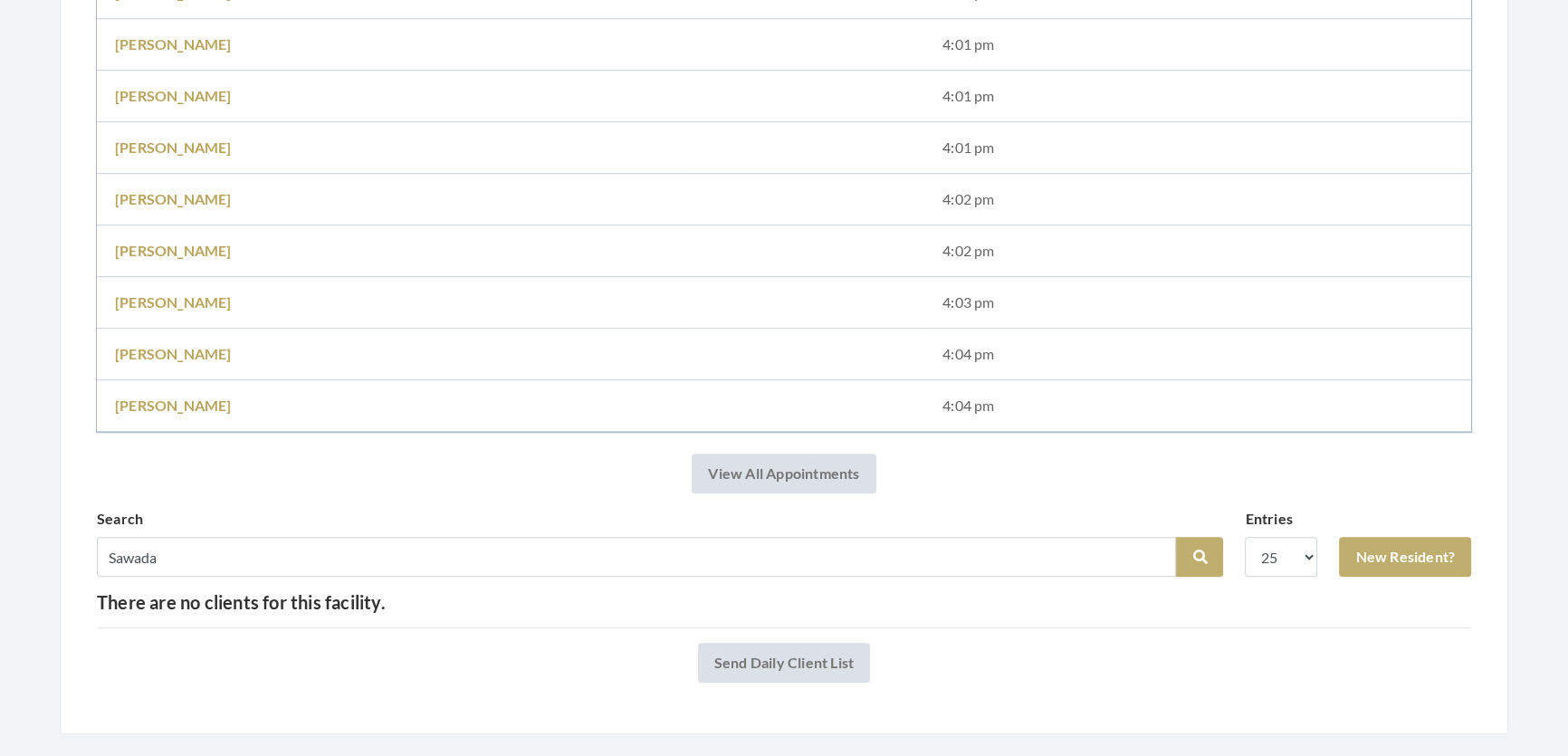
scroll to position [1618, 0]
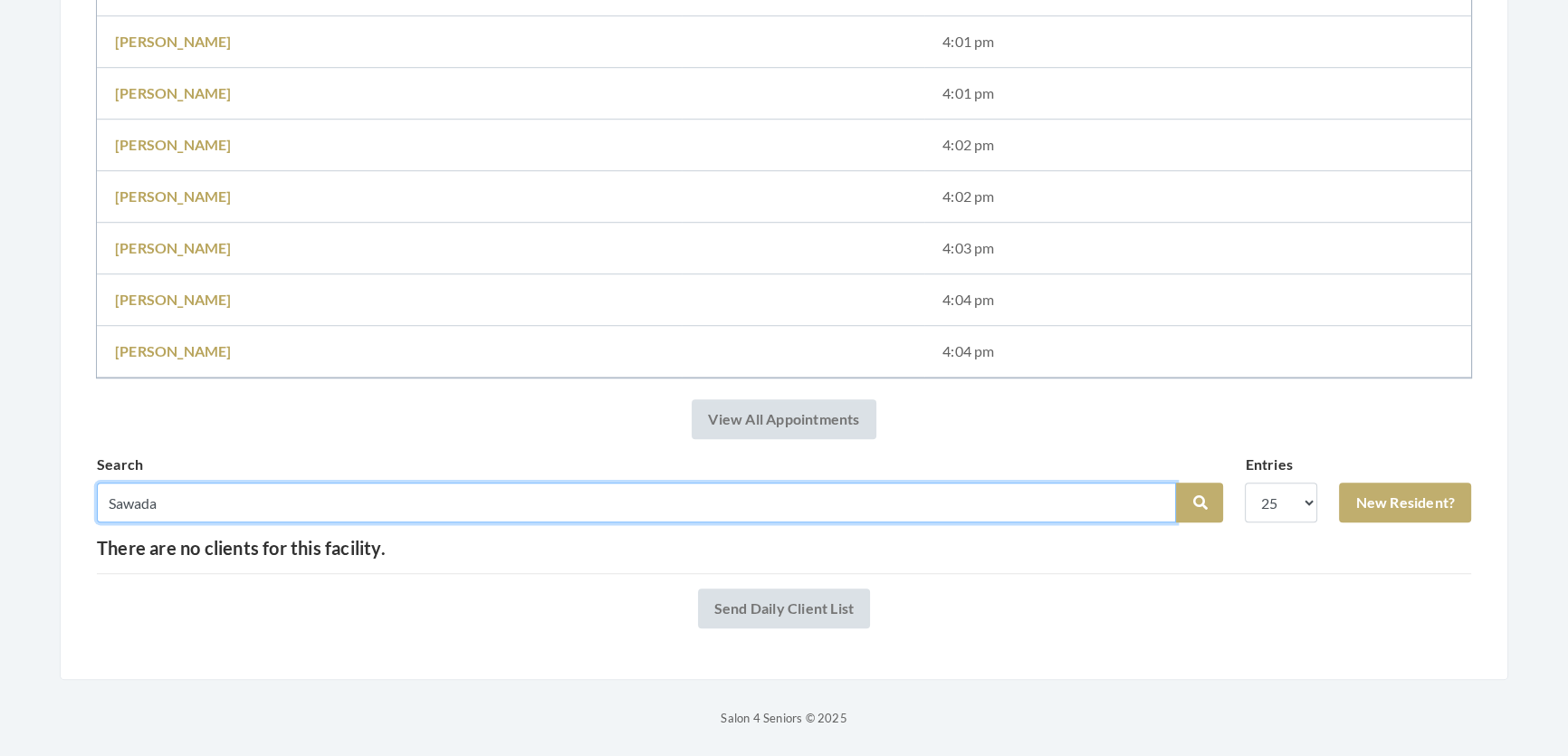
drag, startPoint x: 223, startPoint y: 484, endPoint x: 52, endPoint y: 485, distance: 171.0
type input "s"
type input "lilly"
click at [1176, 482] on button "Search" at bounding box center [1200, 502] width 47 height 40
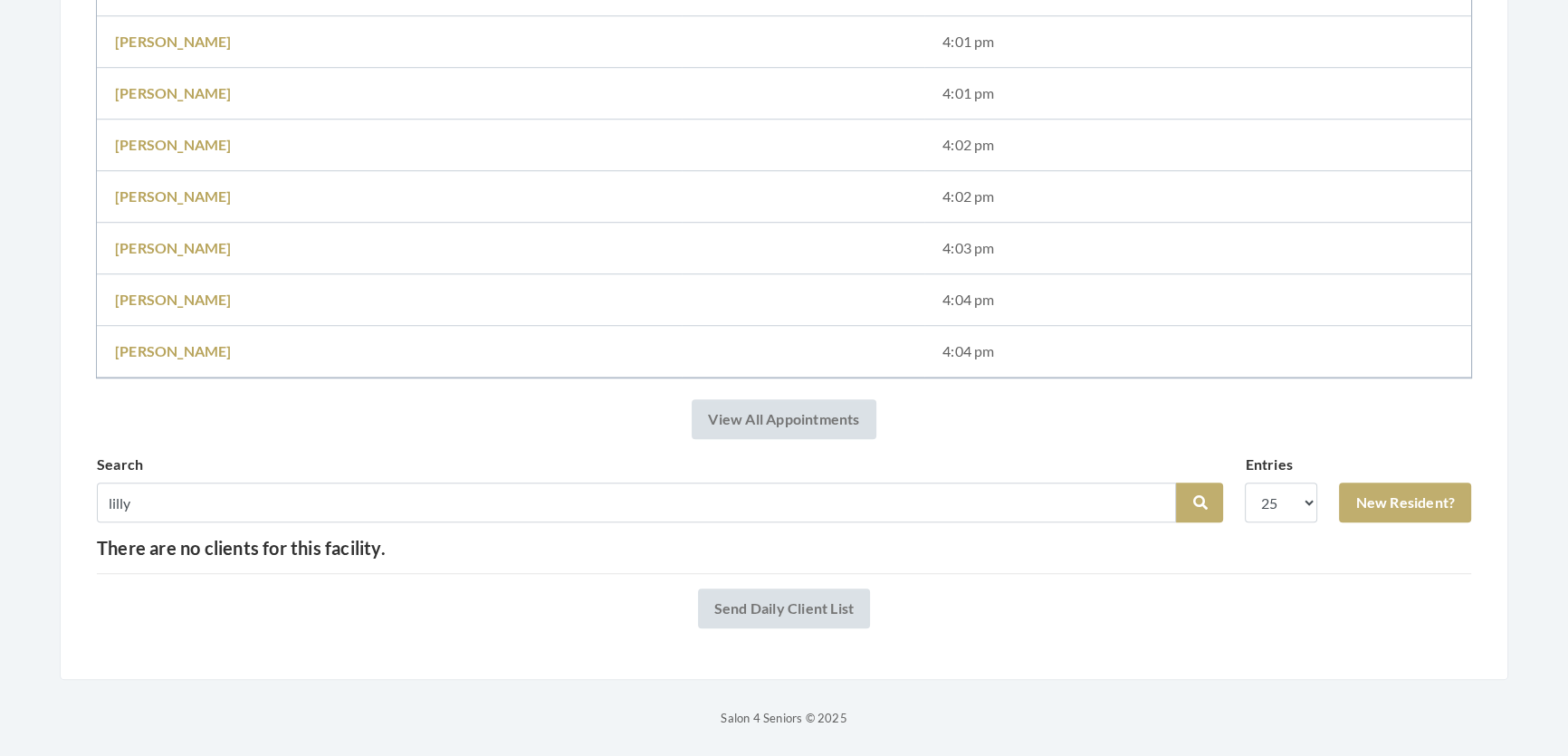
scroll to position [1618, 0]
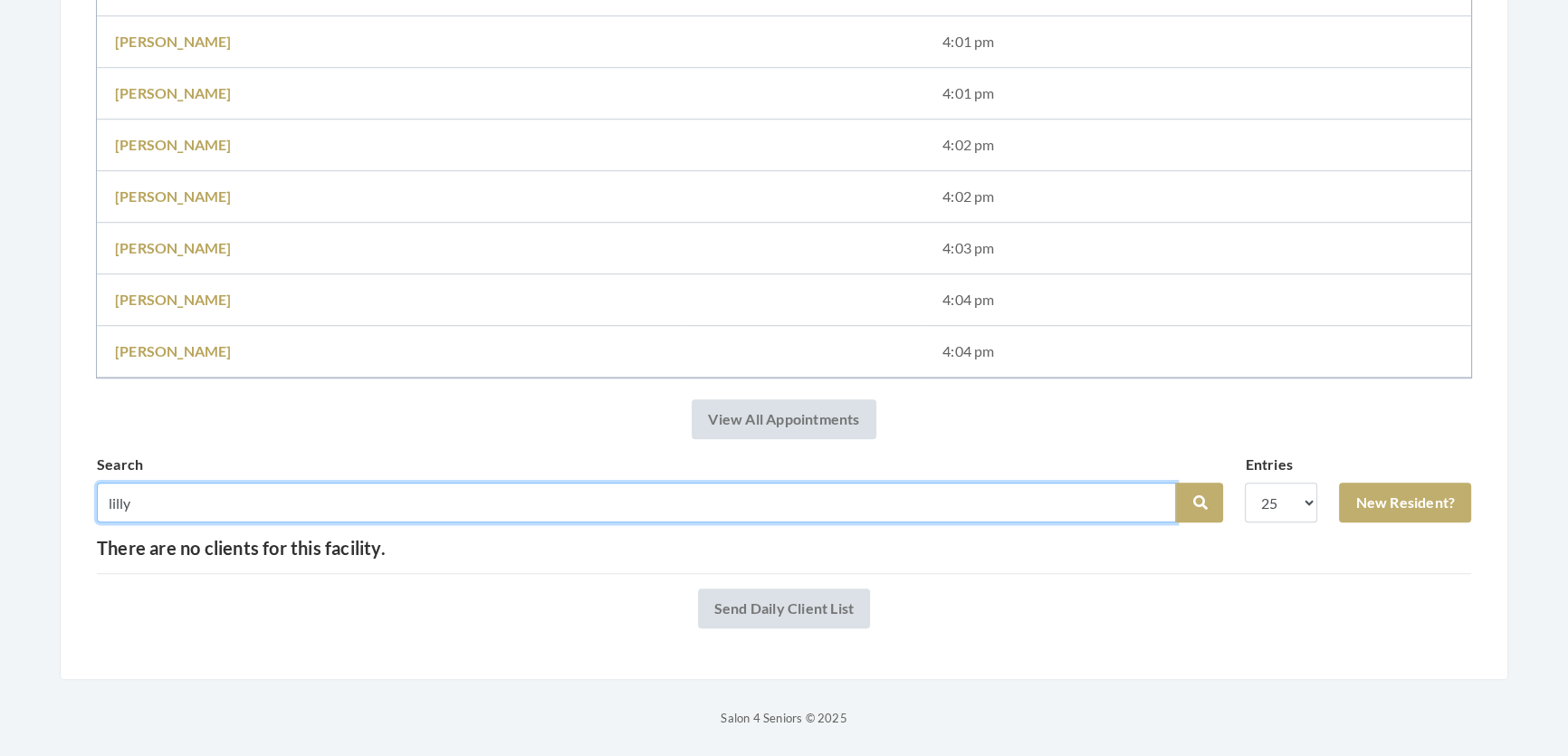
click at [172, 482] on input "lilly" at bounding box center [636, 502] width 1079 height 40
type input "lily"
click at [1176, 482] on button "Search" at bounding box center [1200, 502] width 47 height 40
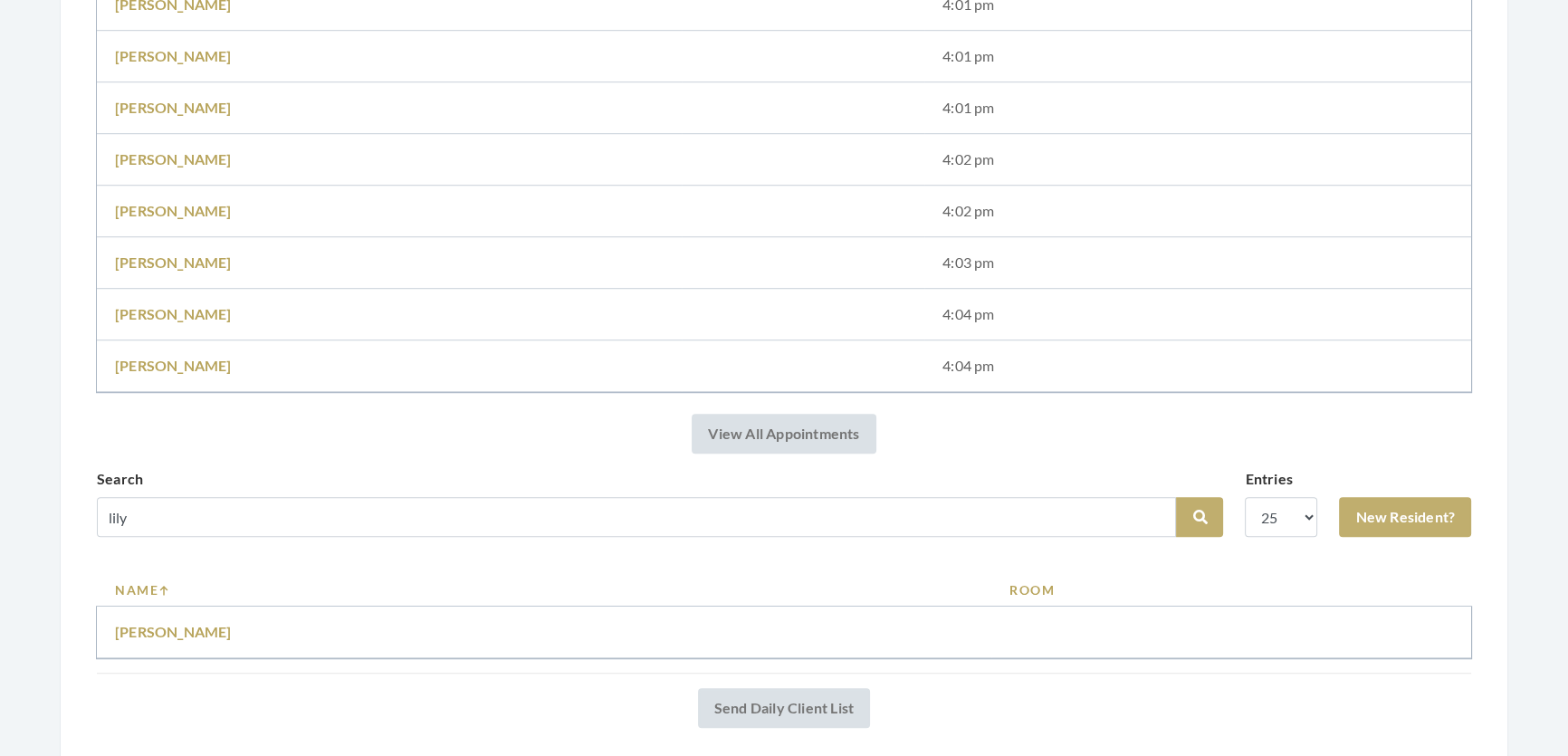
scroll to position [1563, 0]
click at [148, 639] on link "Lily sawanda" at bounding box center [174, 630] width 117 height 17
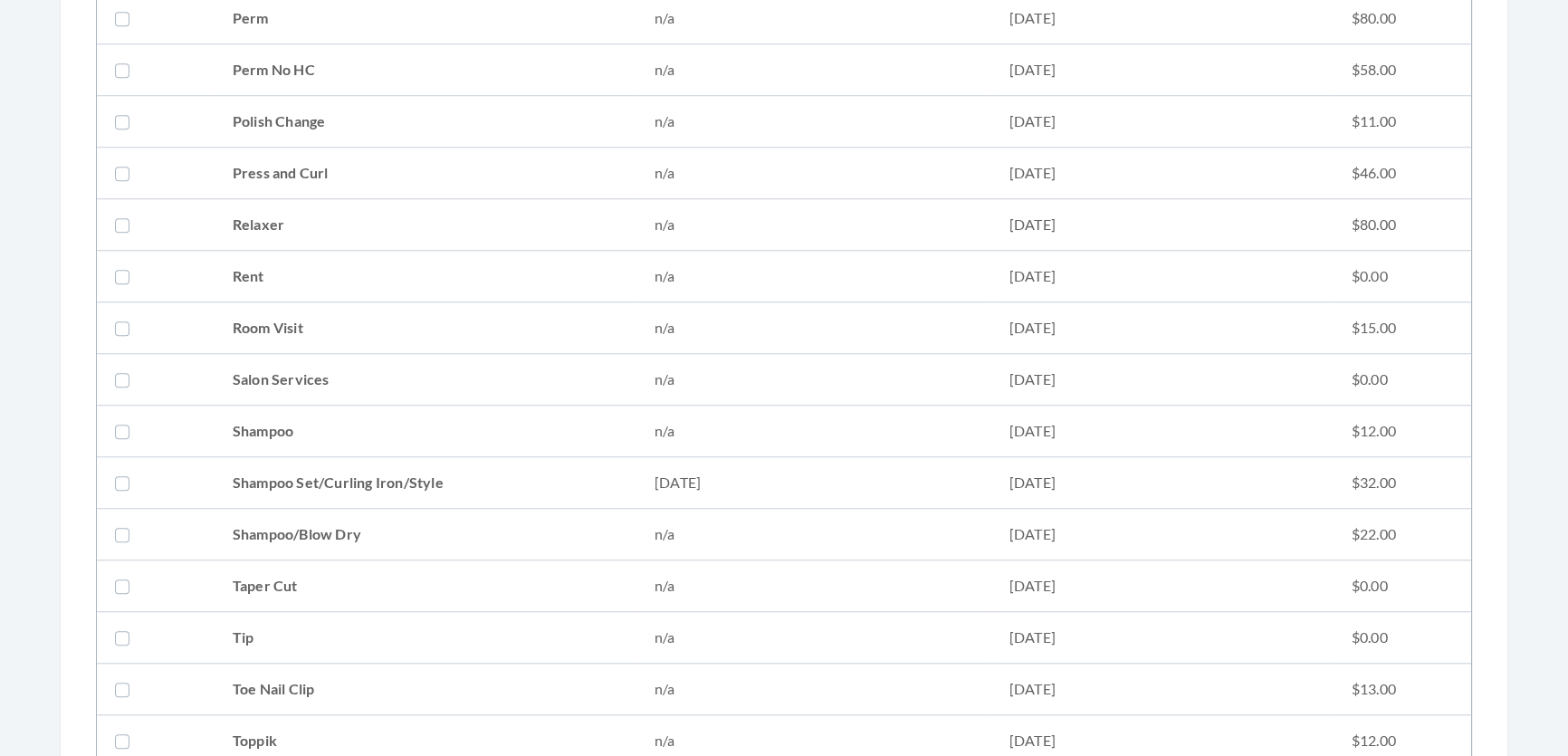
scroll to position [2222, 0]
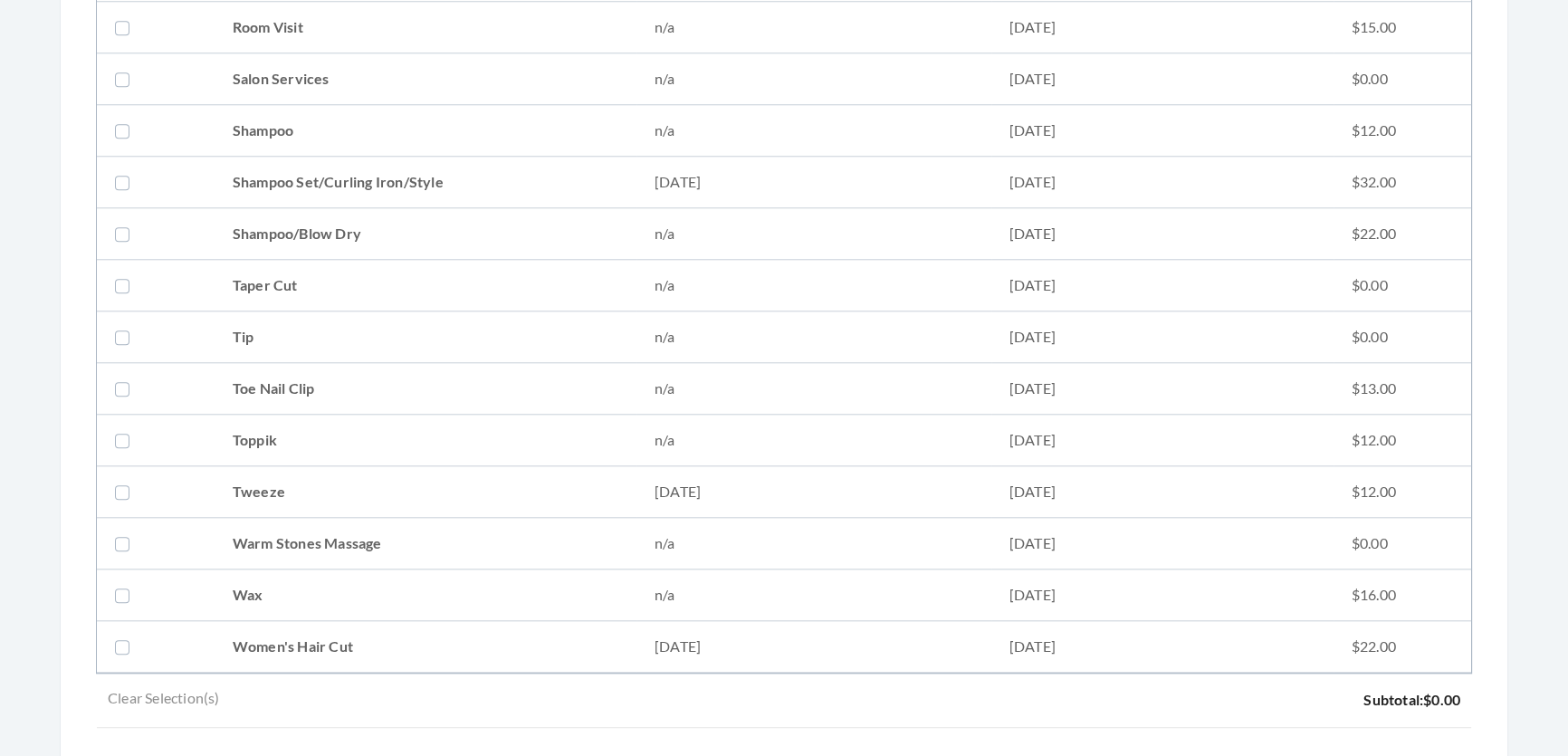
drag, startPoint x: 311, startPoint y: 169, endPoint x: 307, endPoint y: 227, distance: 58.1
click at [311, 176] on td "Shampoo Set/Curling Iron/Style" at bounding box center [425, 182] width 422 height 52
checkbox input "true"
click at [323, 628] on td "Women's Hair Cut" at bounding box center [425, 646] width 422 height 52
checkbox input "true"
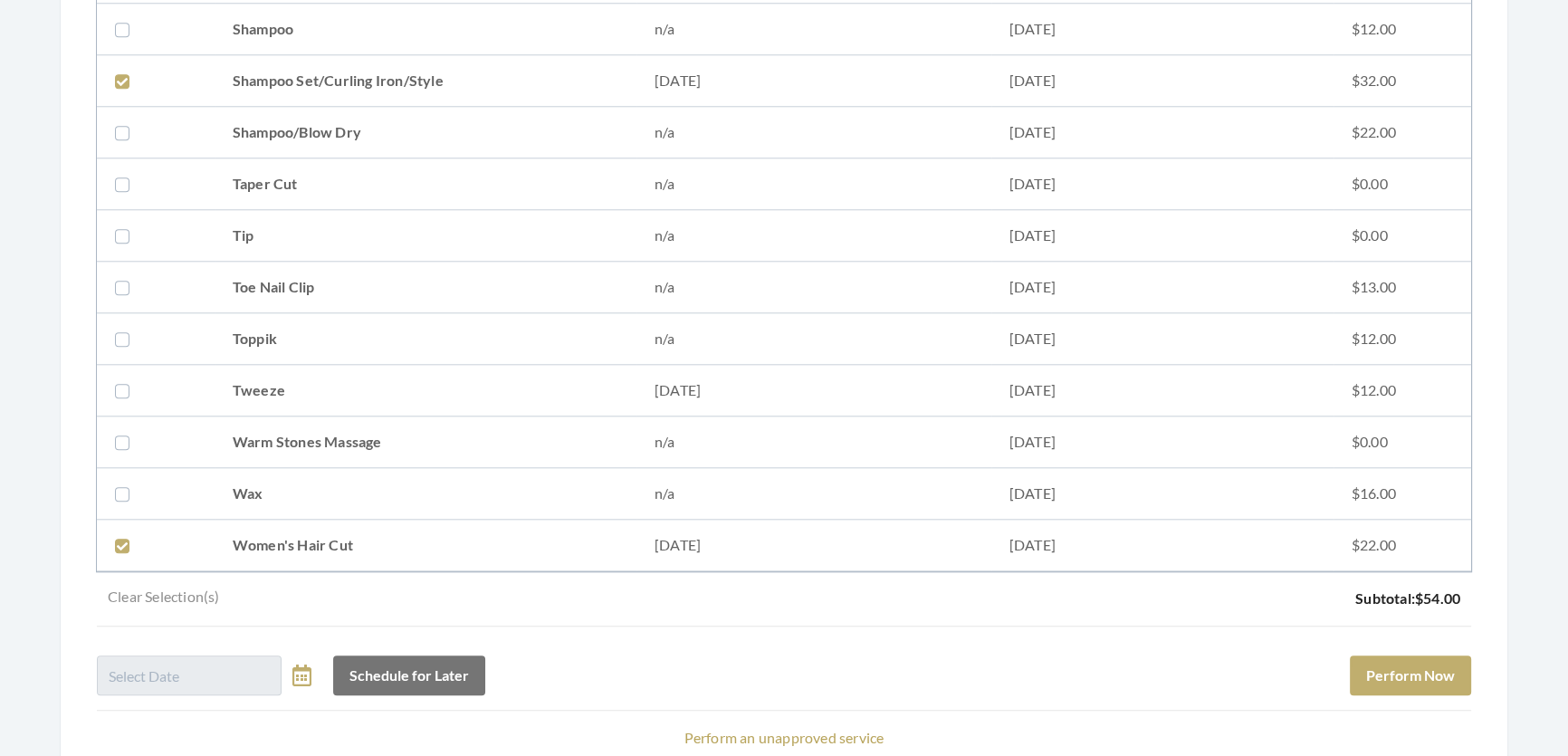
scroll to position [2469, 0]
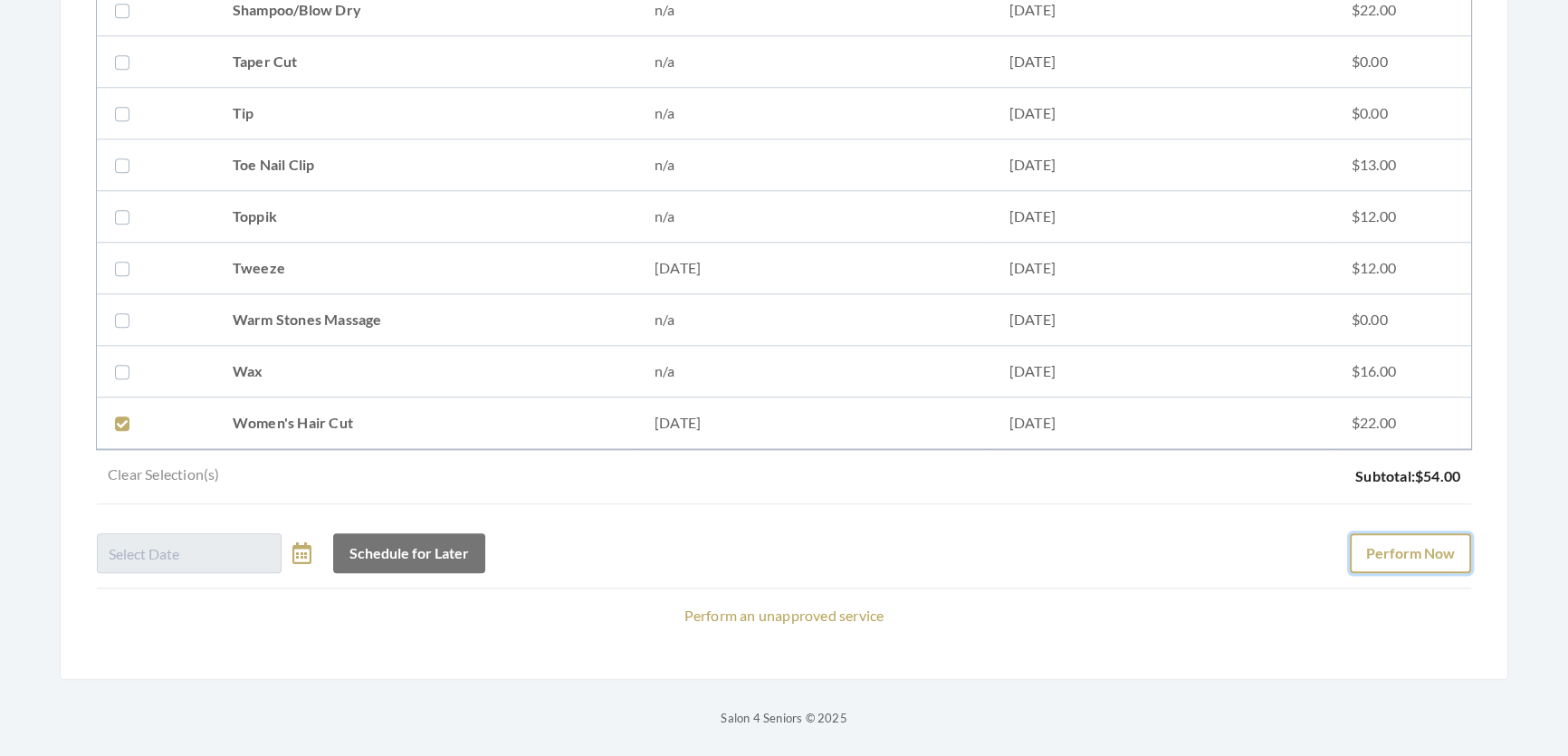
click at [1356, 533] on button "Perform Now" at bounding box center [1410, 553] width 121 height 40
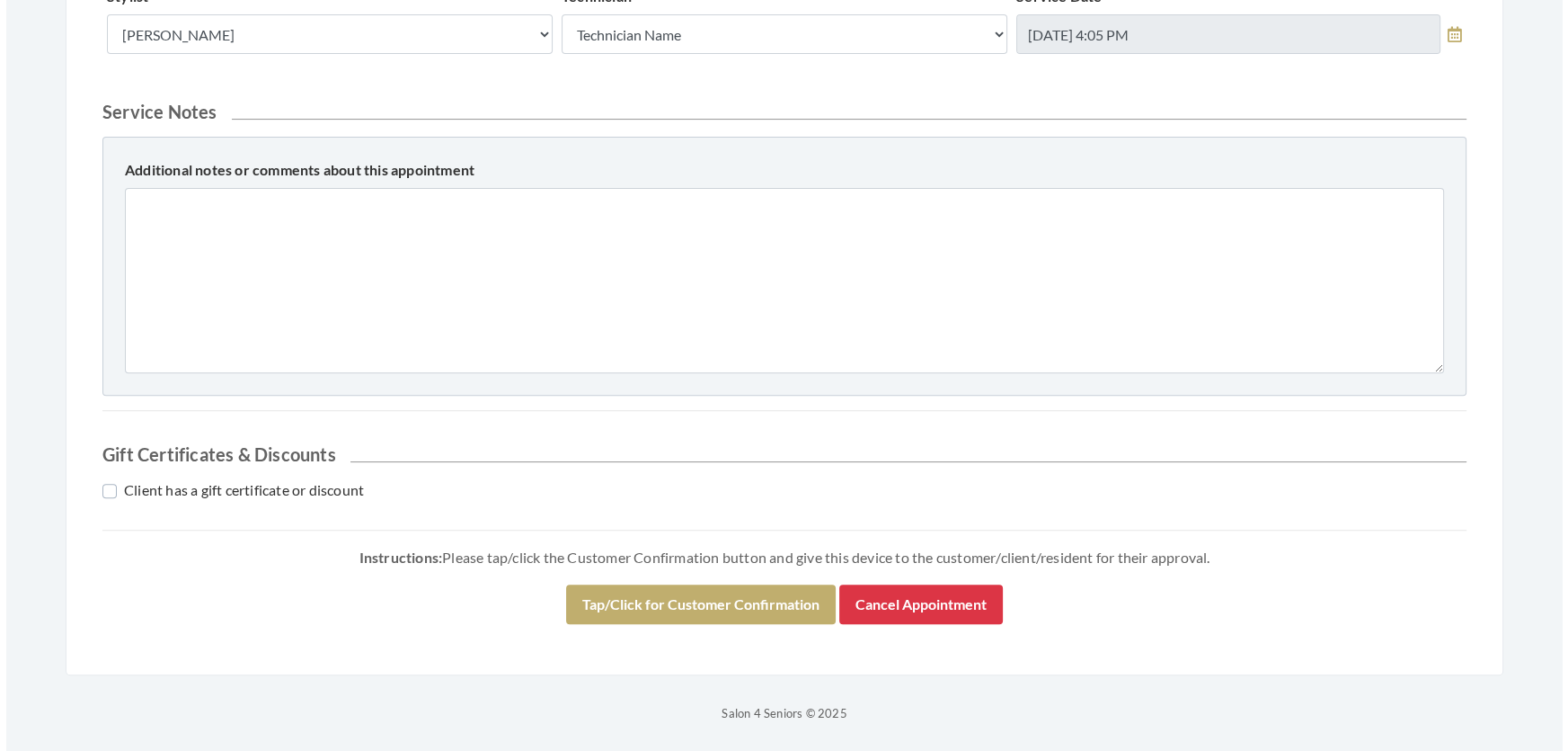
scroll to position [821, 0]
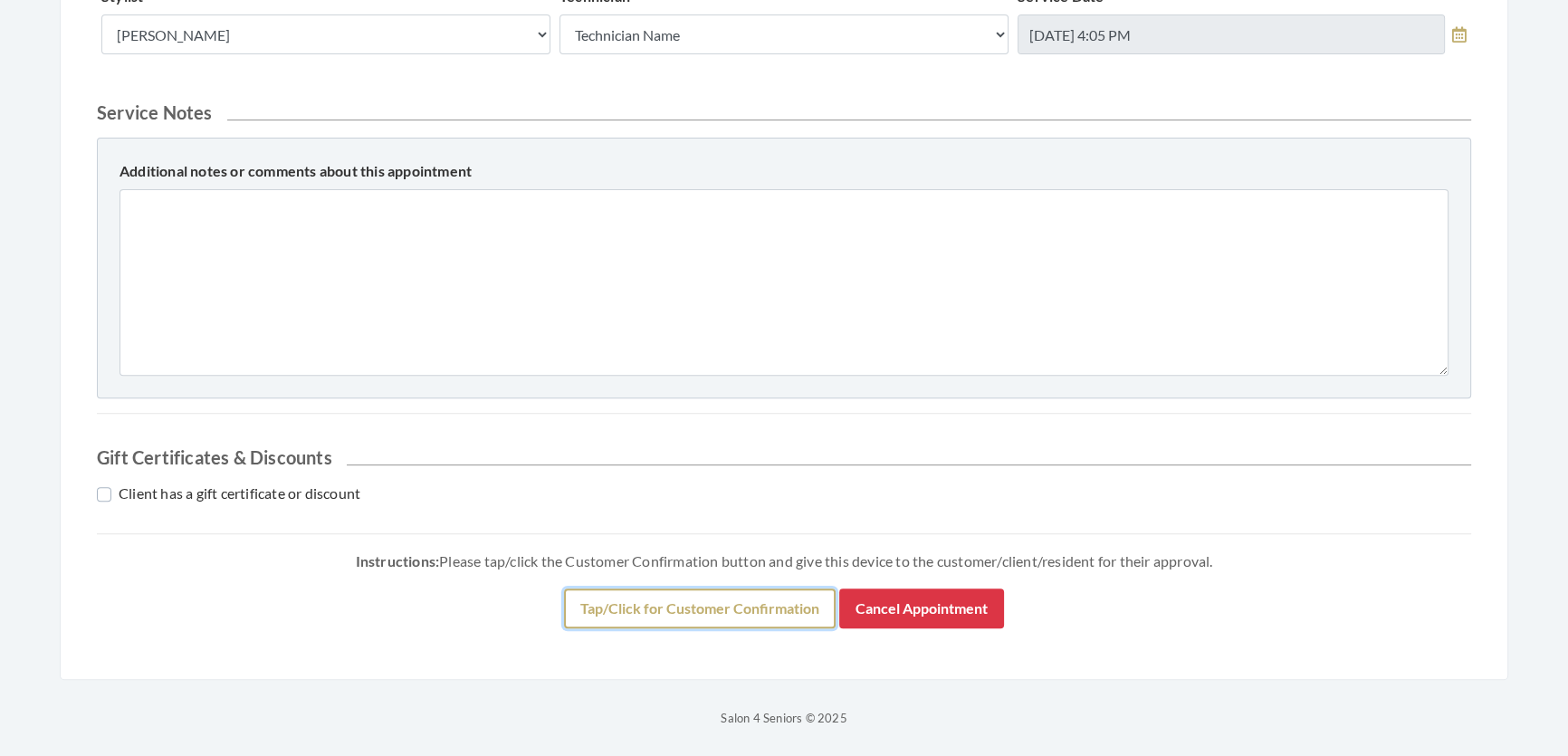
click at [777, 599] on button "Tap/Click for Customer Confirmation" at bounding box center [700, 609] width 272 height 40
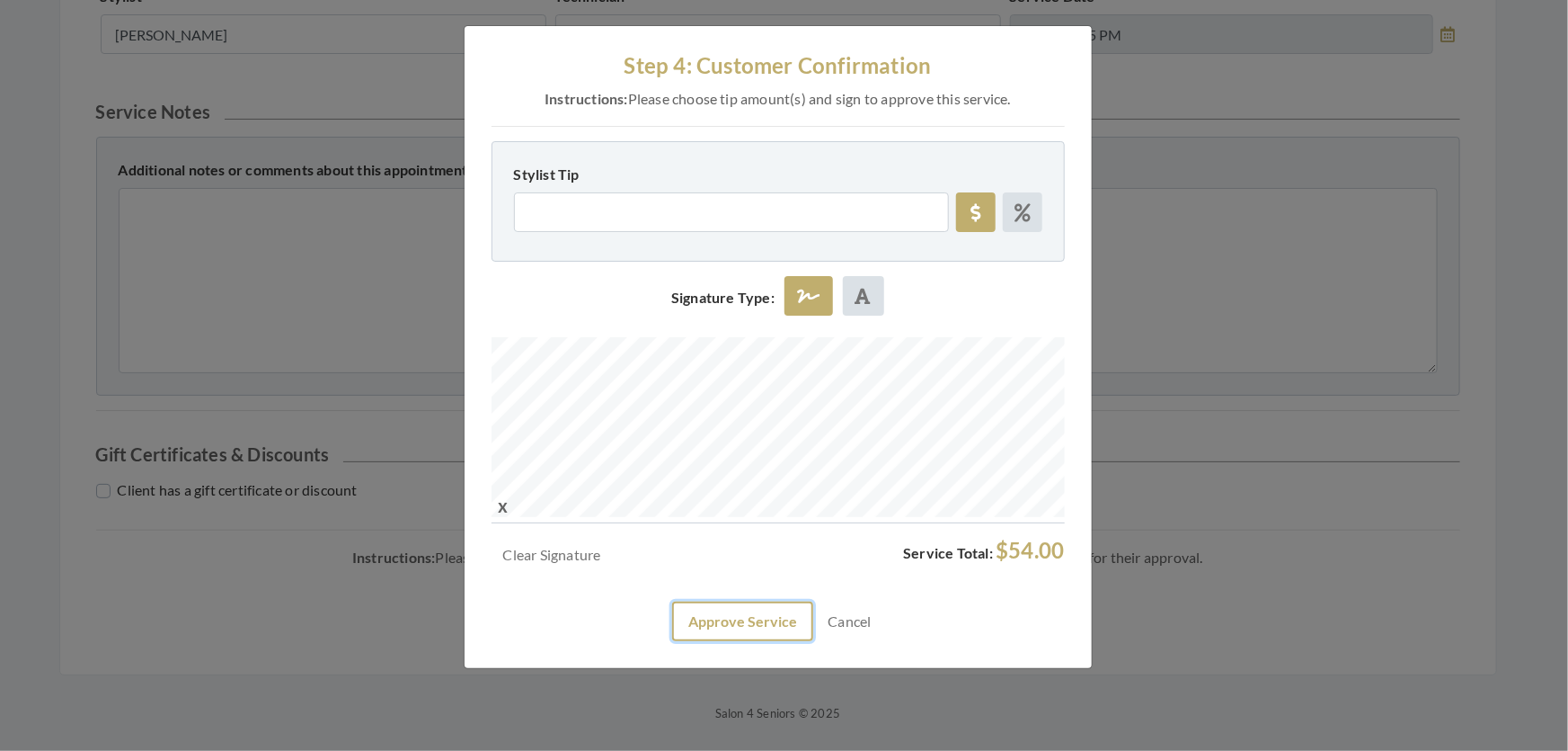
drag, startPoint x: 779, startPoint y: 654, endPoint x: 779, endPoint y: 666, distance: 12.0
click at [779, 641] on button "Approve Service" at bounding box center [742, 621] width 141 height 40
